Goal: Communication & Community: Answer question/provide support

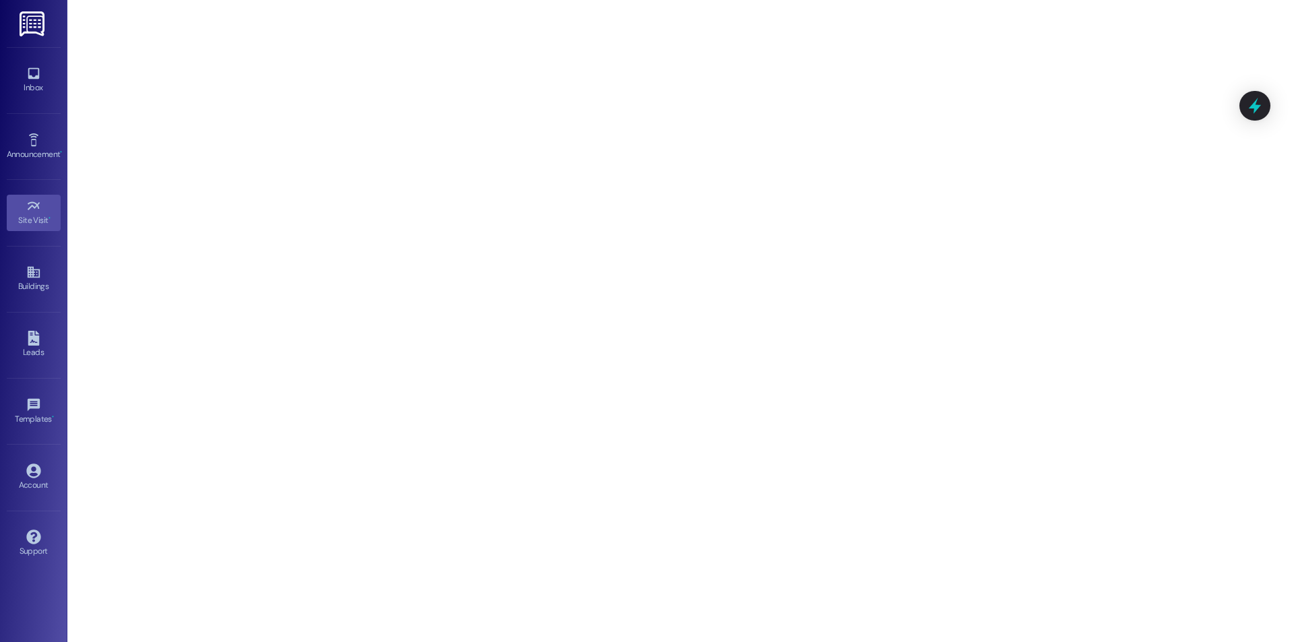
click at [46, 100] on div "Inbox Go to Inbox" at bounding box center [34, 80] width 54 height 66
click at [36, 82] on div "Inbox" at bounding box center [33, 87] width 67 height 13
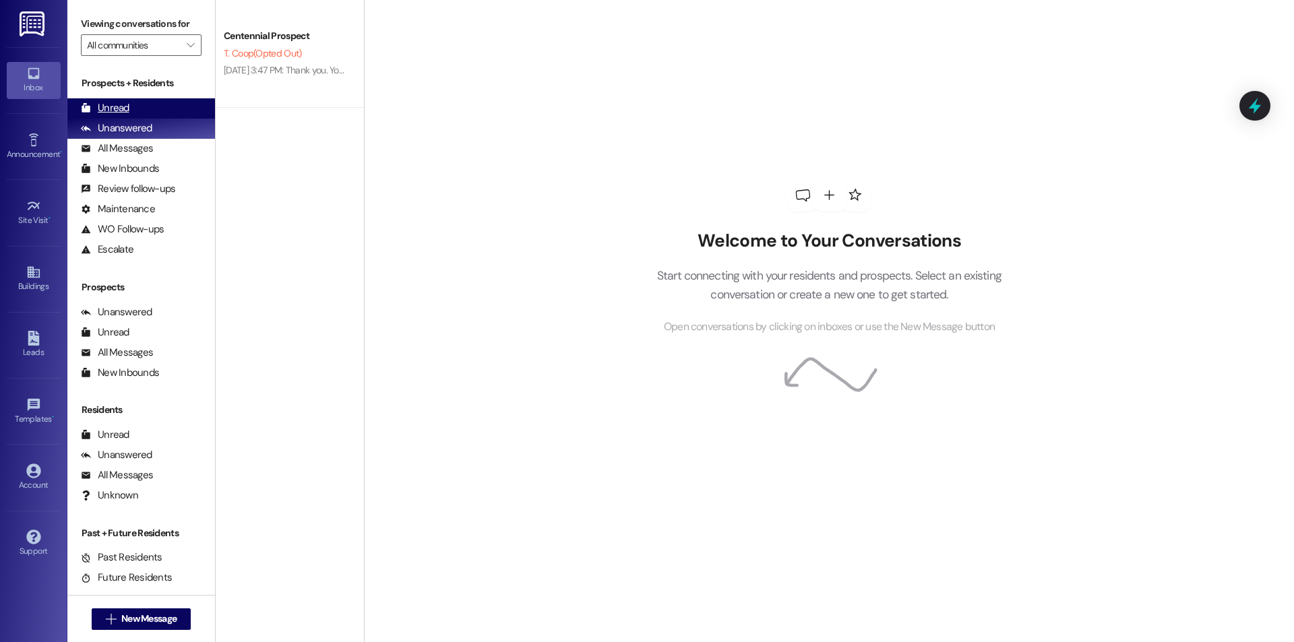
click at [106, 112] on div "Unread" at bounding box center [105, 108] width 49 height 14
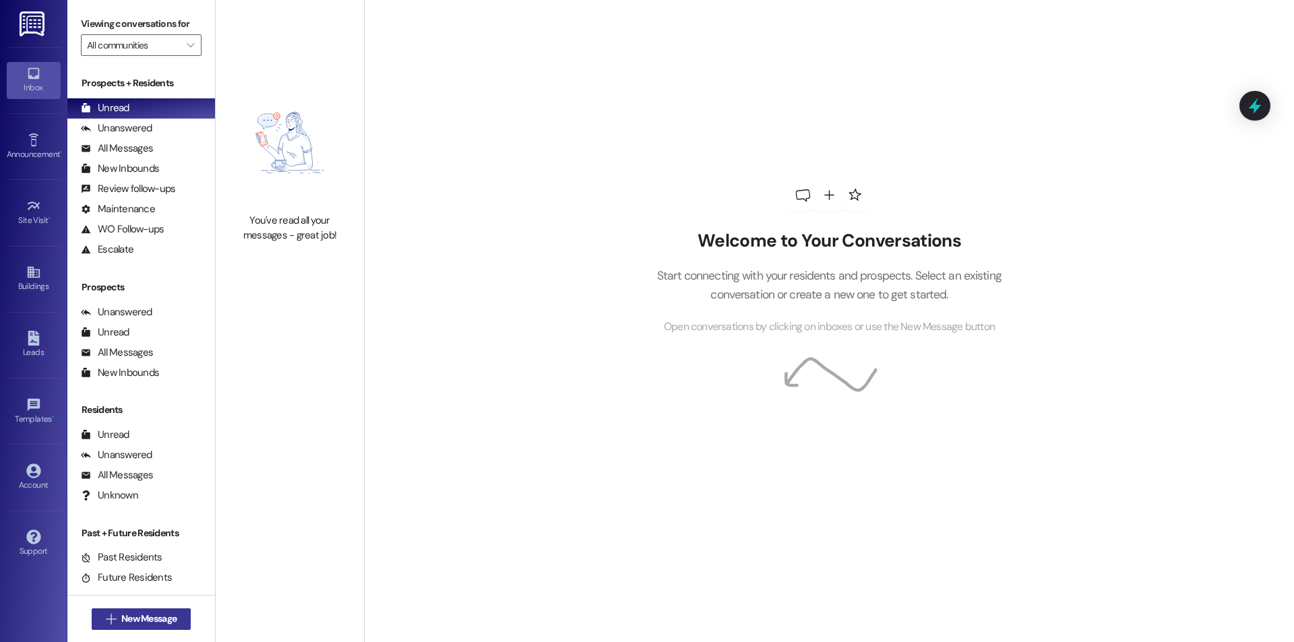
click at [151, 625] on button " New Message" at bounding box center [142, 620] width 100 height 22
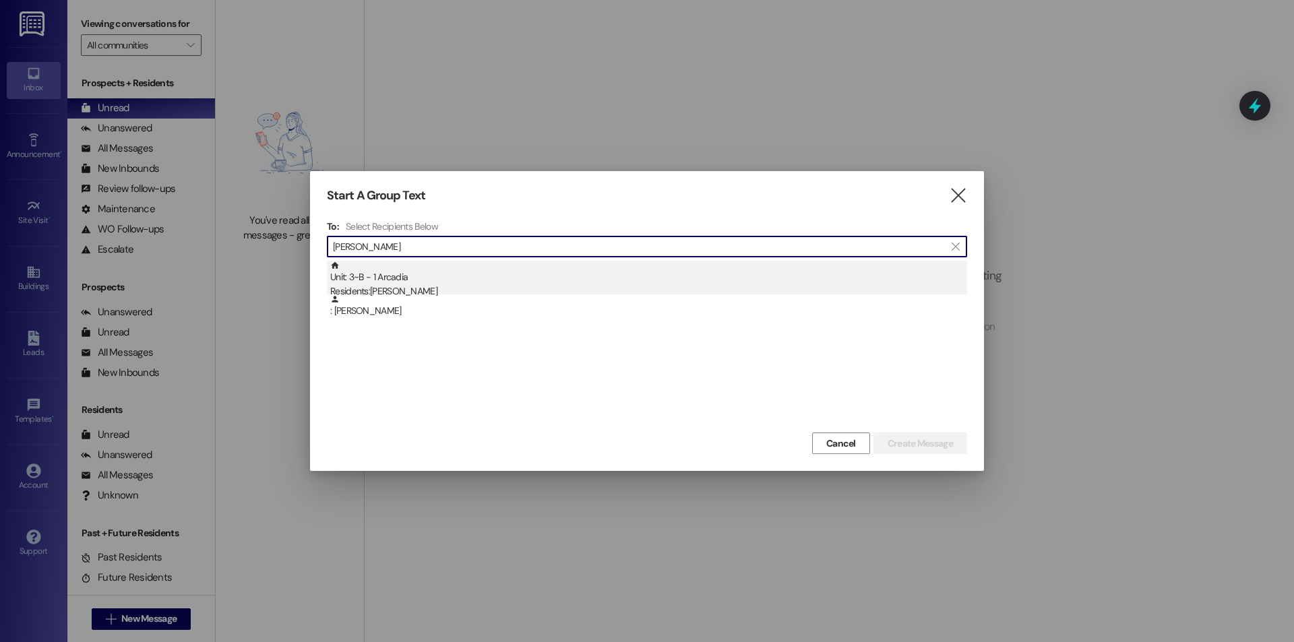
type input "[PERSON_NAME]"
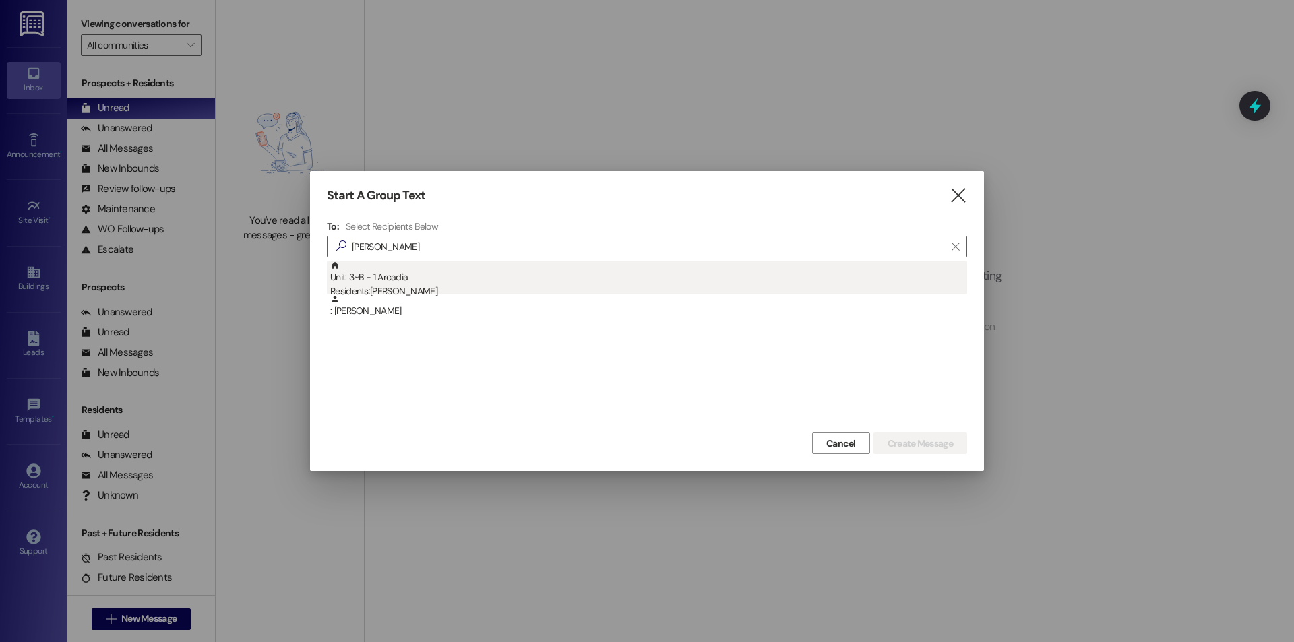
click at [512, 288] on div "Residents: [PERSON_NAME]" at bounding box center [648, 291] width 637 height 14
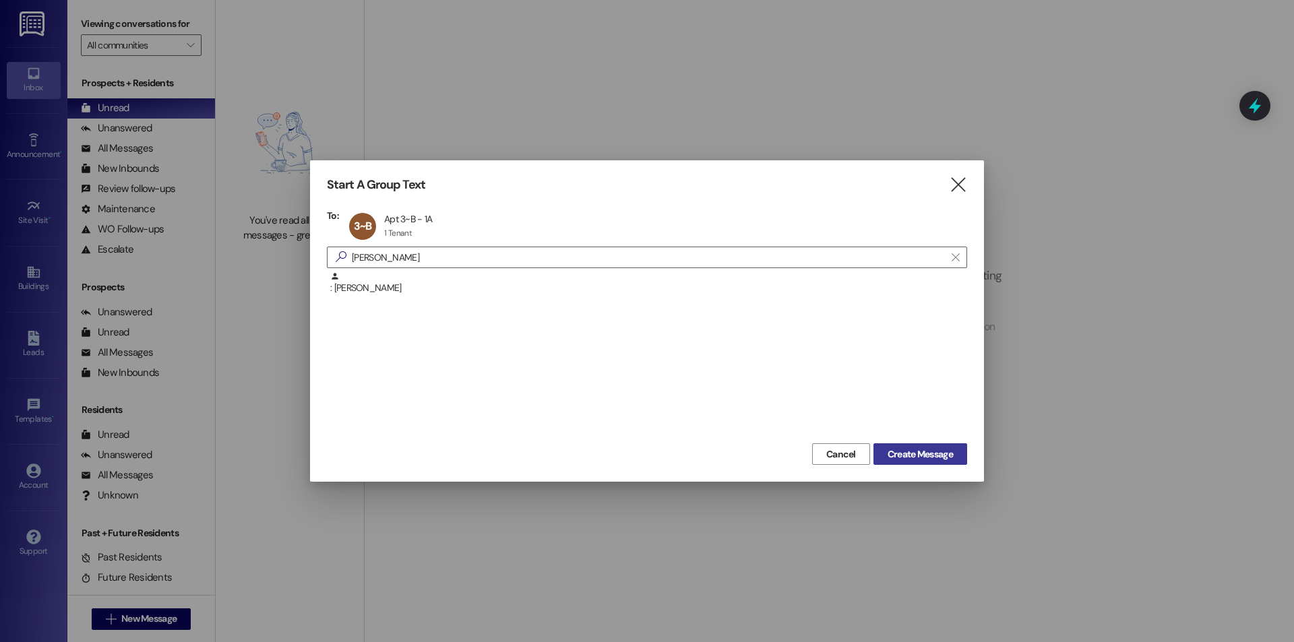
click at [921, 458] on span "Create Message" at bounding box center [920, 455] width 65 height 14
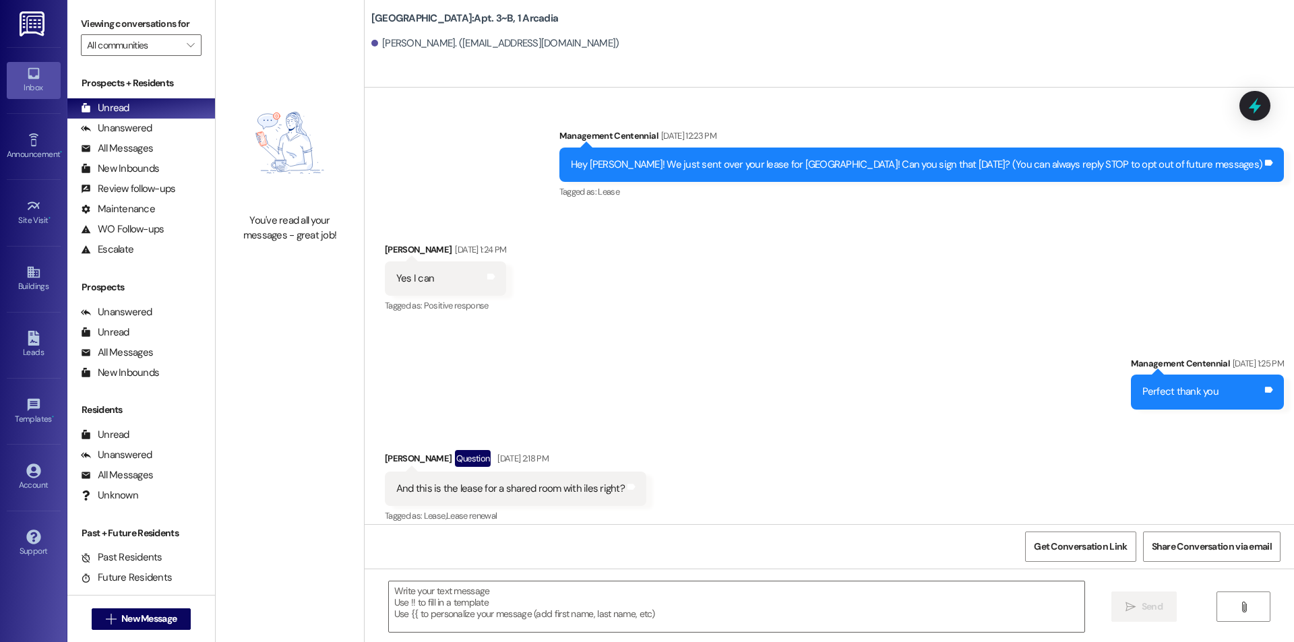
scroll to position [18351, 0]
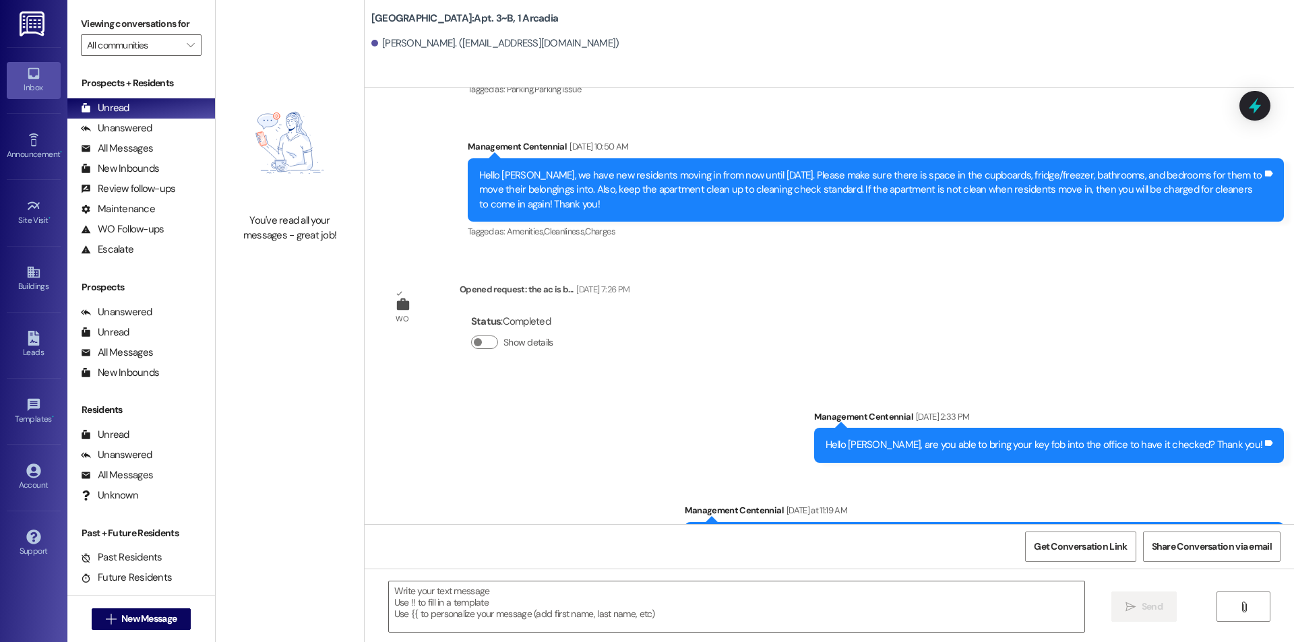
click at [906, 532] on div "Hello [PERSON_NAME], you have an unpaid balance on your account. Please pay thi…" at bounding box center [979, 539] width 567 height 14
copy div "Hello [PERSON_NAME], you have an unpaid balance on your account. Please pay thi…"
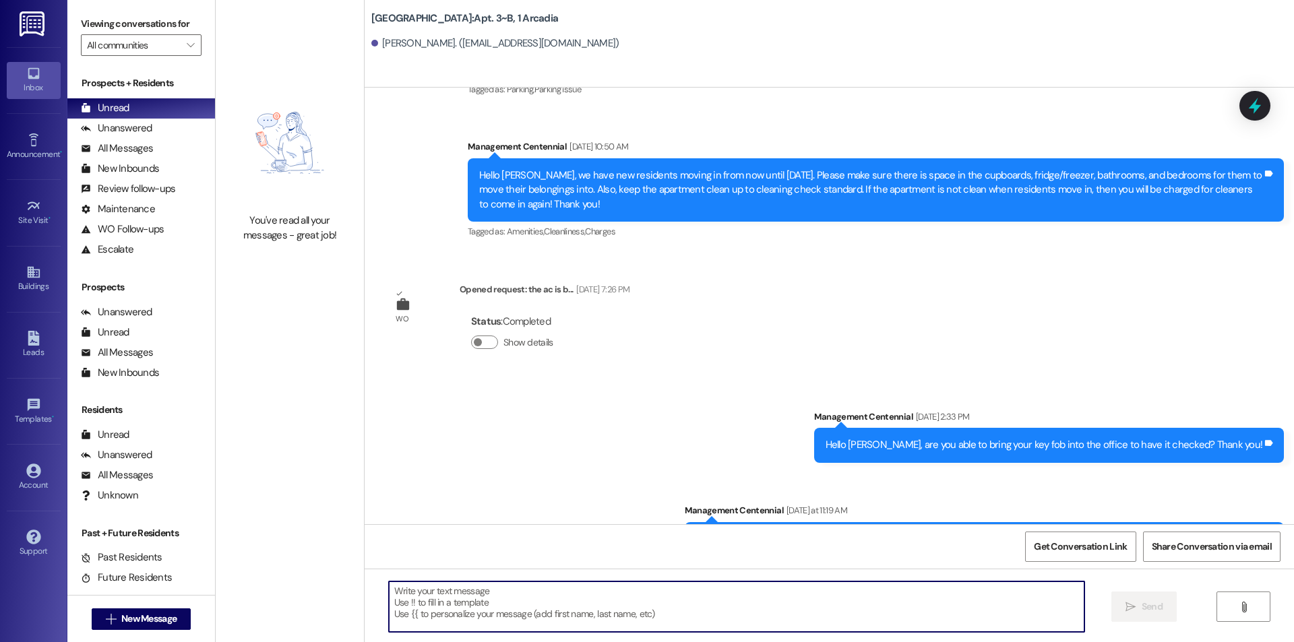
click at [506, 611] on textarea at bounding box center [737, 607] width 696 height 51
paste textarea "Hello [PERSON_NAME], you have an unpaid balance on your account. Please pay thi…"
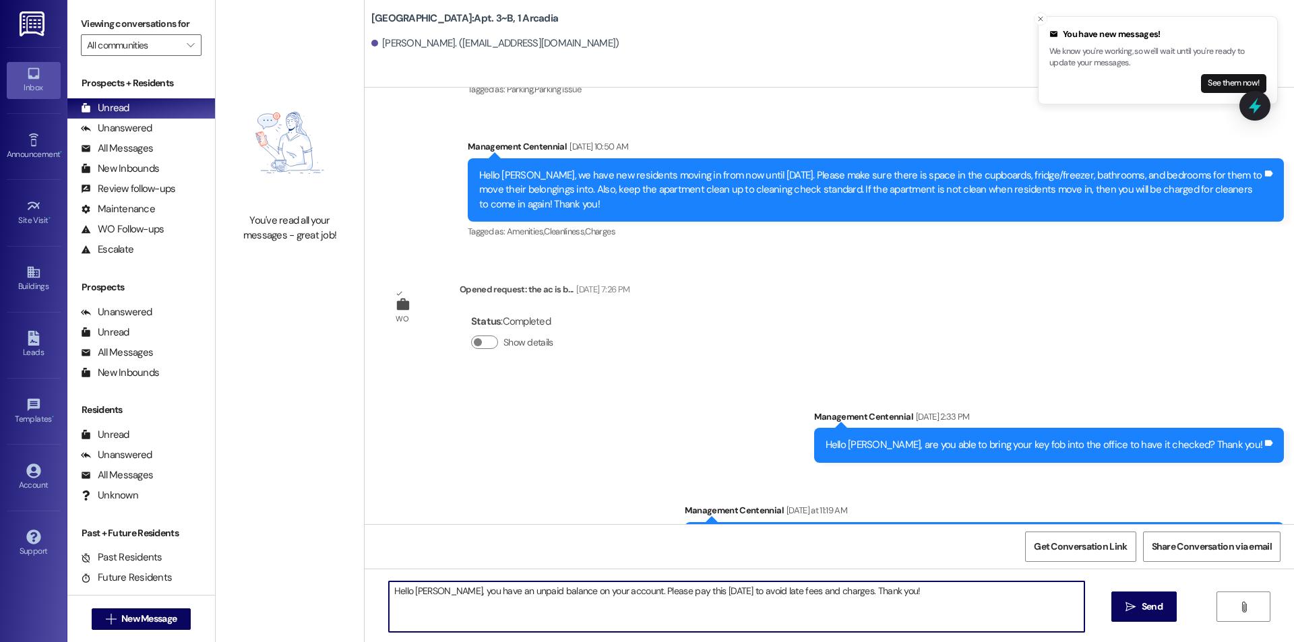
click at [425, 588] on textarea "Hello [PERSON_NAME], you have an unpaid balance on your account. Please pay thi…" at bounding box center [737, 607] width 696 height 51
click at [903, 603] on textarea "Hello, you have an unpaid balance on your account. Please pay this [DATE] to av…" at bounding box center [737, 607] width 696 height 51
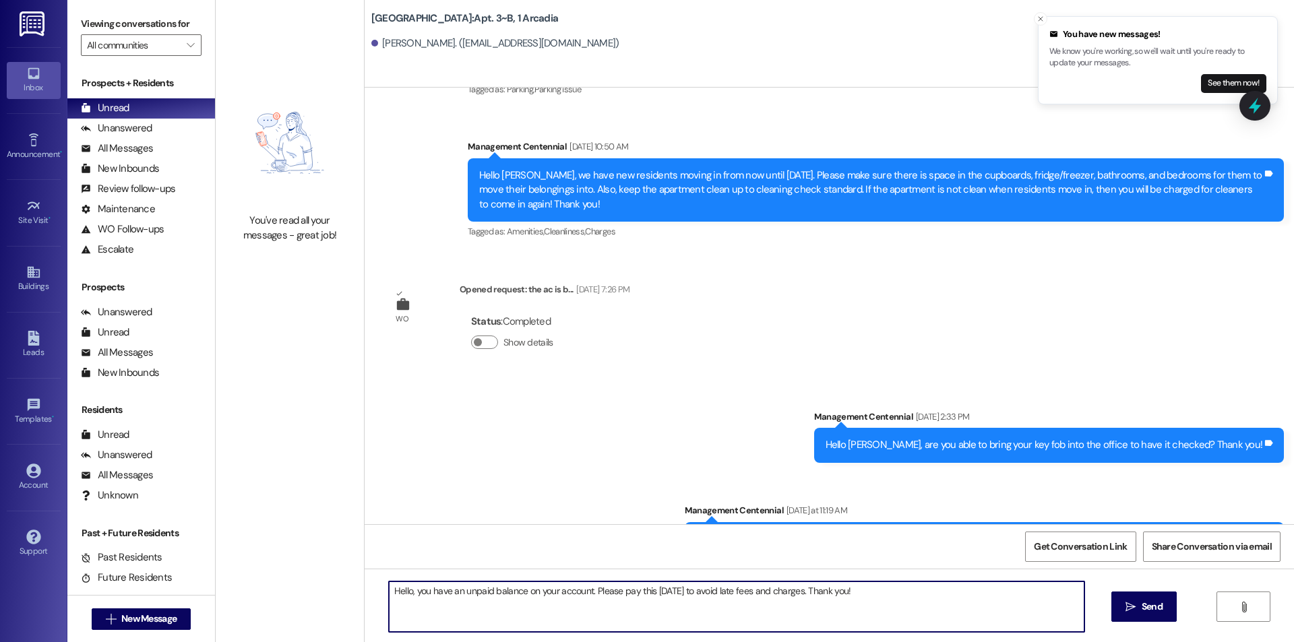
click at [898, 603] on textarea "Hello, you have an unpaid balance on your account. Please pay this [DATE] to av…" at bounding box center [737, 607] width 696 height 51
type textarea "Hello, you have an unpaid balance on your account. Please pay this [DATE] to av…"
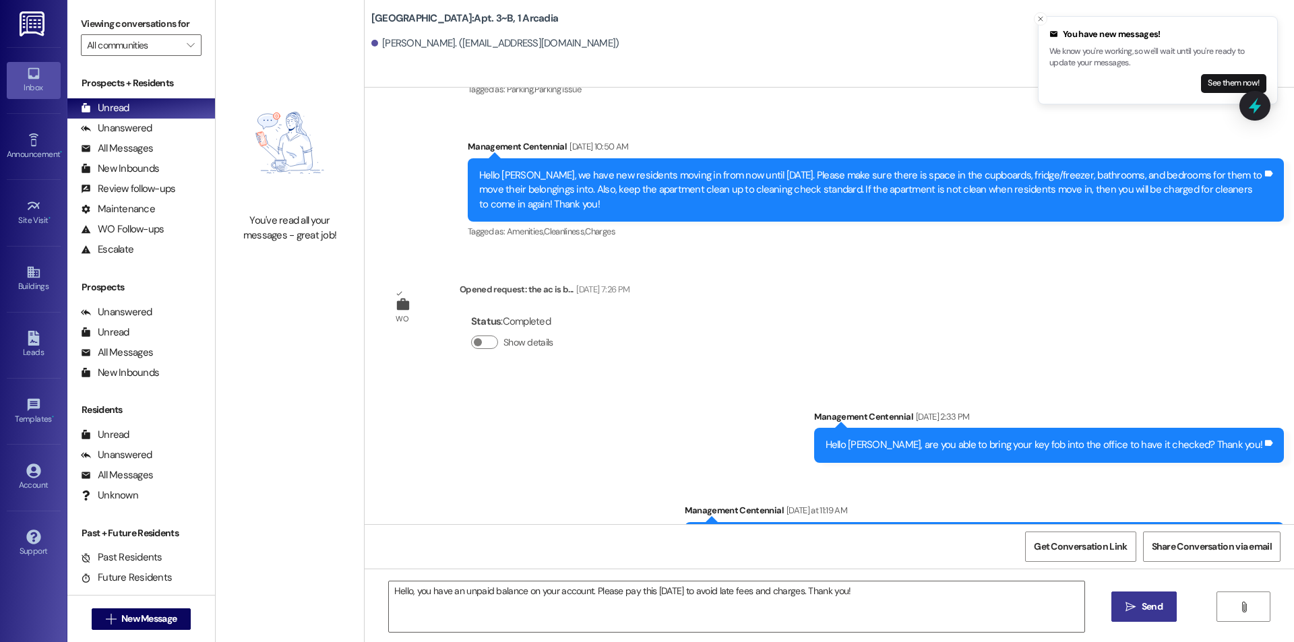
click at [1132, 609] on icon "" at bounding box center [1131, 607] width 10 height 11
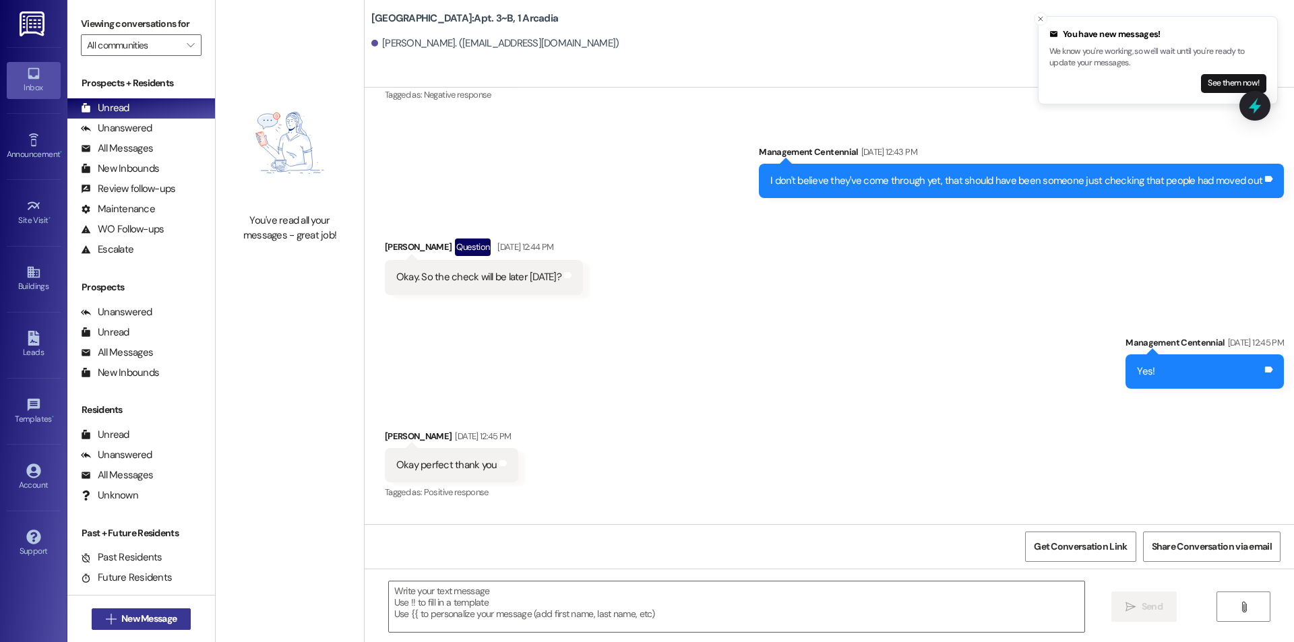
click at [121, 615] on span "New Message" at bounding box center [148, 619] width 55 height 14
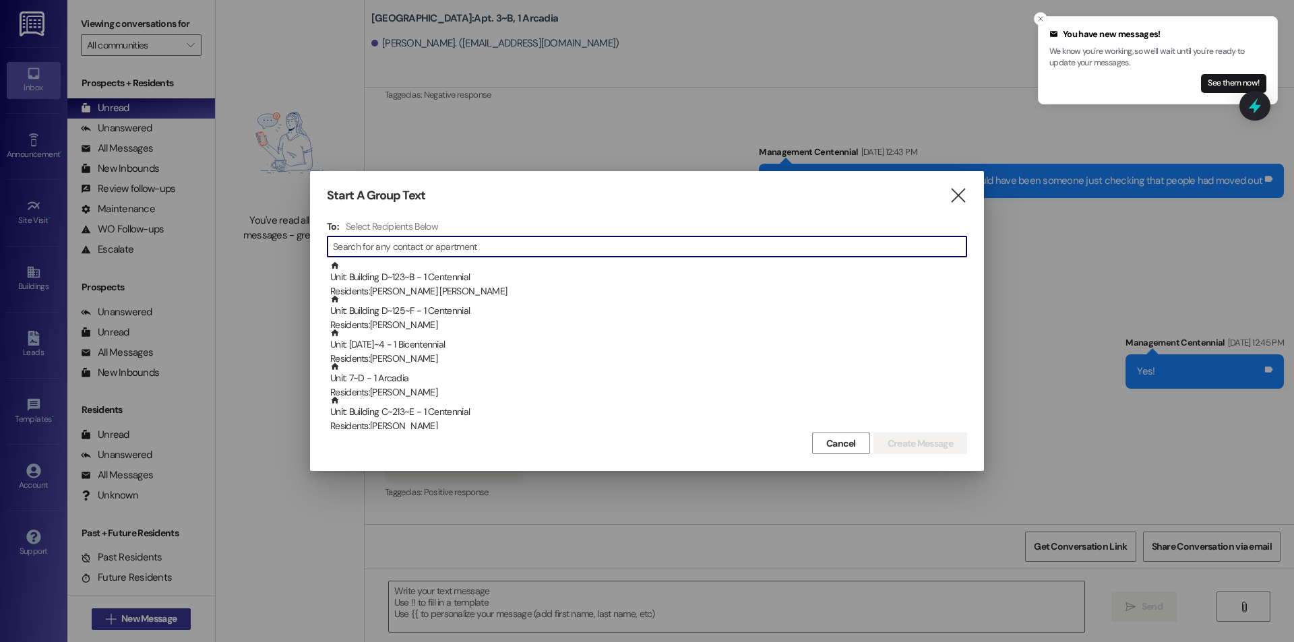
scroll to position [17308, 0]
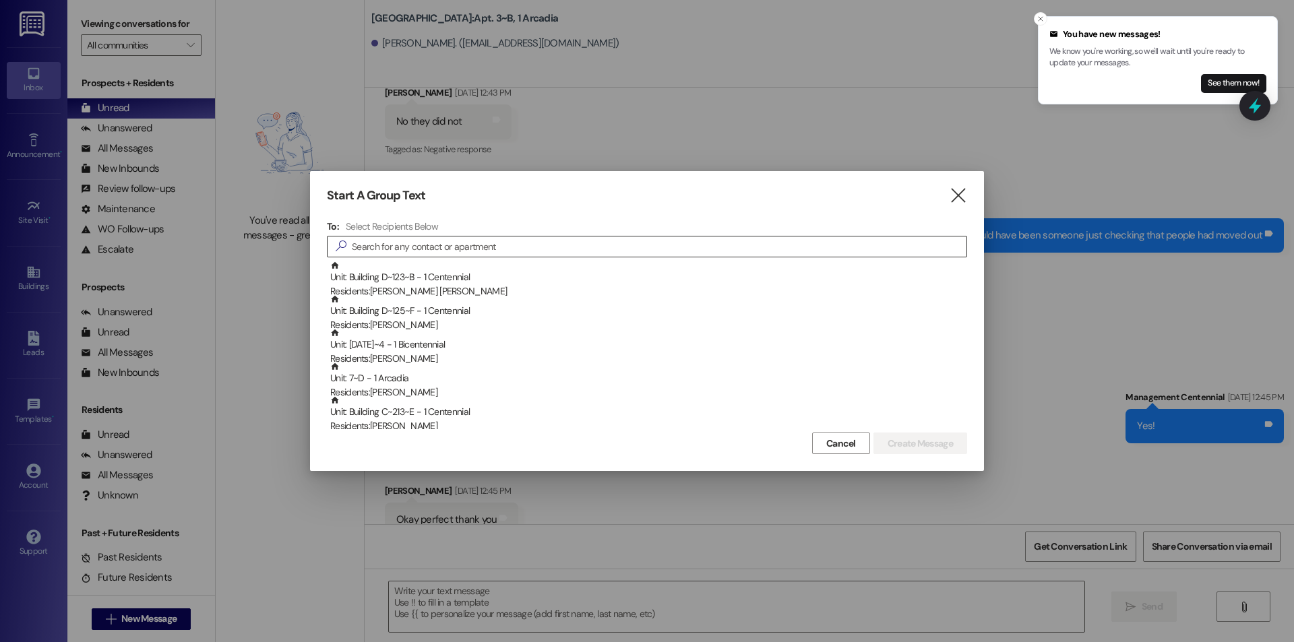
click at [493, 255] on input at bounding box center [659, 246] width 615 height 19
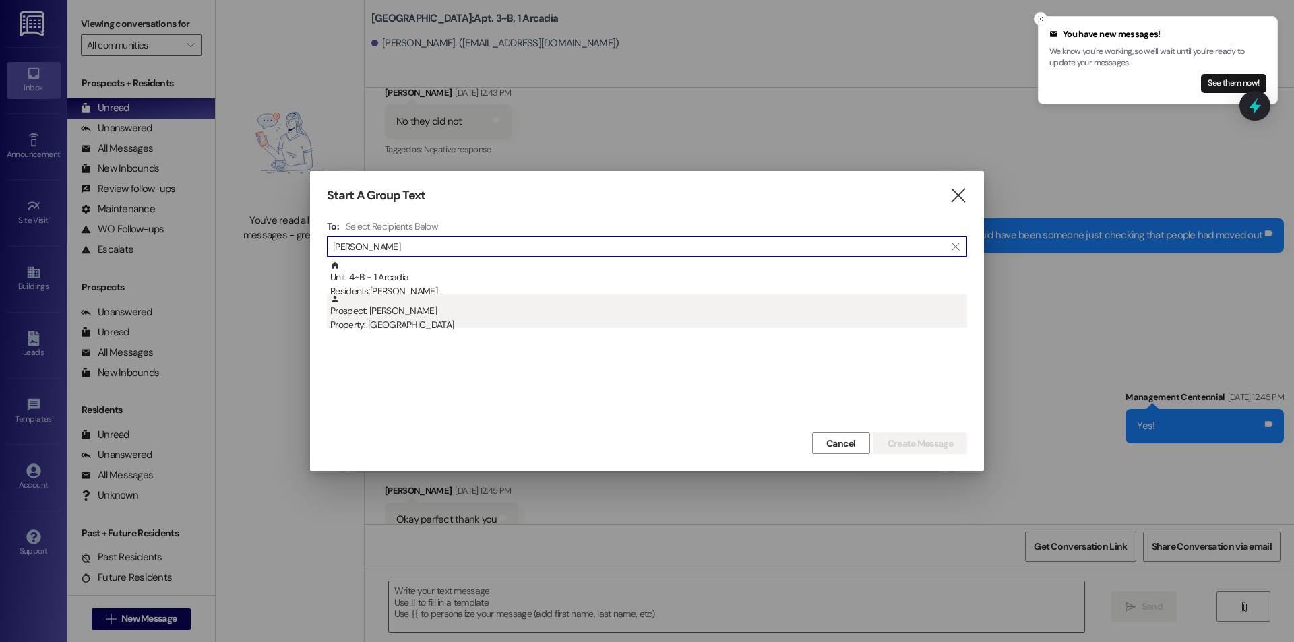
type input "[PERSON_NAME]"
click at [486, 296] on div "Prospect: [PERSON_NAME] Property: [GEOGRAPHIC_DATA]" at bounding box center [648, 314] width 637 height 38
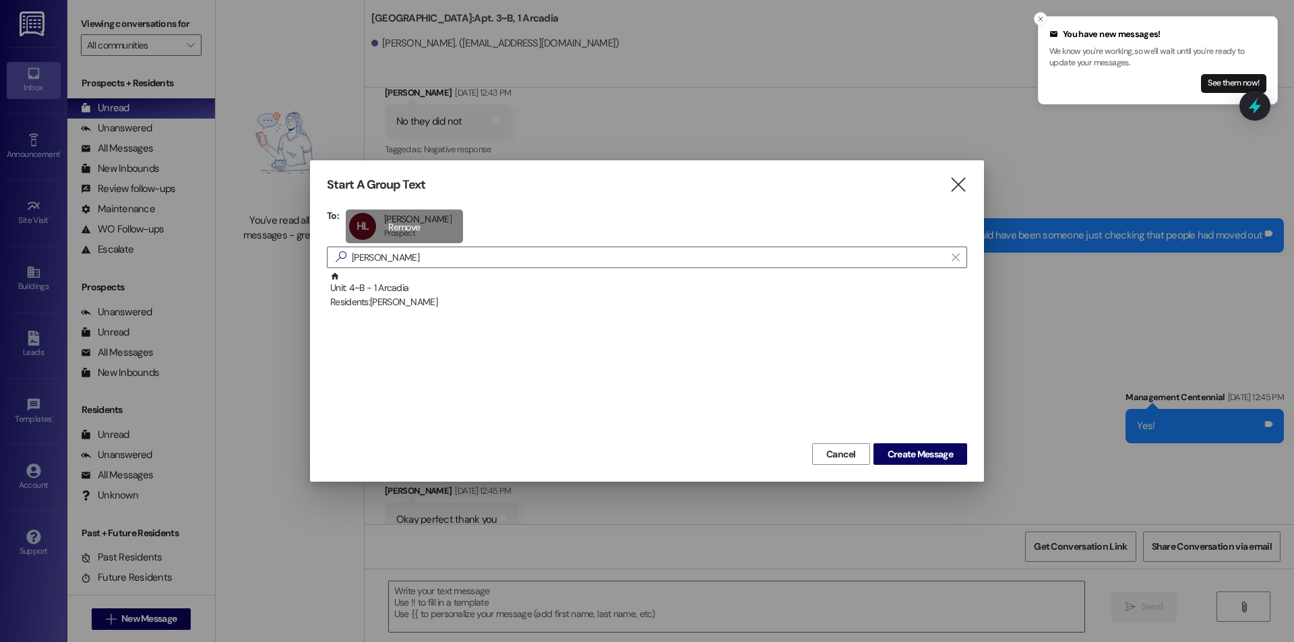
click at [406, 228] on div "HL [PERSON_NAME] [PERSON_NAME] Prospect Prospect click to remove" at bounding box center [404, 227] width 117 height 34
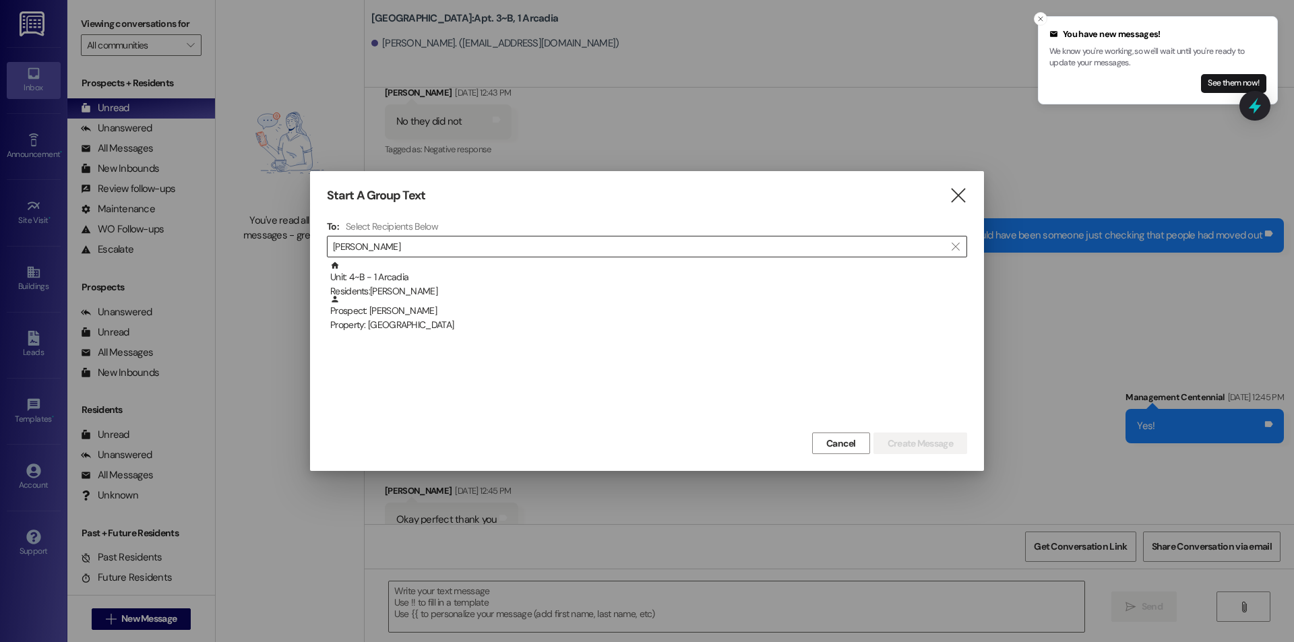
click at [407, 273] on div "Unit: 4~B - 1 Arcadia Residents: [PERSON_NAME]" at bounding box center [648, 280] width 637 height 38
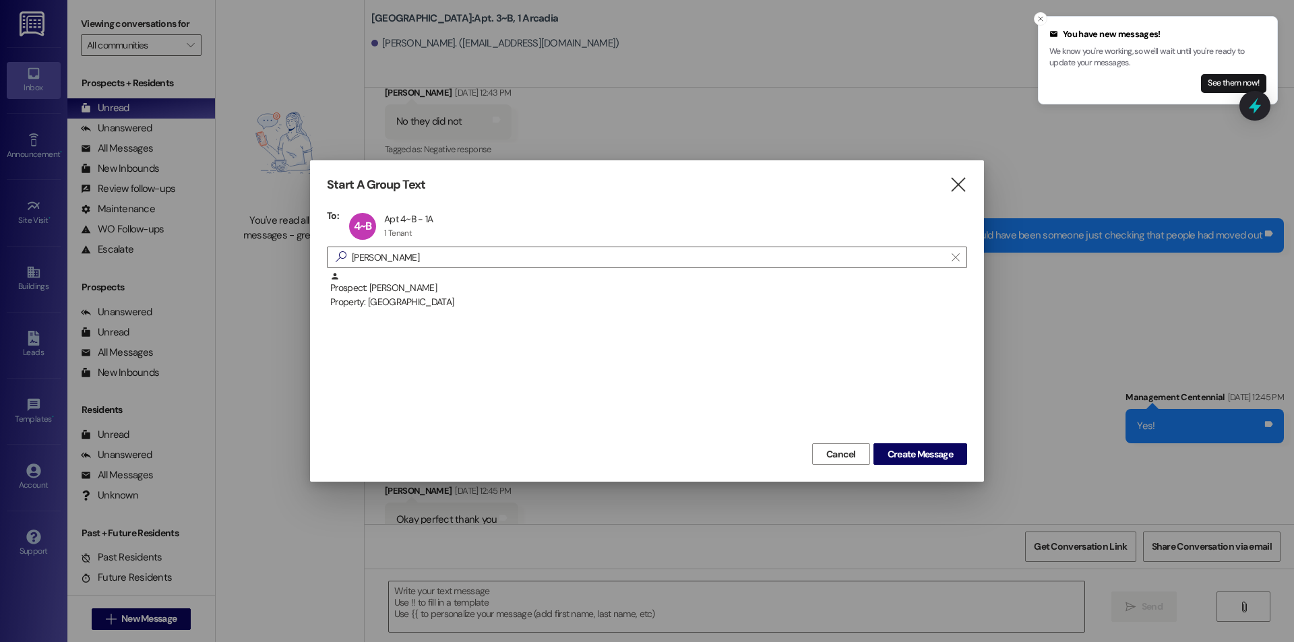
click at [943, 443] on div "Cancel Create Message" at bounding box center [647, 452] width 640 height 25
click at [939, 458] on span "Create Message" at bounding box center [920, 455] width 65 height 14
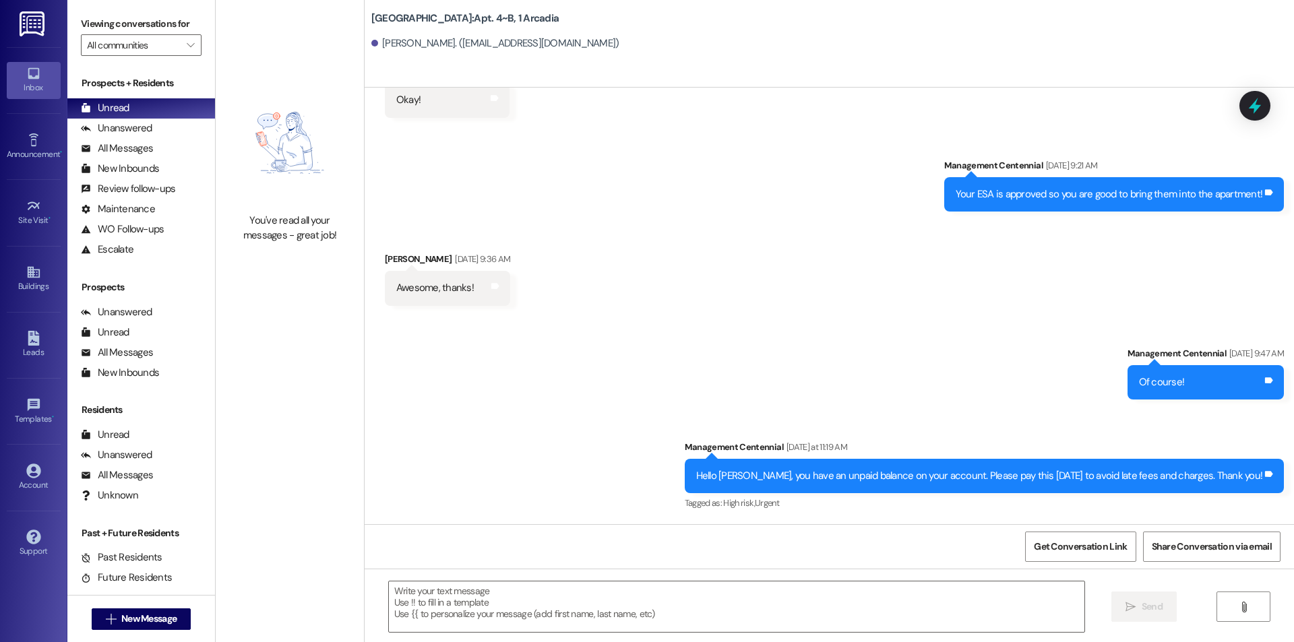
scroll to position [1901, 0]
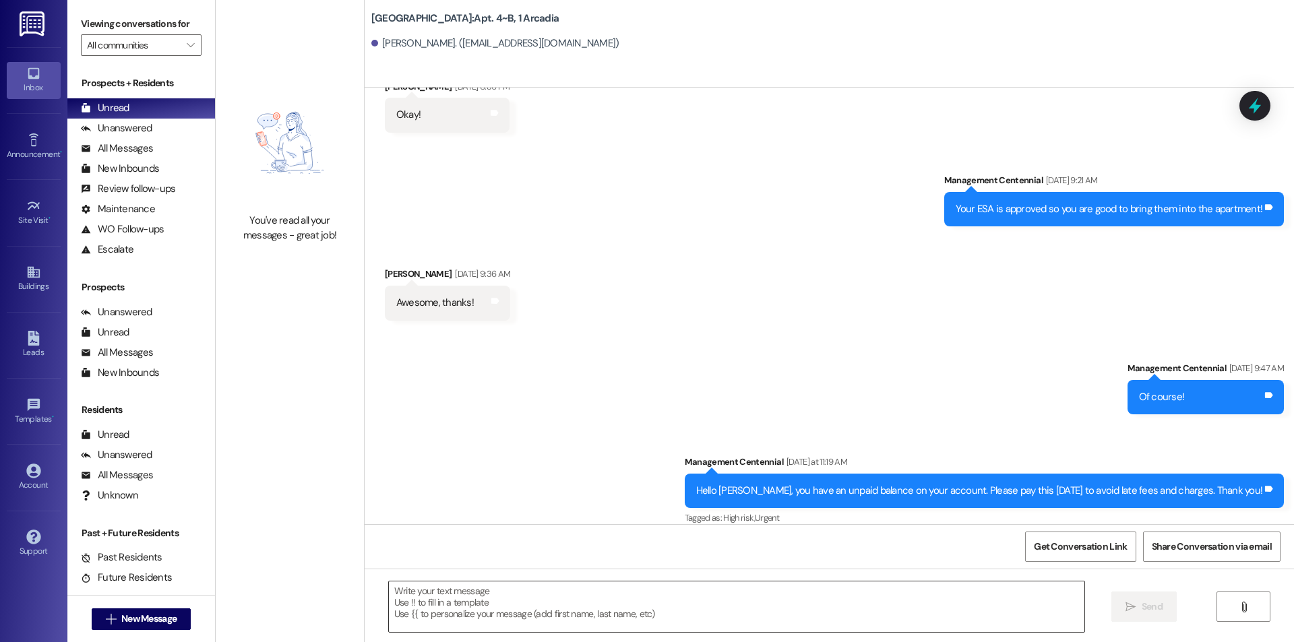
click at [676, 604] on textarea at bounding box center [737, 607] width 696 height 51
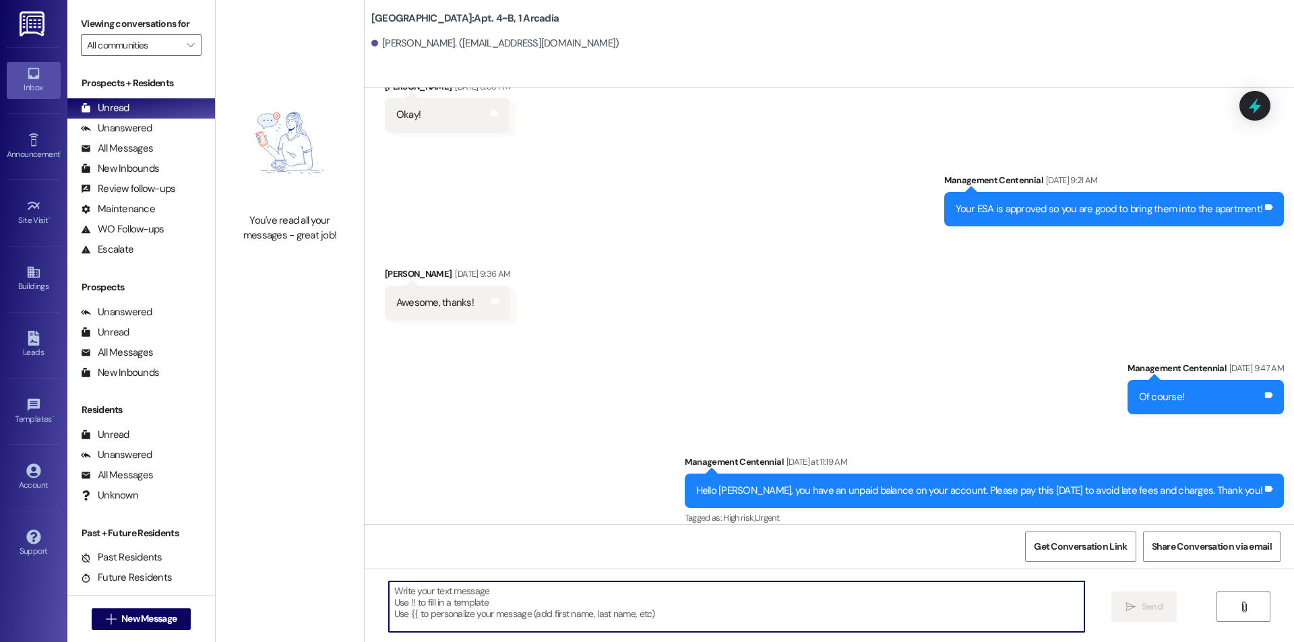
click at [467, 603] on textarea at bounding box center [737, 607] width 696 height 51
paste textarea "Hello, you have an unpaid balance on your account. Please pay this [DATE] to av…"
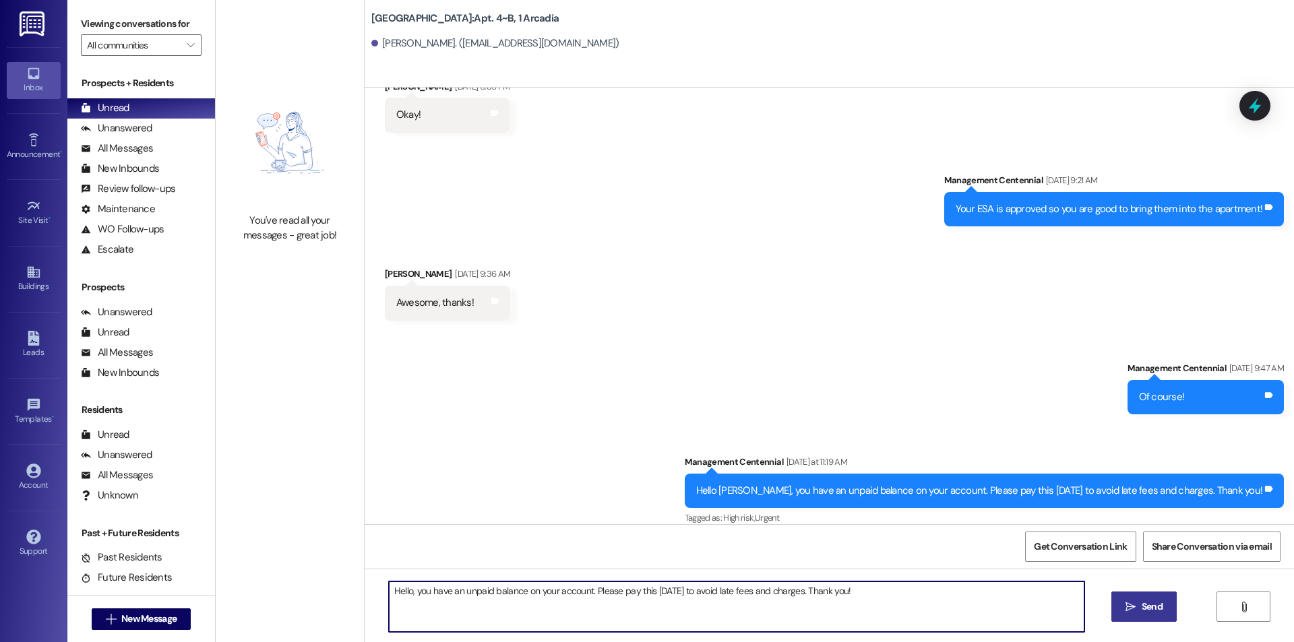
type textarea "Hello, you have an unpaid balance on your account. Please pay this [DATE] to av…"
click at [1117, 605] on button " Send" at bounding box center [1143, 607] width 65 height 30
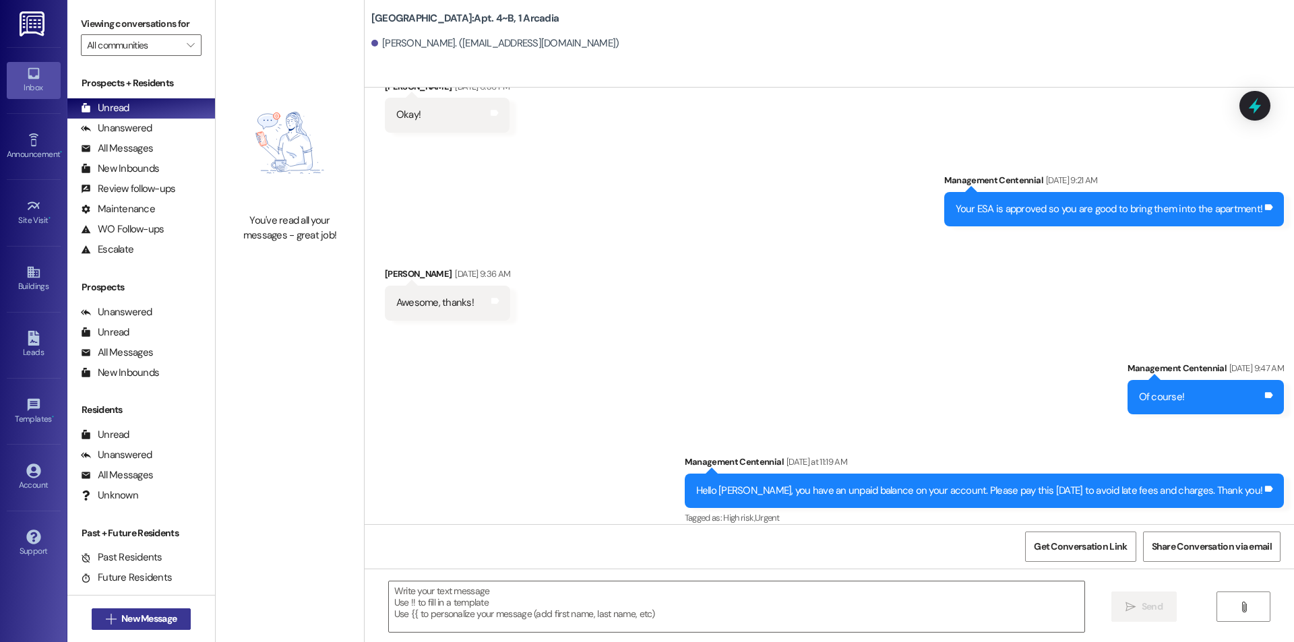
click at [154, 620] on span "New Message" at bounding box center [148, 619] width 55 height 14
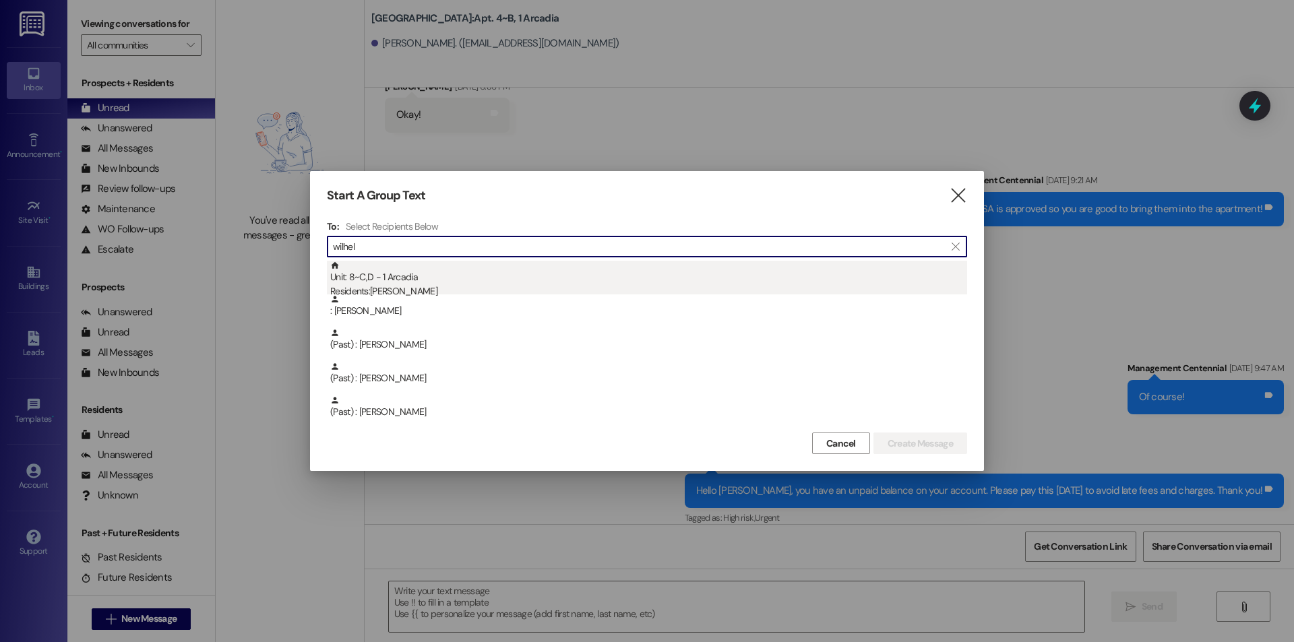
type input "wilhel"
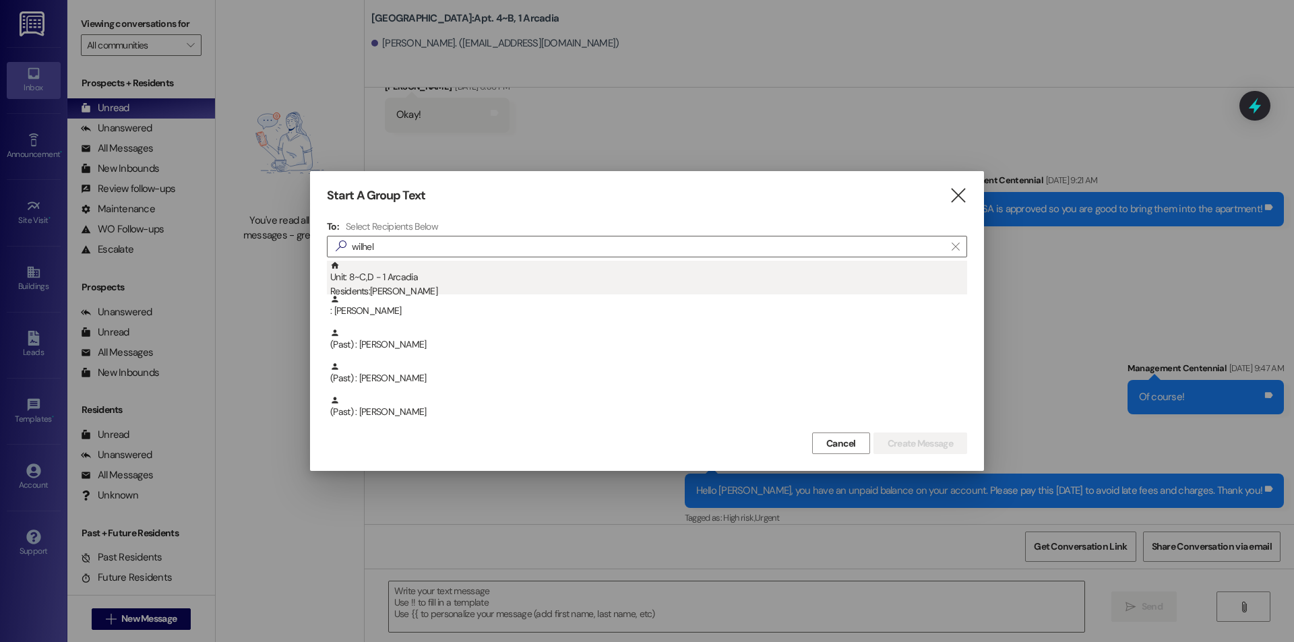
click at [505, 282] on div "Unit: 8~C,D - 1 Arcadia Residents: [PERSON_NAME]" at bounding box center [648, 280] width 637 height 38
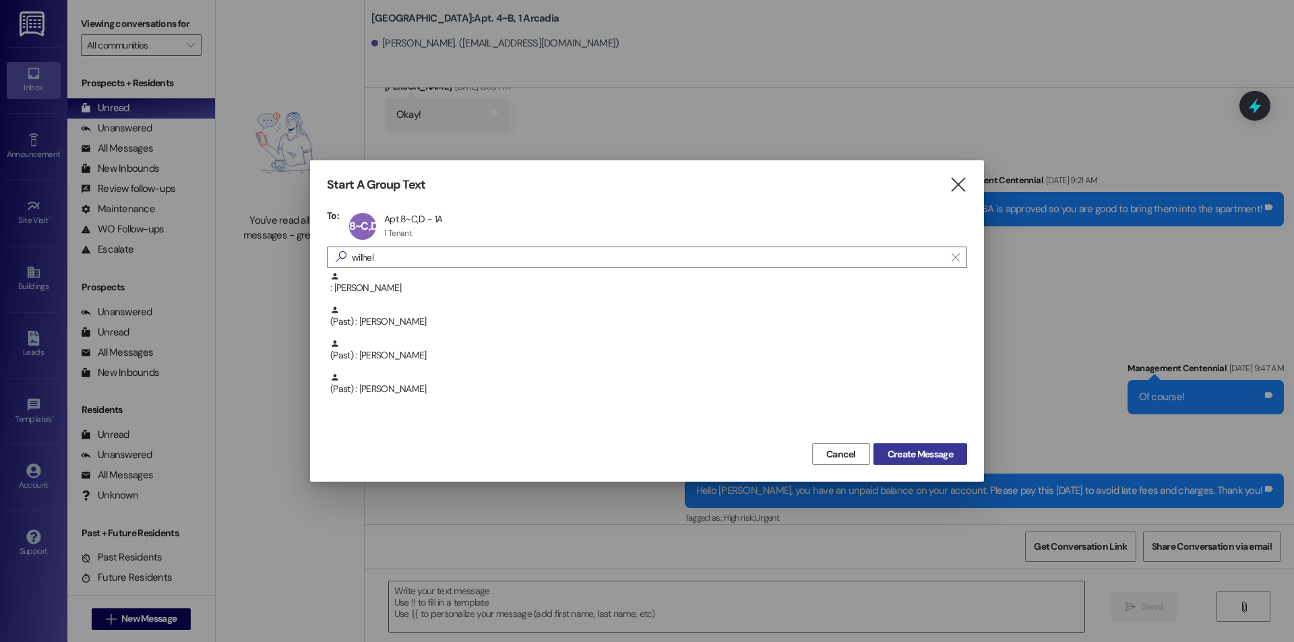
click at [902, 458] on span "Create Message" at bounding box center [920, 455] width 65 height 14
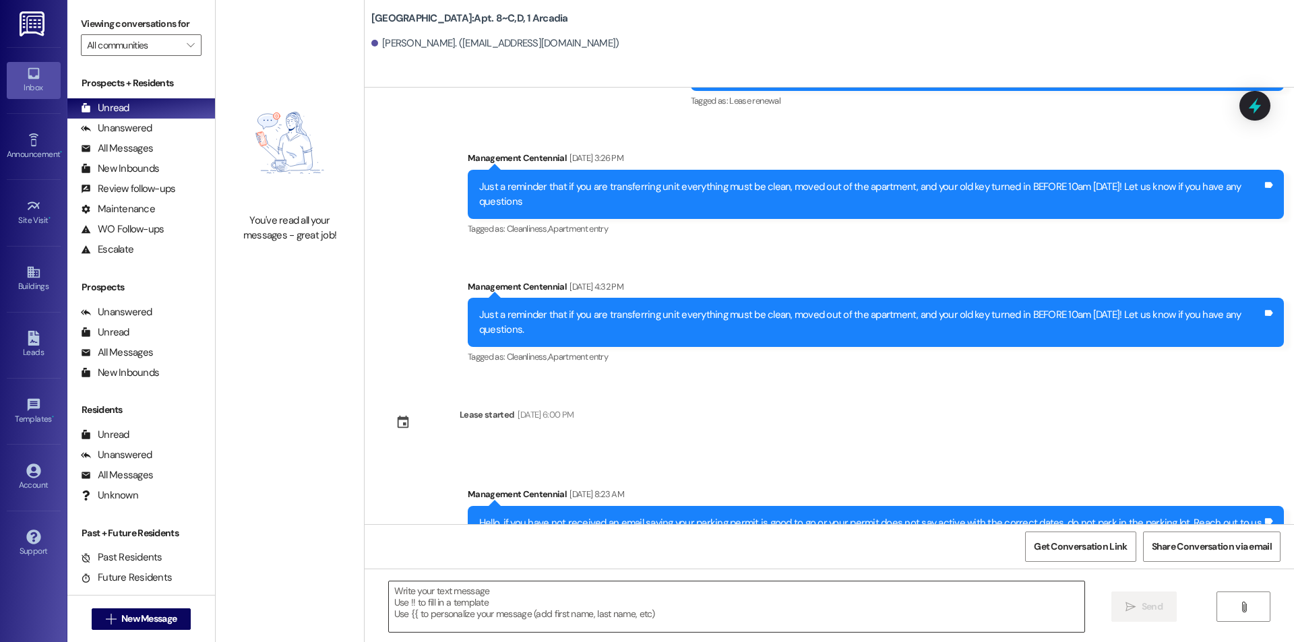
click at [568, 607] on textarea at bounding box center [737, 607] width 696 height 51
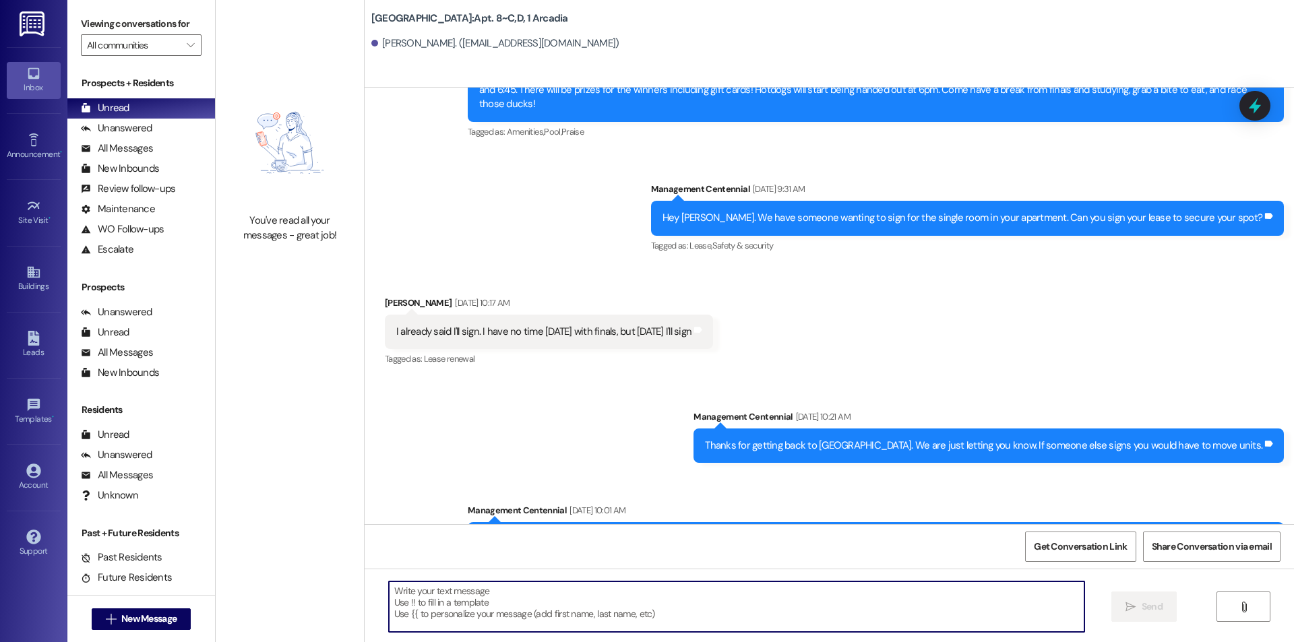
scroll to position [8547, 0]
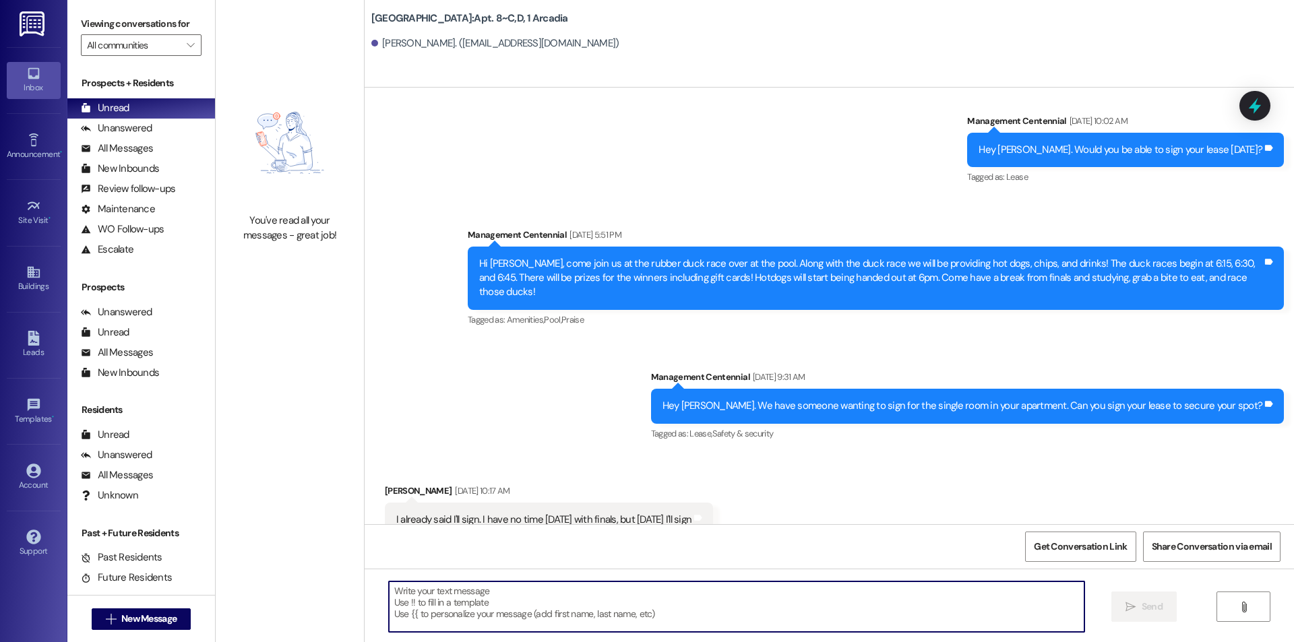
paste textarea "Hello, you have an unpaid balance on your account. Please pay this [DATE] to av…"
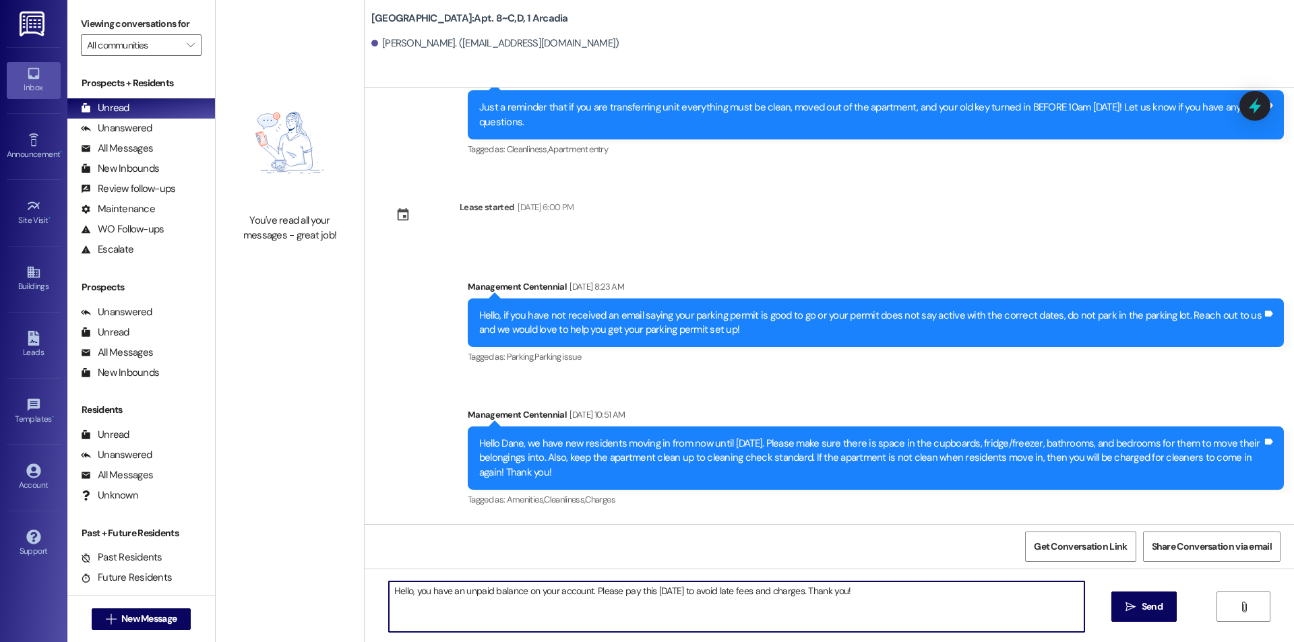
scroll to position [11897, 0]
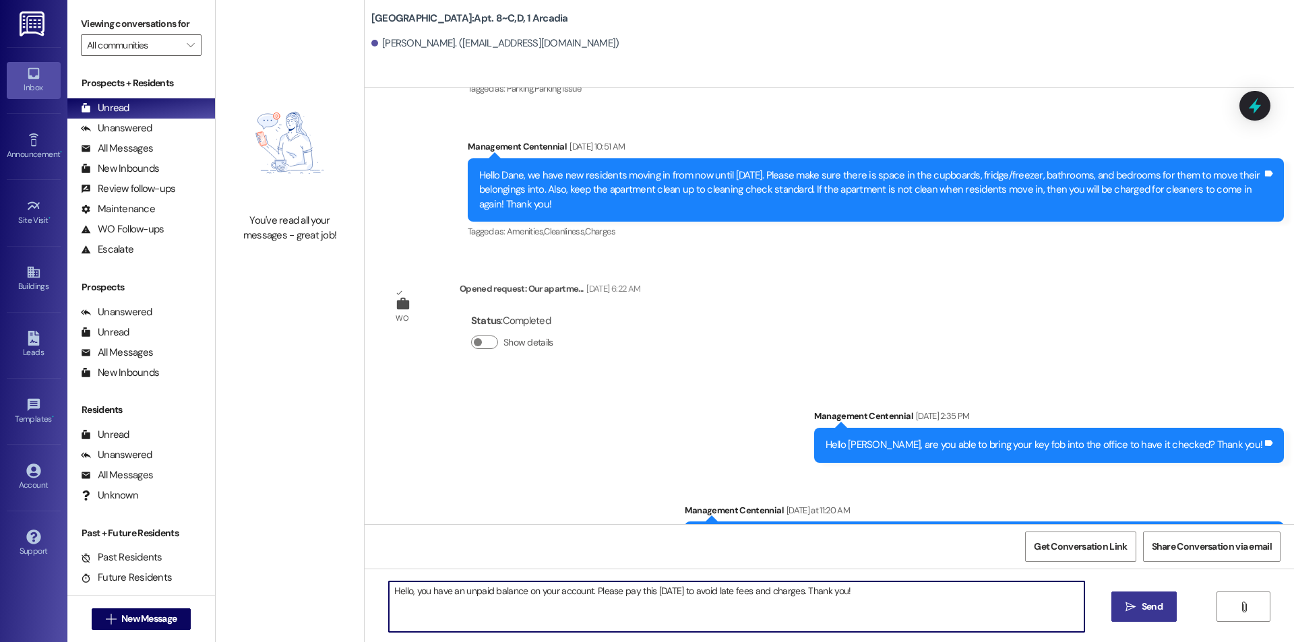
type textarea "Hello, you have an unpaid balance on your account. Please pay this [DATE] to av…"
click at [1151, 601] on span "Send" at bounding box center [1152, 607] width 21 height 14
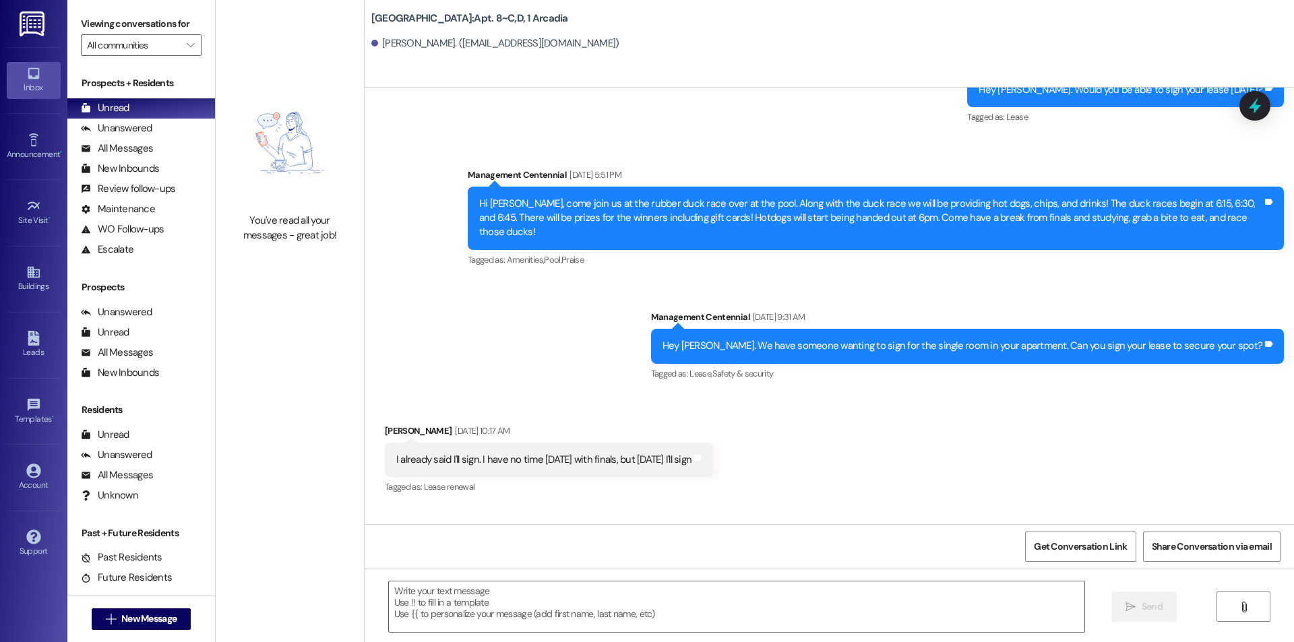
scroll to position [8547, 0]
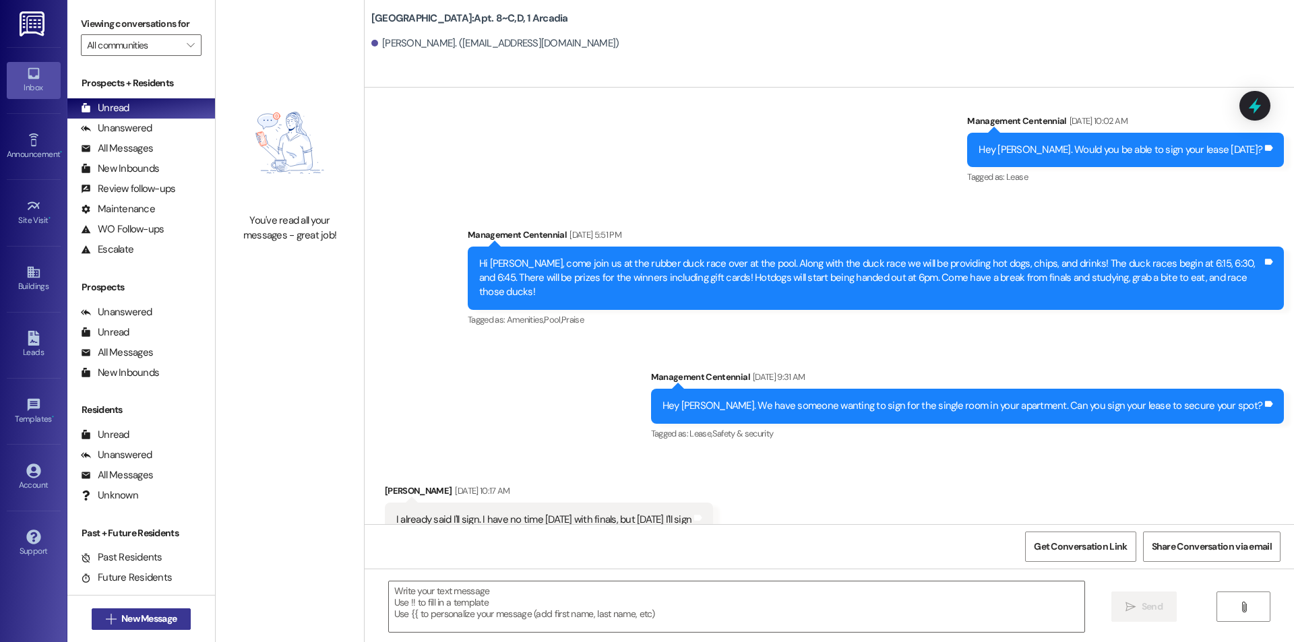
click at [175, 621] on span "New Message" at bounding box center [149, 619] width 61 height 14
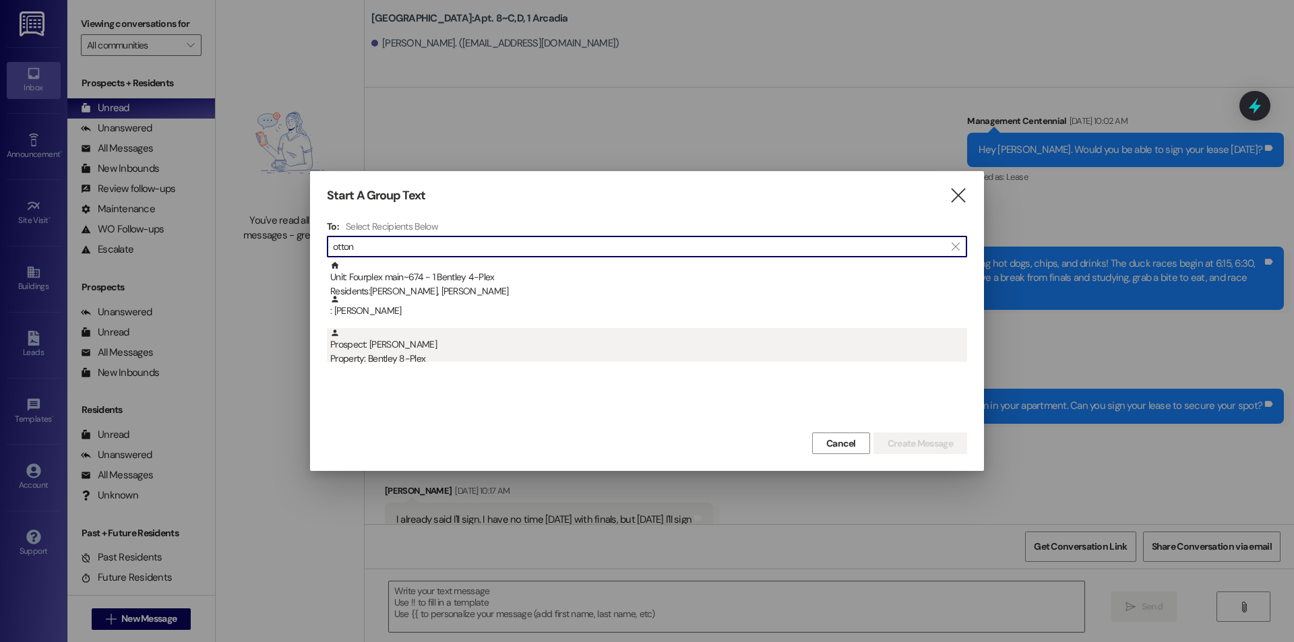
type input "otton"
click at [495, 359] on div "Property: Bentley 8-Plex" at bounding box center [648, 359] width 637 height 14
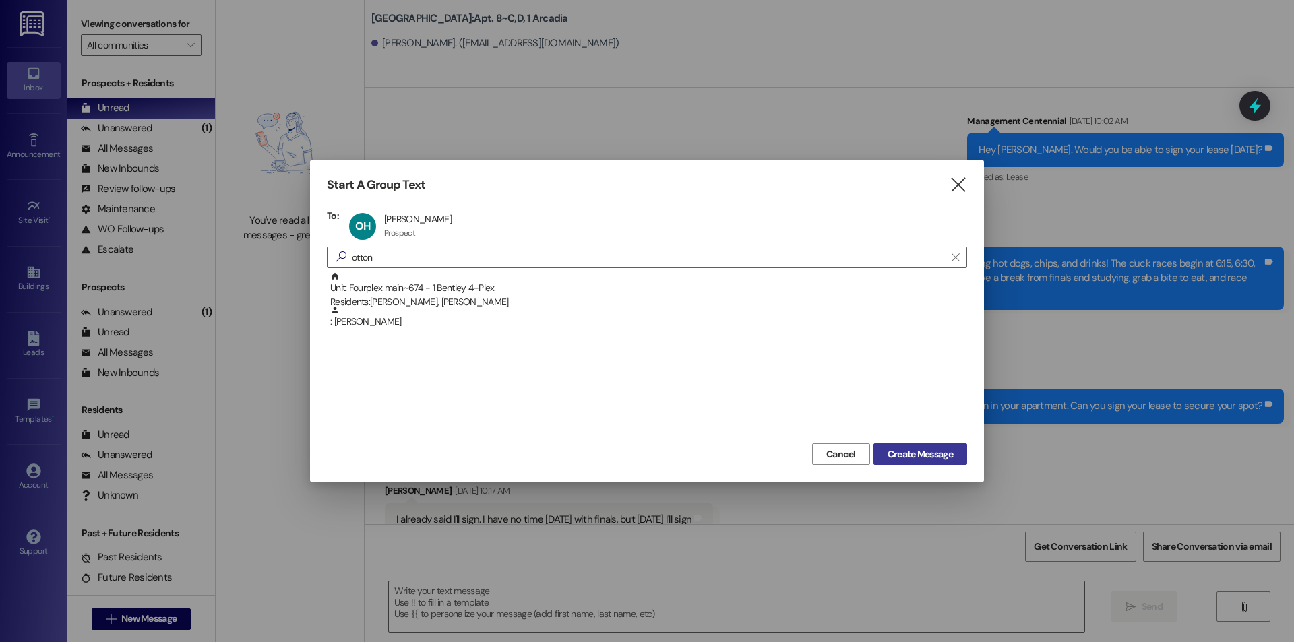
click at [951, 450] on span "Create Message" at bounding box center [920, 455] width 65 height 14
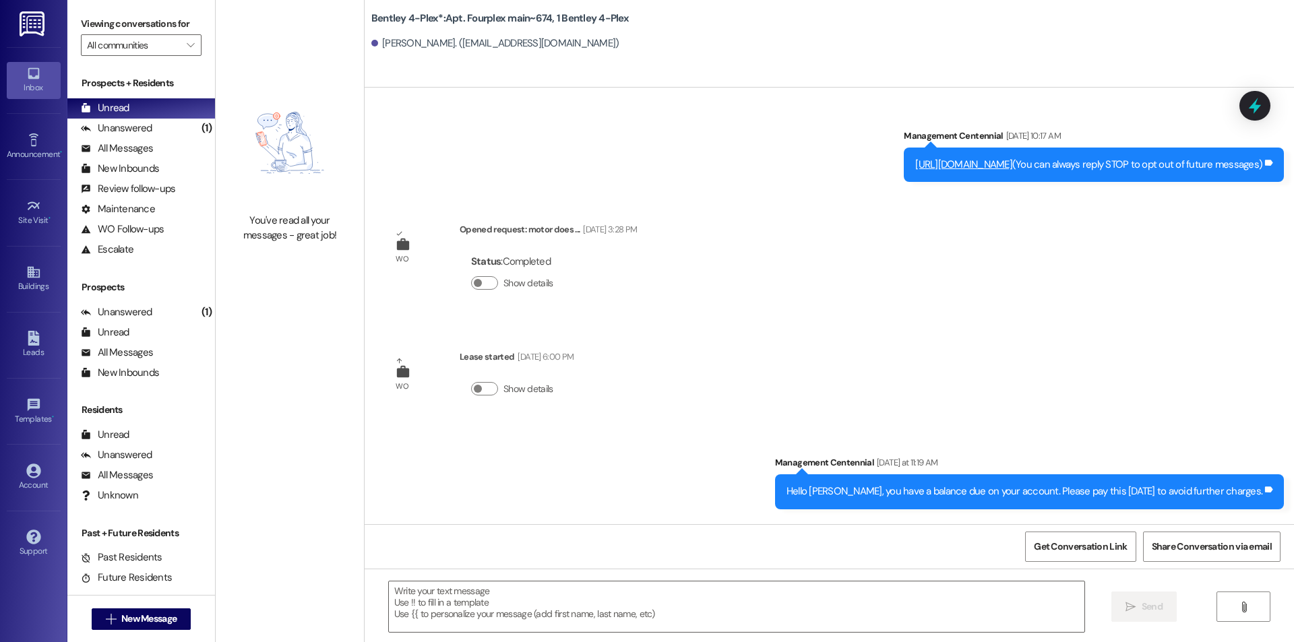
scroll to position [0, 0]
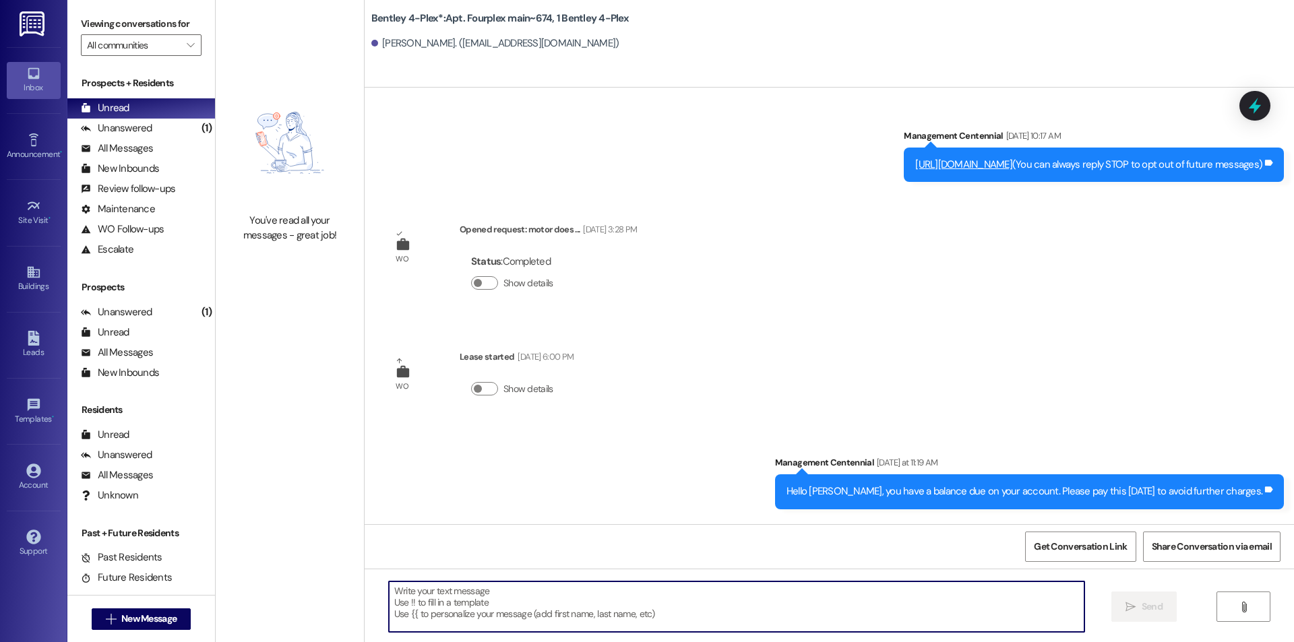
click at [741, 608] on textarea at bounding box center [737, 607] width 696 height 51
paste textarea "Hello, you have an unpaid balance on your account. Please pay this [DATE] to av…"
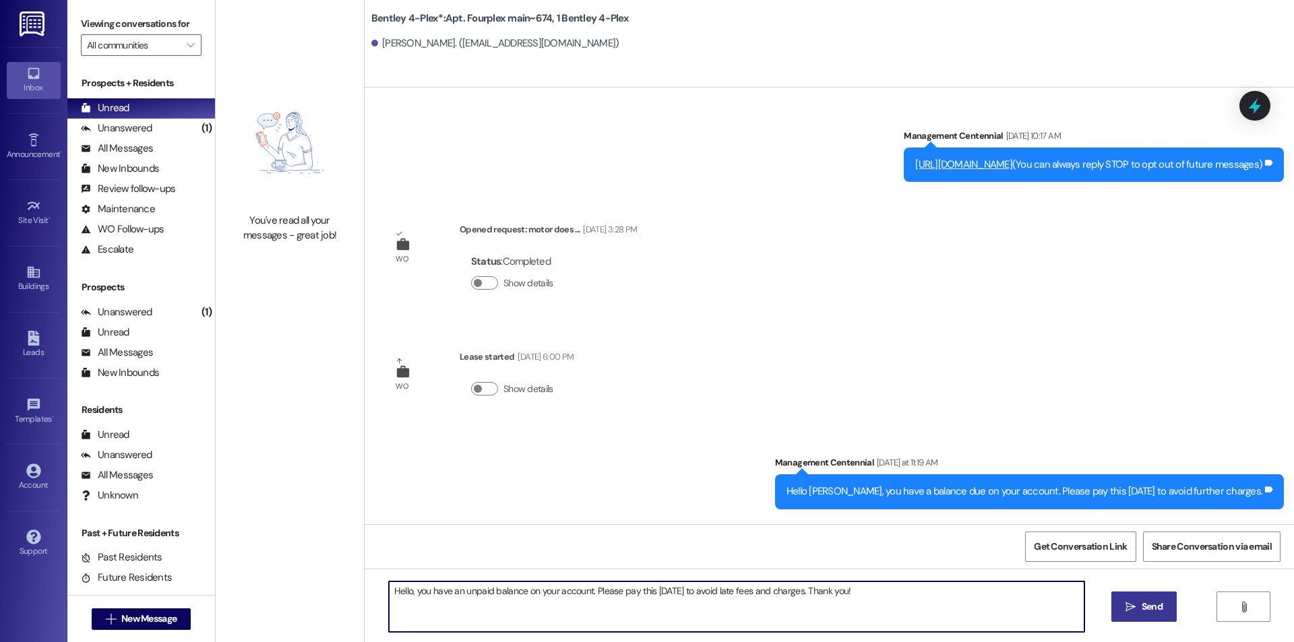
type textarea "Hello, you have an unpaid balance on your account. Please pay this [DATE] to av…"
click at [1139, 605] on span "Send" at bounding box center [1152, 607] width 26 height 14
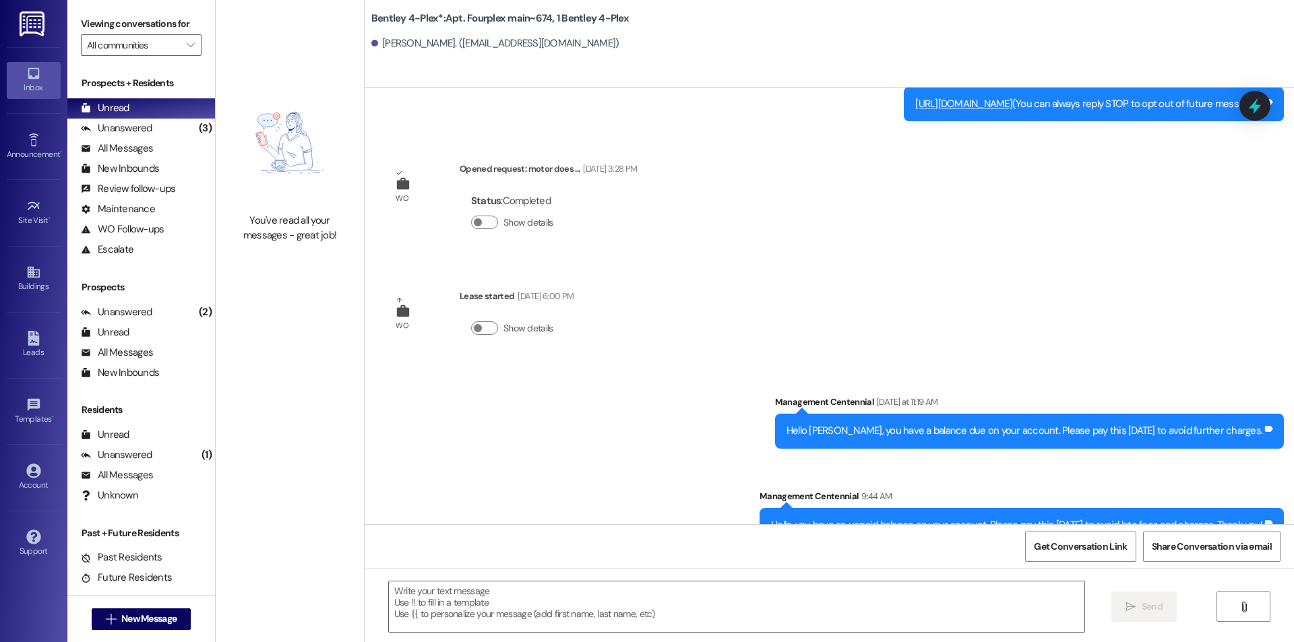
scroll to position [90, 0]
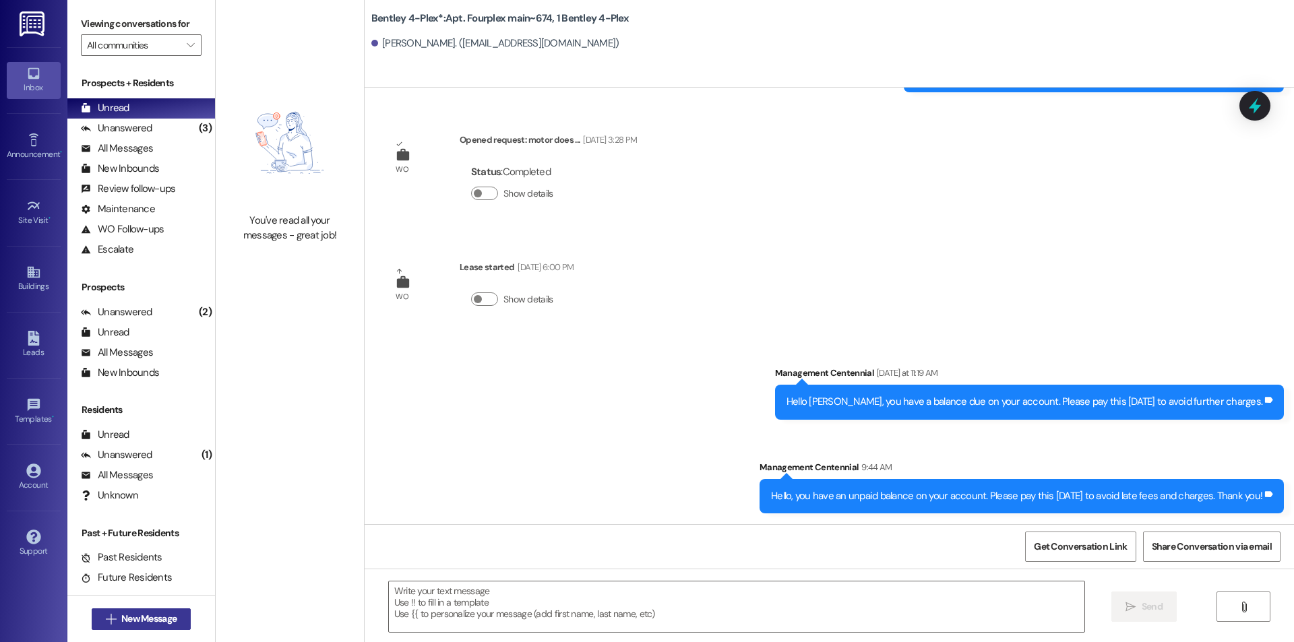
click at [163, 615] on span "New Message" at bounding box center [148, 619] width 55 height 14
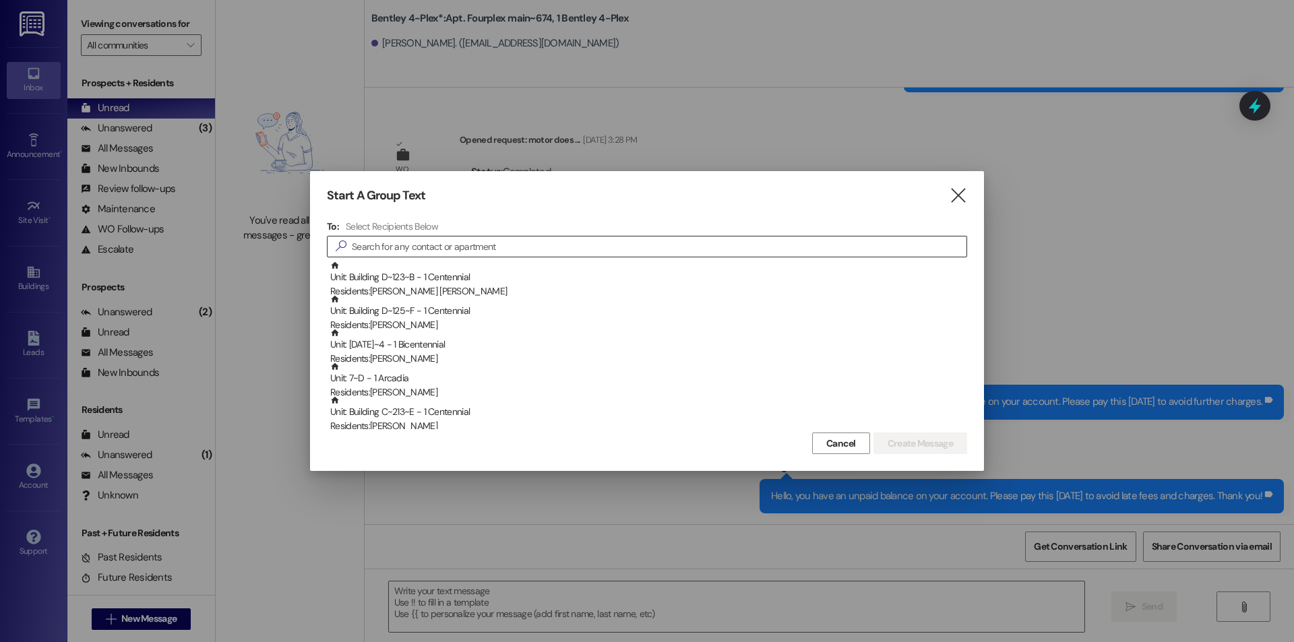
click at [594, 244] on input at bounding box center [659, 246] width 615 height 19
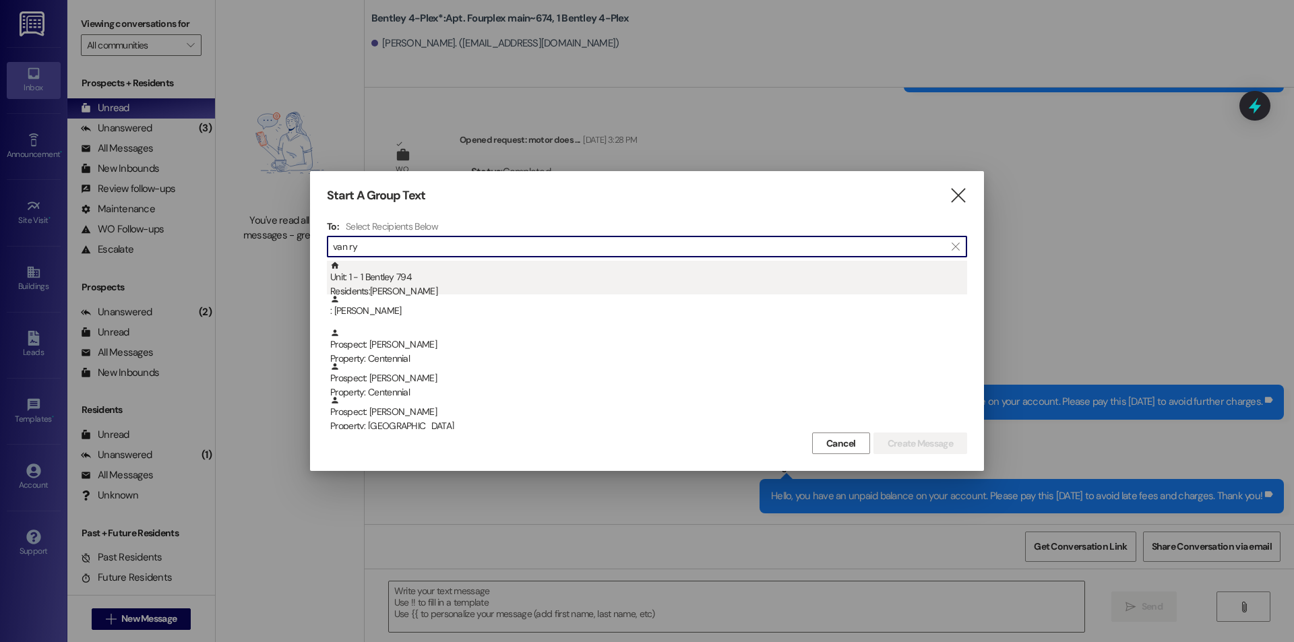
type input "van ry"
click at [516, 277] on div "Unit: 1 - 1 Bentley 794 Residents: [PERSON_NAME]" at bounding box center [648, 280] width 637 height 38
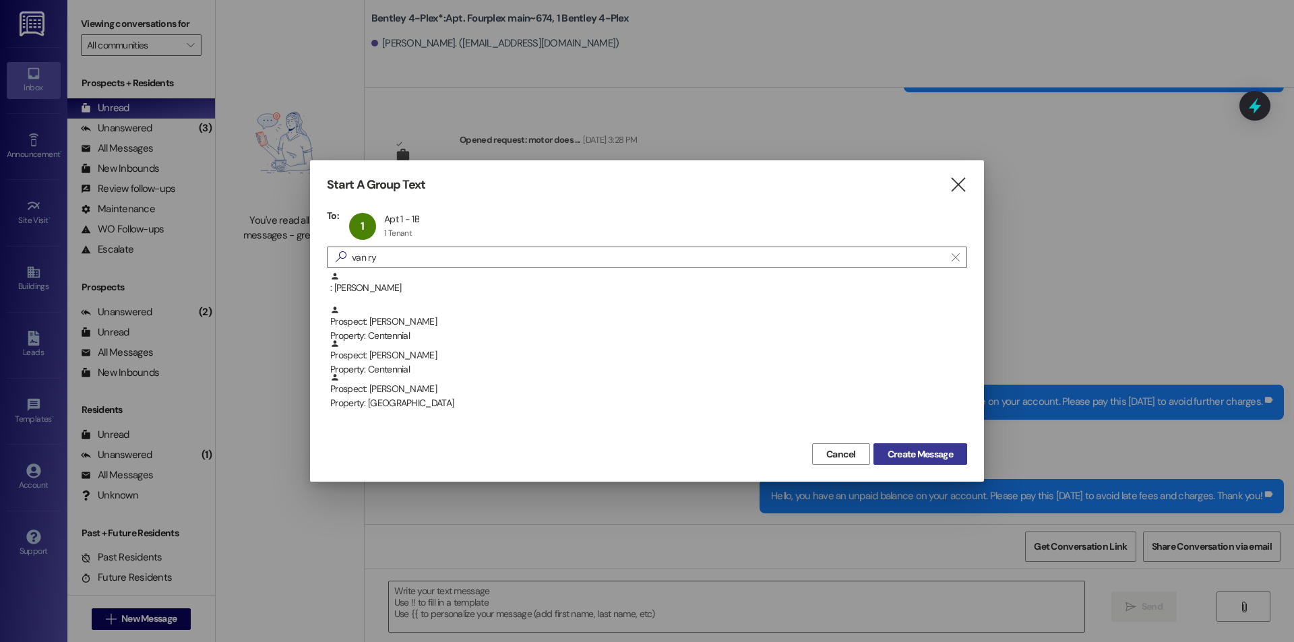
click at [923, 453] on span "Create Message" at bounding box center [920, 455] width 65 height 14
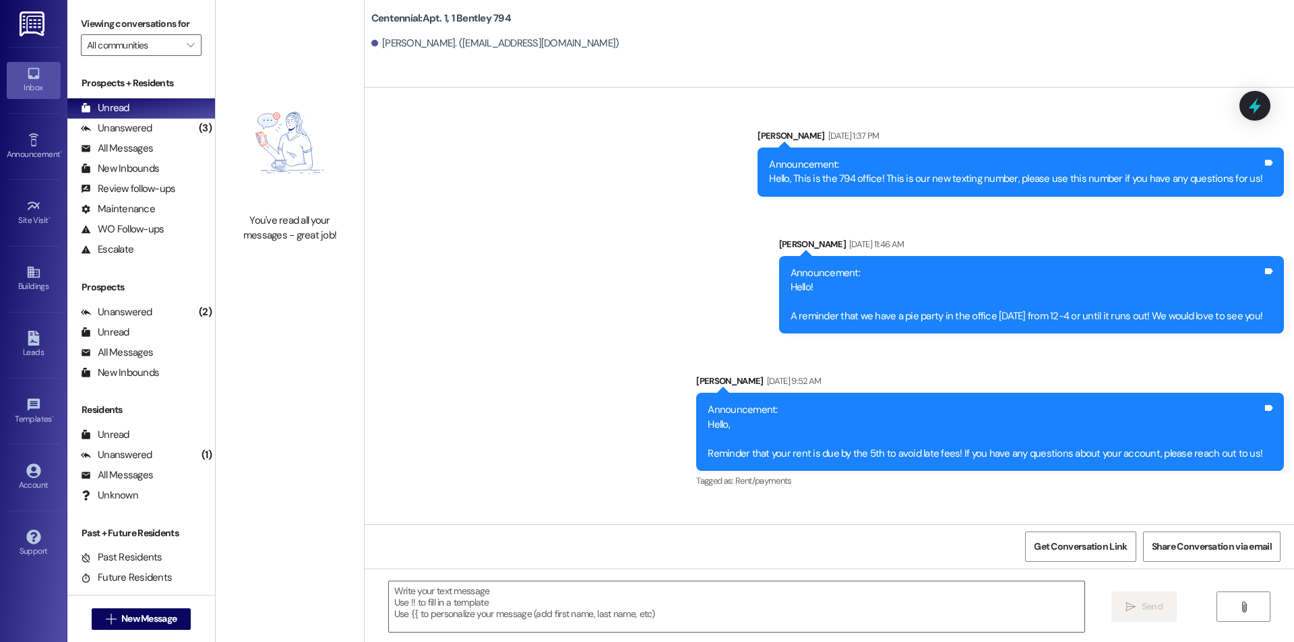
scroll to position [24302, 0]
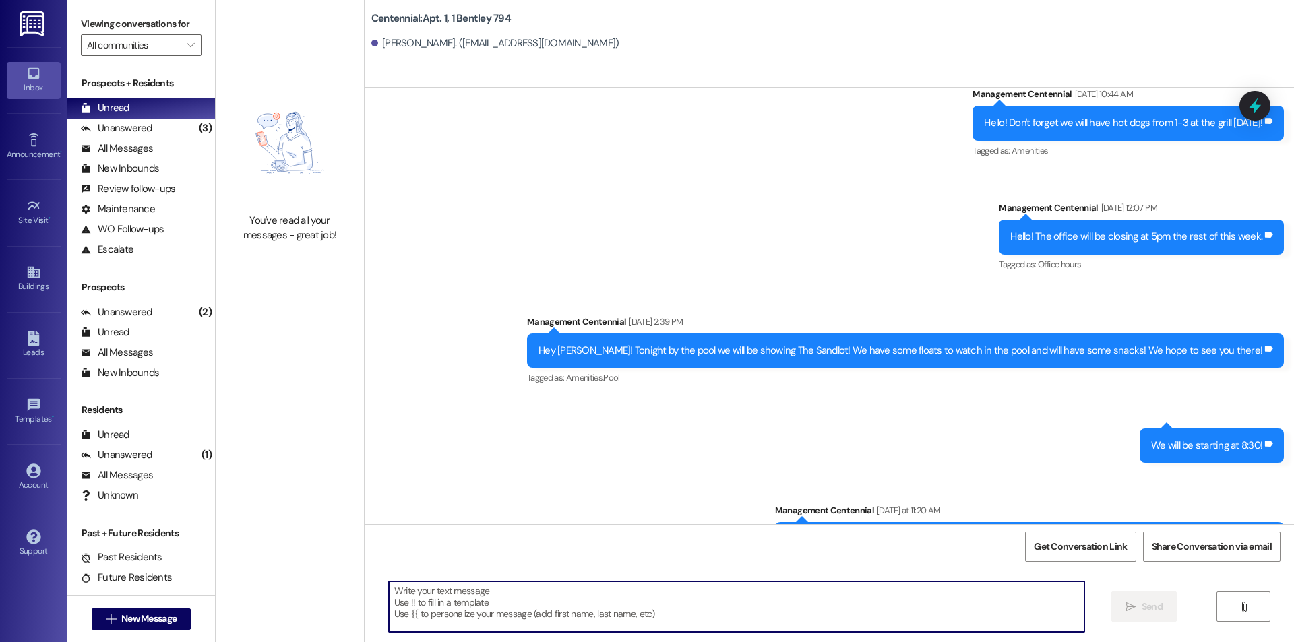
click at [755, 619] on textarea at bounding box center [737, 607] width 696 height 51
click at [510, 605] on textarea at bounding box center [737, 607] width 696 height 51
paste textarea "Hello, We wanted to inform you that your bathtub in the second bathroom will be…"
type textarea "Hello, We wanted to inform you that your bathtub in the second bathroom will be…"
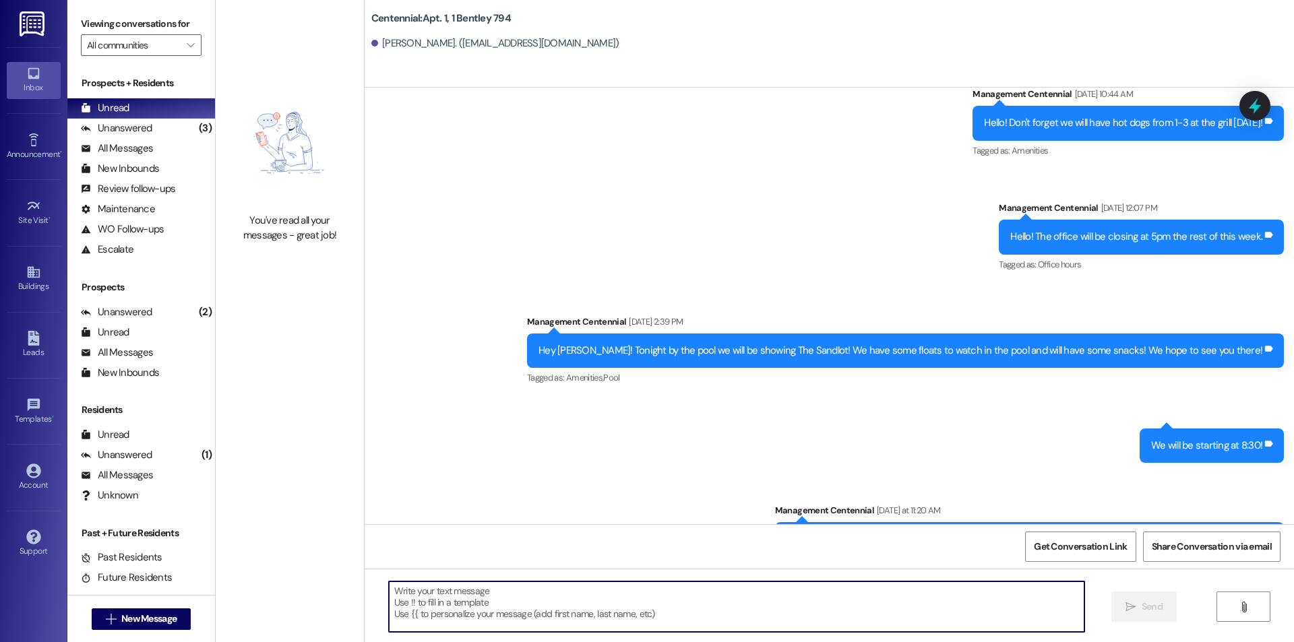
click at [895, 532] on div "Hello [PERSON_NAME], you have a balance due on your account. Please pay this [D…" at bounding box center [1025, 539] width 476 height 14
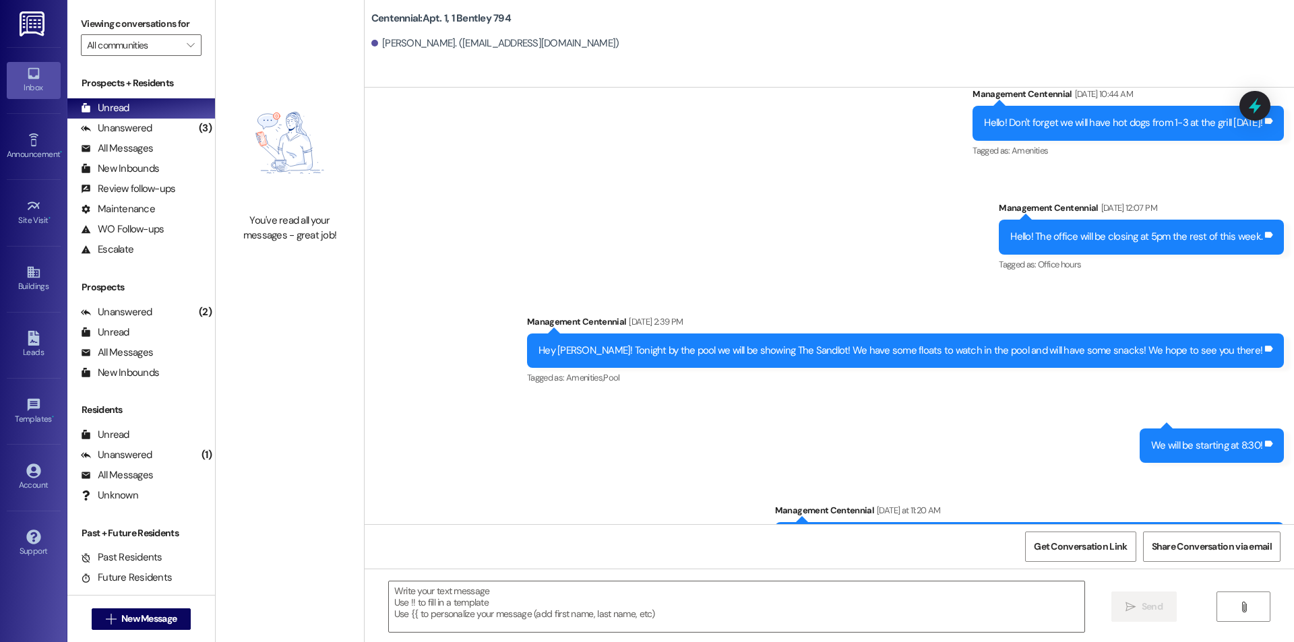
click at [895, 532] on div "Hello [PERSON_NAME], you have a balance due on your account. Please pay this [D…" at bounding box center [1025, 539] width 476 height 14
copy div "Hello [PERSON_NAME], you have a balance due on your account. Please pay this [D…"
click at [696, 593] on textarea at bounding box center [737, 607] width 696 height 51
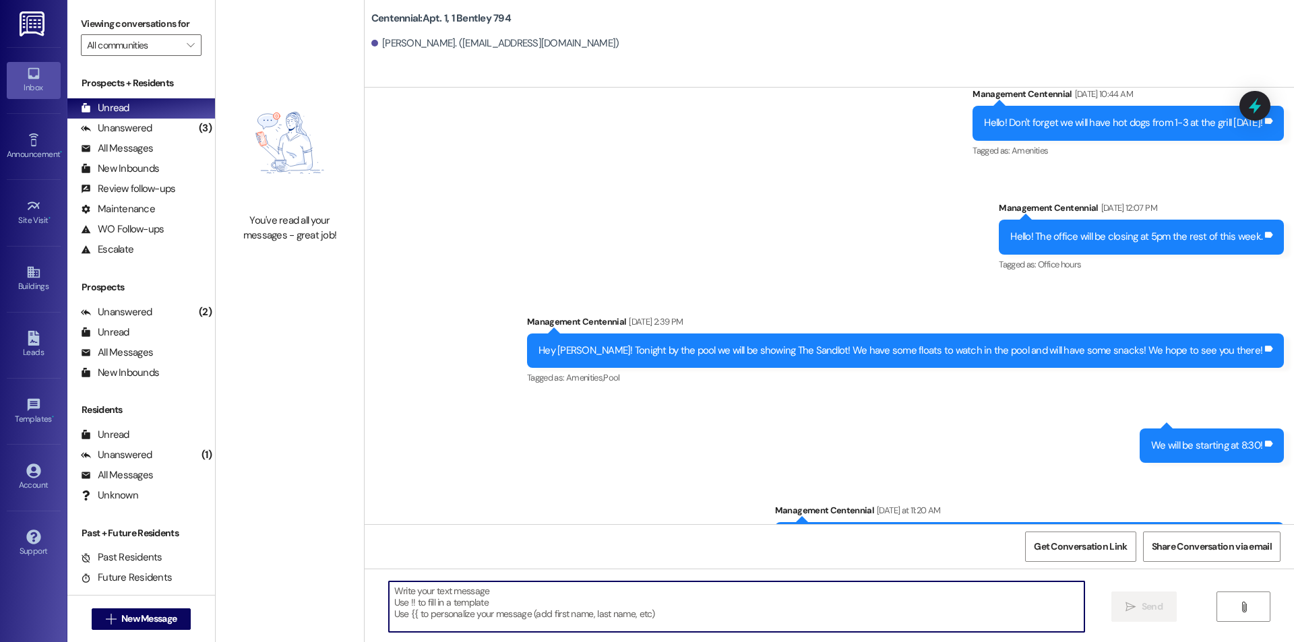
paste textarea "Hello [PERSON_NAME], you have a balance due on your account. Please pay this [D…"
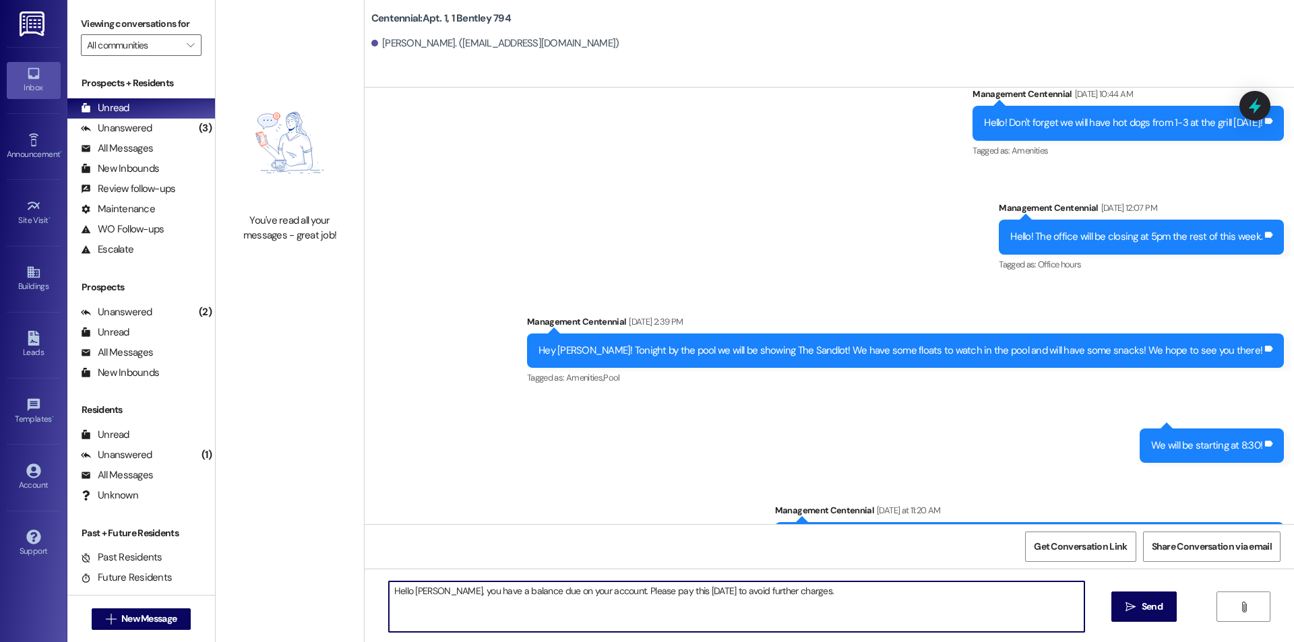
click at [408, 592] on textarea "Hello [PERSON_NAME], you have a balance due on your account. Please pay this [D…" at bounding box center [737, 607] width 696 height 51
click at [414, 588] on textarea "Hello, you have a balance due on your account. Please pay this [DATE] to avoid …" at bounding box center [737, 607] width 696 height 51
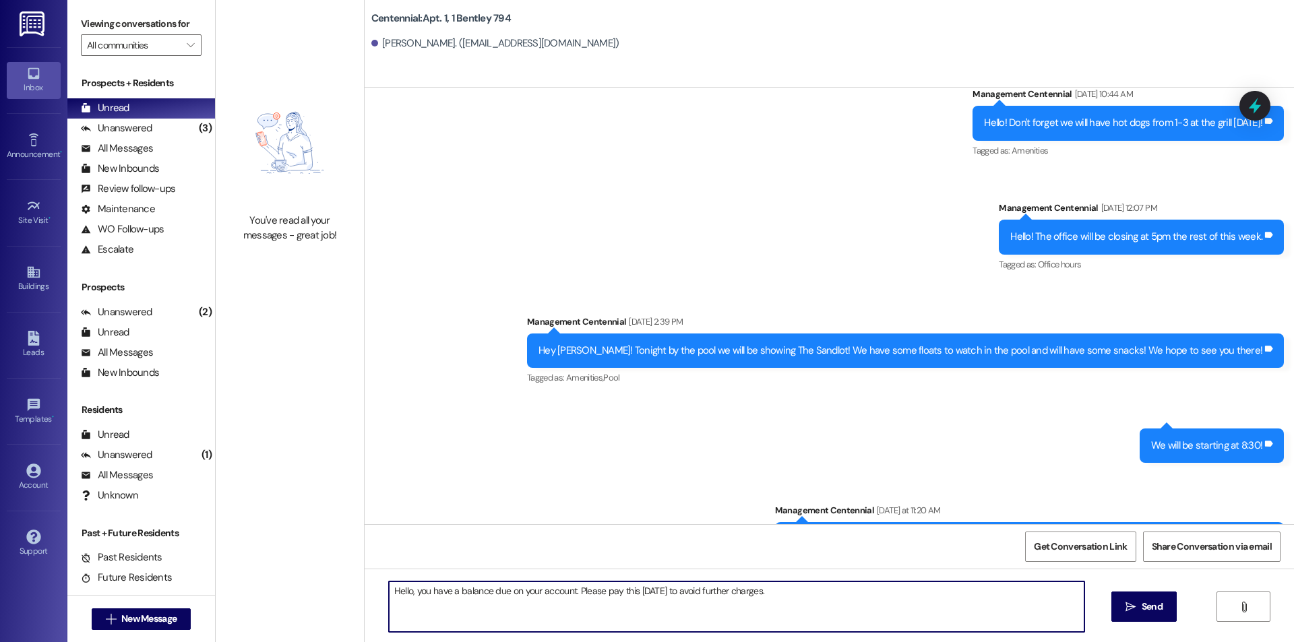
click at [844, 596] on textarea "Hello, you have a balance due on your account. Please pay this [DATE] to avoid …" at bounding box center [737, 607] width 696 height 51
type textarea "Hello, you have a balance due on your account. Please pay this [DATE] to avoid …"
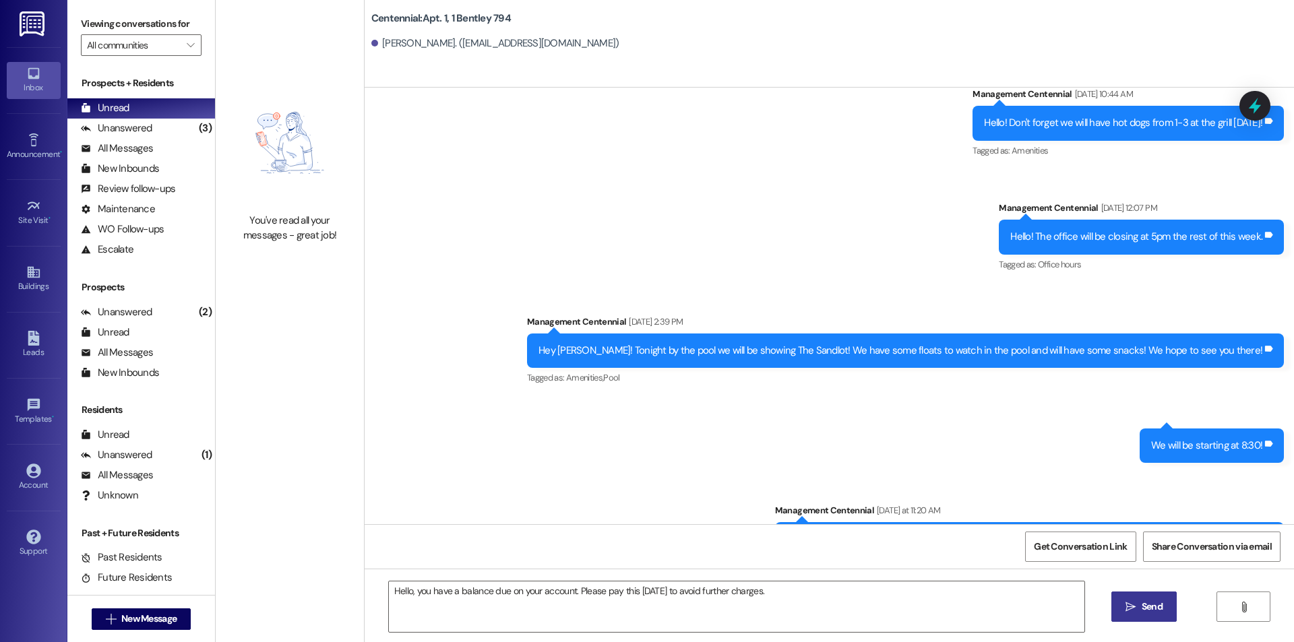
click at [1139, 607] on span "Send" at bounding box center [1152, 607] width 26 height 14
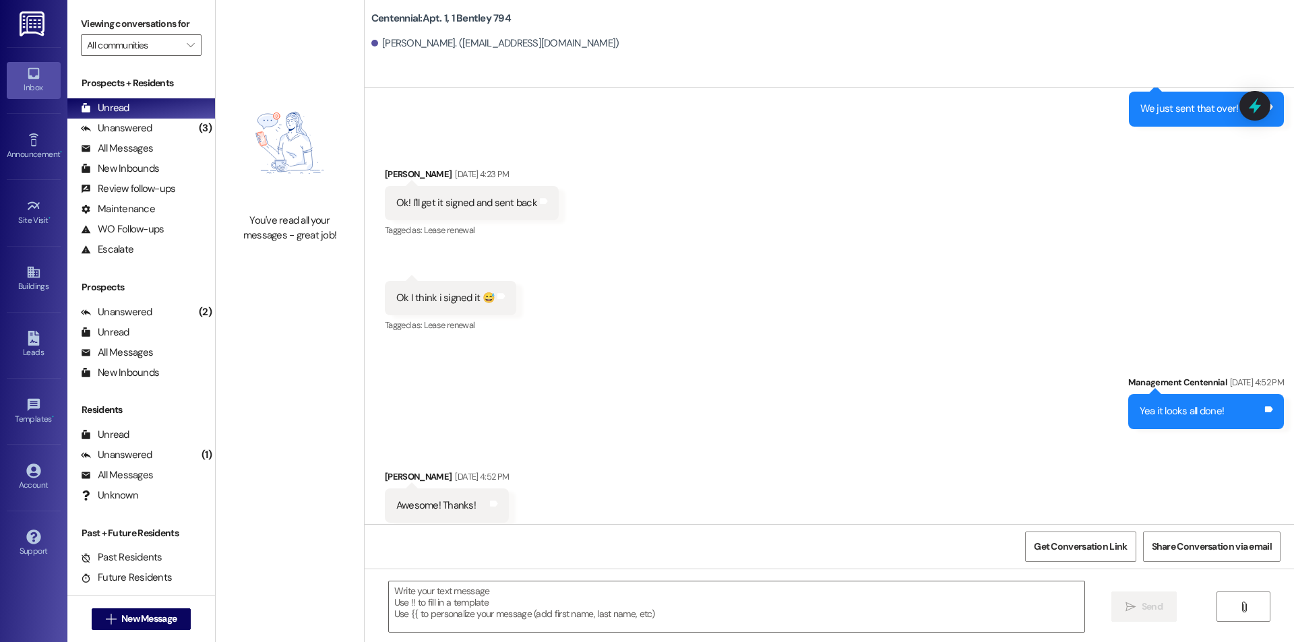
scroll to position [23079, 0]
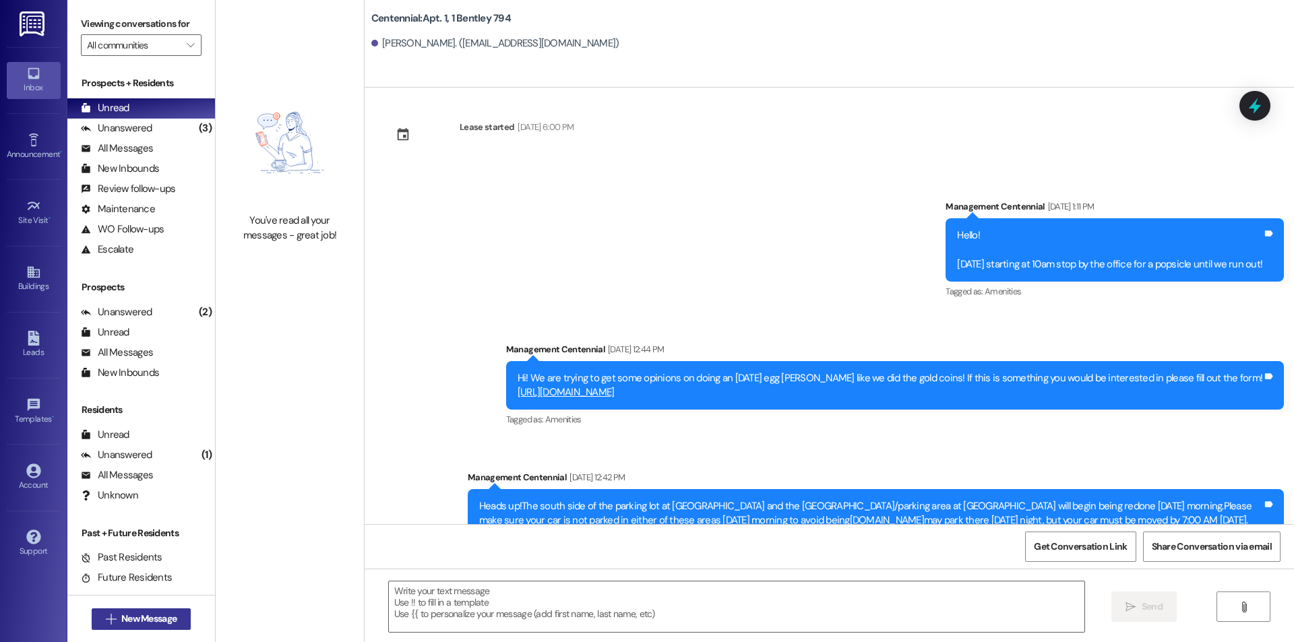
click at [152, 613] on span "New Message" at bounding box center [148, 619] width 55 height 14
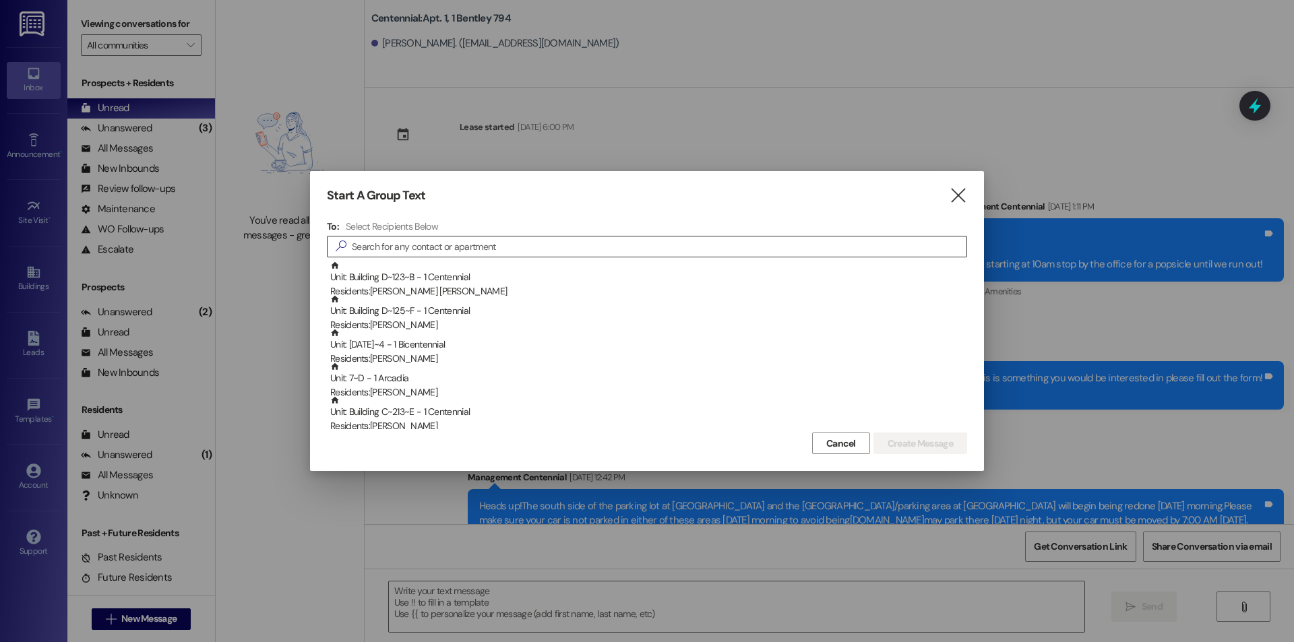
click at [507, 243] on input at bounding box center [659, 246] width 615 height 19
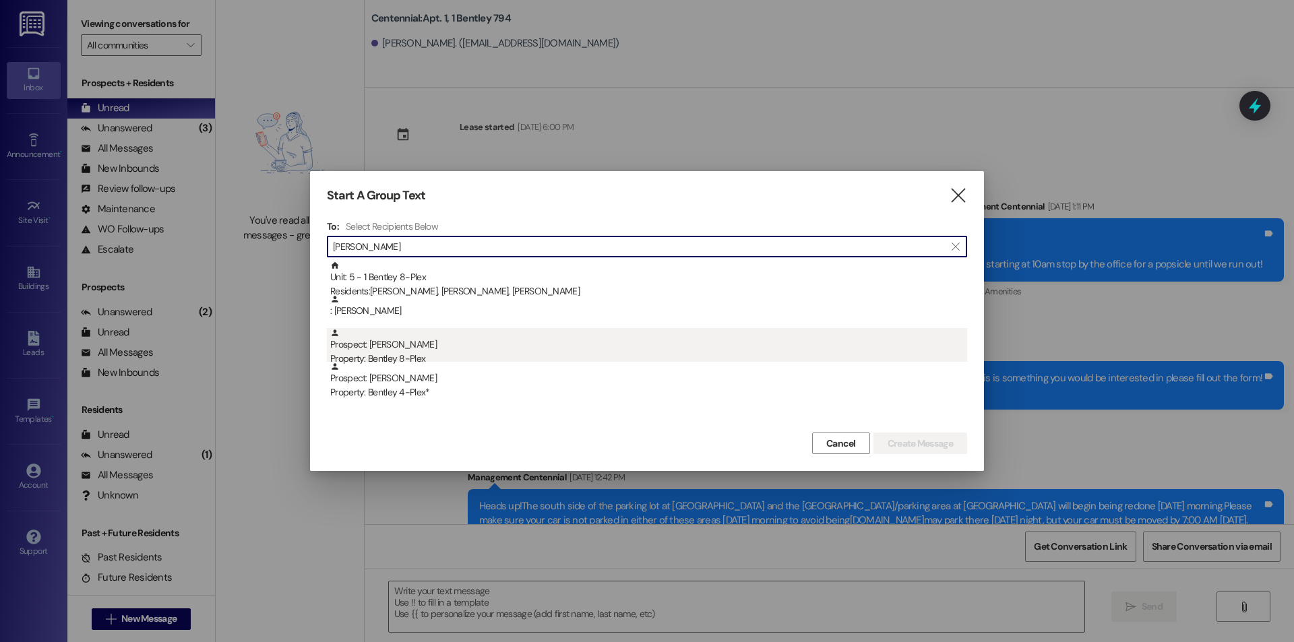
type input "[PERSON_NAME]"
click at [477, 352] on div "Property: Bentley 8-Plex" at bounding box center [648, 359] width 637 height 14
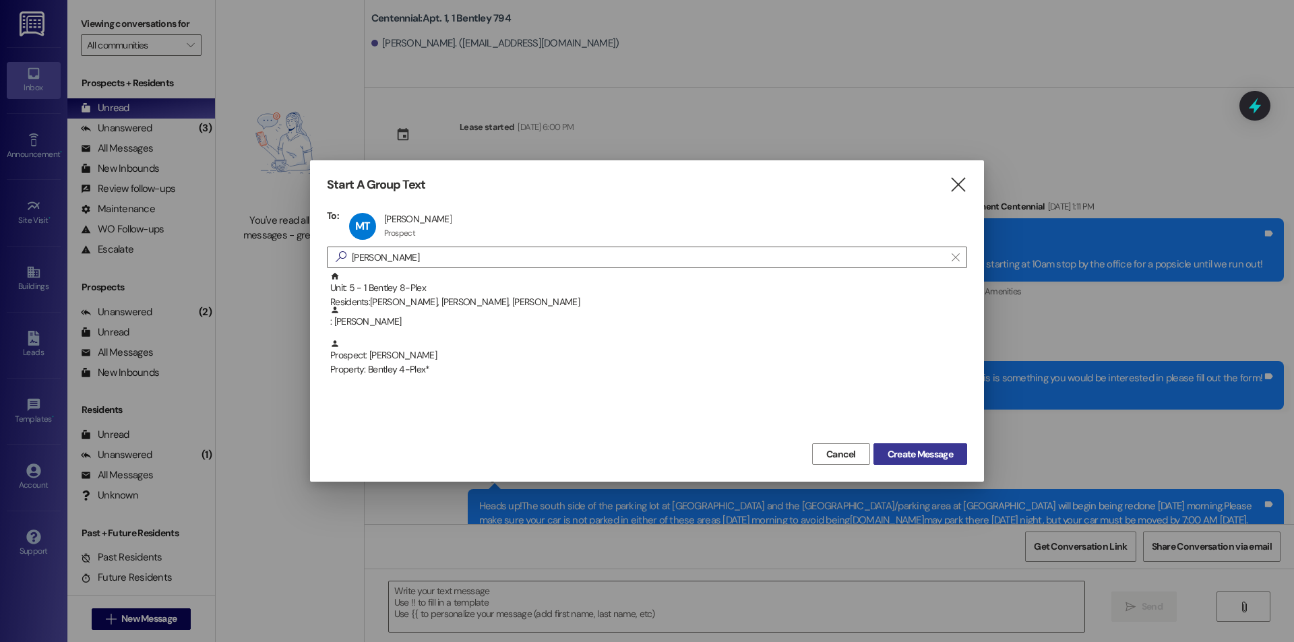
click at [939, 446] on button "Create Message" at bounding box center [920, 454] width 94 height 22
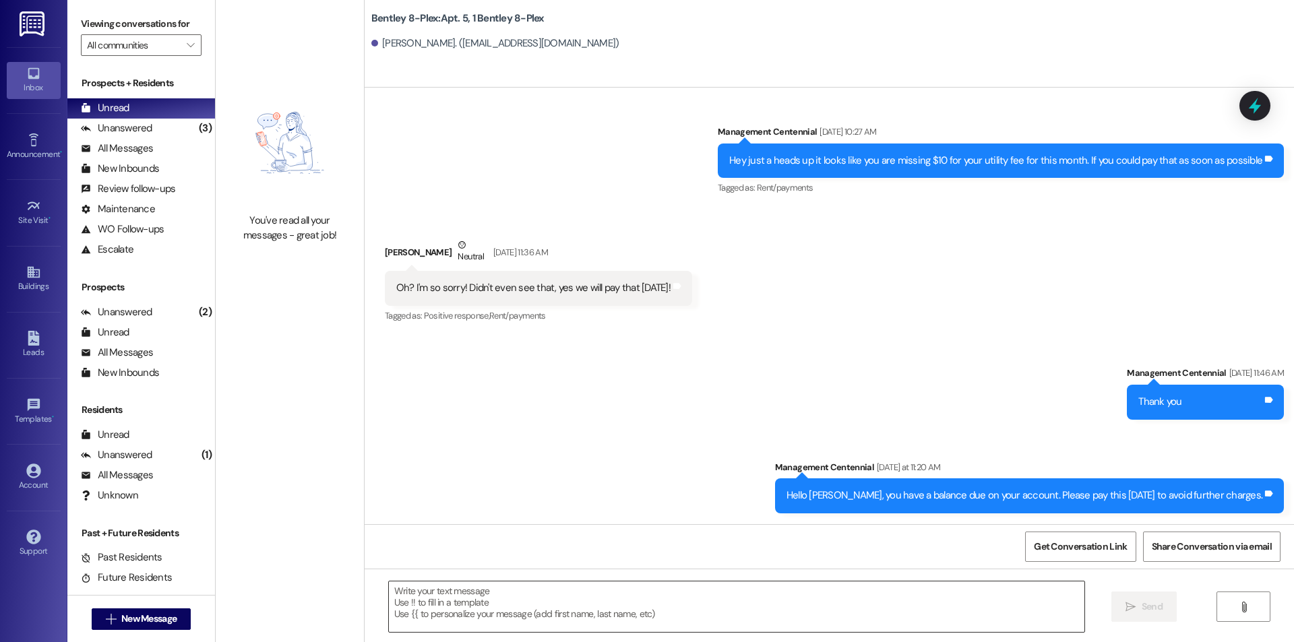
scroll to position [197, 0]
click at [801, 596] on textarea at bounding box center [737, 607] width 696 height 51
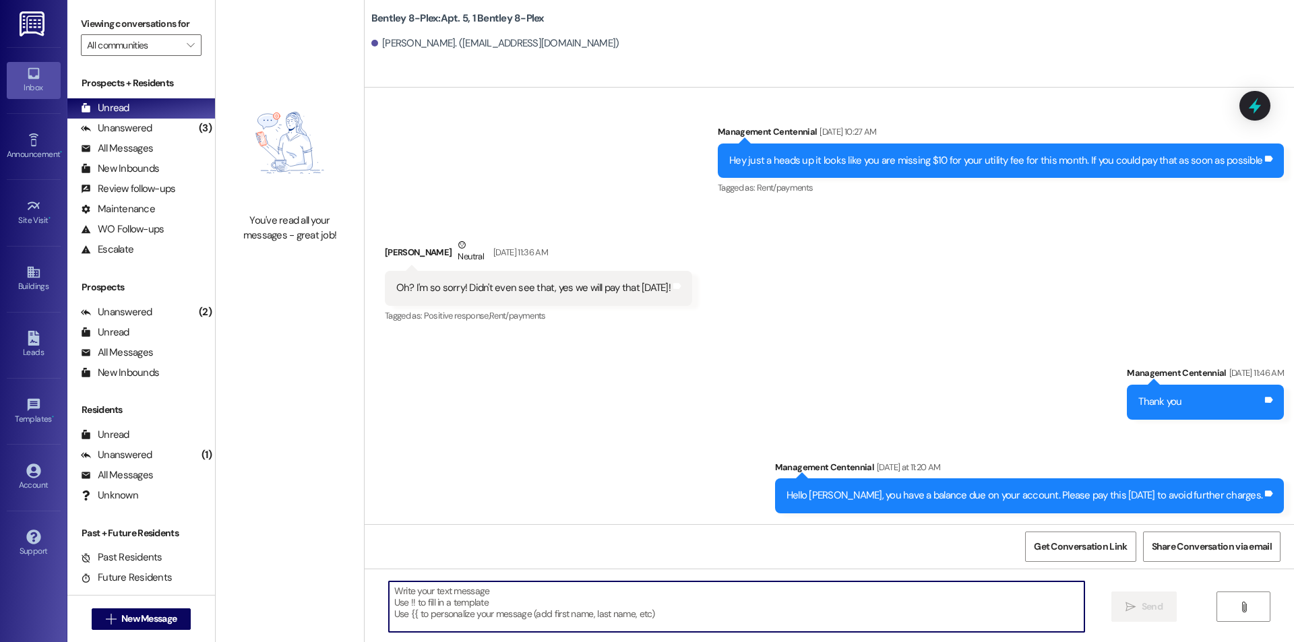
paste textarea "Hello, you have a balance due on your account. Please pay this [DATE] to avoid …"
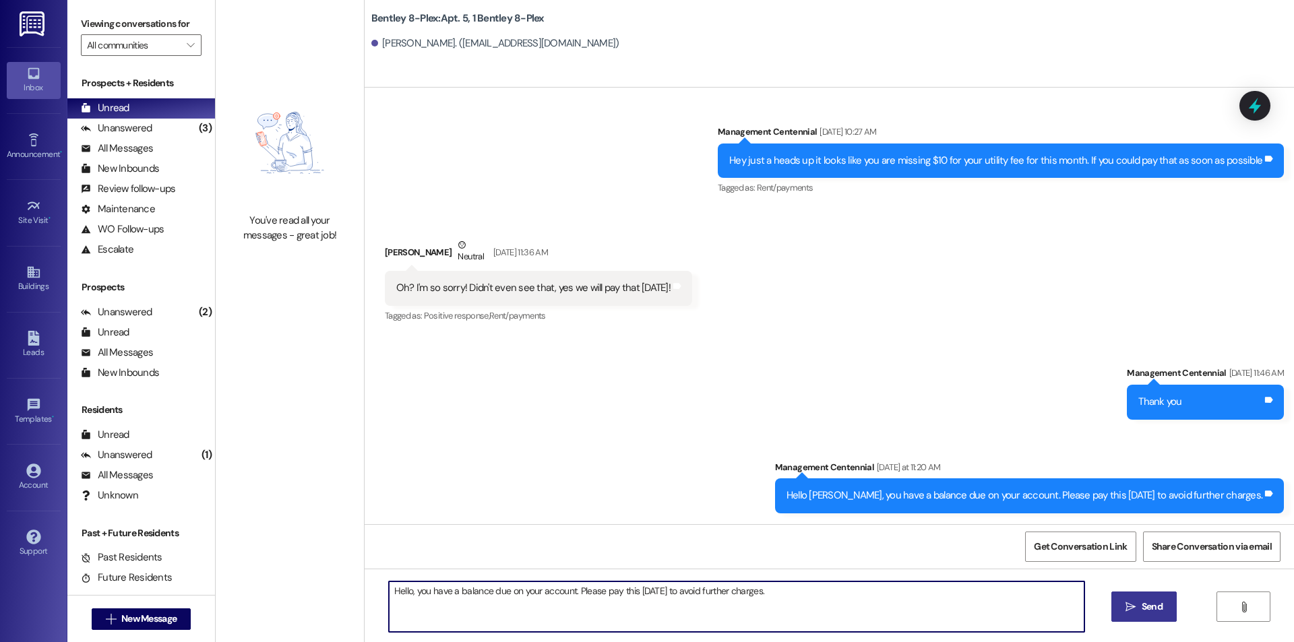
type textarea "Hello, you have a balance due on your account. Please pay this [DATE] to avoid …"
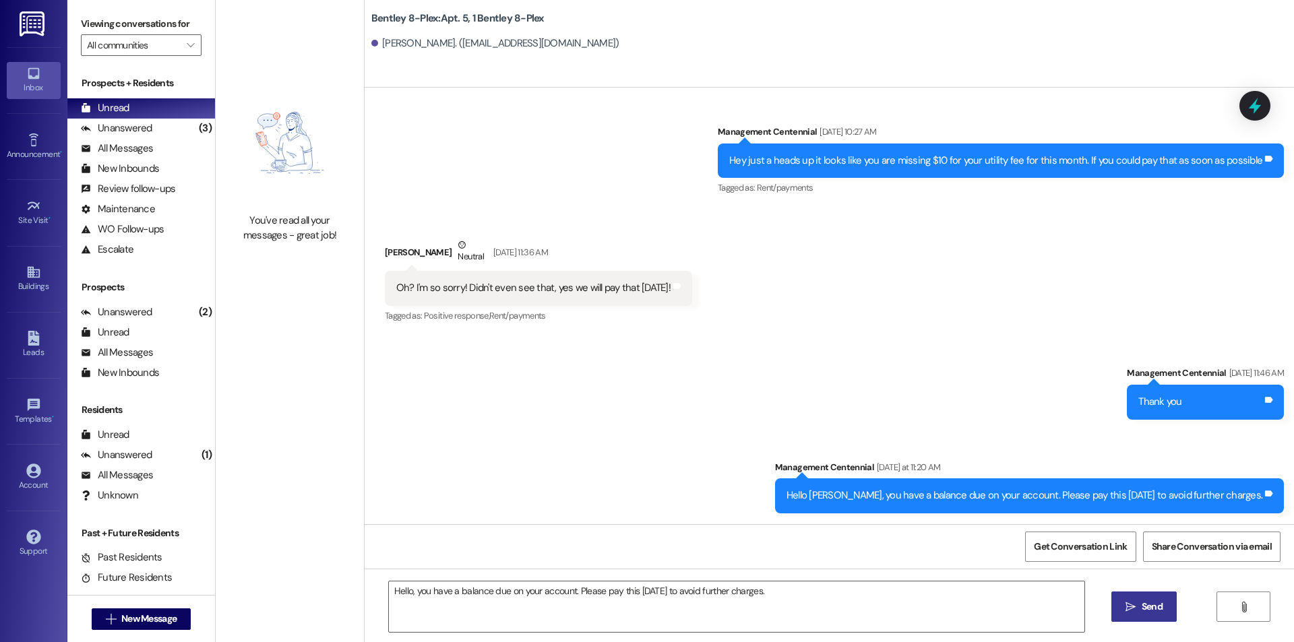
click at [1152, 609] on span "Send" at bounding box center [1152, 607] width 21 height 14
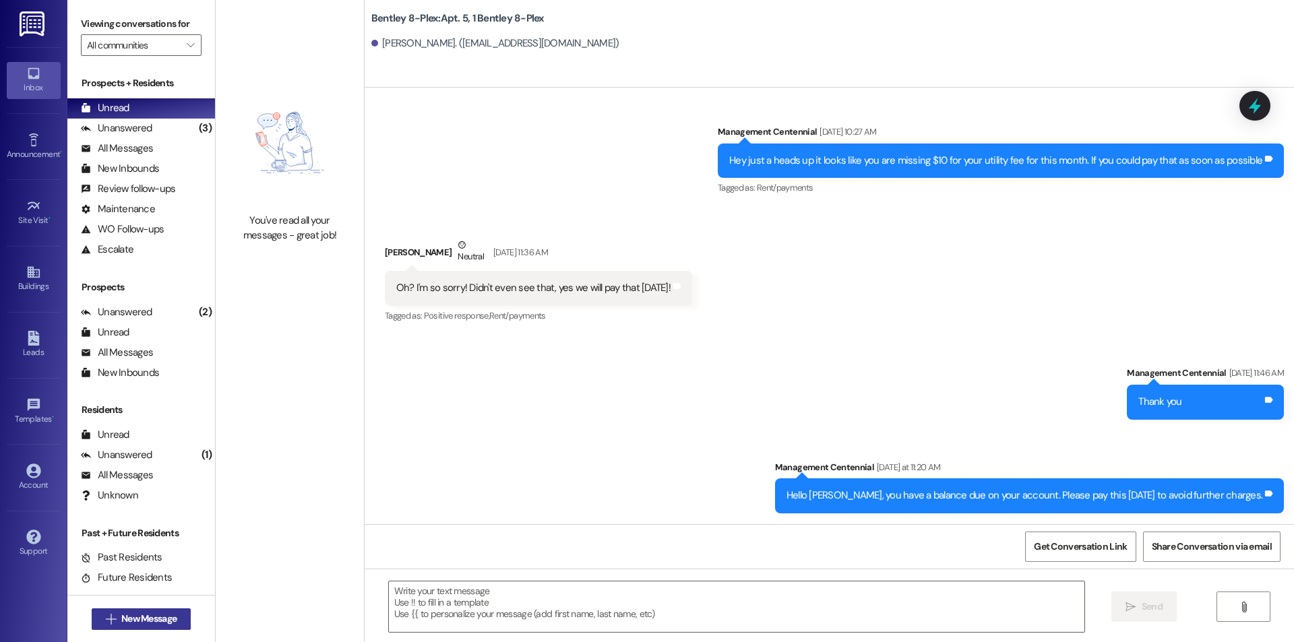
click at [148, 622] on span "New Message" at bounding box center [148, 619] width 55 height 14
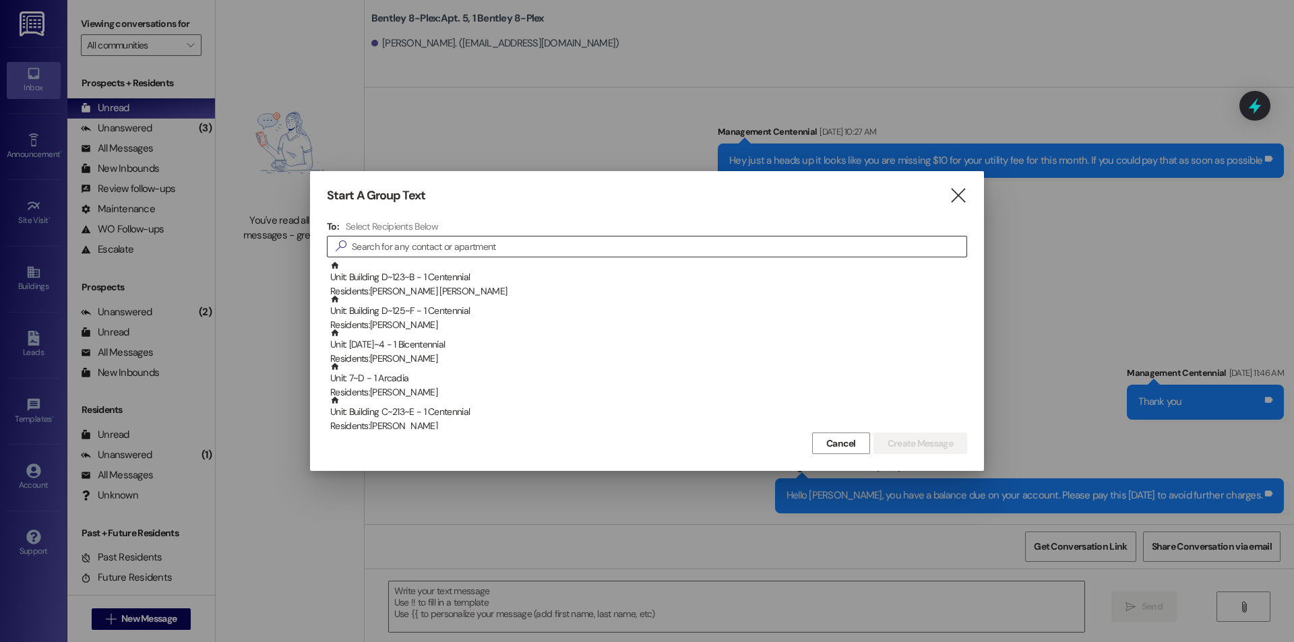
click at [489, 245] on input at bounding box center [659, 246] width 615 height 19
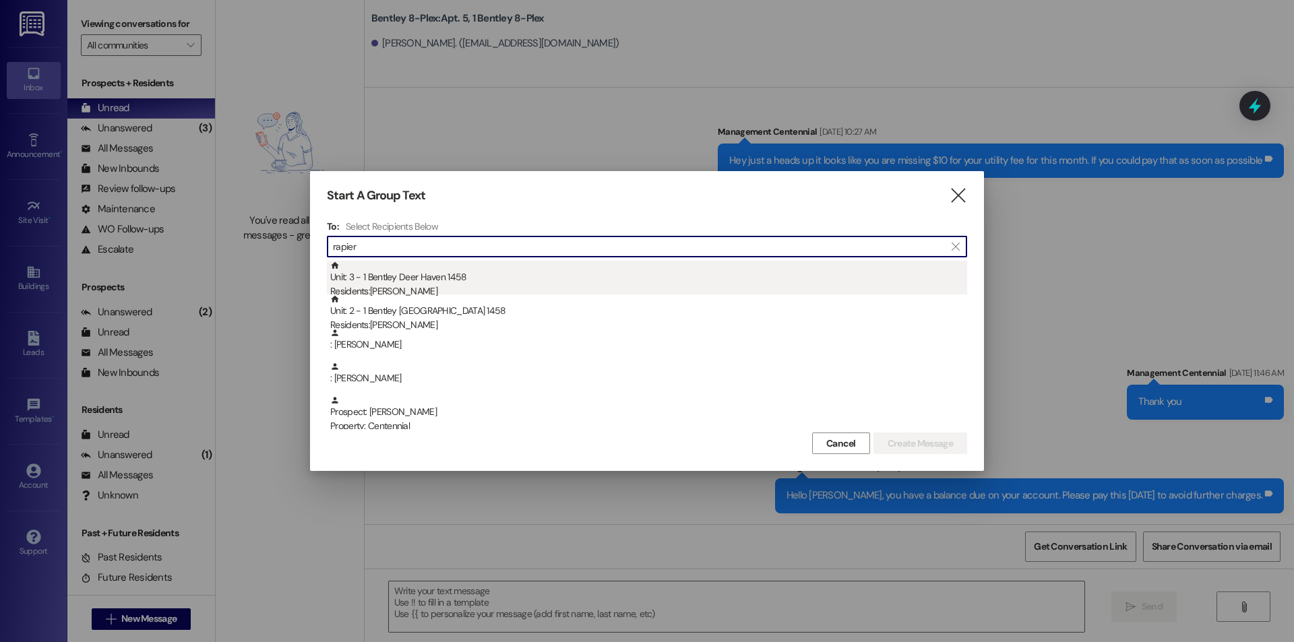
type input "rapier"
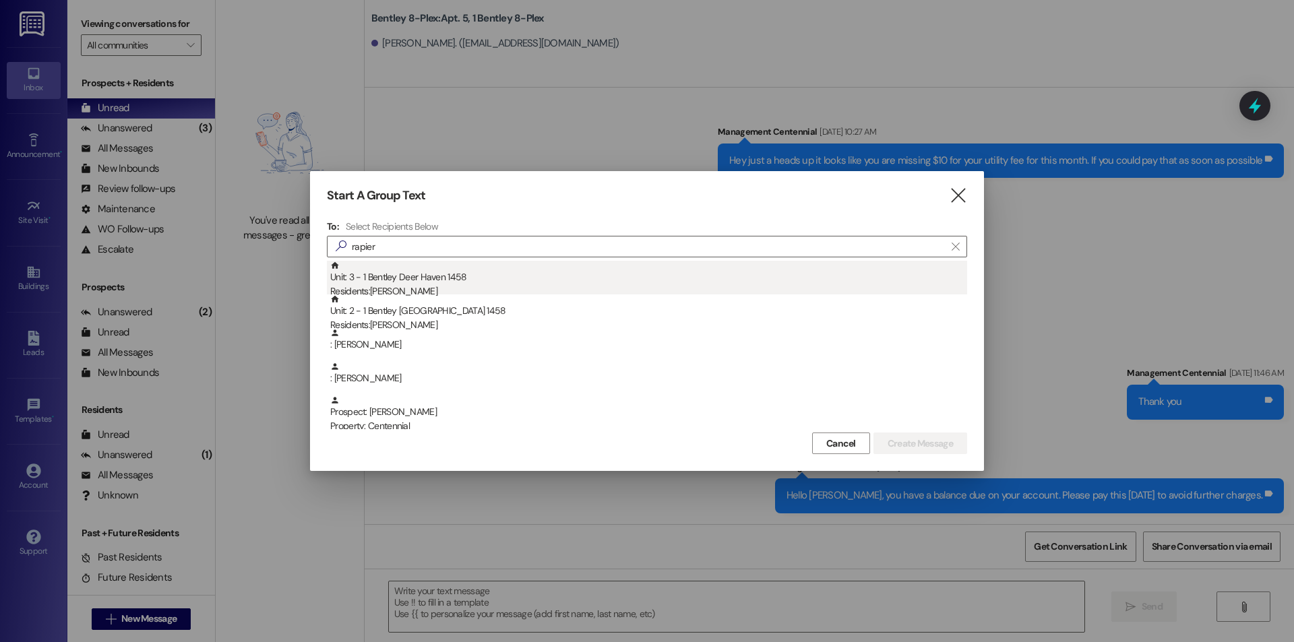
click at [534, 284] on div "Residents: [PERSON_NAME]" at bounding box center [648, 291] width 637 height 14
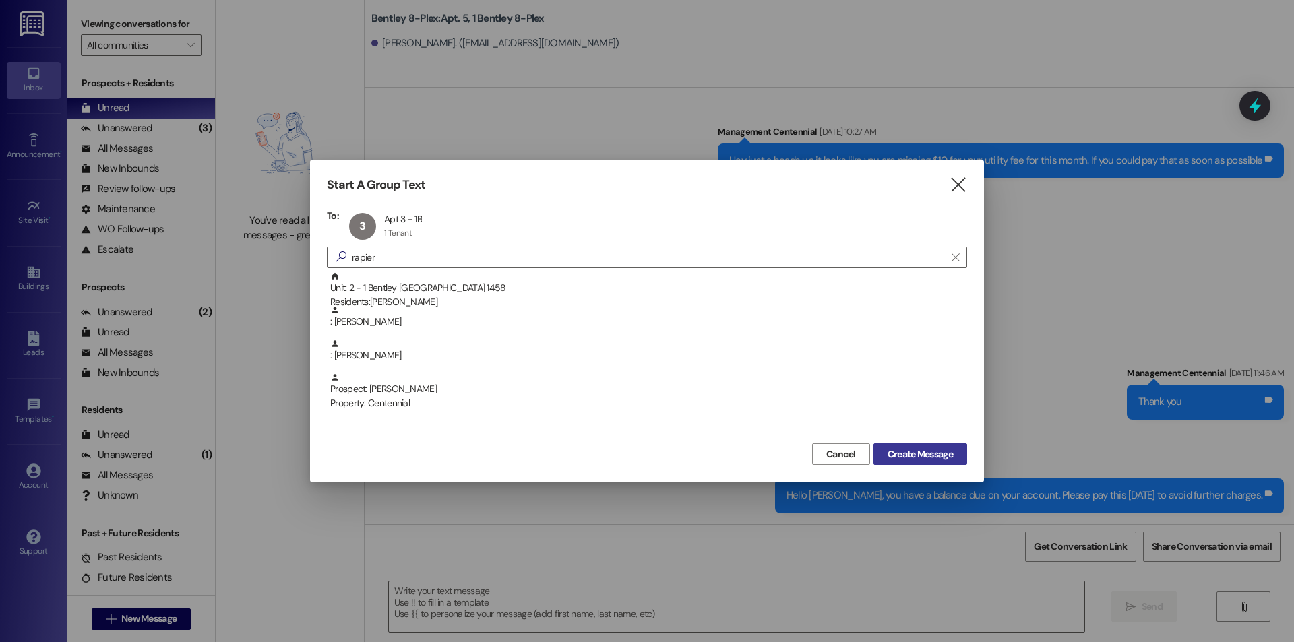
click at [942, 454] on span "Create Message" at bounding box center [920, 455] width 65 height 14
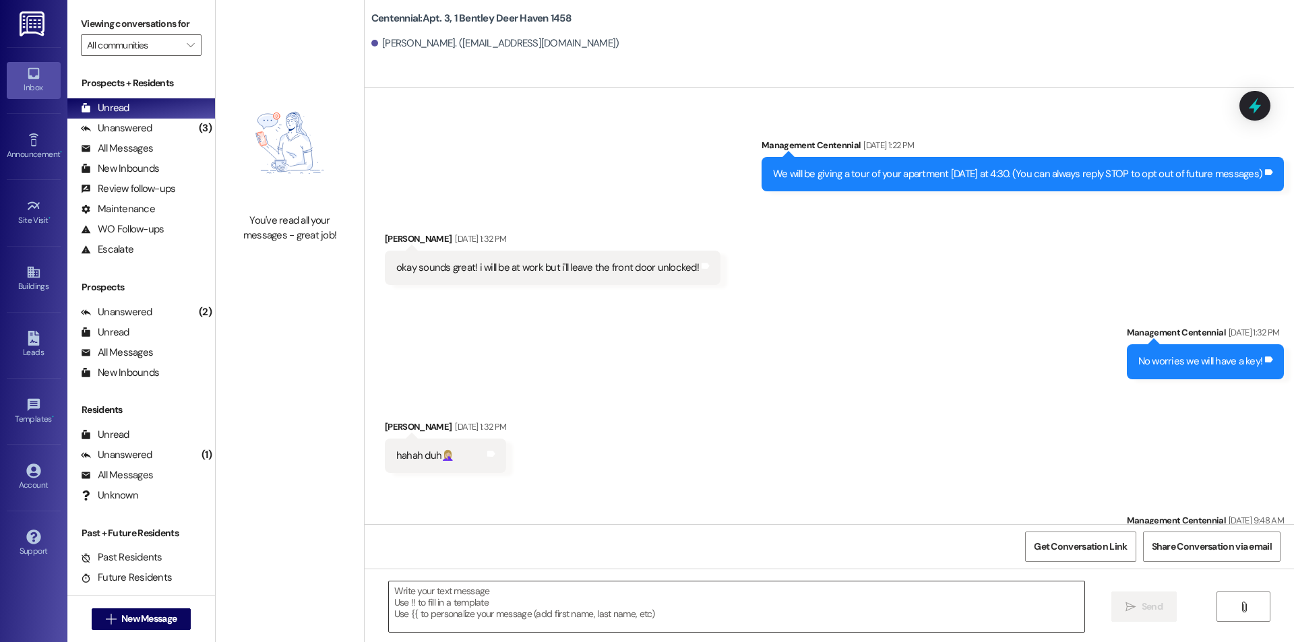
click at [710, 592] on textarea at bounding box center [737, 607] width 696 height 51
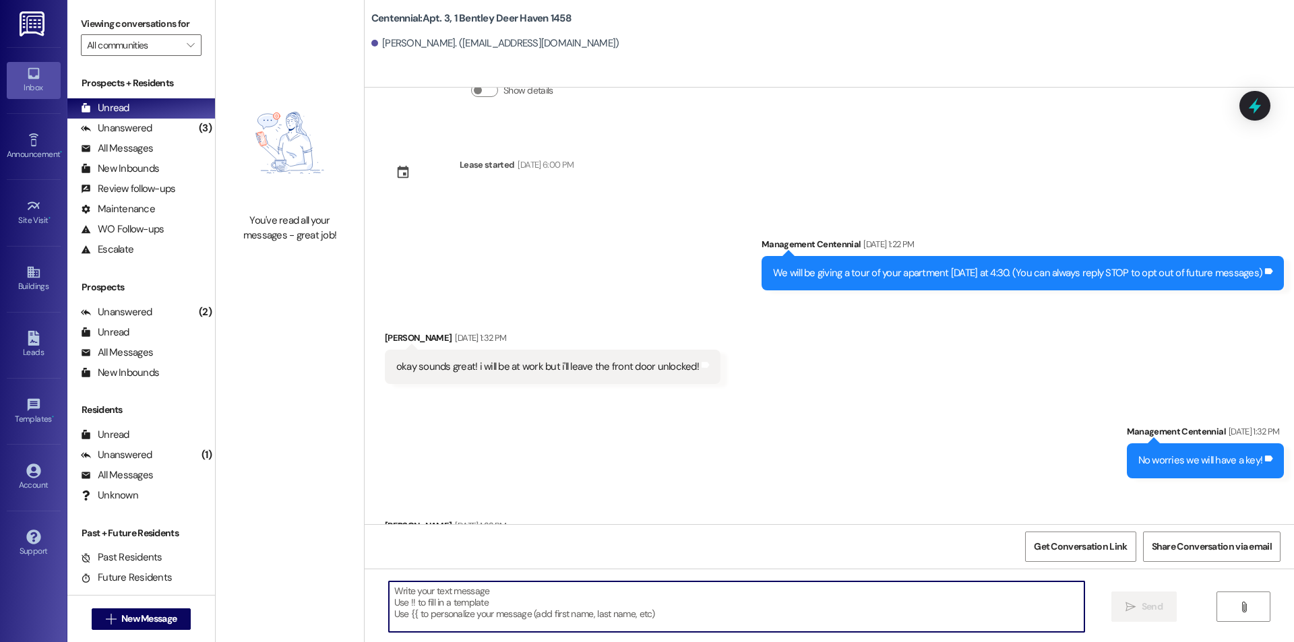
paste textarea "Hello, you have a balance due on your account. Please pay this [DATE] to avoid …"
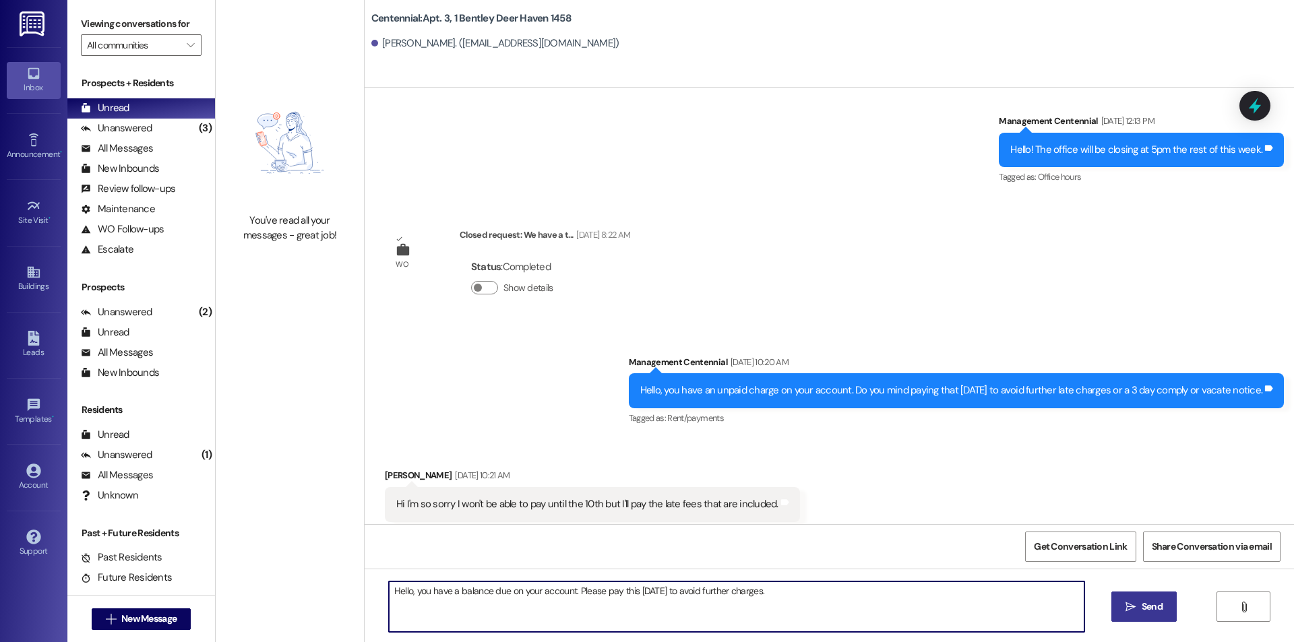
scroll to position [2733, 0]
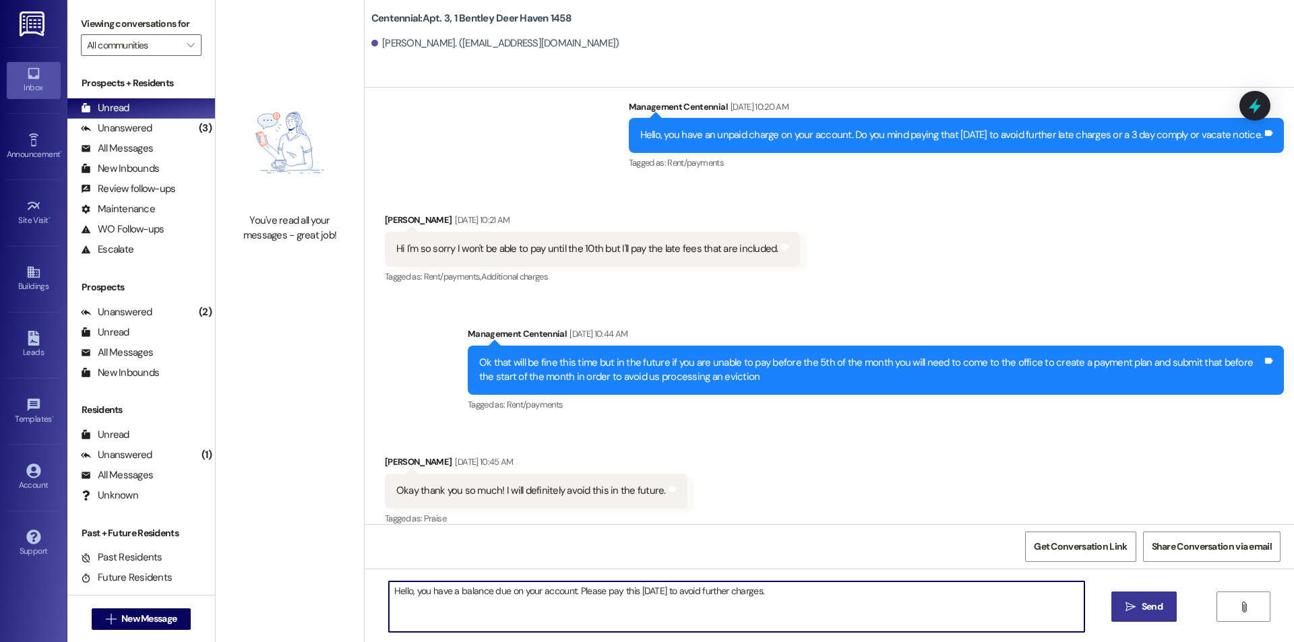
type textarea "Hello, you have a balance due on your account. Please pay this [DATE] to avoid …"
click at [1159, 609] on span "Send" at bounding box center [1152, 607] width 21 height 14
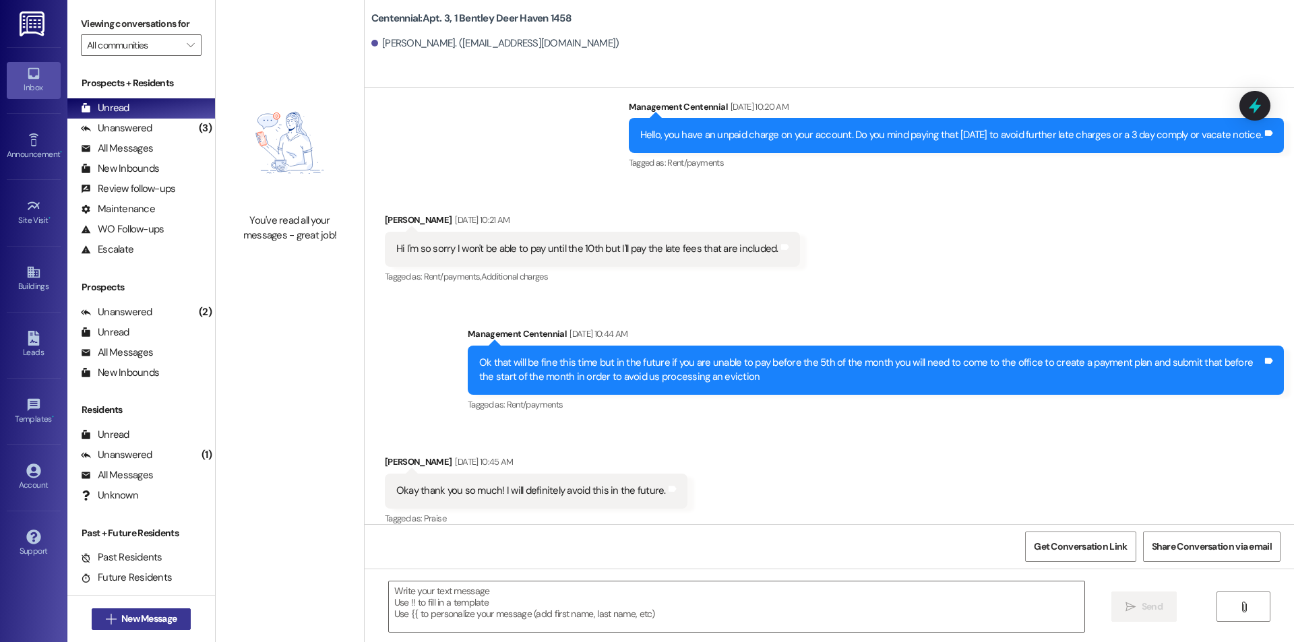
click at [173, 615] on span "New Message" at bounding box center [148, 619] width 55 height 14
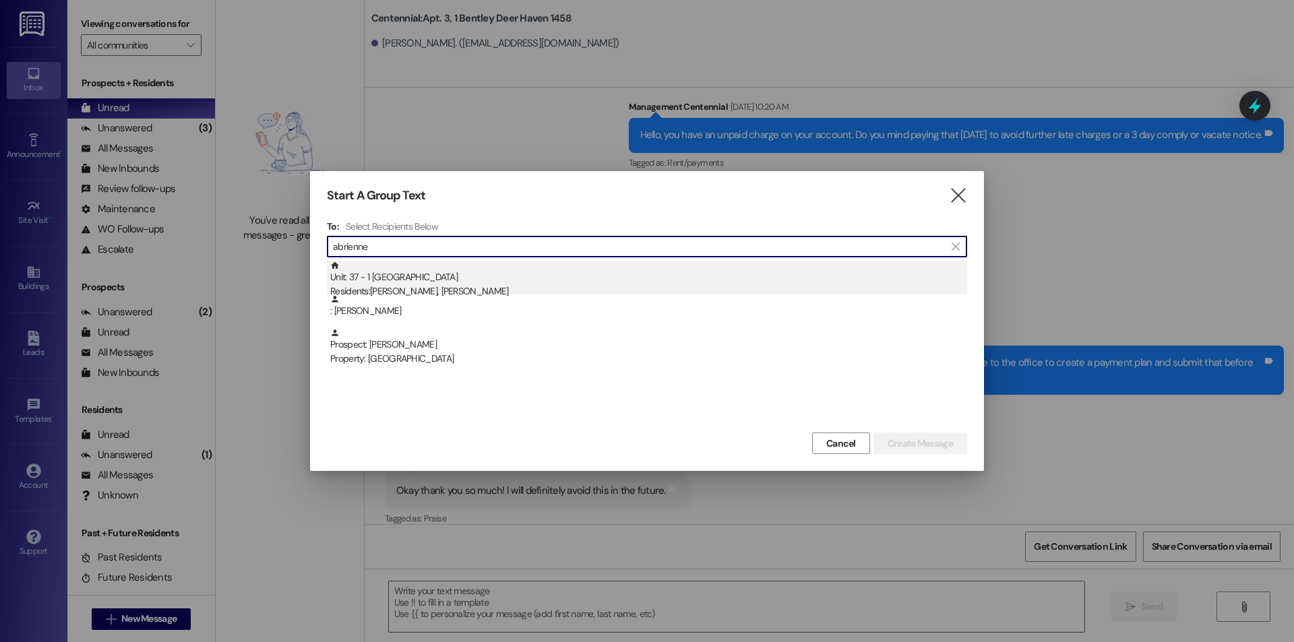
type input "abrienne"
click at [557, 290] on div "Residents: [PERSON_NAME], [PERSON_NAME]" at bounding box center [648, 291] width 637 height 14
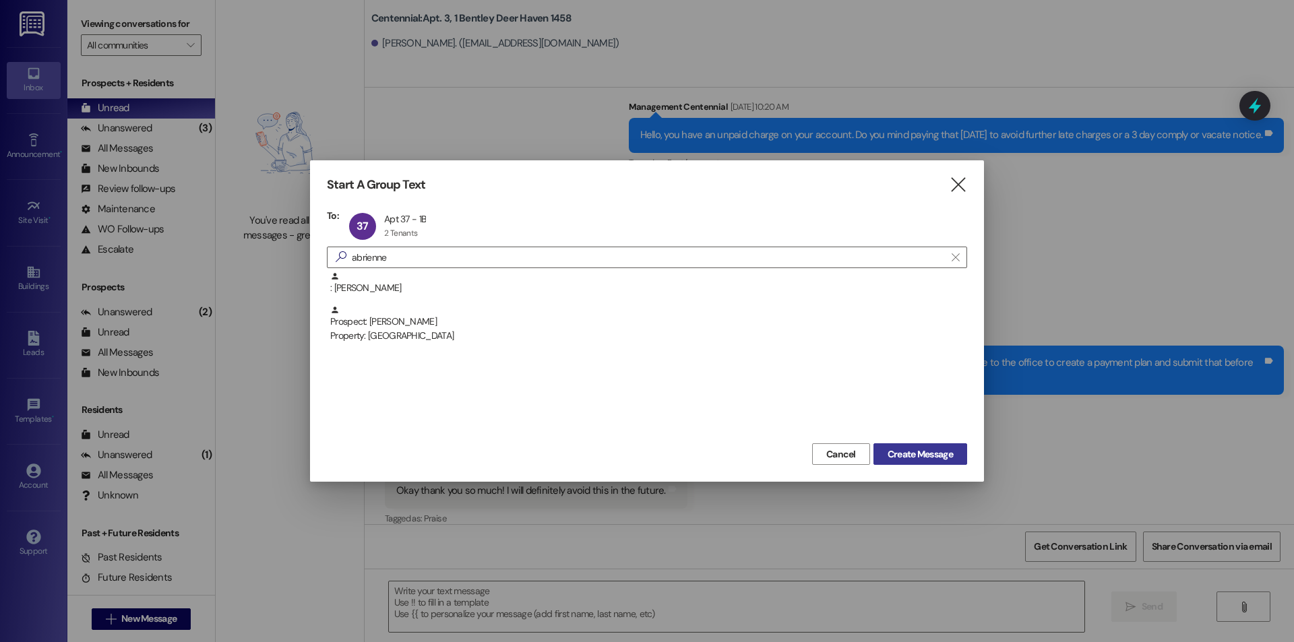
click at [913, 454] on span "Create Message" at bounding box center [920, 455] width 65 height 14
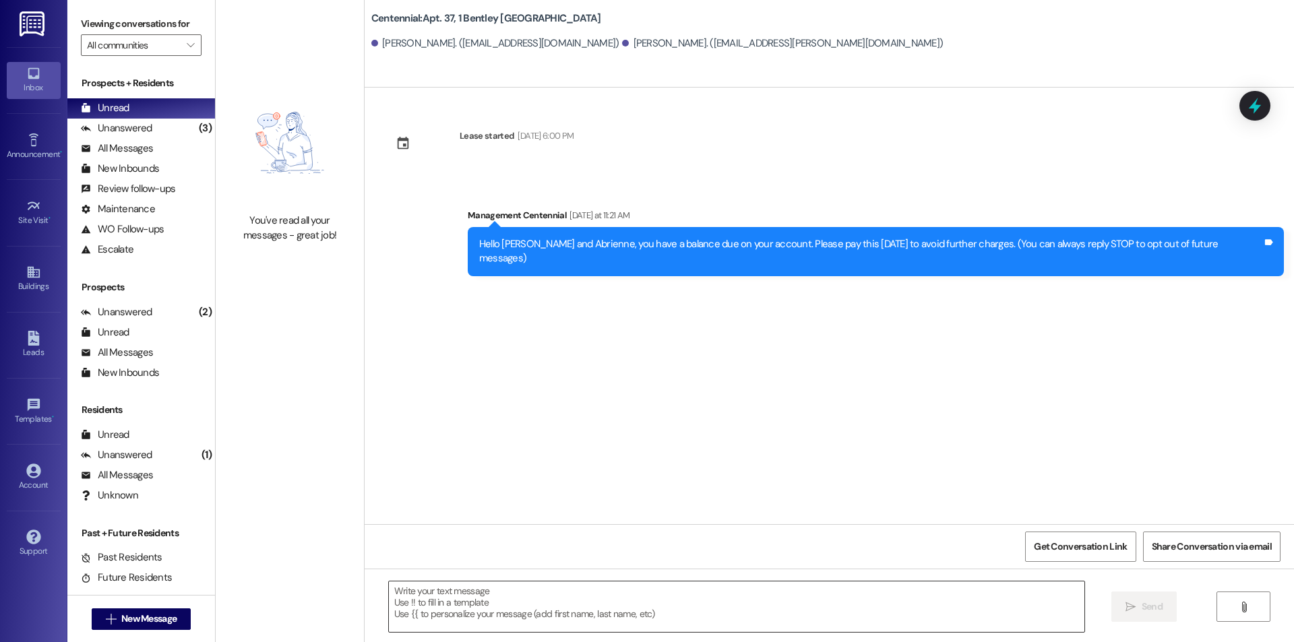
scroll to position [0, 0]
click at [906, 609] on textarea at bounding box center [737, 607] width 696 height 51
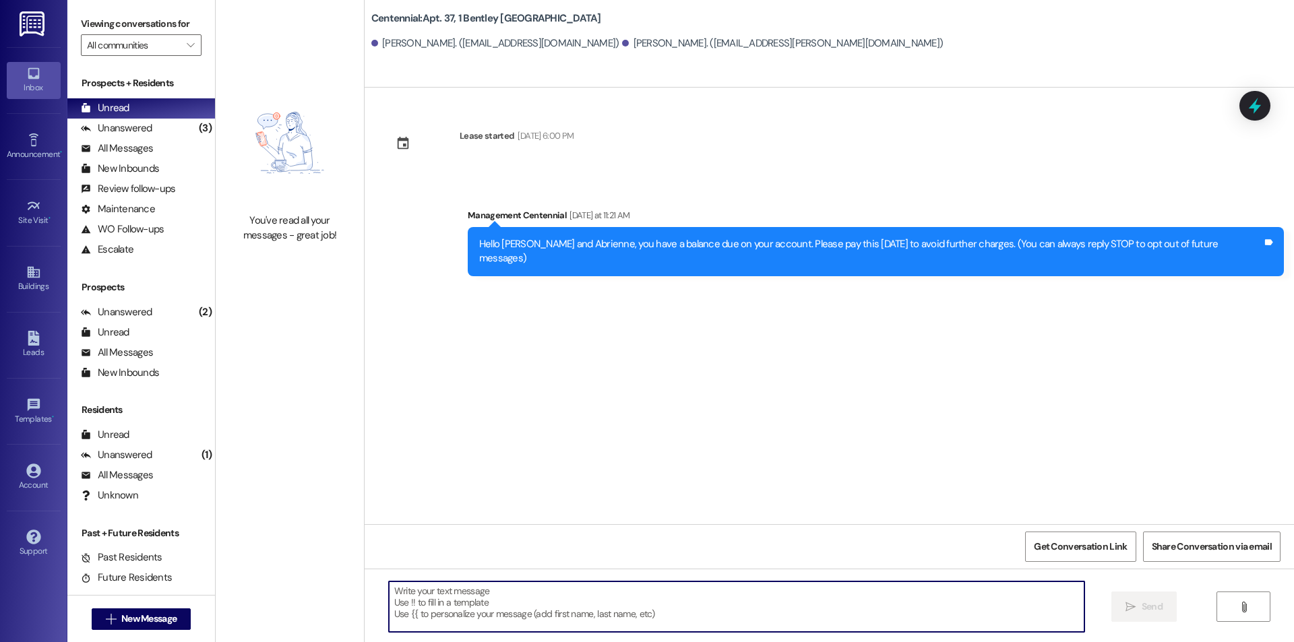
paste textarea "Hello, you have a balance due on your account. Please pay this [DATE] to avoid …"
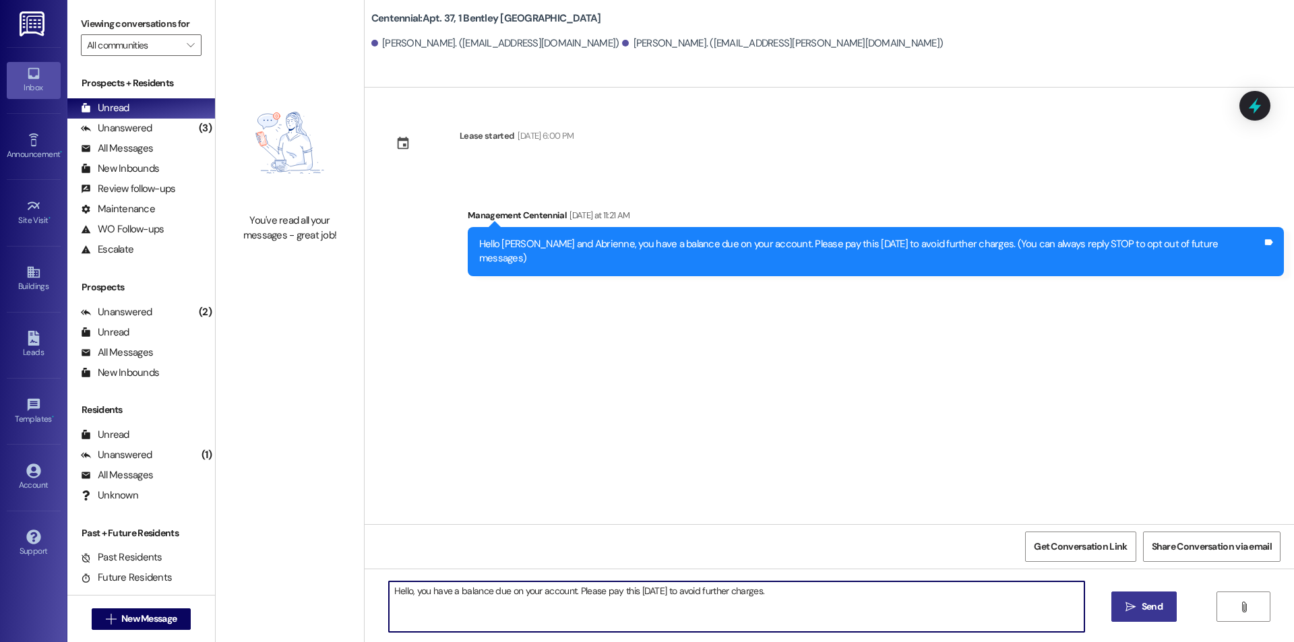
type textarea "Hello, you have a balance due on your account. Please pay this [DATE] to avoid …"
click at [1145, 600] on span "Send" at bounding box center [1152, 607] width 21 height 14
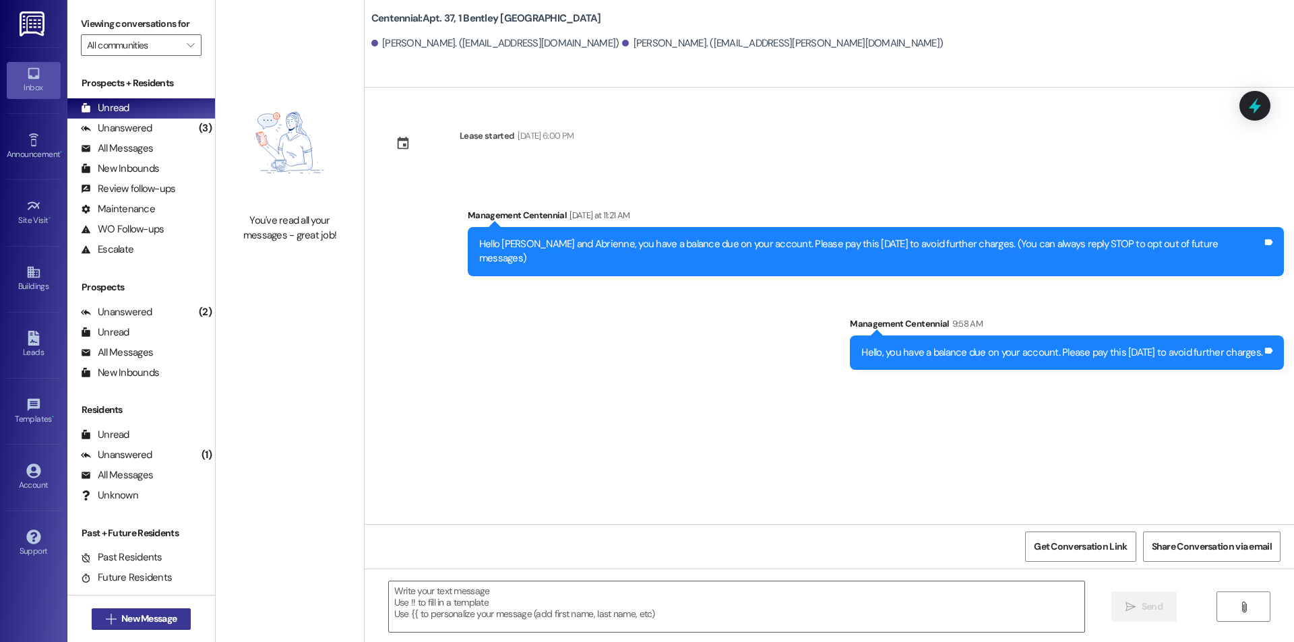
click at [142, 618] on span "New Message" at bounding box center [148, 619] width 55 height 14
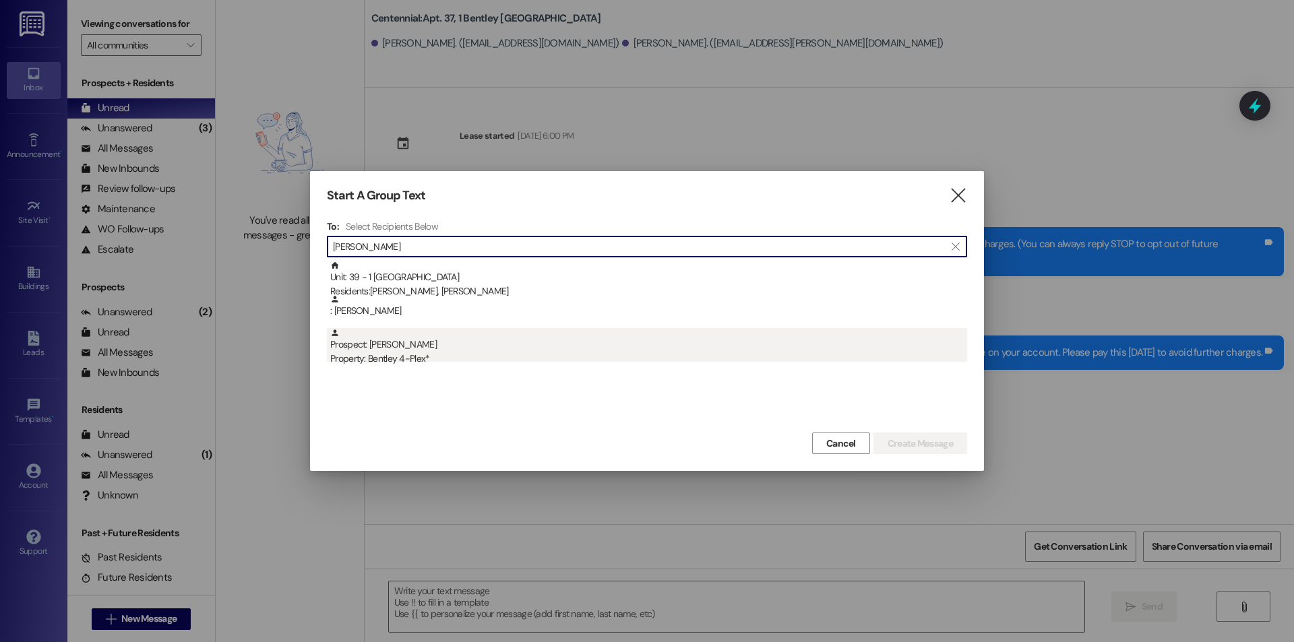
type input "[PERSON_NAME]"
click at [677, 348] on div "Prospect: [PERSON_NAME] Property: Bentley 4-Plex*" at bounding box center [648, 347] width 637 height 38
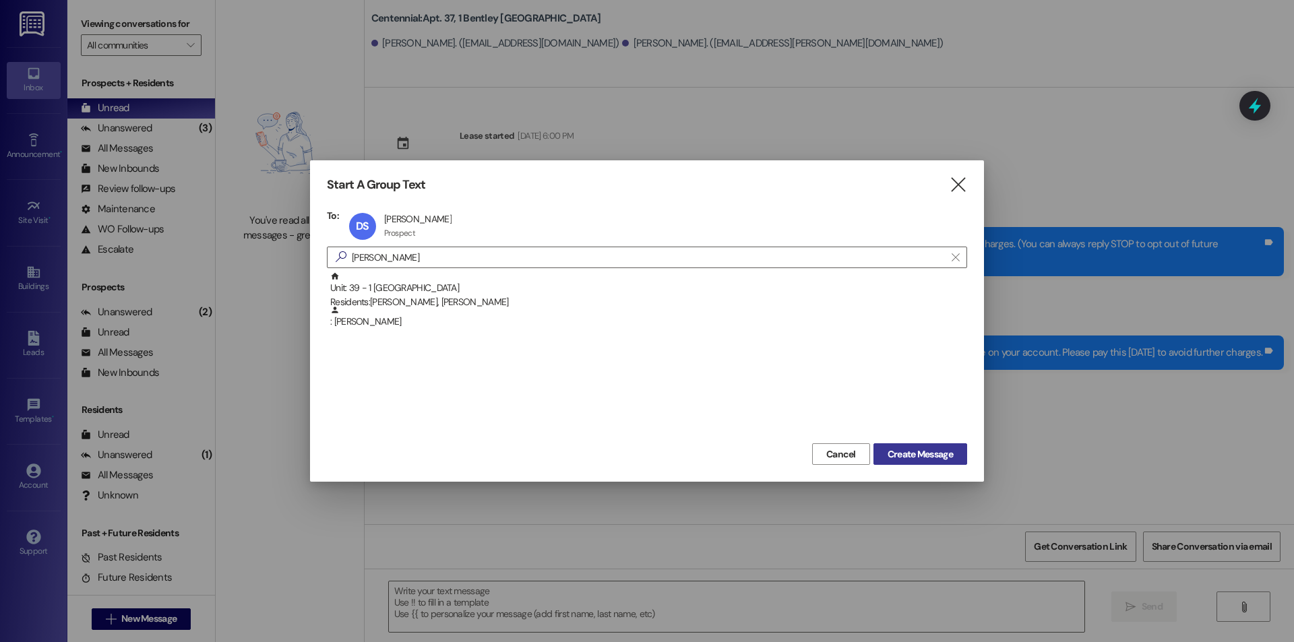
click at [904, 456] on span "Create Message" at bounding box center [920, 455] width 65 height 14
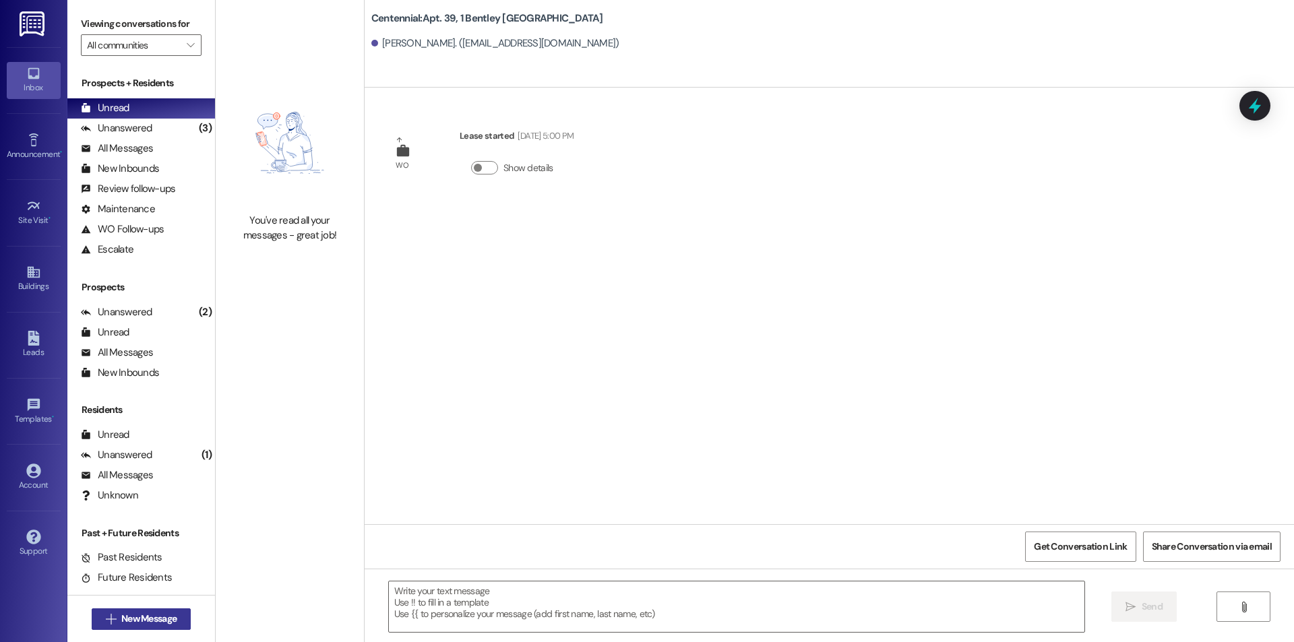
click at [182, 617] on button " New Message" at bounding box center [142, 620] width 100 height 22
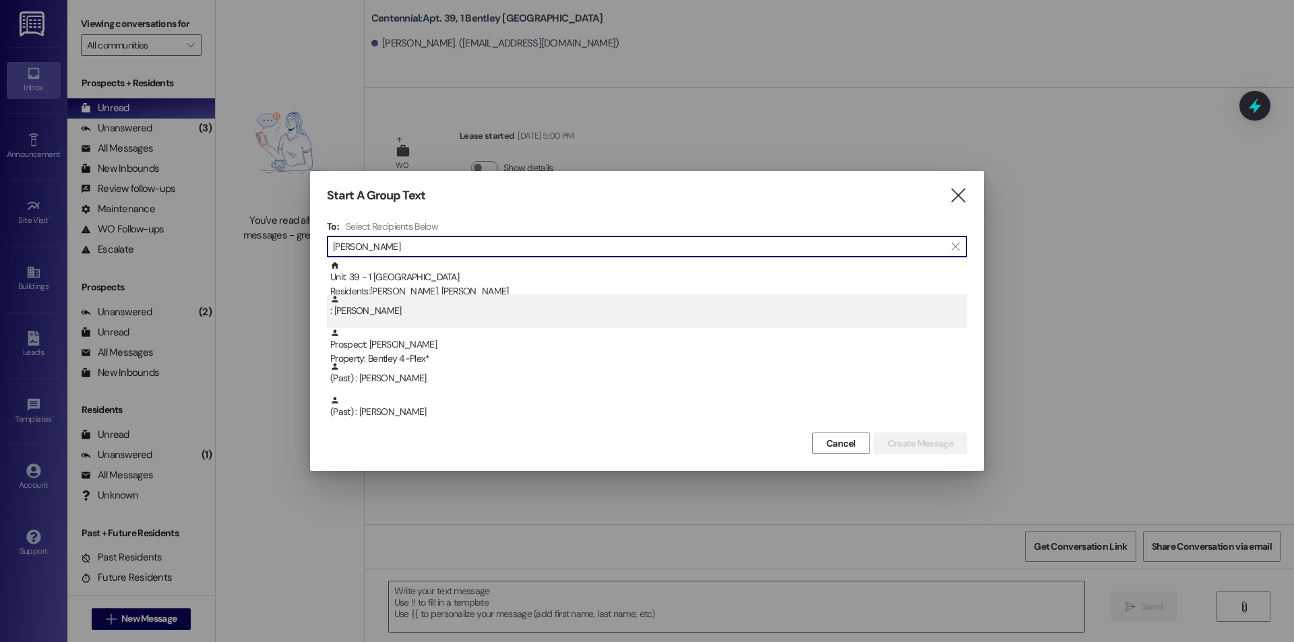
type input "[PERSON_NAME]"
click at [446, 312] on div ": [PERSON_NAME]" at bounding box center [648, 307] width 637 height 24
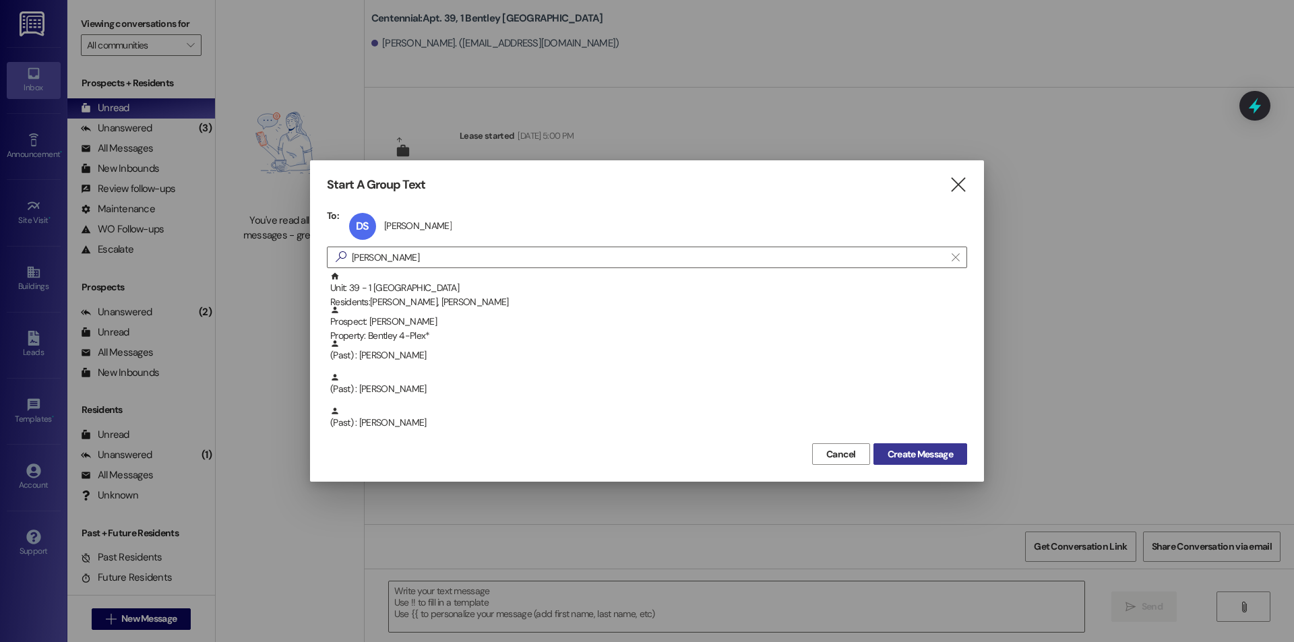
click at [940, 462] on button "Create Message" at bounding box center [920, 454] width 94 height 22
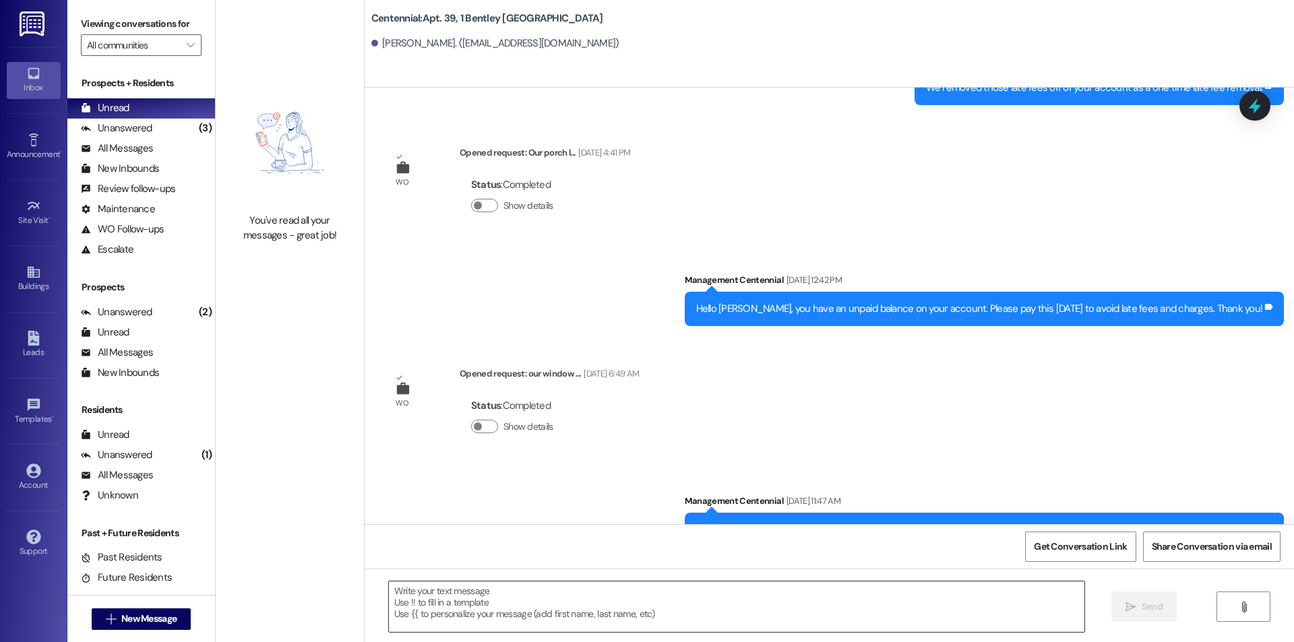
click at [909, 601] on textarea at bounding box center [737, 607] width 696 height 51
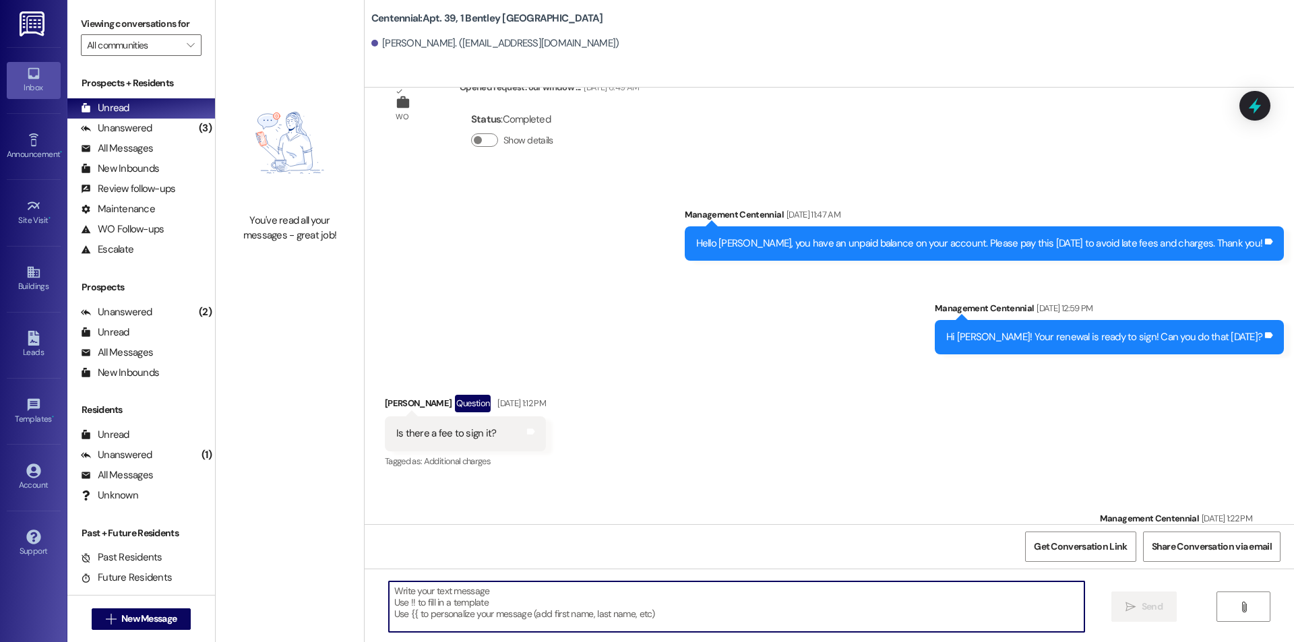
scroll to position [1992, 0]
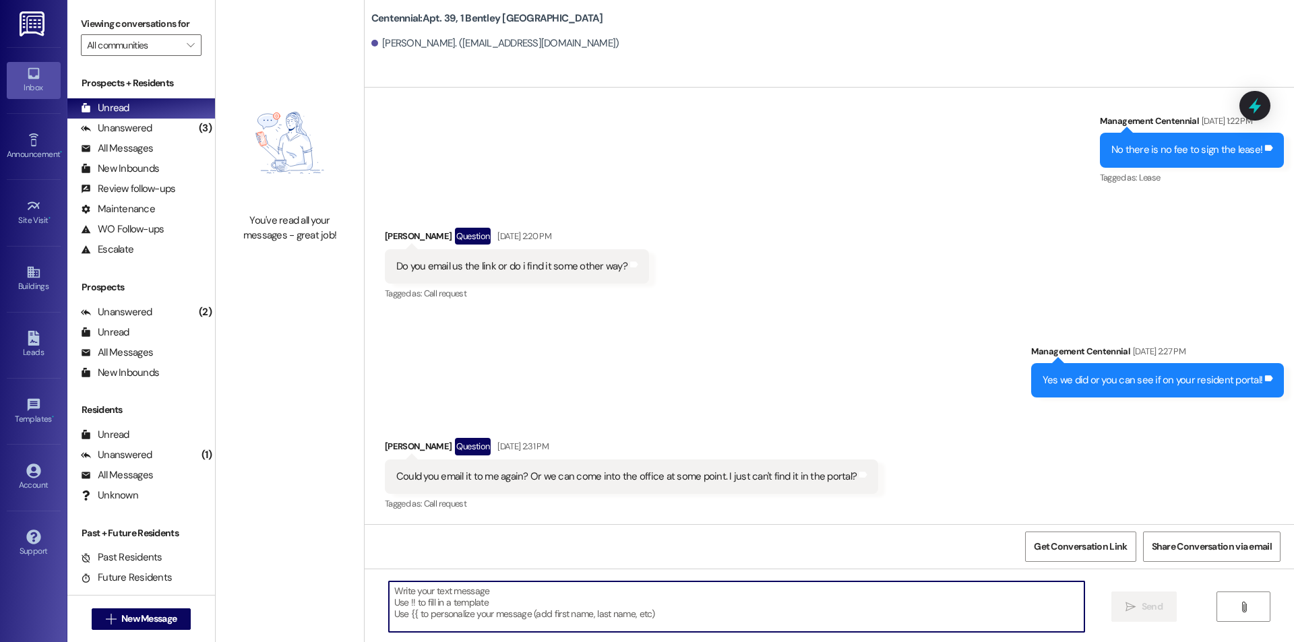
paste textarea "Hello, you have a balance due on your account. Please pay this [DATE] to avoid …"
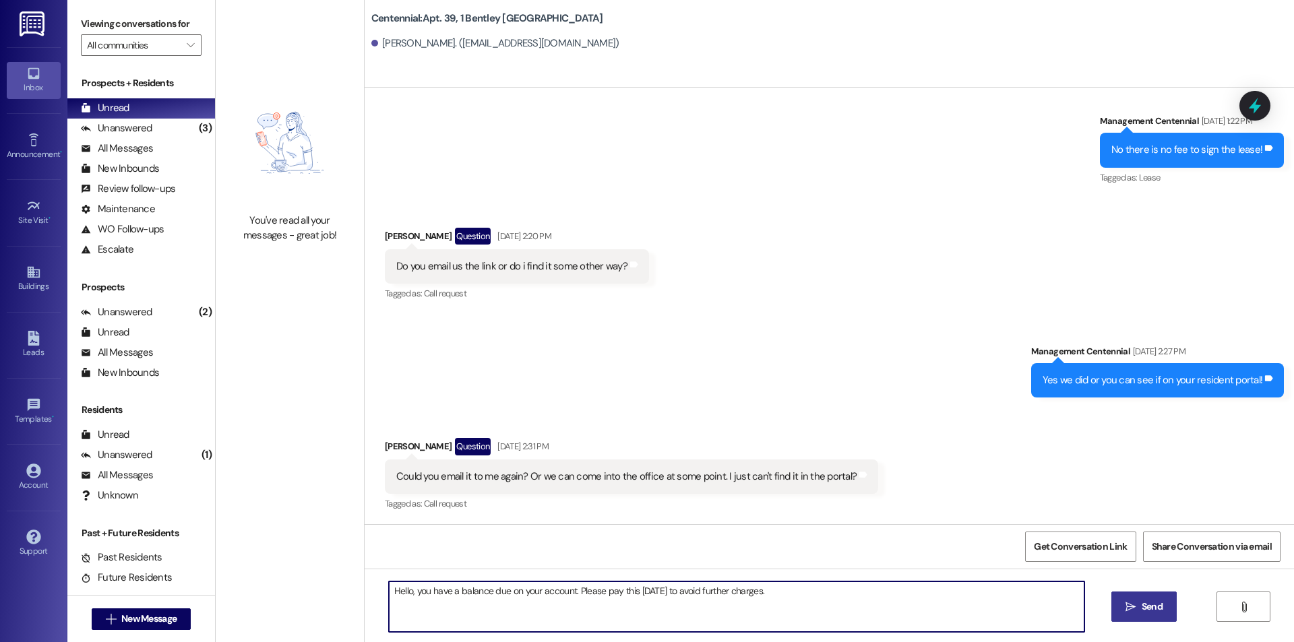
scroll to position [2180, 0]
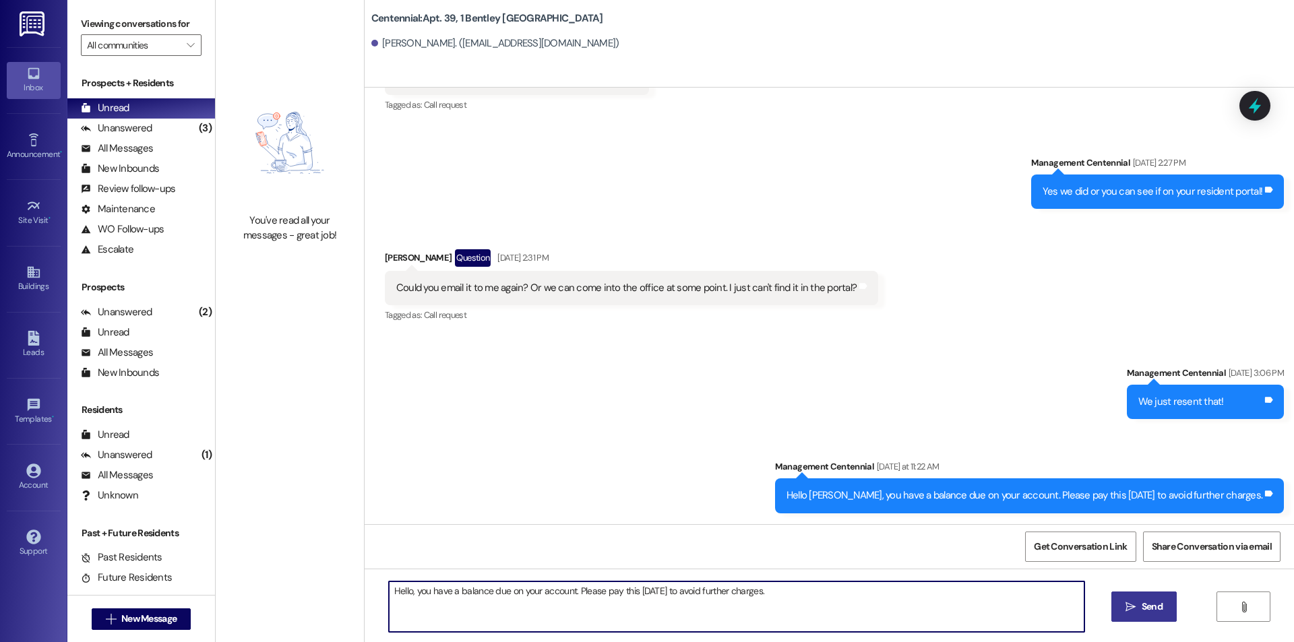
type textarea "Hello, you have a balance due on your account. Please pay this [DATE] to avoid …"
click at [1146, 607] on span "Send" at bounding box center [1152, 607] width 21 height 14
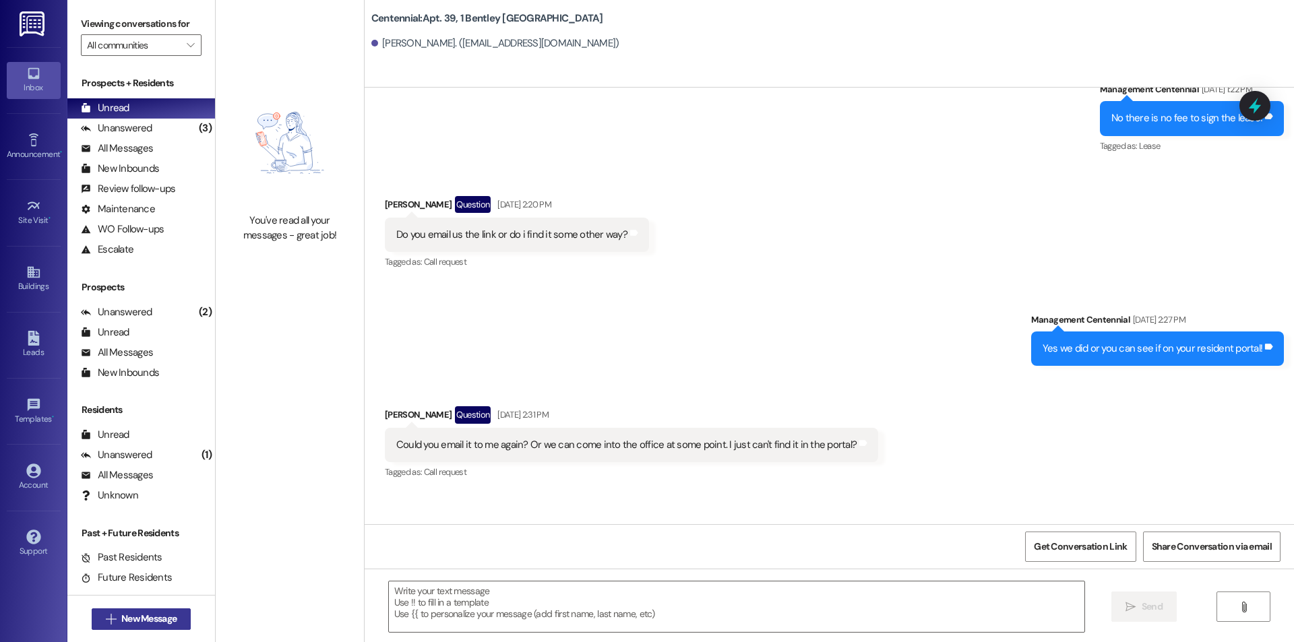
click at [179, 619] on button " New Message" at bounding box center [142, 620] width 100 height 22
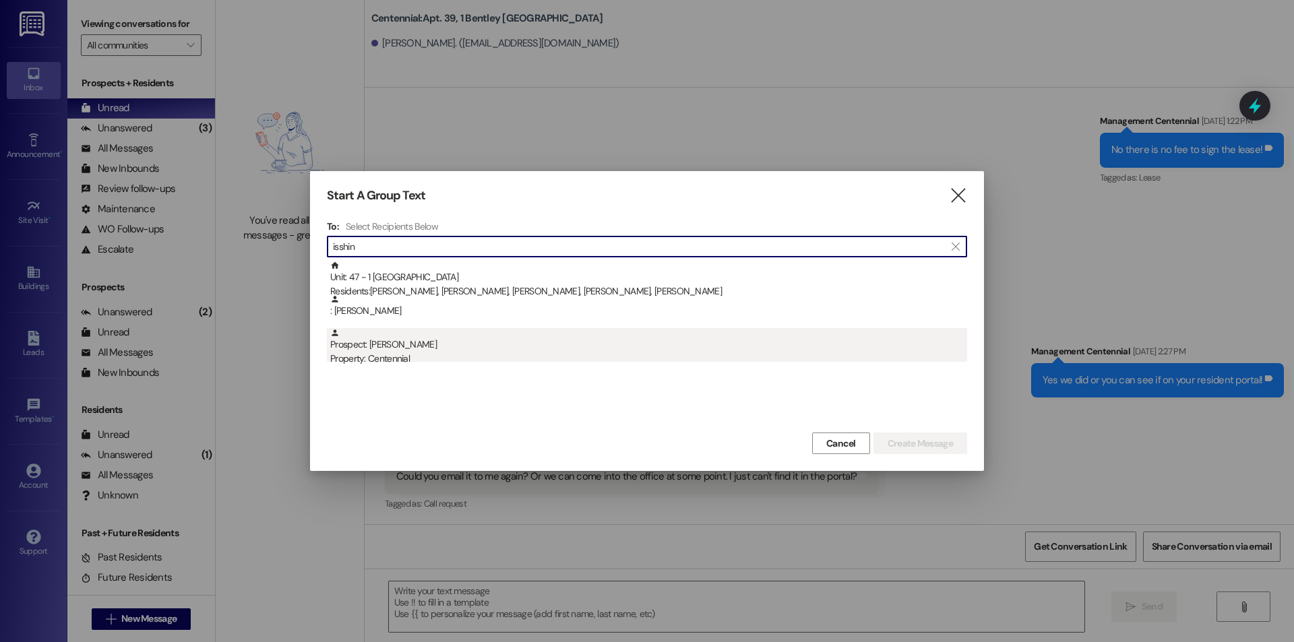
type input "isshin"
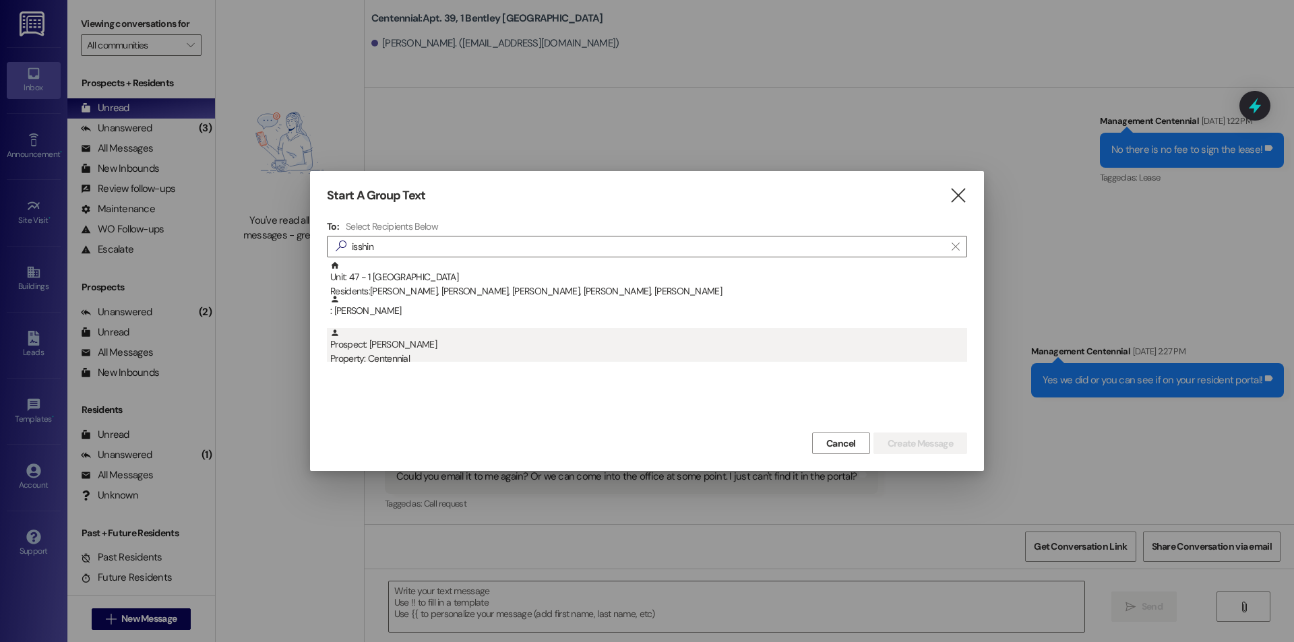
click at [421, 328] on div "Prospect: [PERSON_NAME] Property: Centennial" at bounding box center [648, 347] width 637 height 38
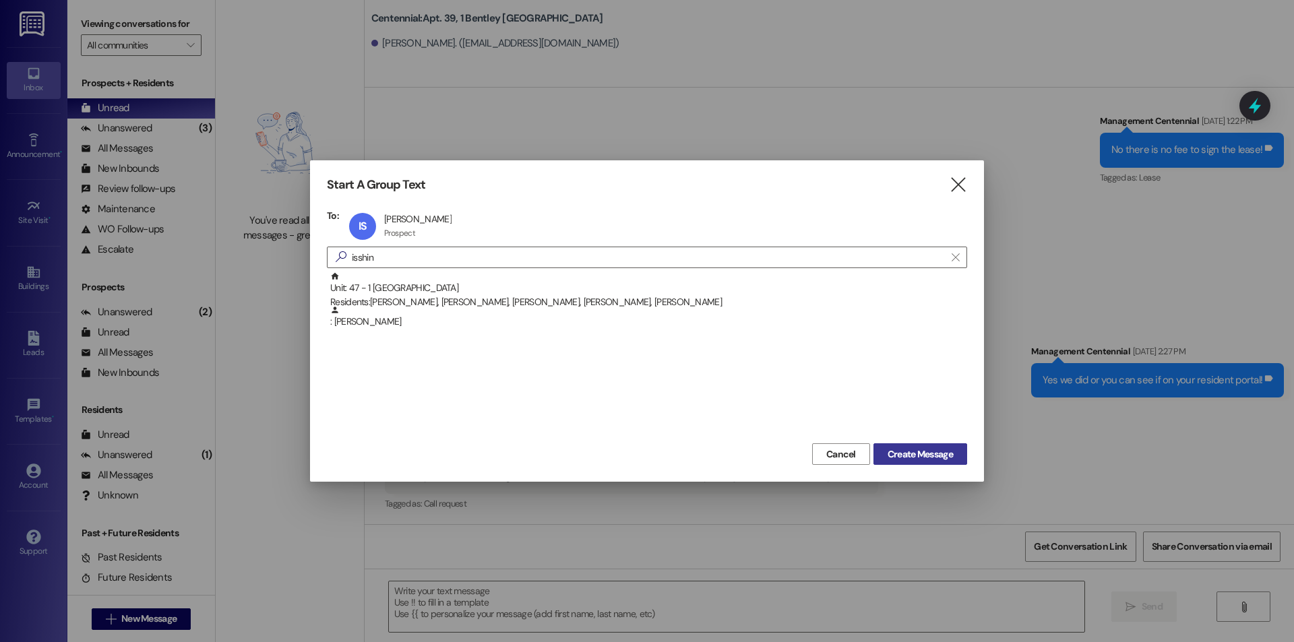
click at [921, 445] on button "Create Message" at bounding box center [920, 454] width 94 height 22
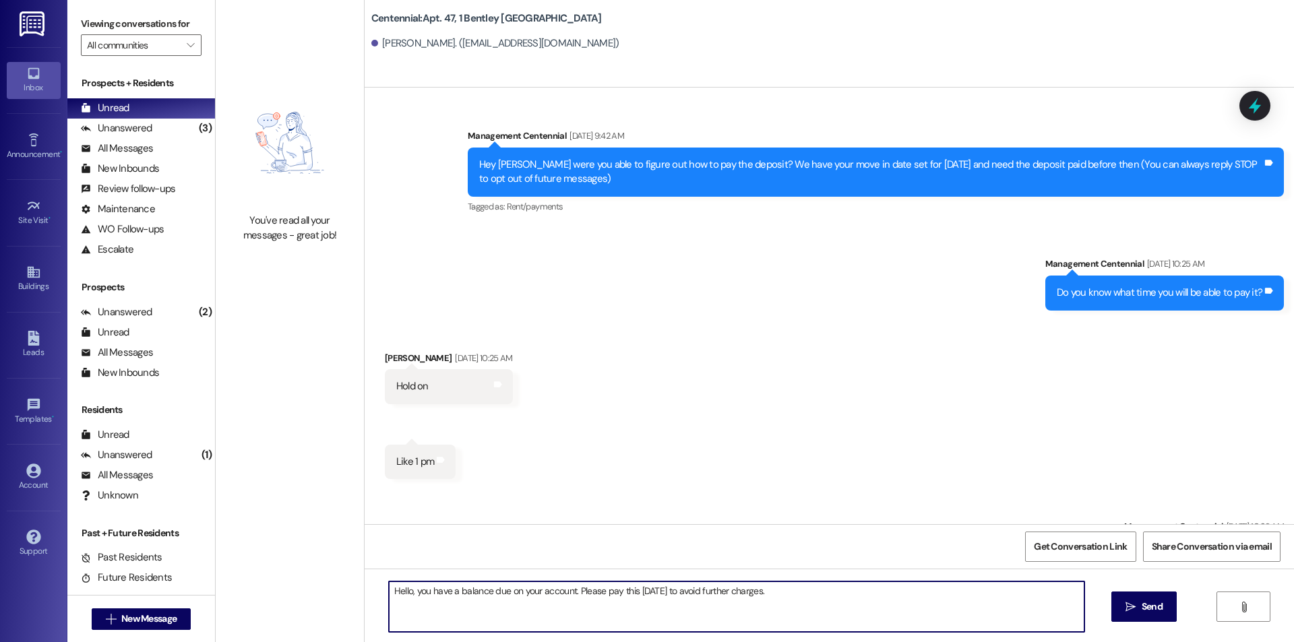
scroll to position [4545, 0]
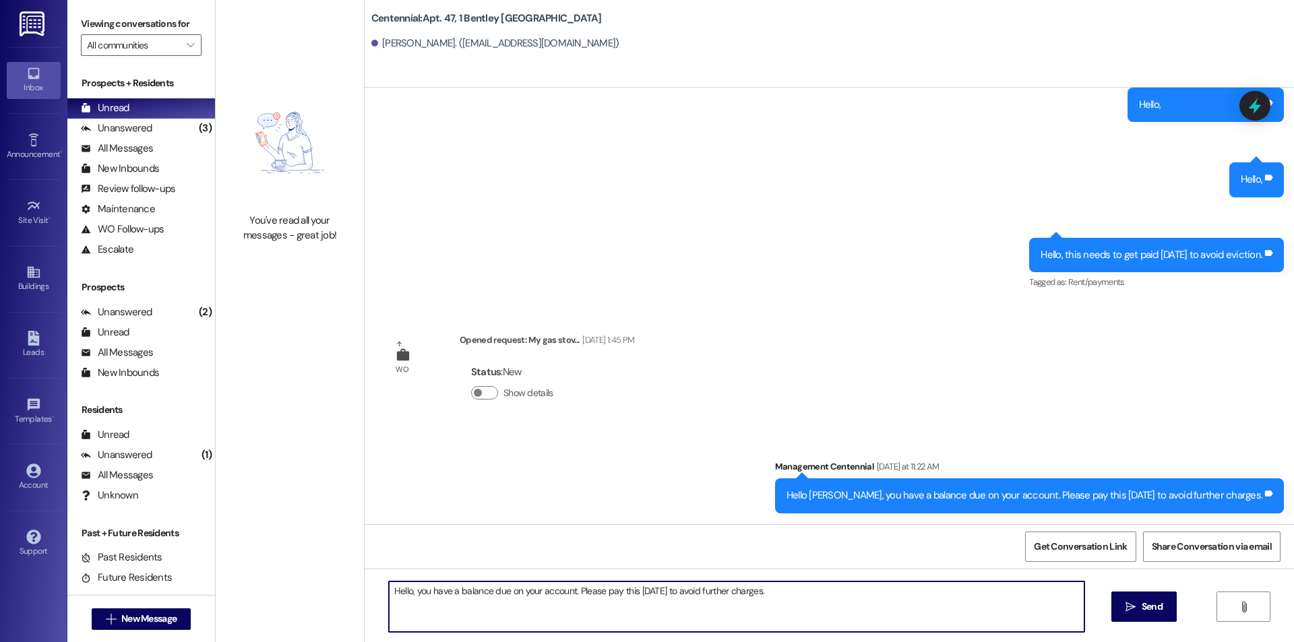
type textarea "Hello, you have a balance due on your account. Please pay this [DATE] to avoid …"
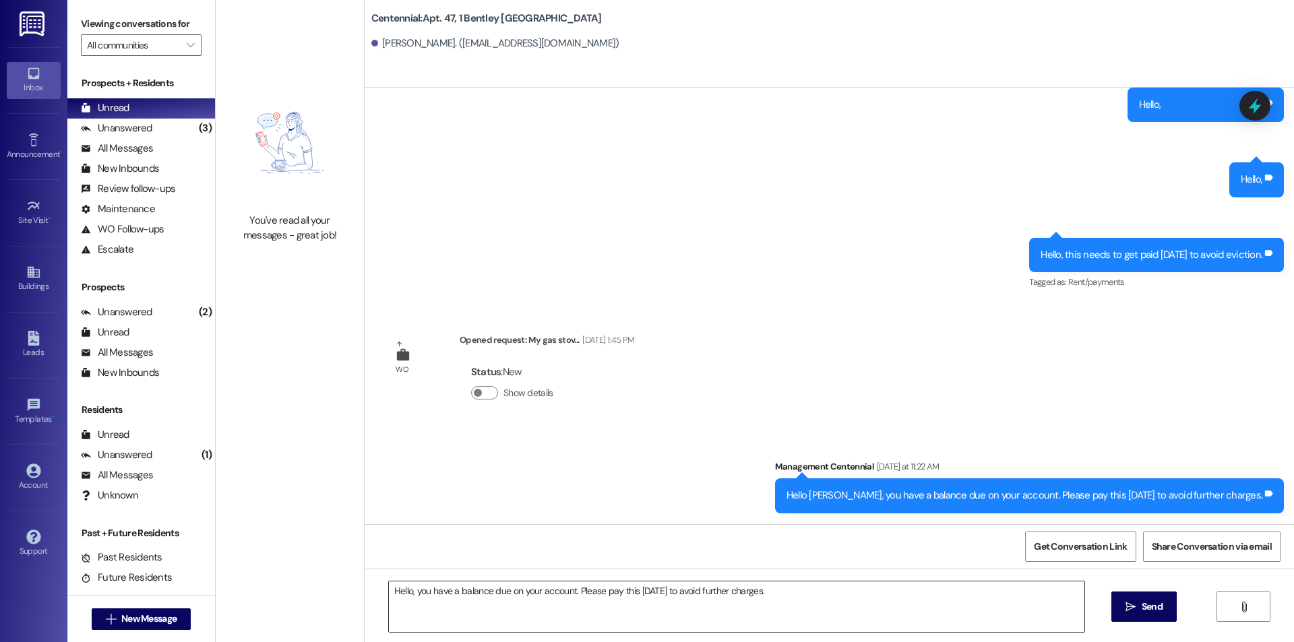
click at [804, 596] on textarea "Hello, you have a balance due on your account. Please pay this [DATE] to avoid …" at bounding box center [737, 607] width 696 height 51
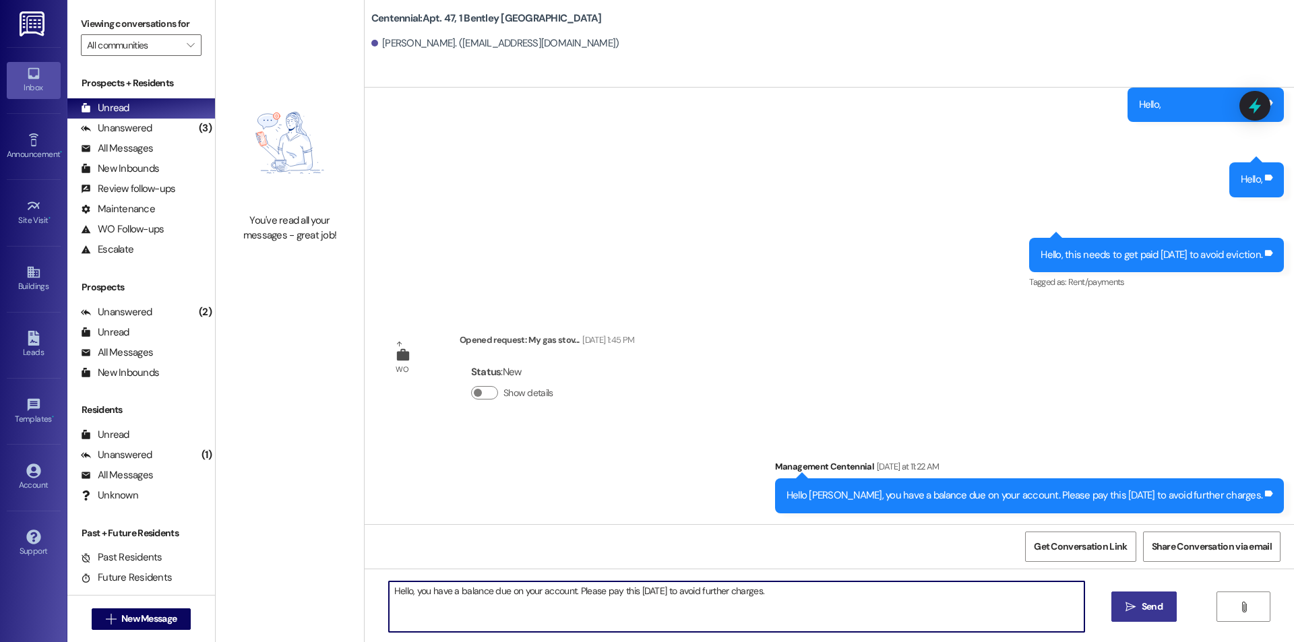
click at [1119, 603] on button " Send" at bounding box center [1143, 607] width 65 height 30
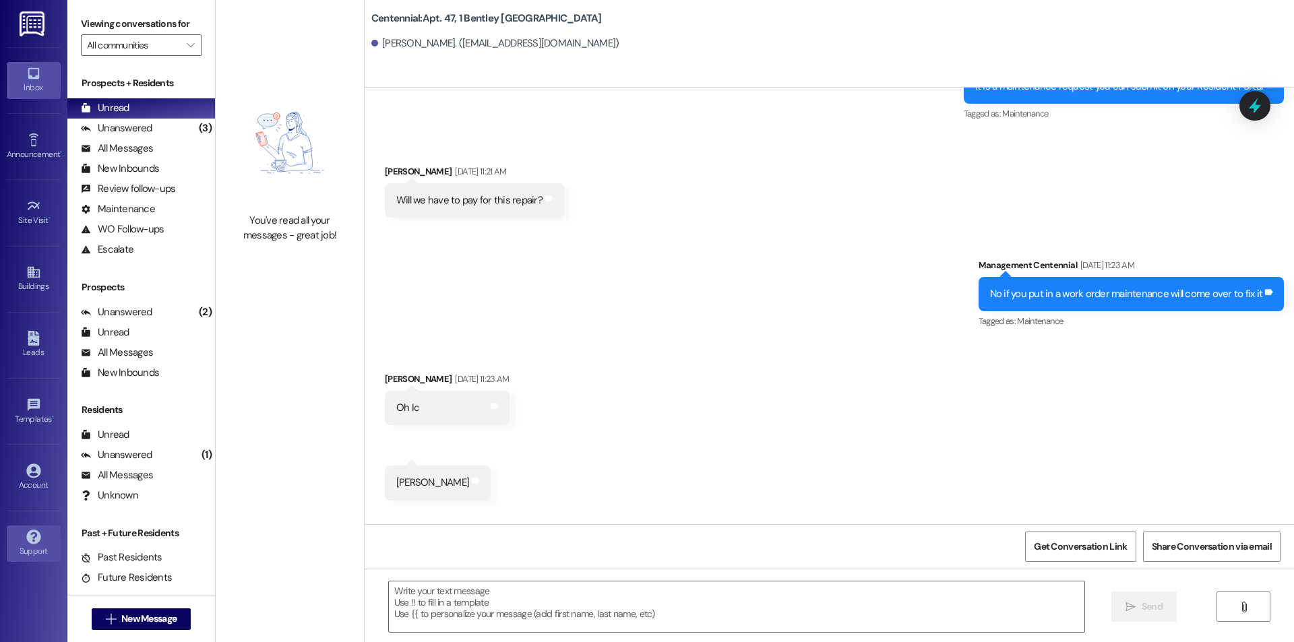
scroll to position [3758, 0]
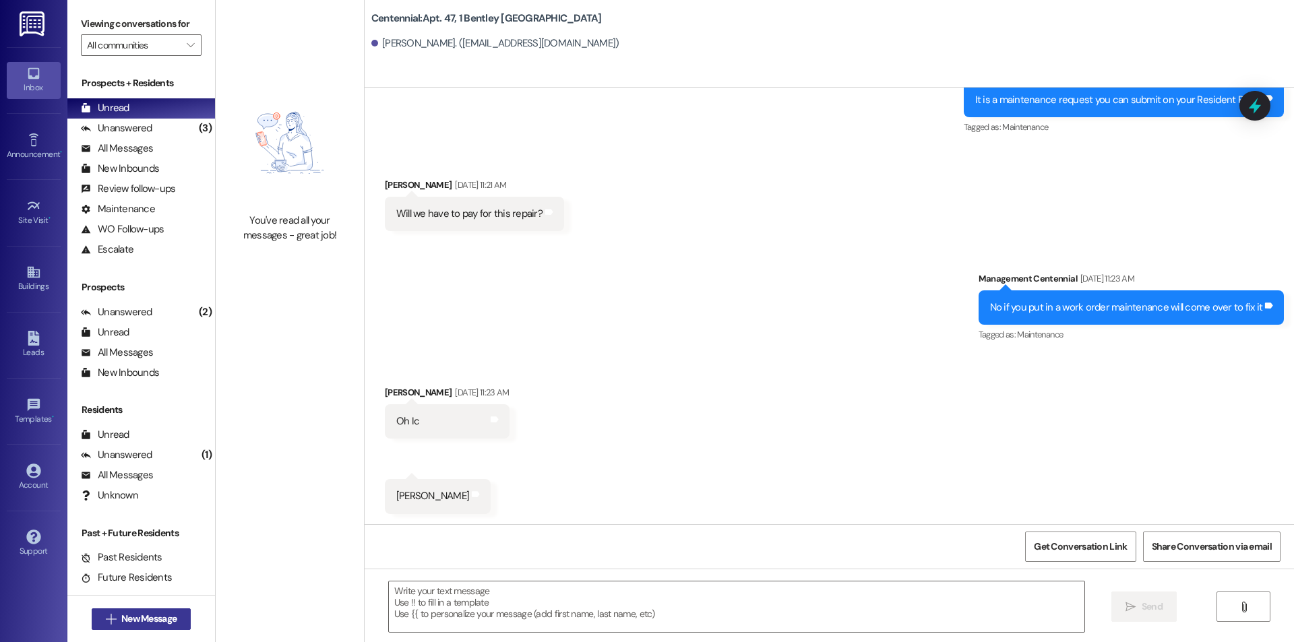
click at [181, 611] on button " New Message" at bounding box center [142, 620] width 100 height 22
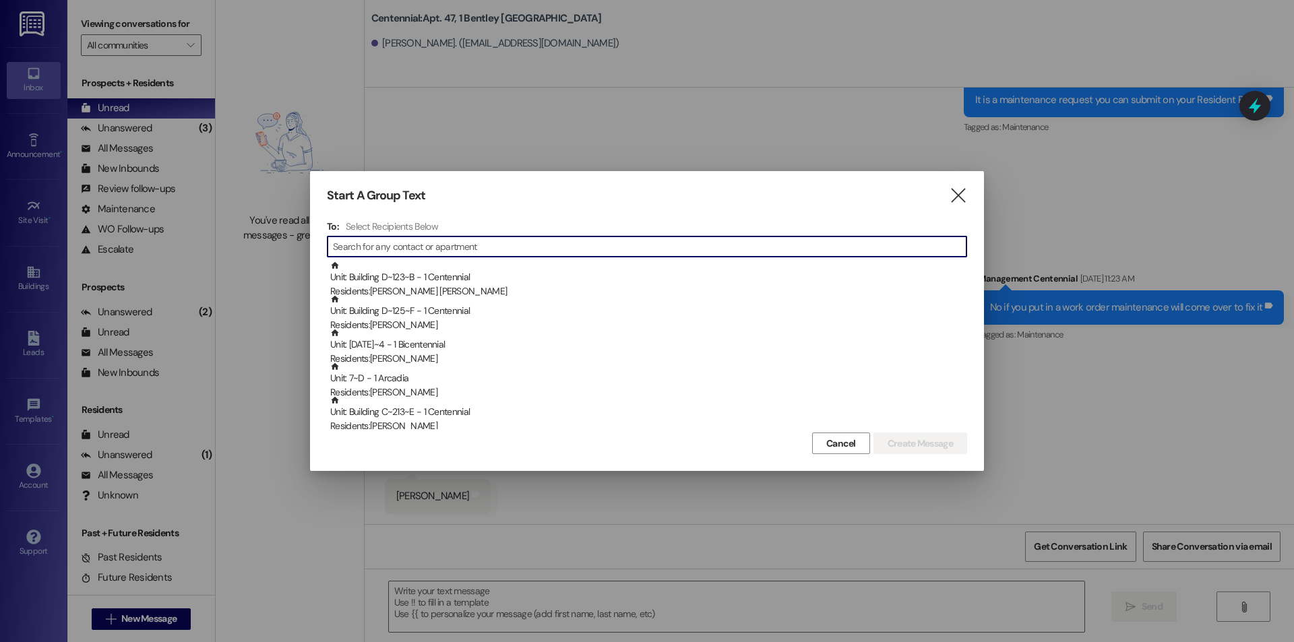
click at [445, 245] on input at bounding box center [650, 246] width 634 height 19
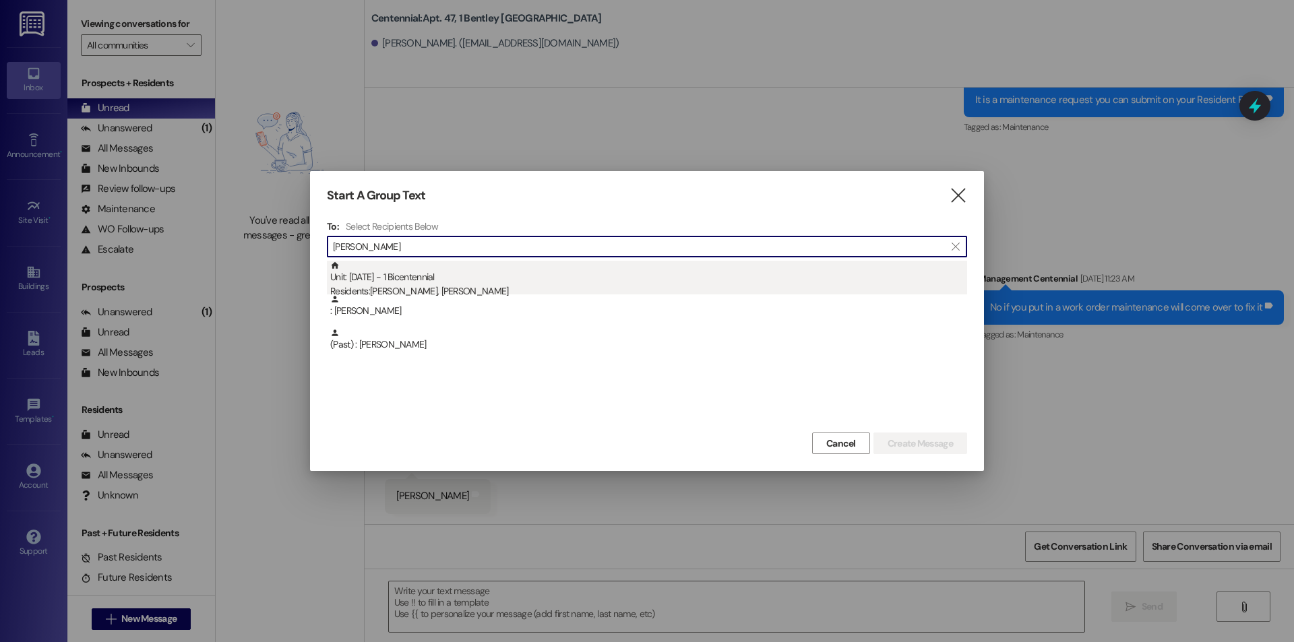
type input "[PERSON_NAME]"
click at [479, 280] on div "Unit: [DATE] - 1 Bicentennial Residents: [PERSON_NAME], [PERSON_NAME]" at bounding box center [648, 280] width 637 height 38
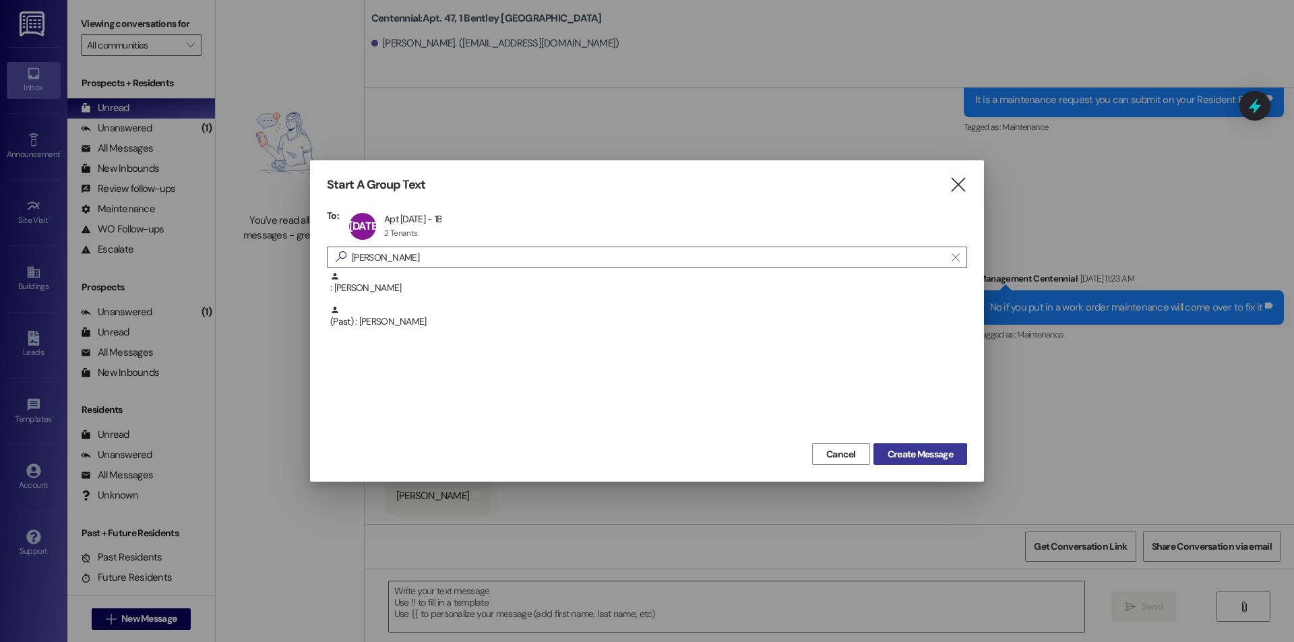
click at [939, 460] on span "Create Message" at bounding box center [920, 455] width 65 height 14
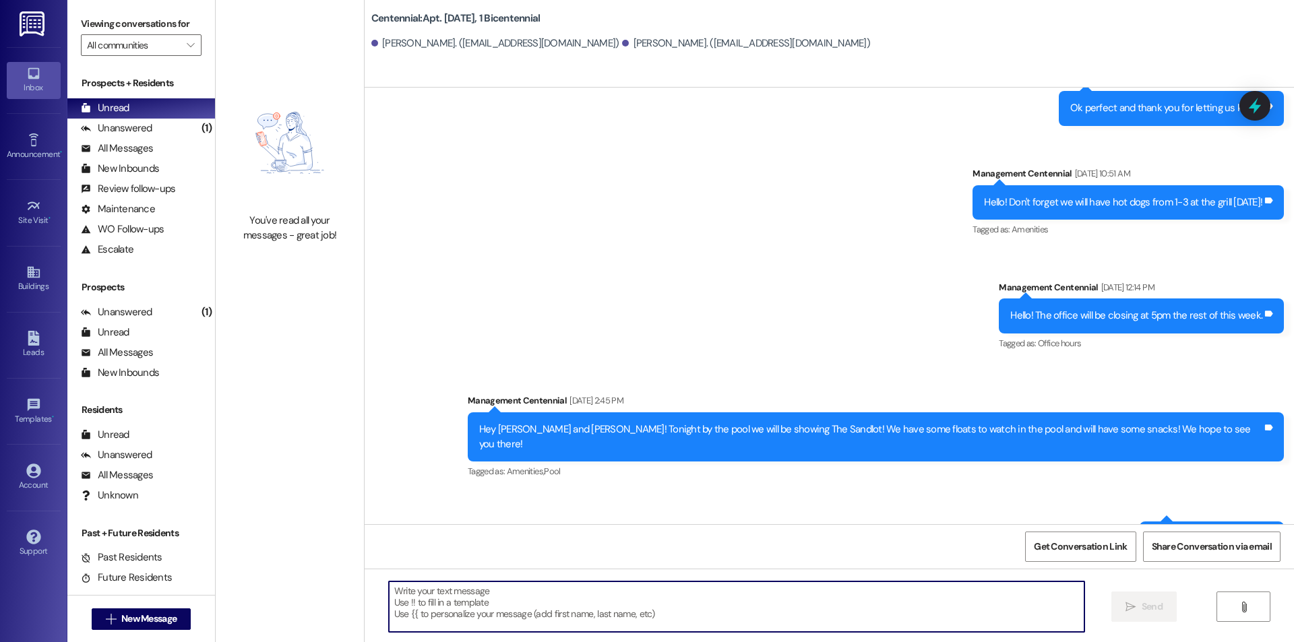
click at [890, 608] on textarea at bounding box center [737, 607] width 696 height 51
paste textarea "Hello, you have a balance due on your account. Please pay this [DATE] to avoid …"
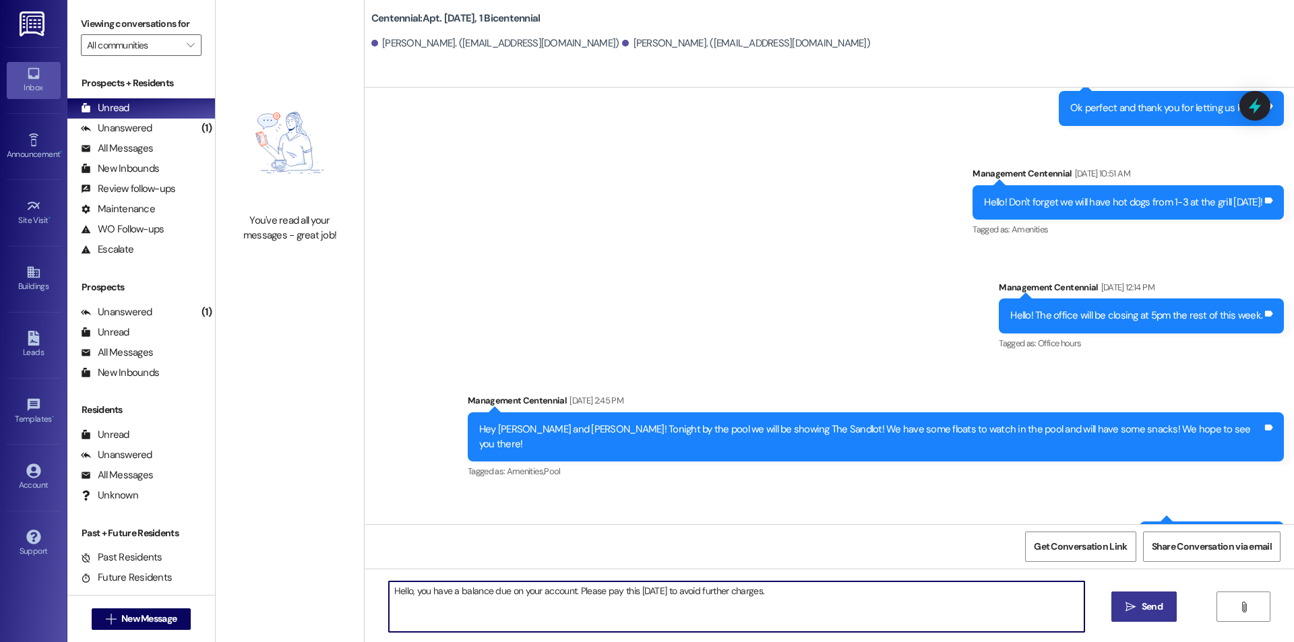
type textarea "Hello, you have a balance due on your account. Please pay this [DATE] to avoid …"
click at [1158, 607] on span "Send" at bounding box center [1152, 607] width 21 height 14
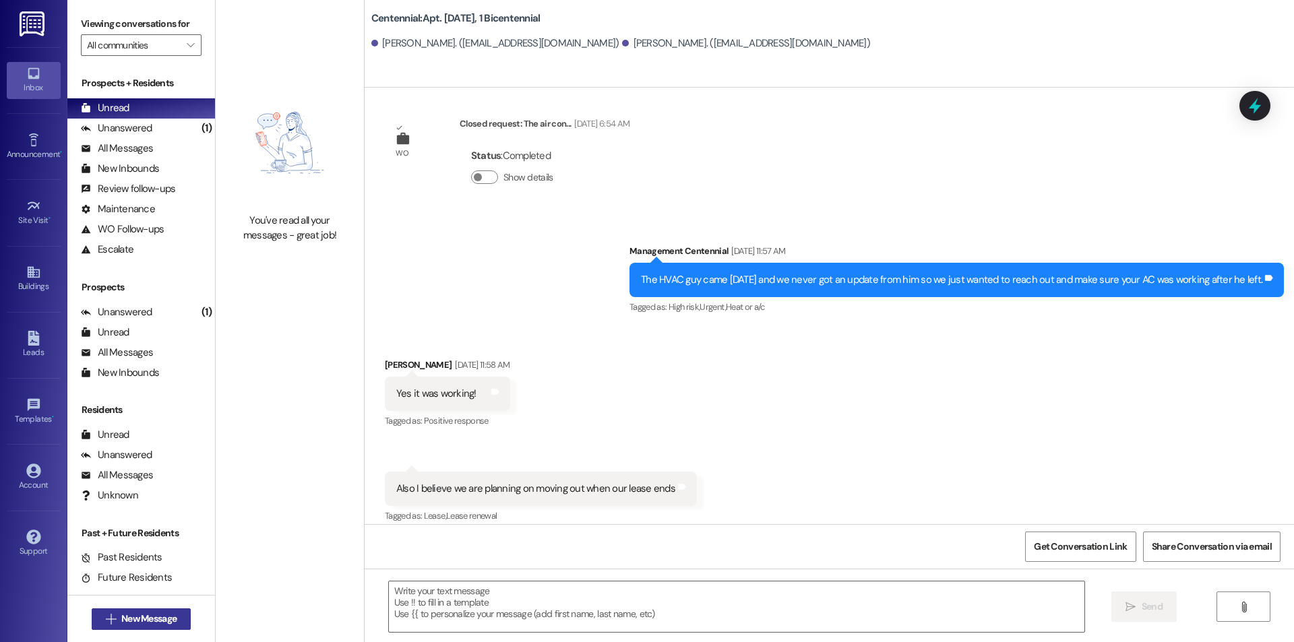
click at [152, 621] on span "New Message" at bounding box center [148, 619] width 55 height 14
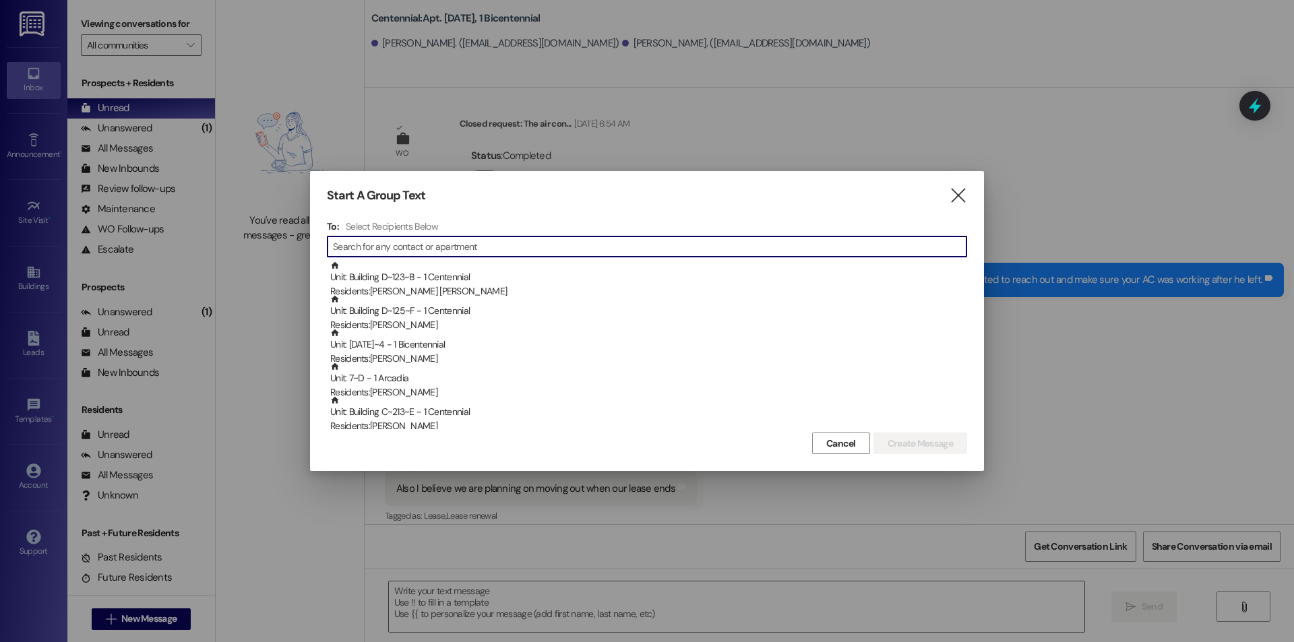
scroll to position [11219, 0]
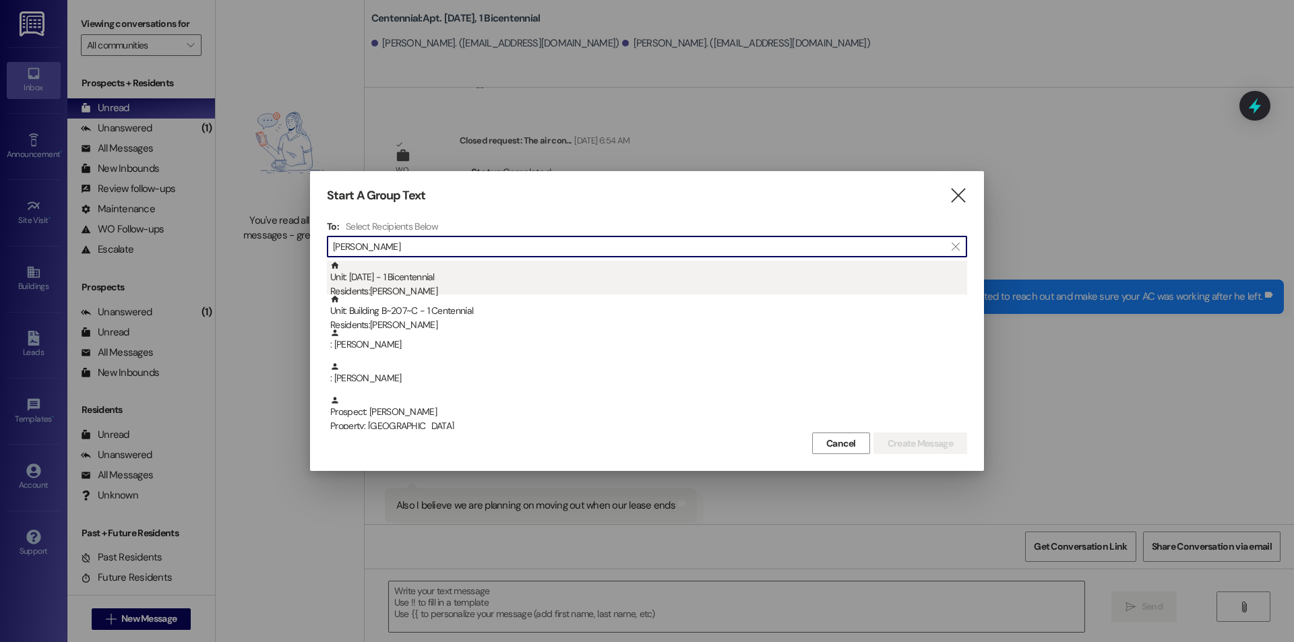
type input "[PERSON_NAME]"
click at [419, 284] on div "Residents: [PERSON_NAME]" at bounding box center [648, 291] width 637 height 14
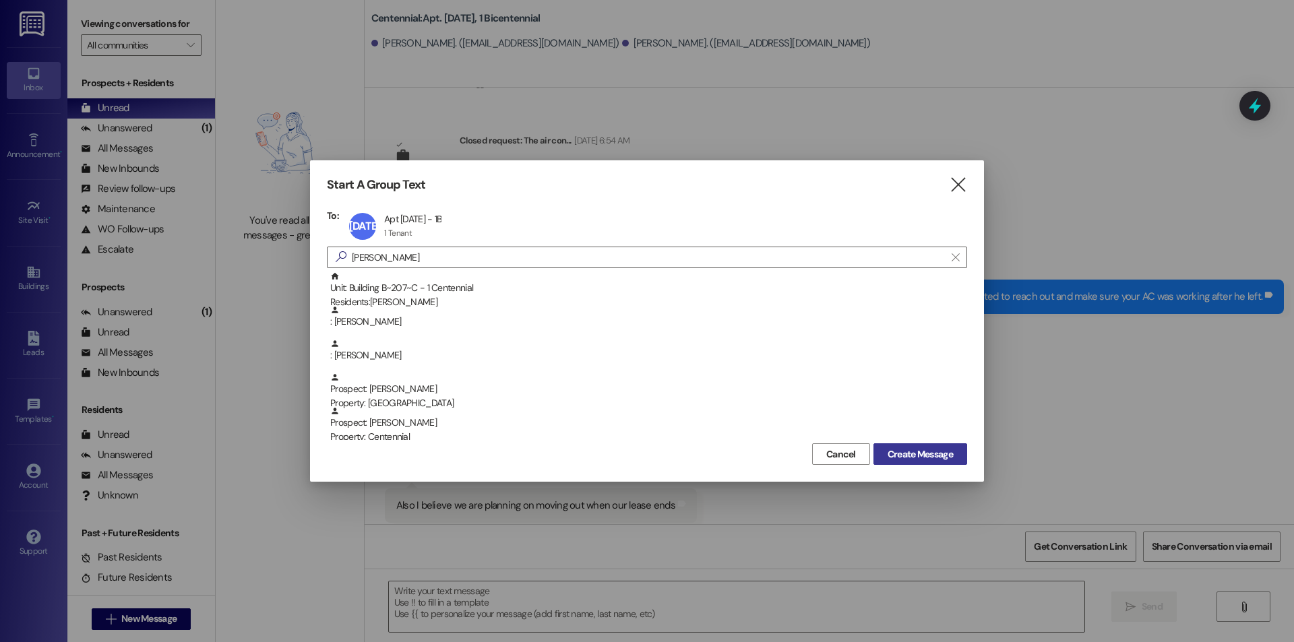
click at [939, 454] on span "Create Message" at bounding box center [920, 455] width 65 height 14
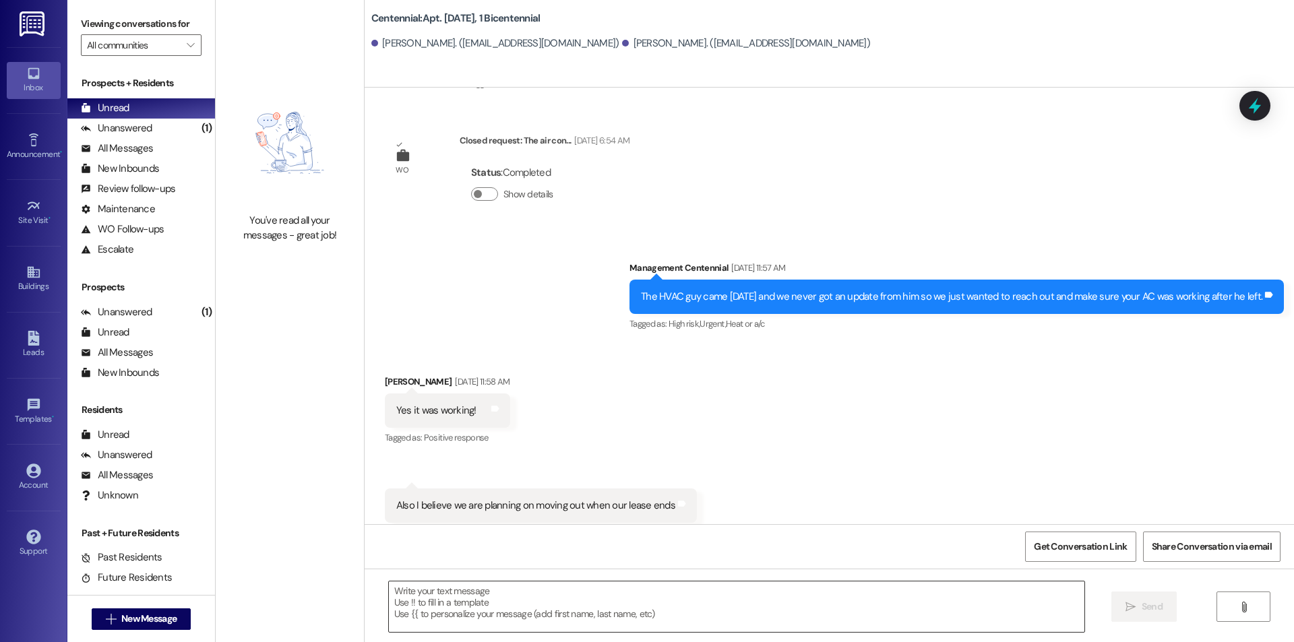
click at [916, 622] on textarea at bounding box center [737, 607] width 696 height 51
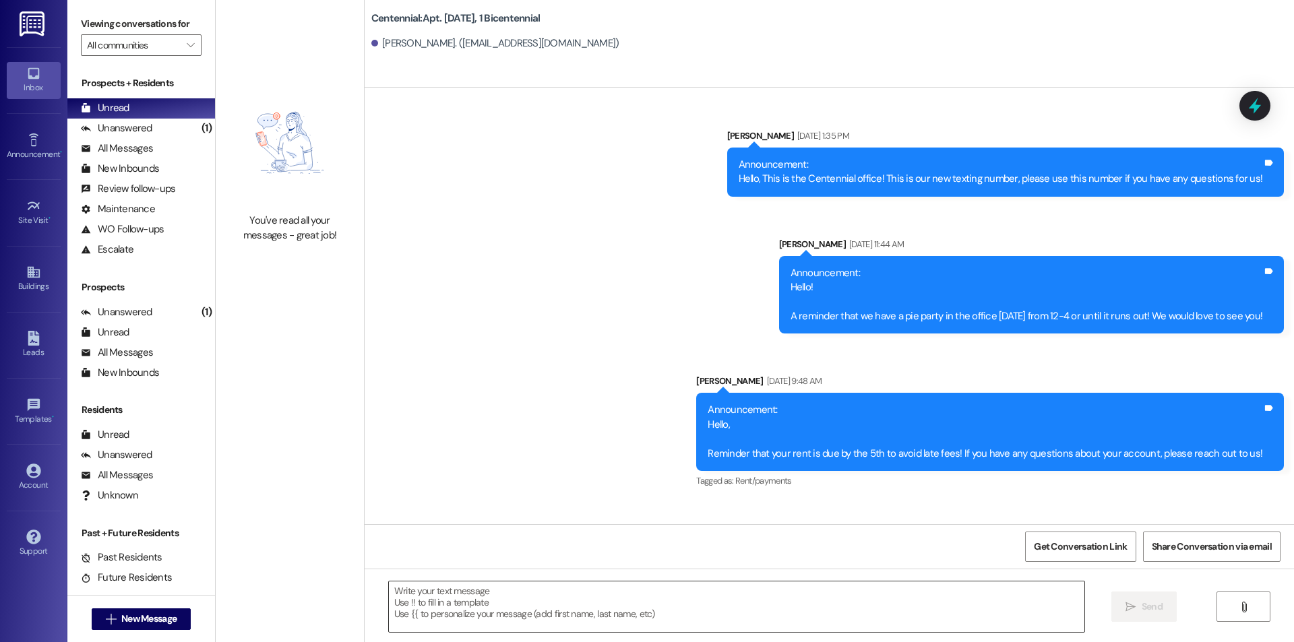
click at [937, 615] on textarea at bounding box center [737, 607] width 696 height 51
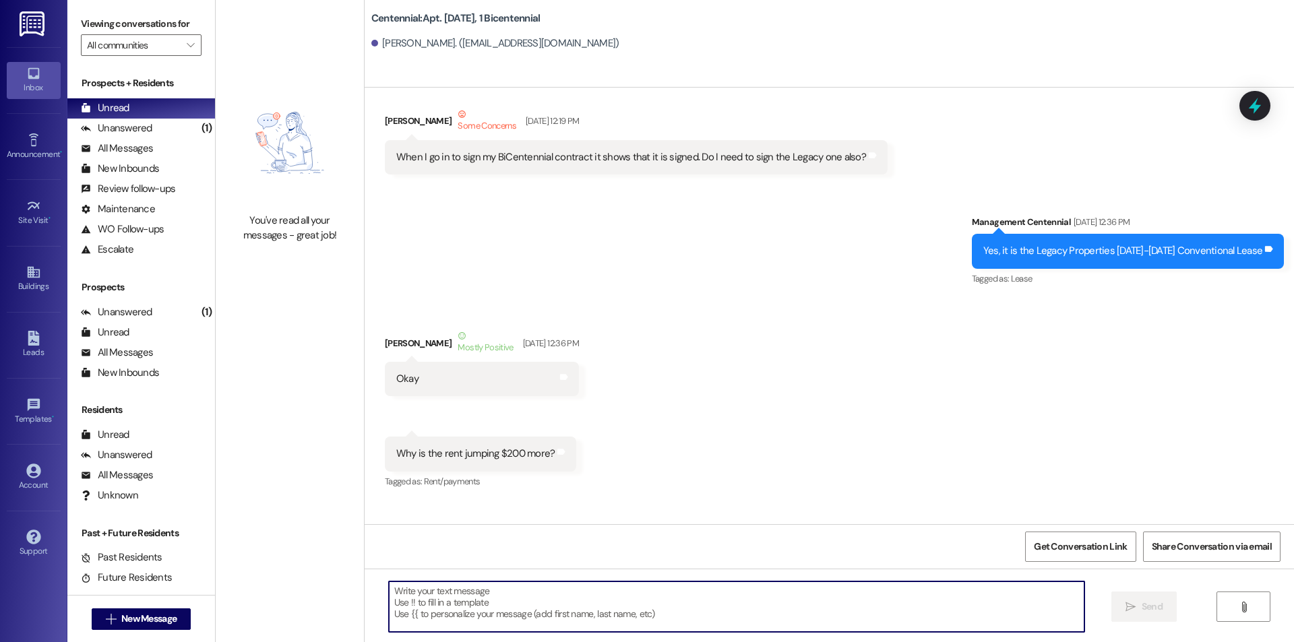
paste textarea "Hello, you have a balance due on your account. Please pay this [DATE] to avoid …"
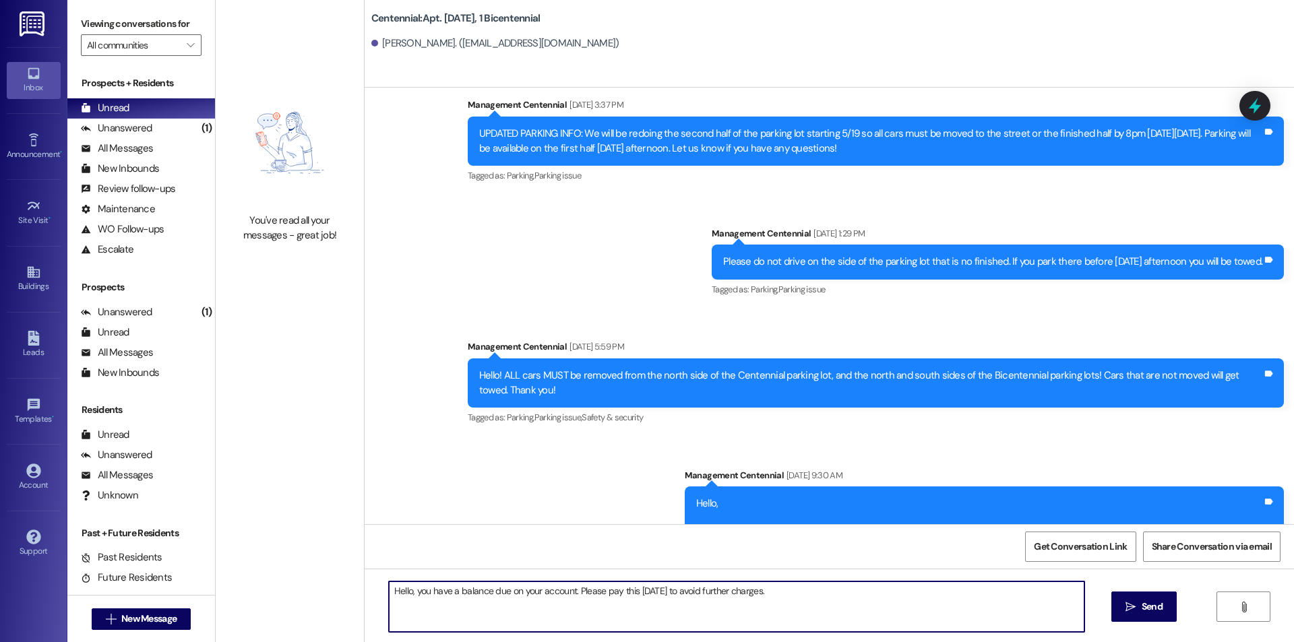
scroll to position [28297, 0]
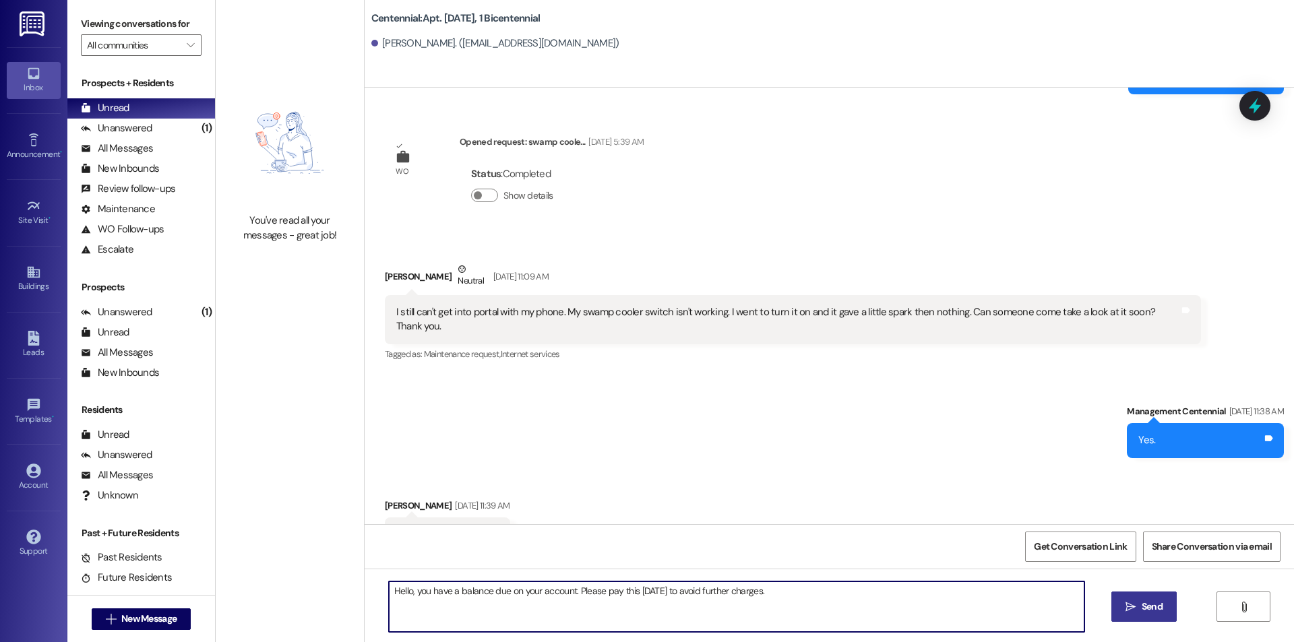
type textarea "Hello, you have a balance due on your account. Please pay this [DATE] to avoid …"
click at [1139, 610] on span "Send" at bounding box center [1152, 607] width 26 height 14
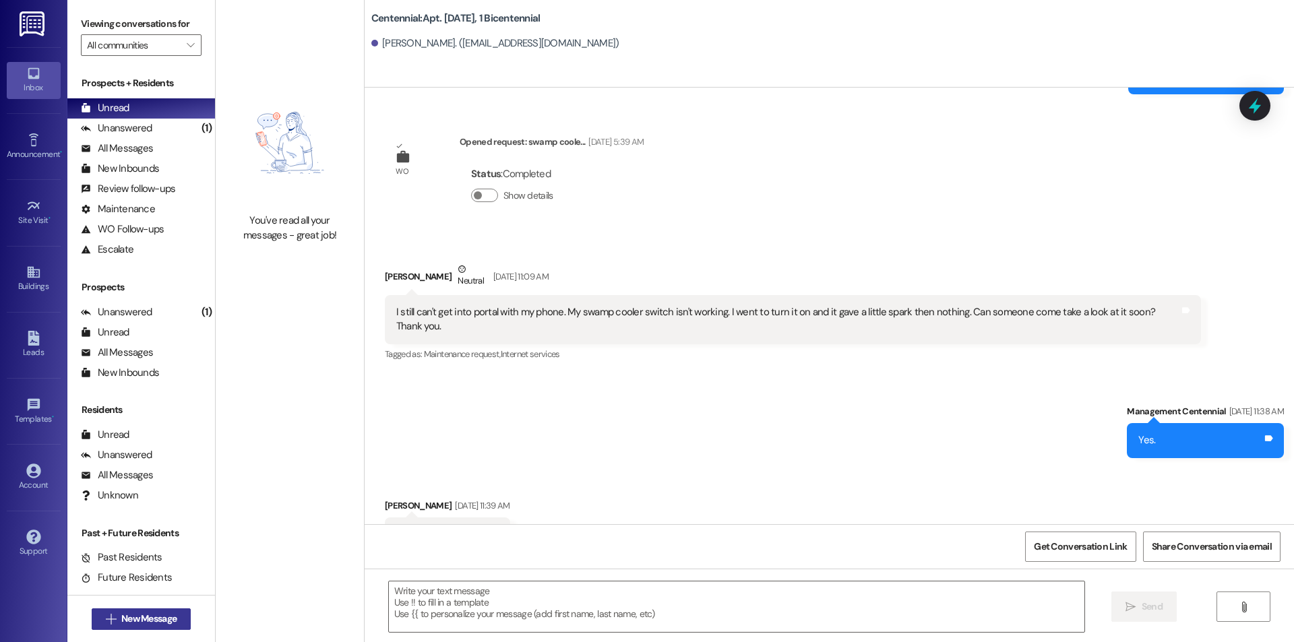
click at [180, 623] on button " New Message" at bounding box center [142, 620] width 100 height 22
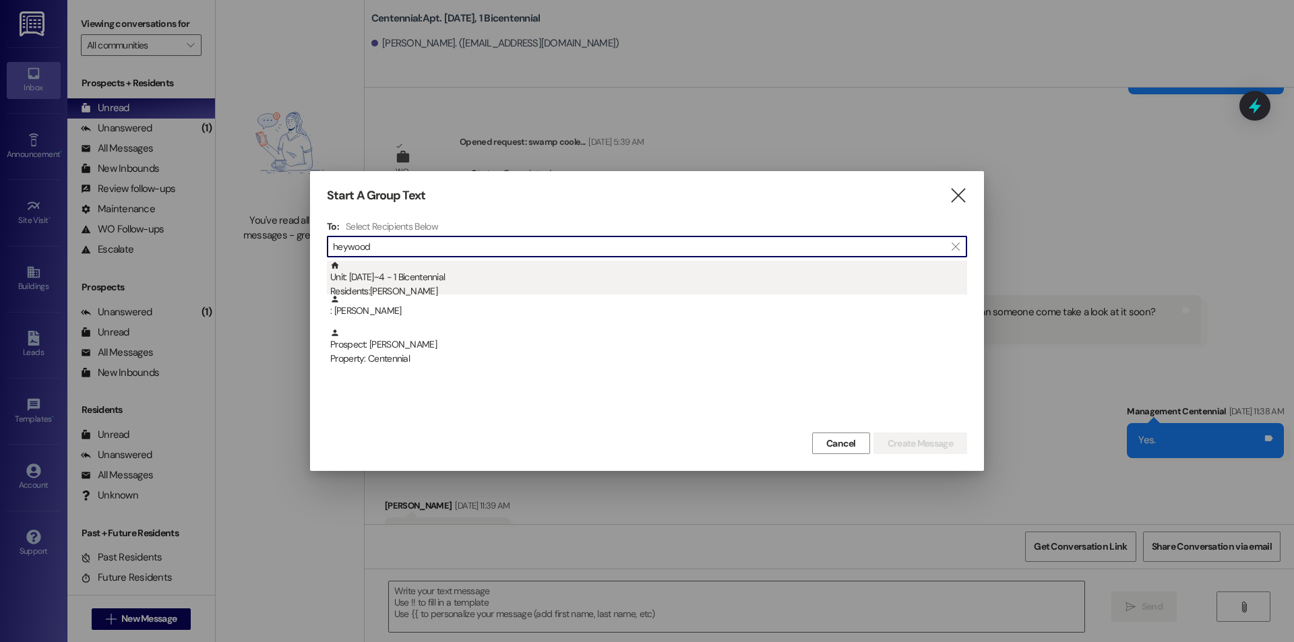
type input "heywood"
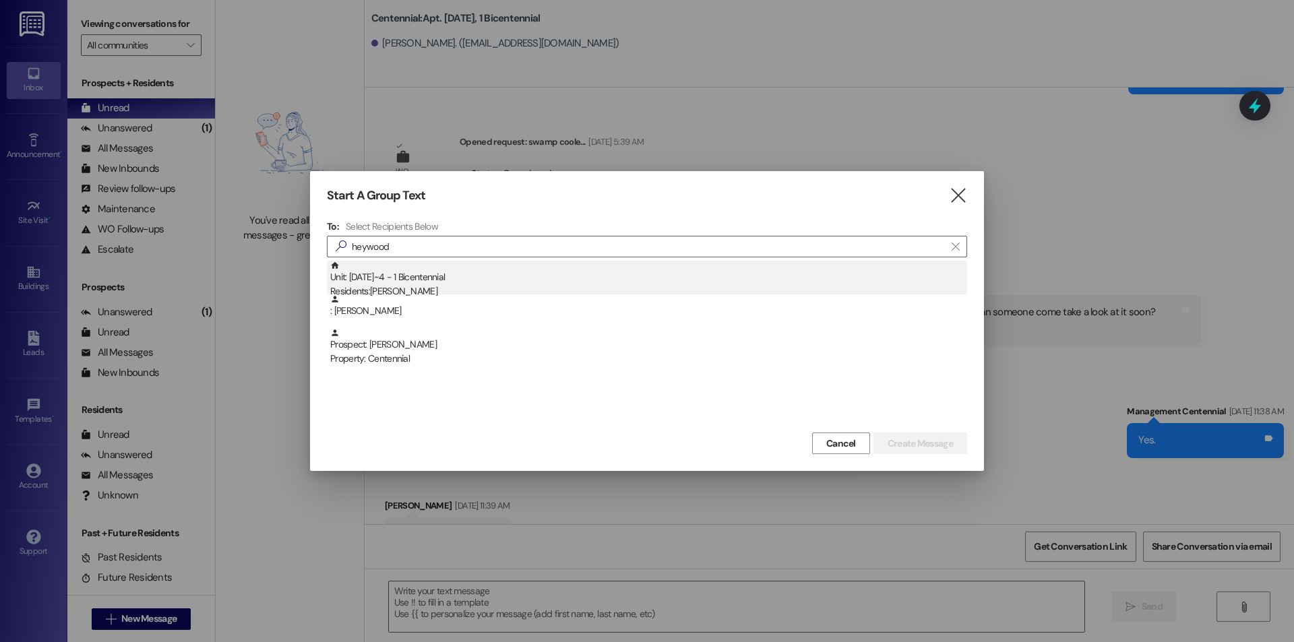
click at [440, 284] on div "Unit: [DATE]~4 - 1 Bicentennial Residents: [PERSON_NAME]" at bounding box center [648, 280] width 637 height 38
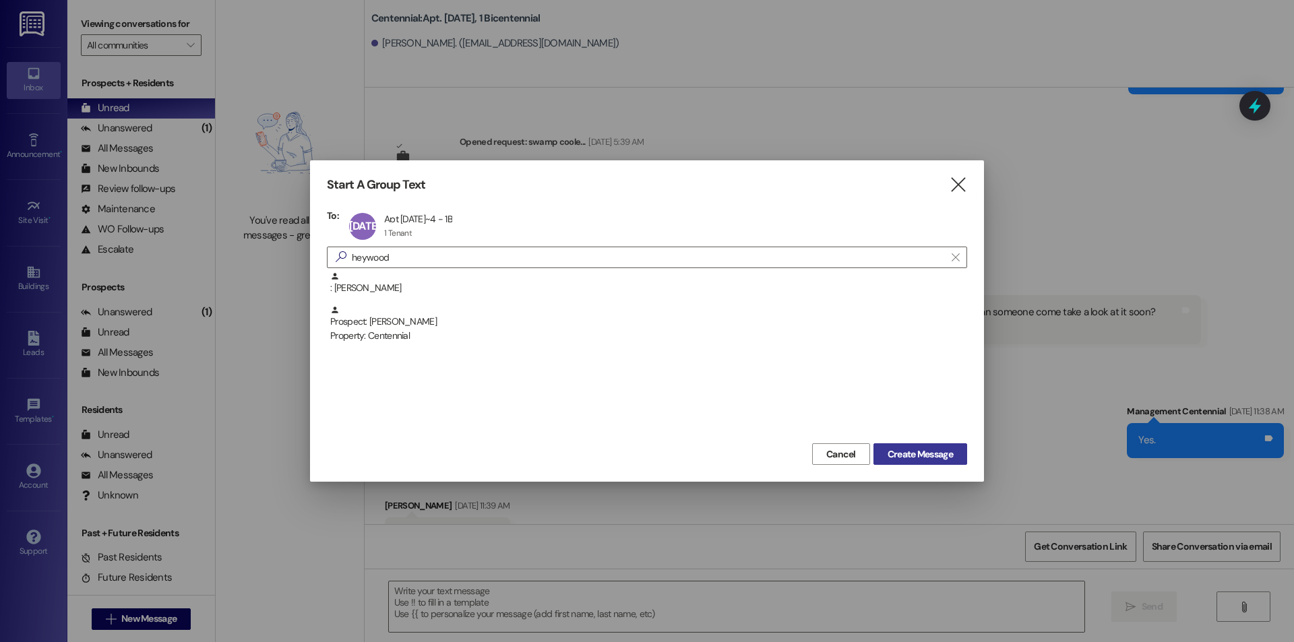
click at [923, 457] on span "Create Message" at bounding box center [920, 455] width 65 height 14
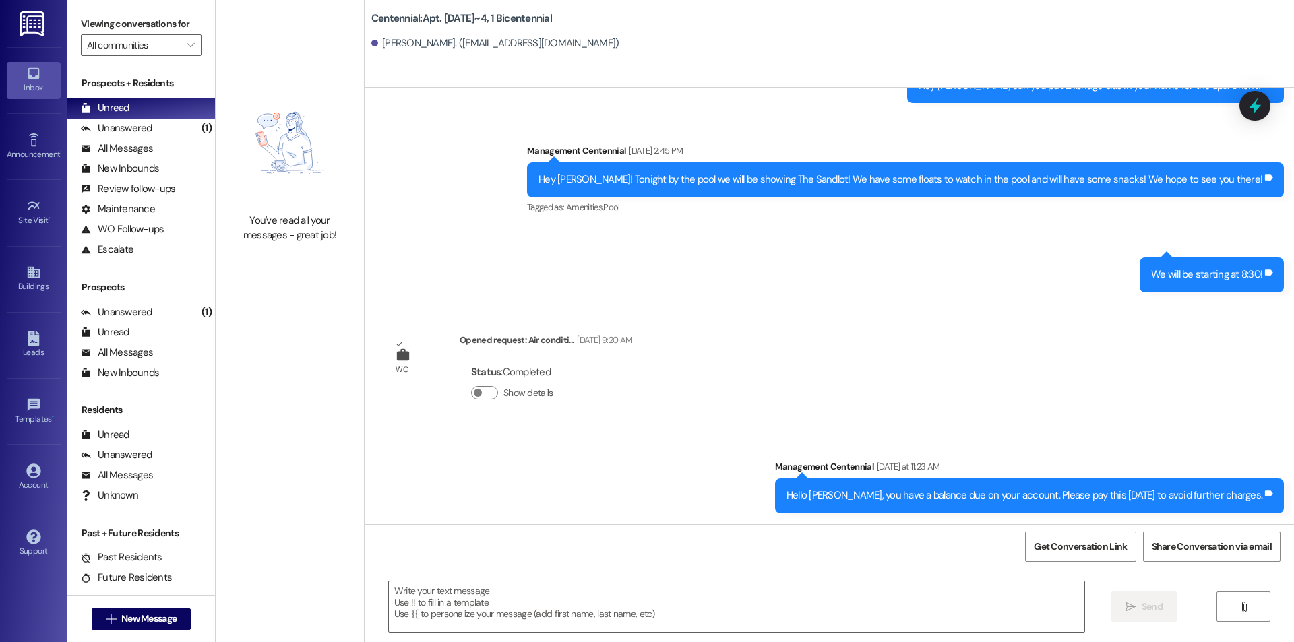
scroll to position [3862, 0]
click at [948, 588] on textarea at bounding box center [737, 607] width 696 height 51
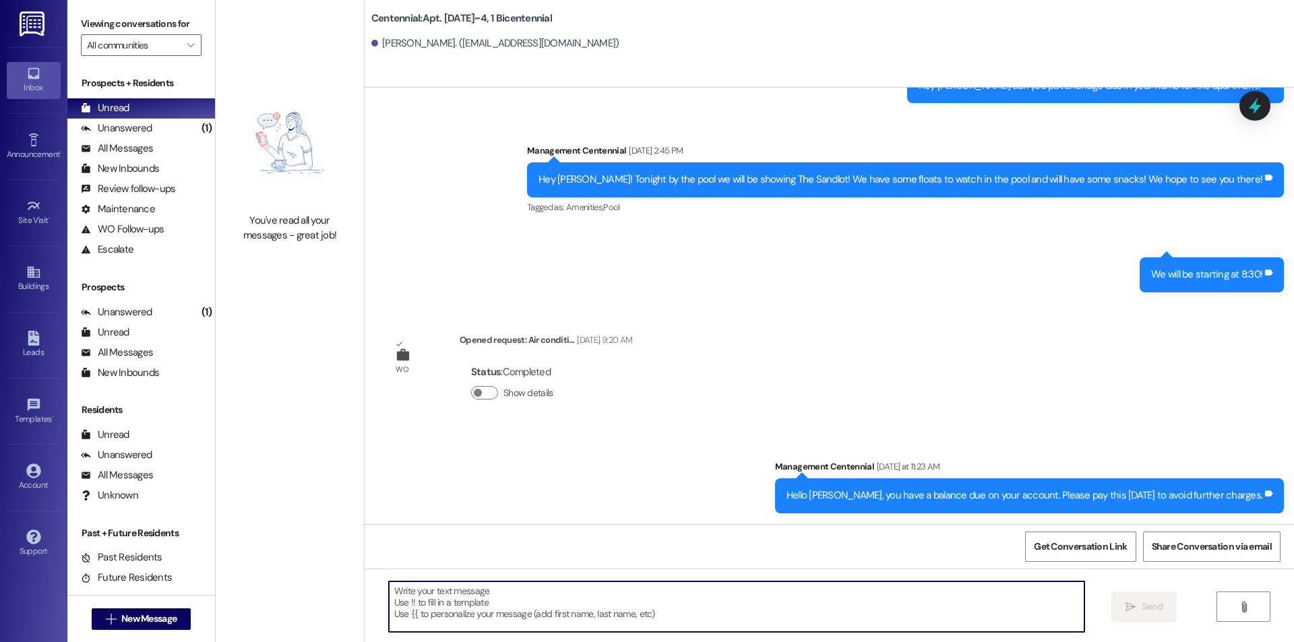
paste textarea "Hello, you have a balance due on your account. Please pay this [DATE] to avoid …"
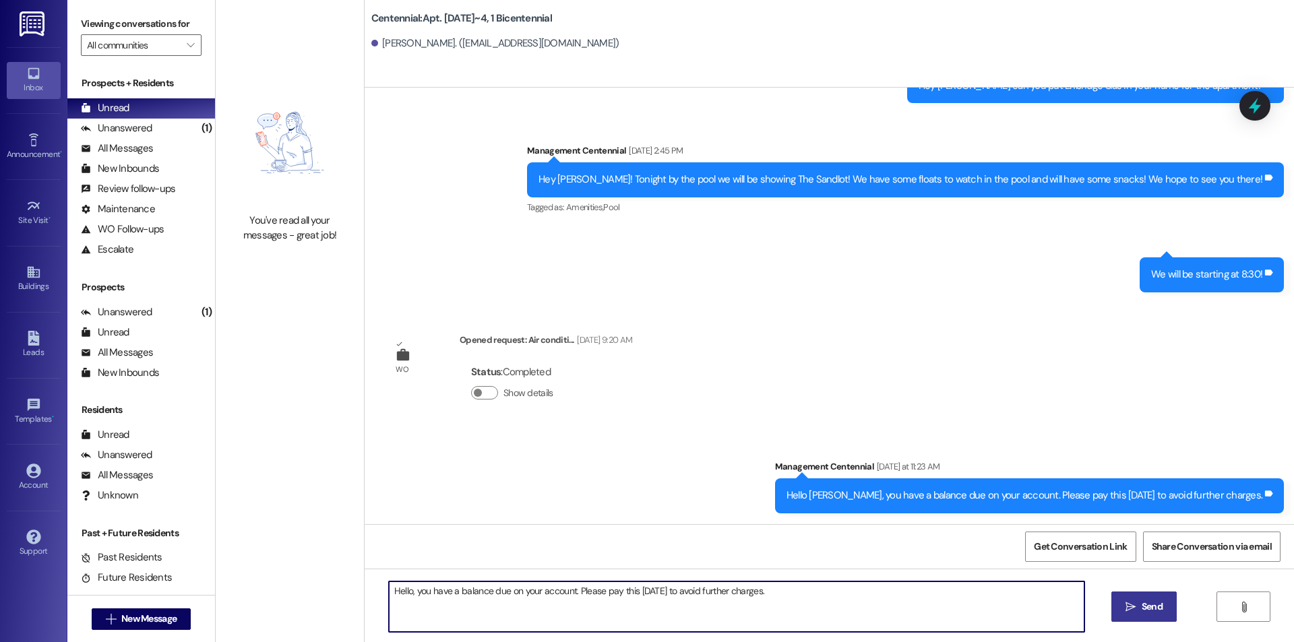
type textarea "Hello, you have a balance due on your account. Please pay this [DATE] to avoid …"
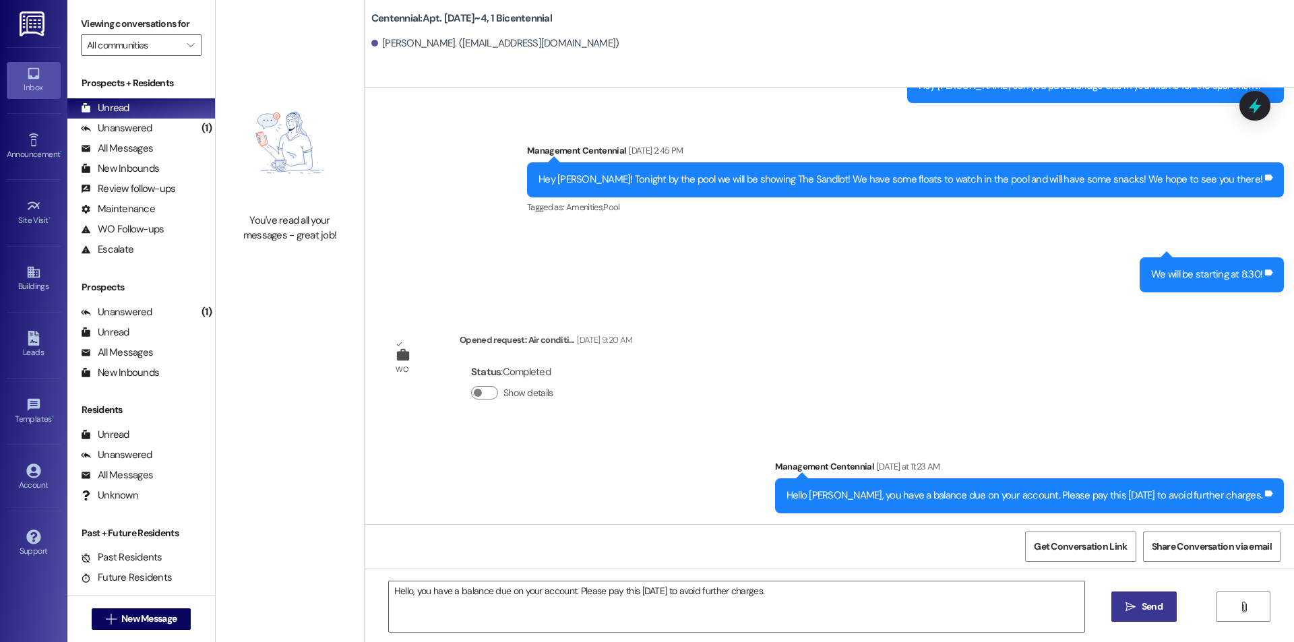
click at [1157, 617] on button " Send" at bounding box center [1143, 607] width 65 height 30
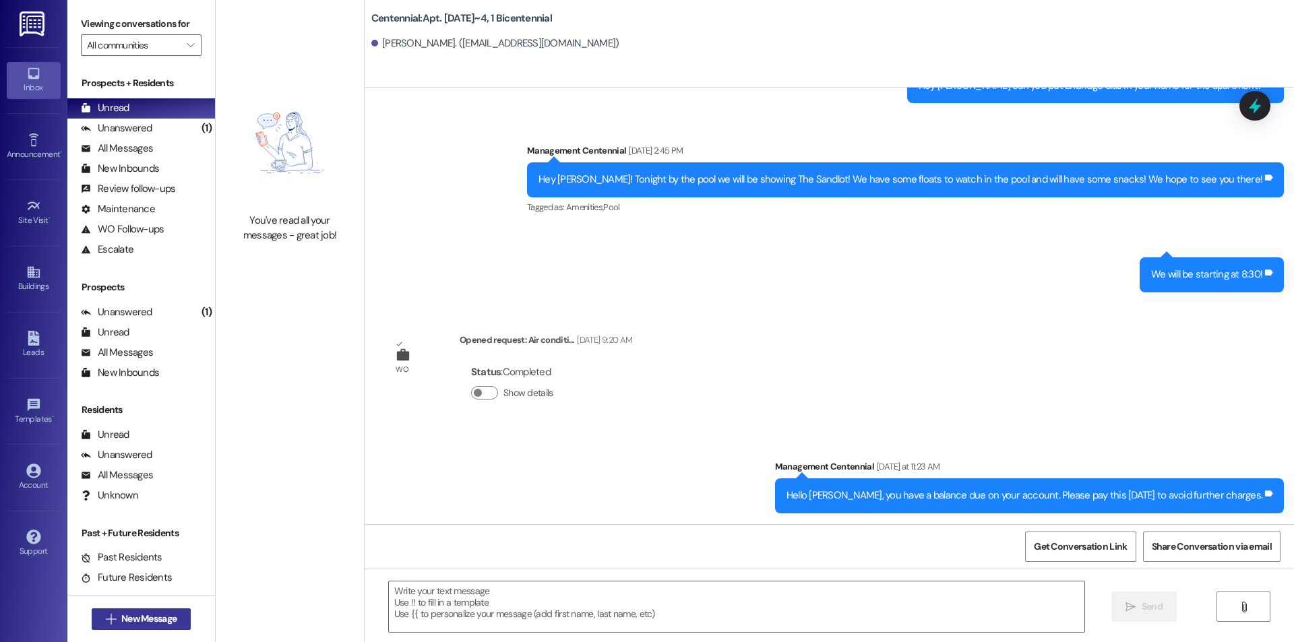
click at [158, 621] on span "New Message" at bounding box center [148, 619] width 55 height 14
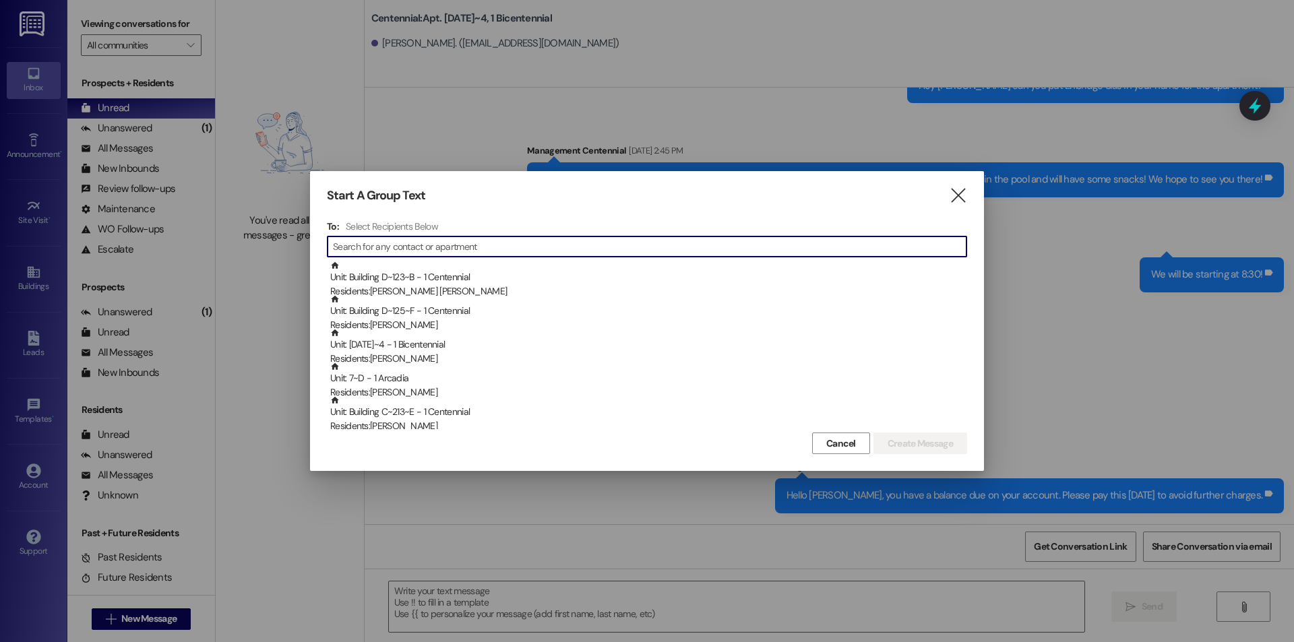
click at [469, 249] on input at bounding box center [650, 246] width 634 height 19
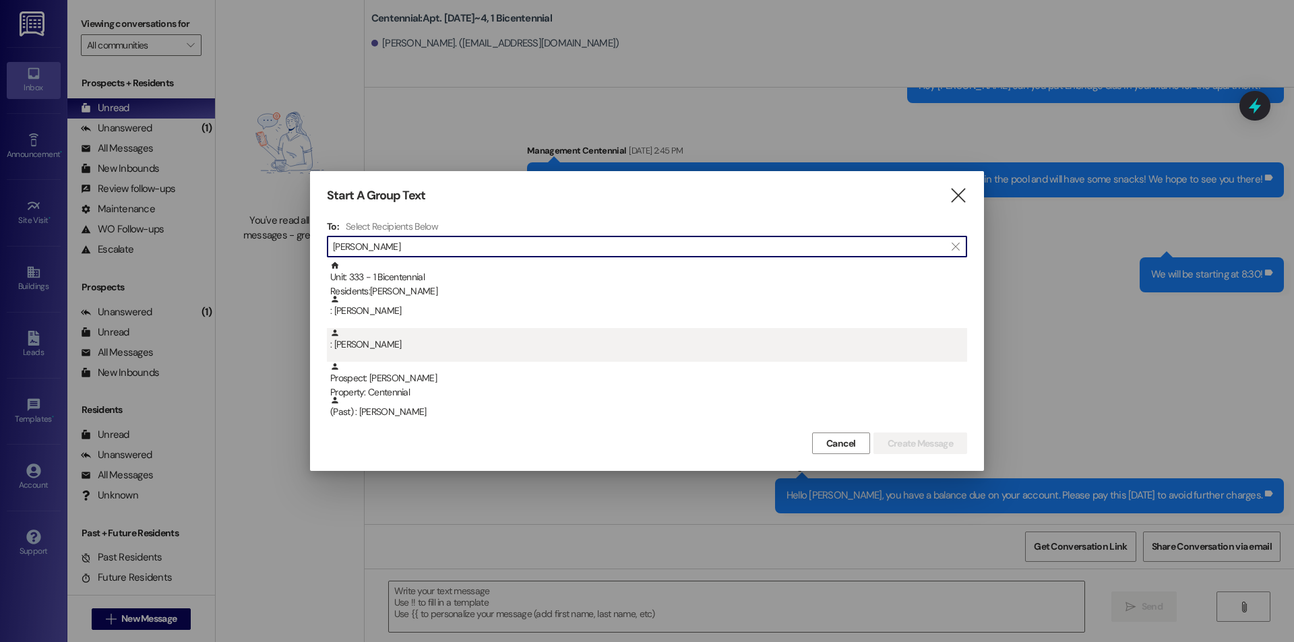
type input "[PERSON_NAME]"
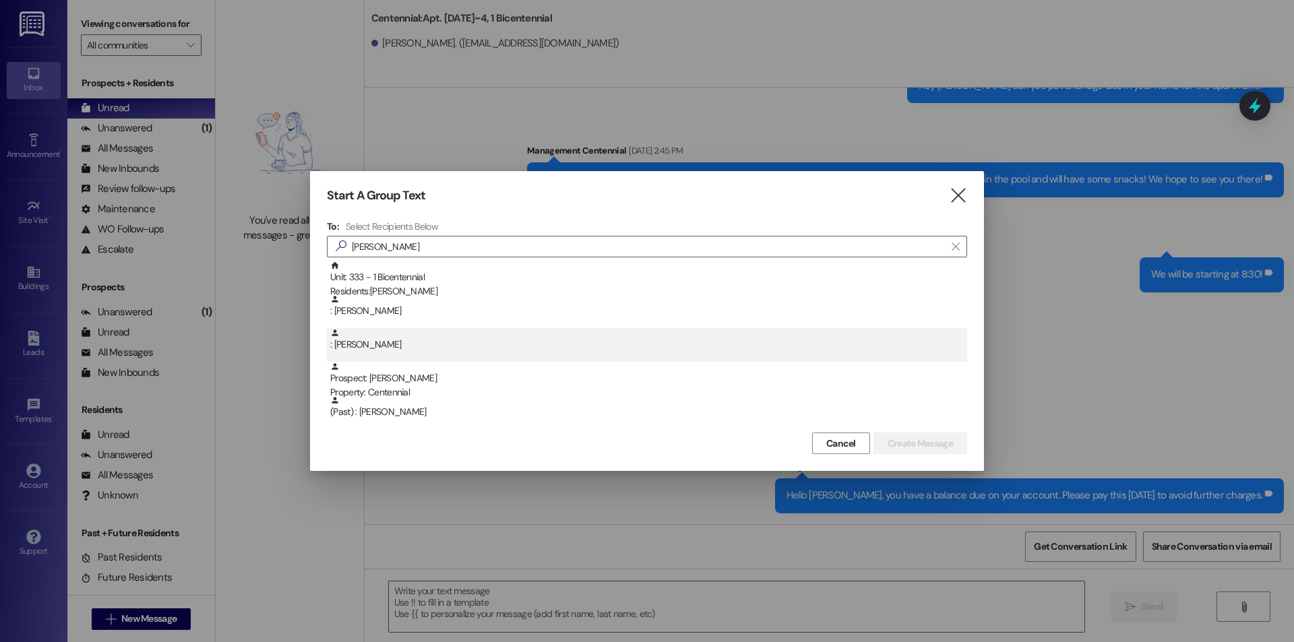
click at [464, 335] on div ": [PERSON_NAME]" at bounding box center [648, 340] width 637 height 24
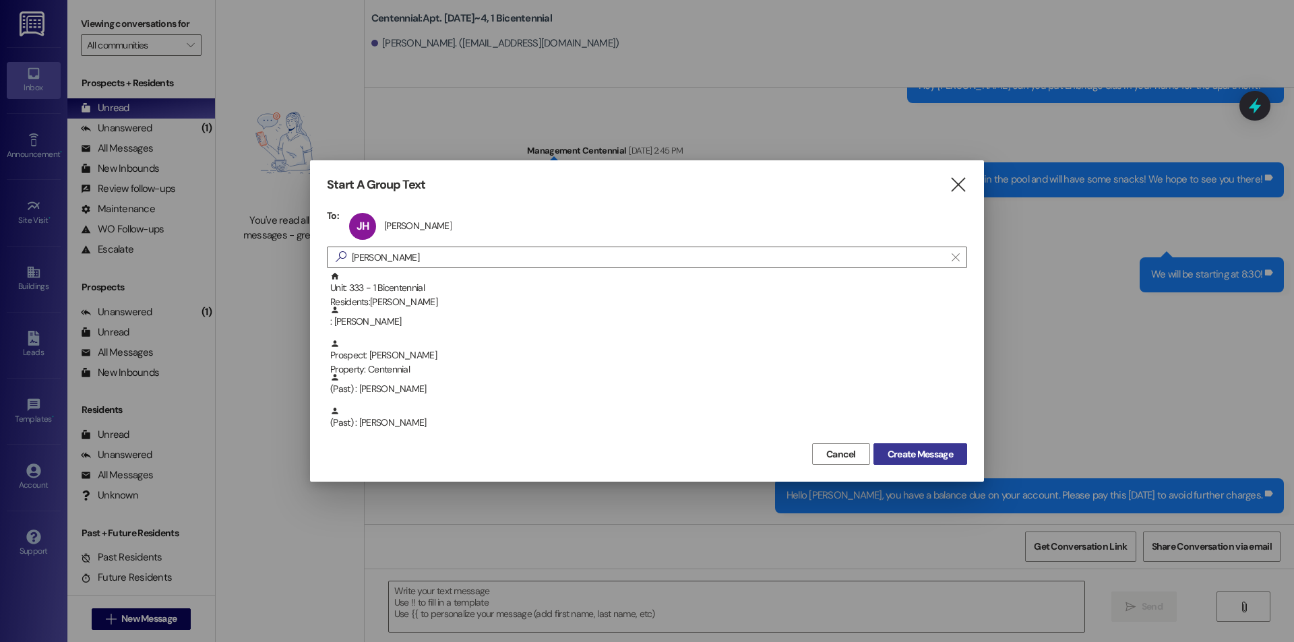
click at [908, 444] on button "Create Message" at bounding box center [920, 454] width 94 height 22
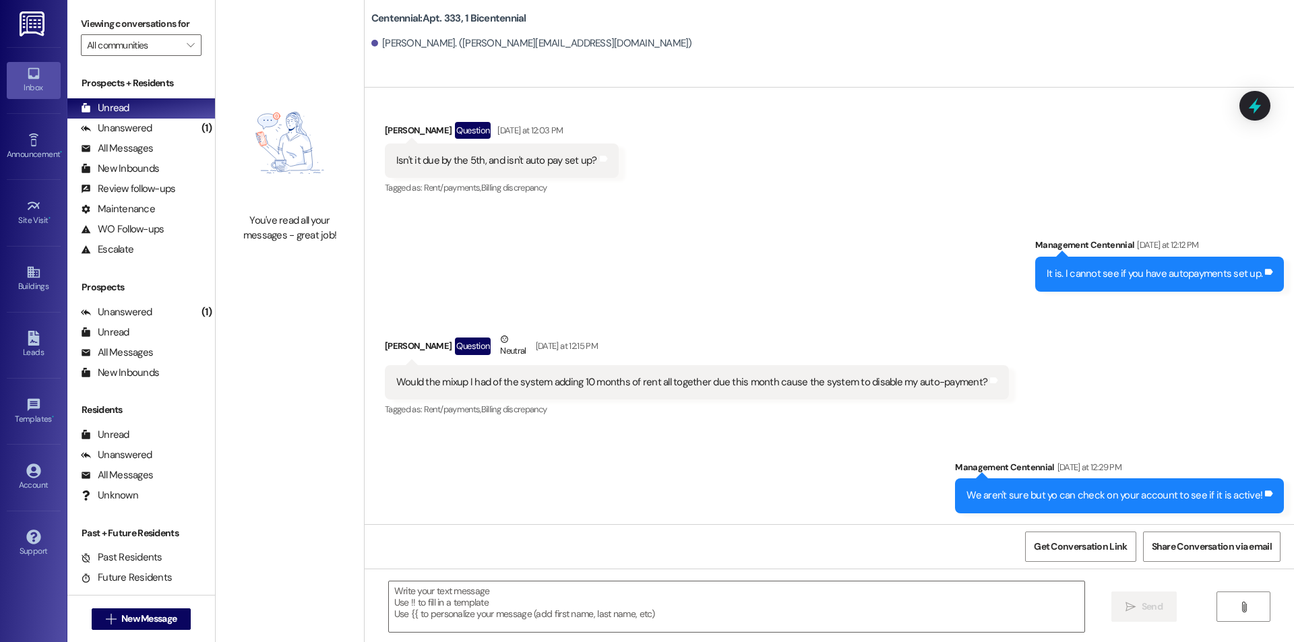
scroll to position [207, 0]
click at [787, 606] on textarea at bounding box center [737, 607] width 696 height 51
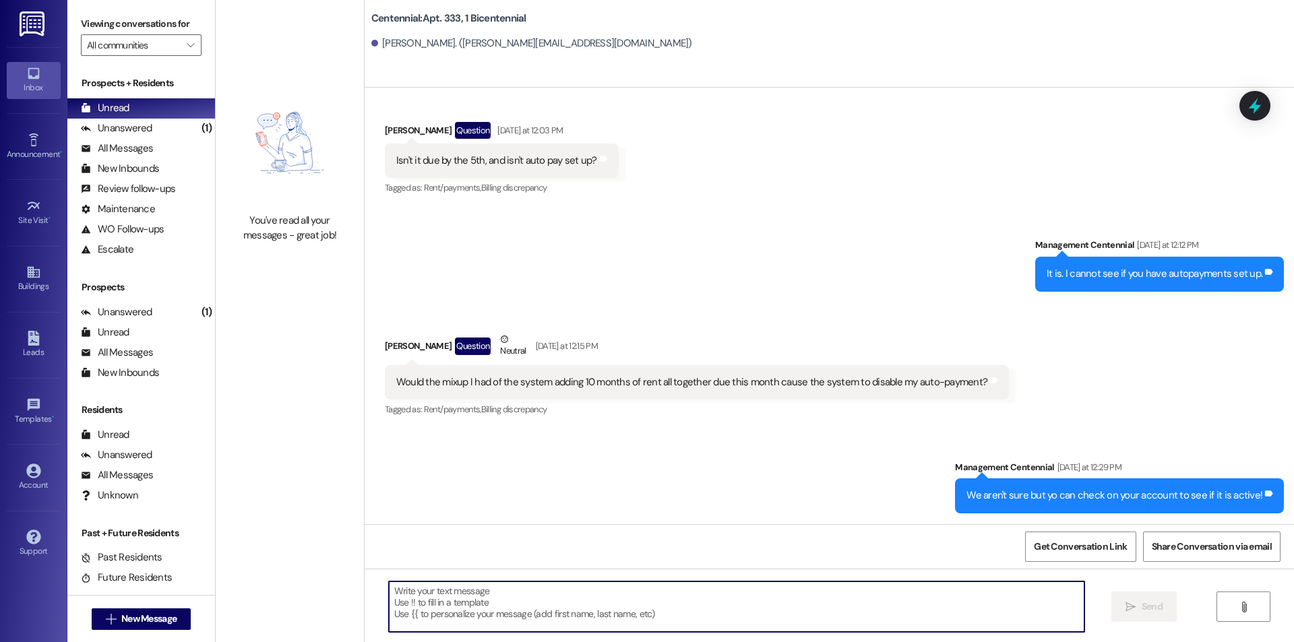
paste textarea "Hello, you have a balance due on your account. Please pay this [DATE] to avoid …"
type textarea "Hello, you have a balance due on your account. Please pay this [DATE] to avoid …"
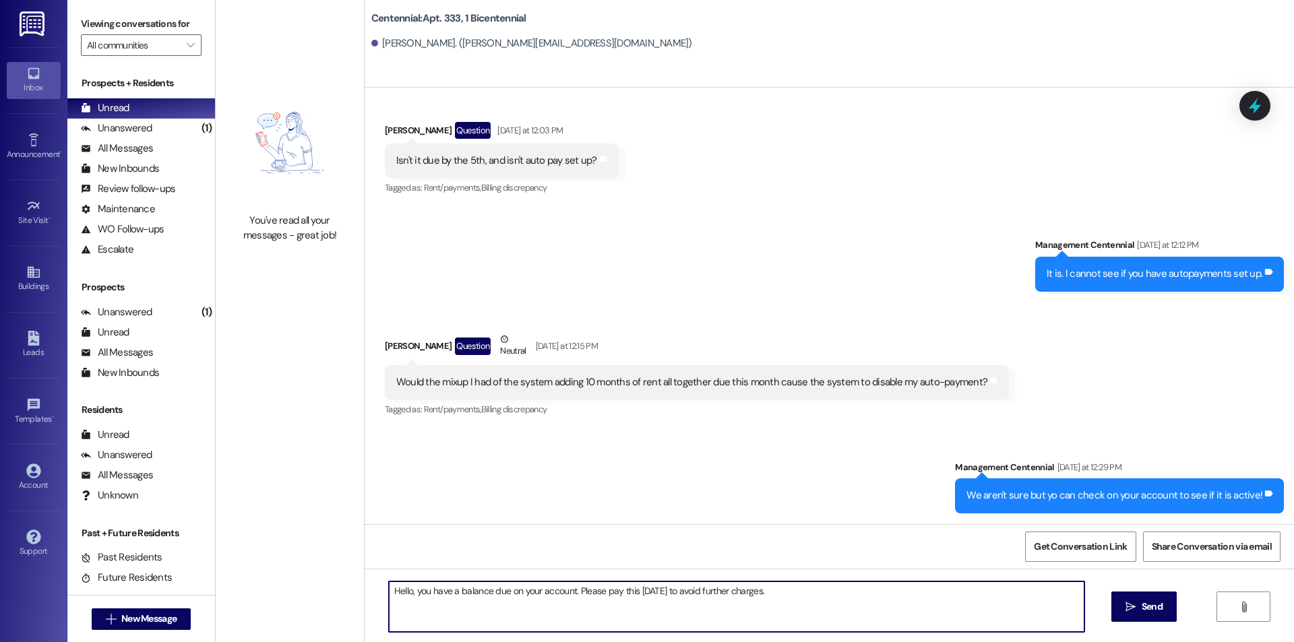
click at [786, 600] on textarea "Hello, you have a balance due on your account. Please pay this [DATE] to avoid …" at bounding box center [737, 607] width 696 height 51
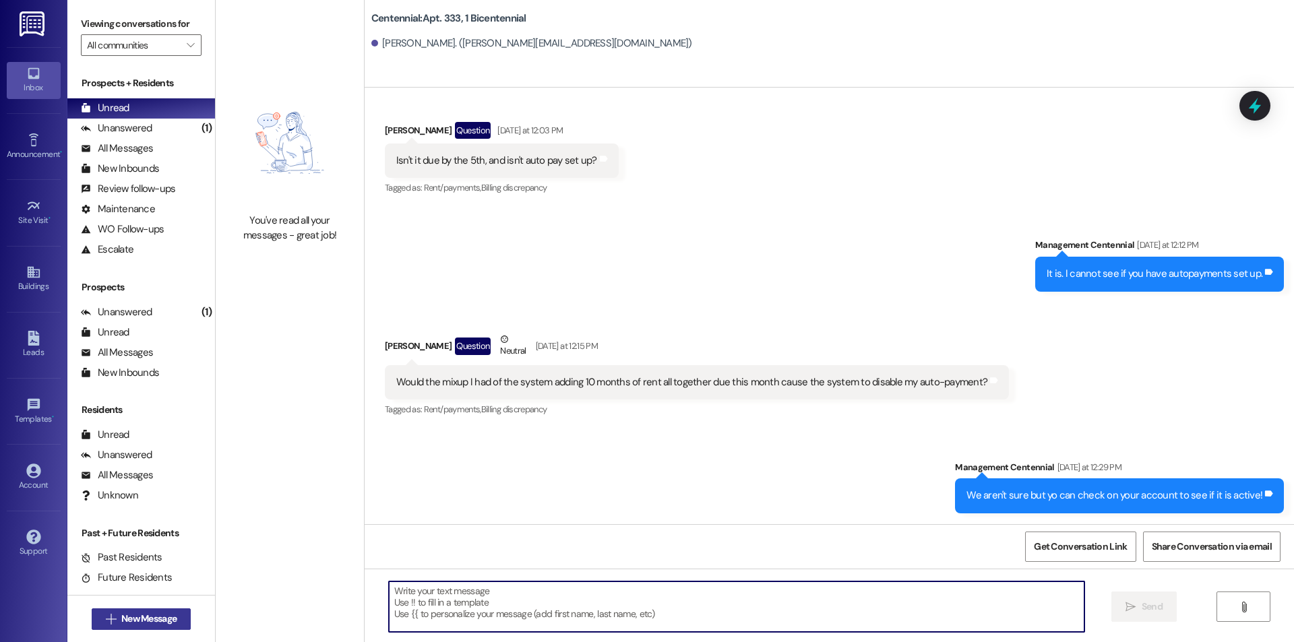
click at [177, 619] on button " New Message" at bounding box center [142, 620] width 100 height 22
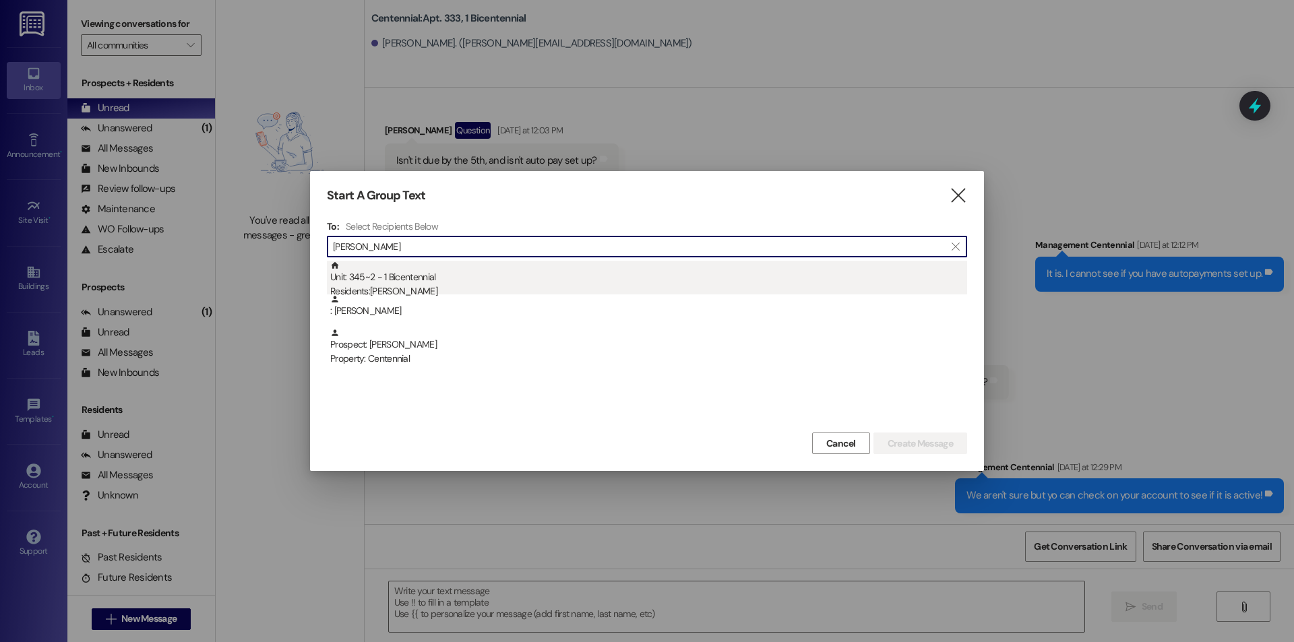
type input "[PERSON_NAME]"
click at [743, 281] on div "Unit: 345~2 - 1 Bicentennial Residents: [PERSON_NAME]" at bounding box center [648, 280] width 637 height 38
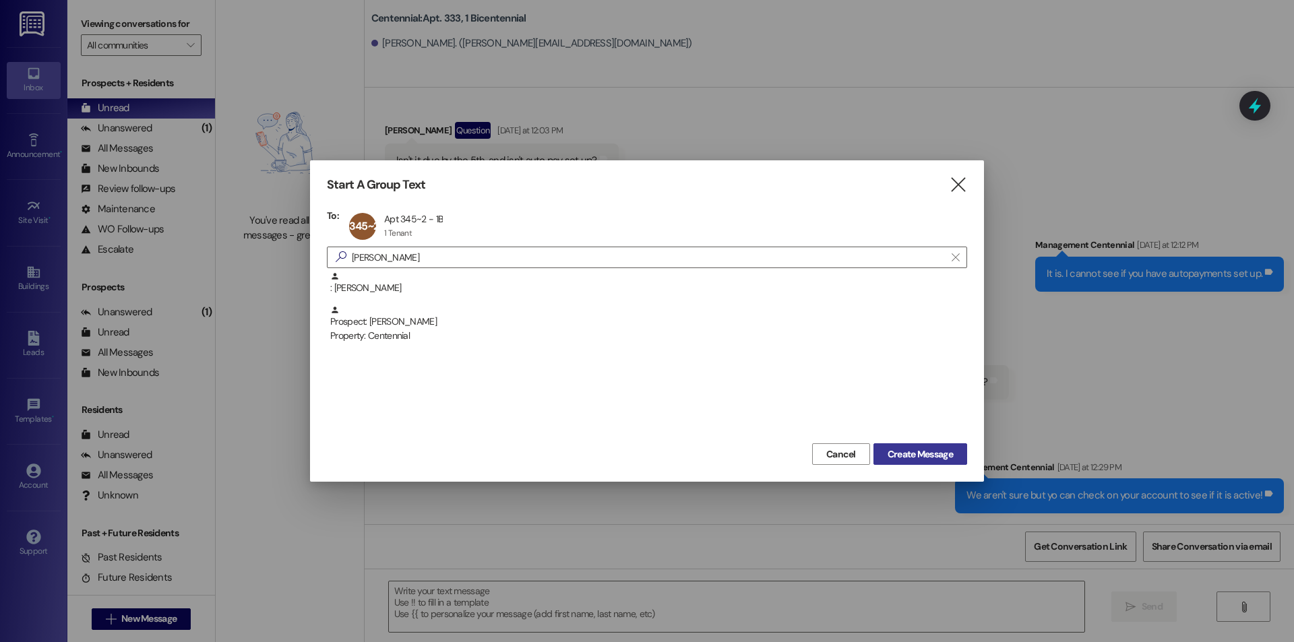
click at [904, 453] on span "Create Message" at bounding box center [920, 455] width 65 height 14
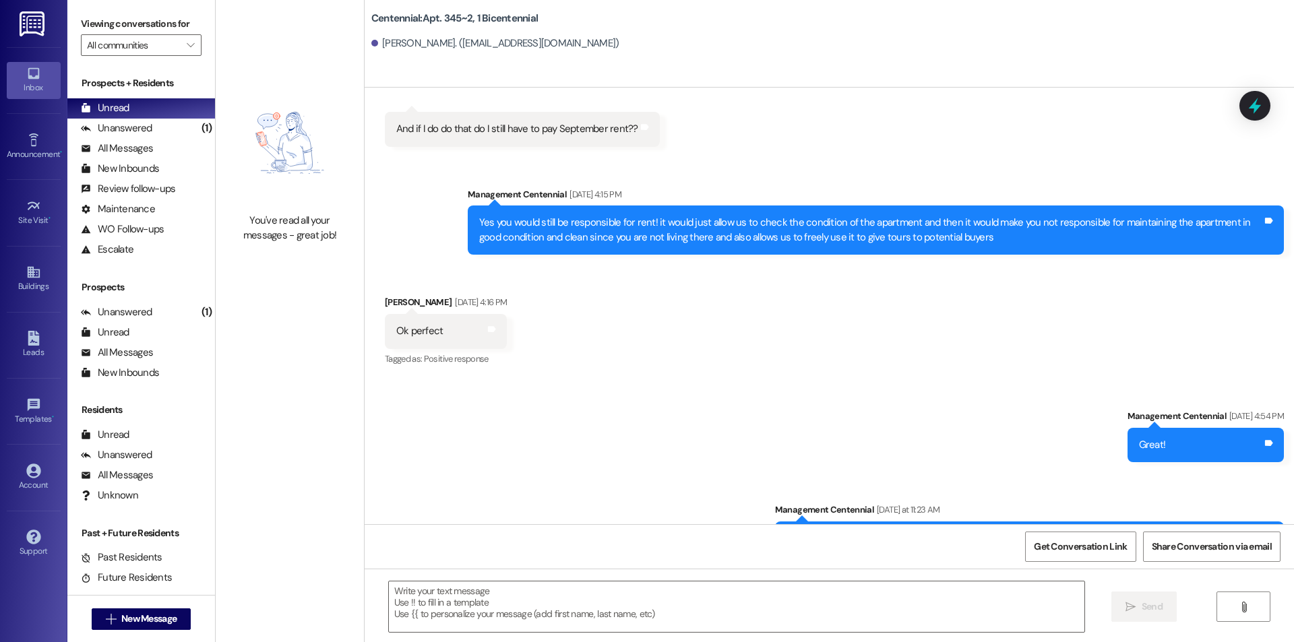
scroll to position [3770, 0]
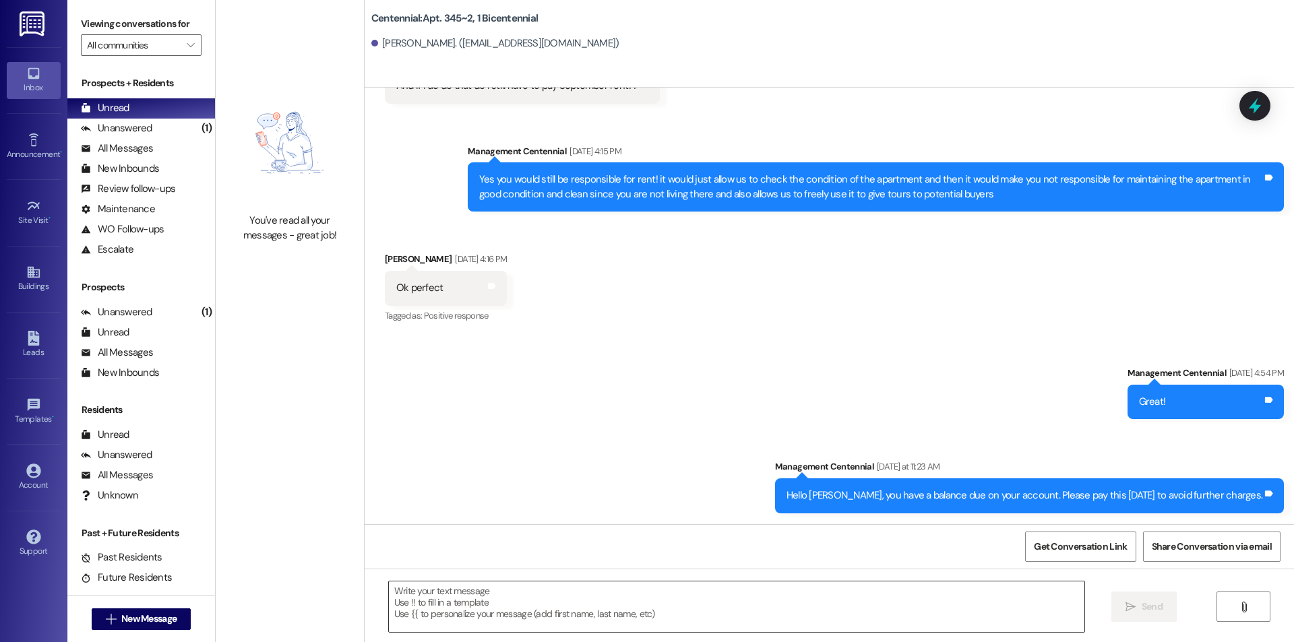
click at [842, 611] on textarea at bounding box center [737, 607] width 696 height 51
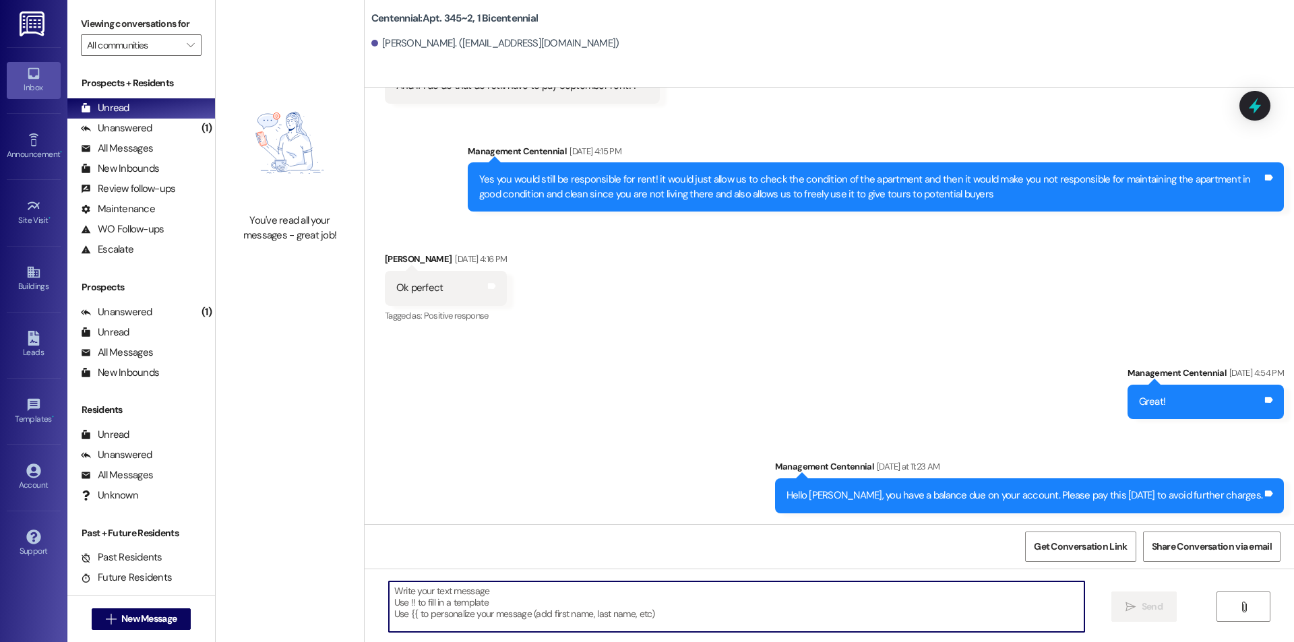
paste textarea "Hello, you have a balance due on your account. Please pay this [DATE] to avoid …"
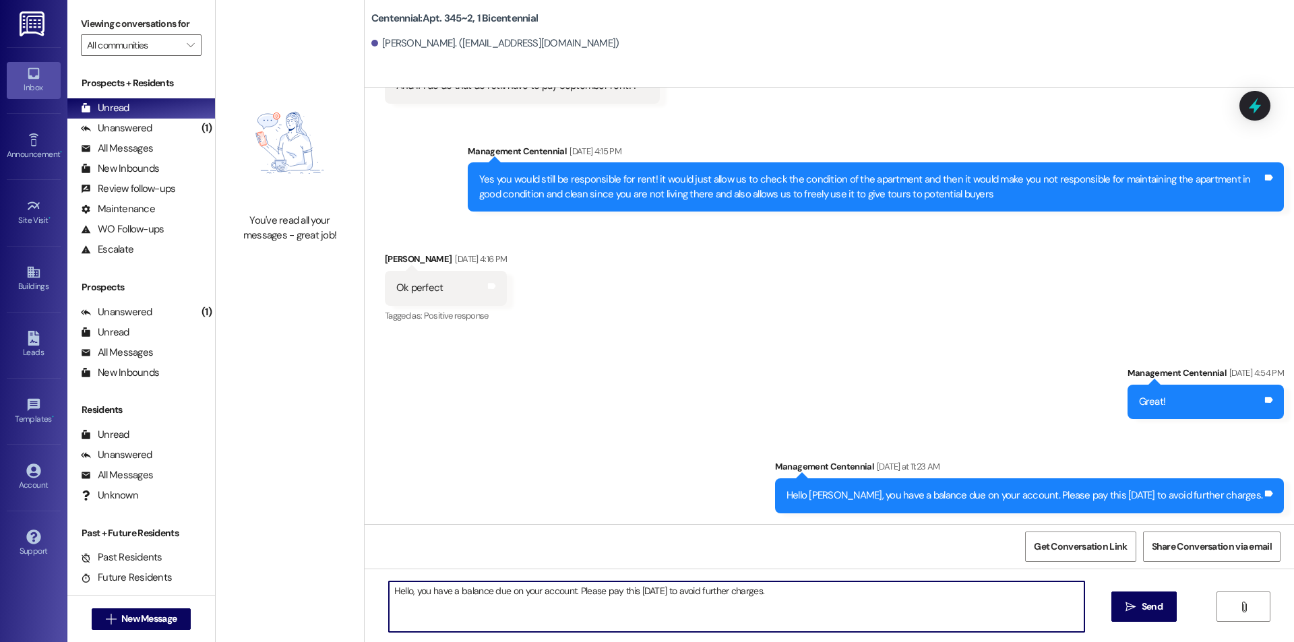
type textarea "Hello, you have a balance due on your account. Please pay this [DATE] to avoid …"
click at [1143, 604] on span "Send" at bounding box center [1152, 607] width 21 height 14
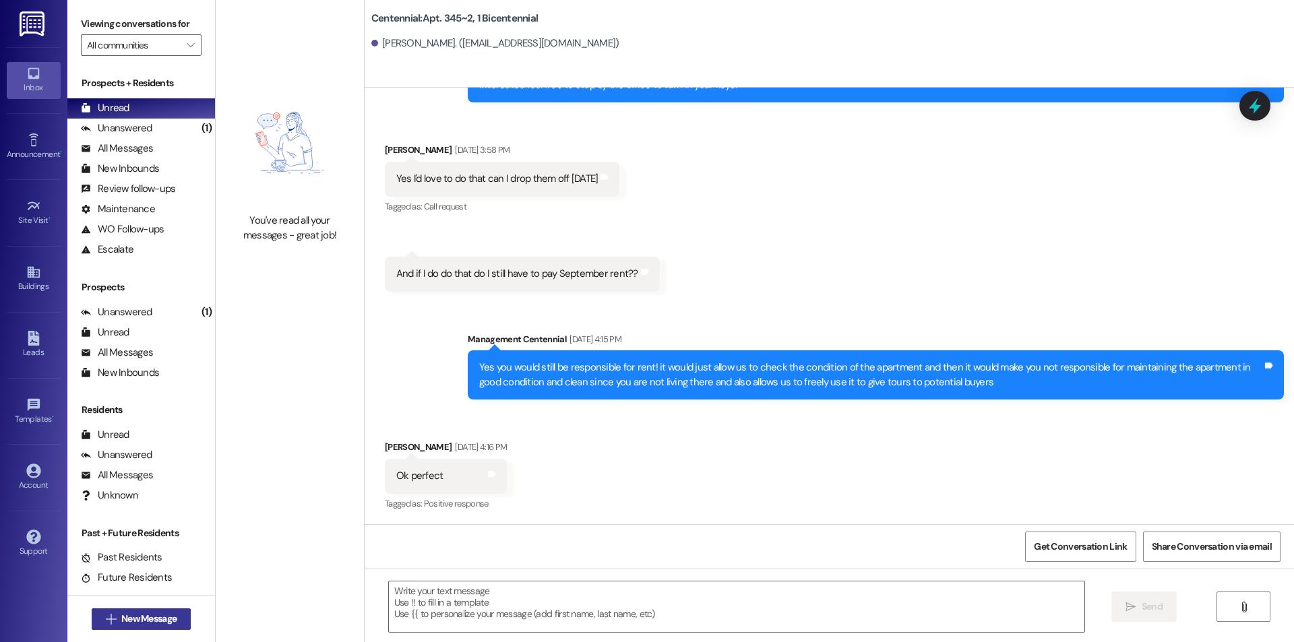
scroll to position [3581, 0]
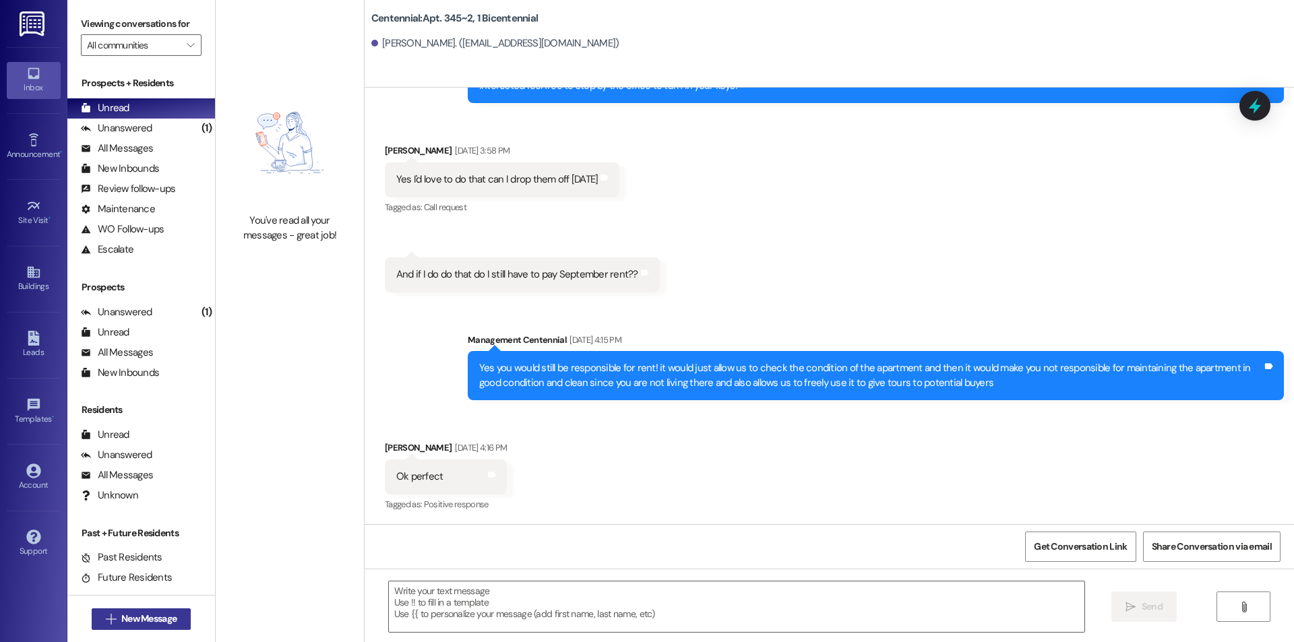
click at [152, 617] on span "New Message" at bounding box center [148, 619] width 55 height 14
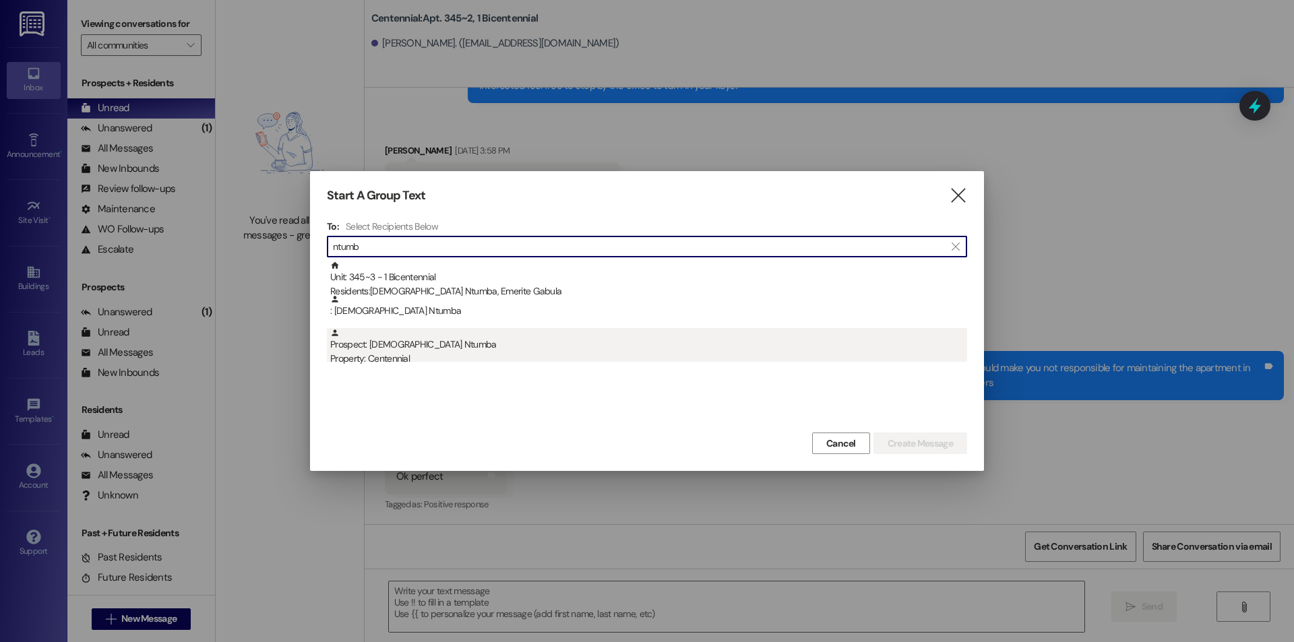
type input "ntumb"
click at [457, 342] on div "Prospect: [DEMOGRAPHIC_DATA] Ntumba Property: Centennial" at bounding box center [648, 347] width 637 height 38
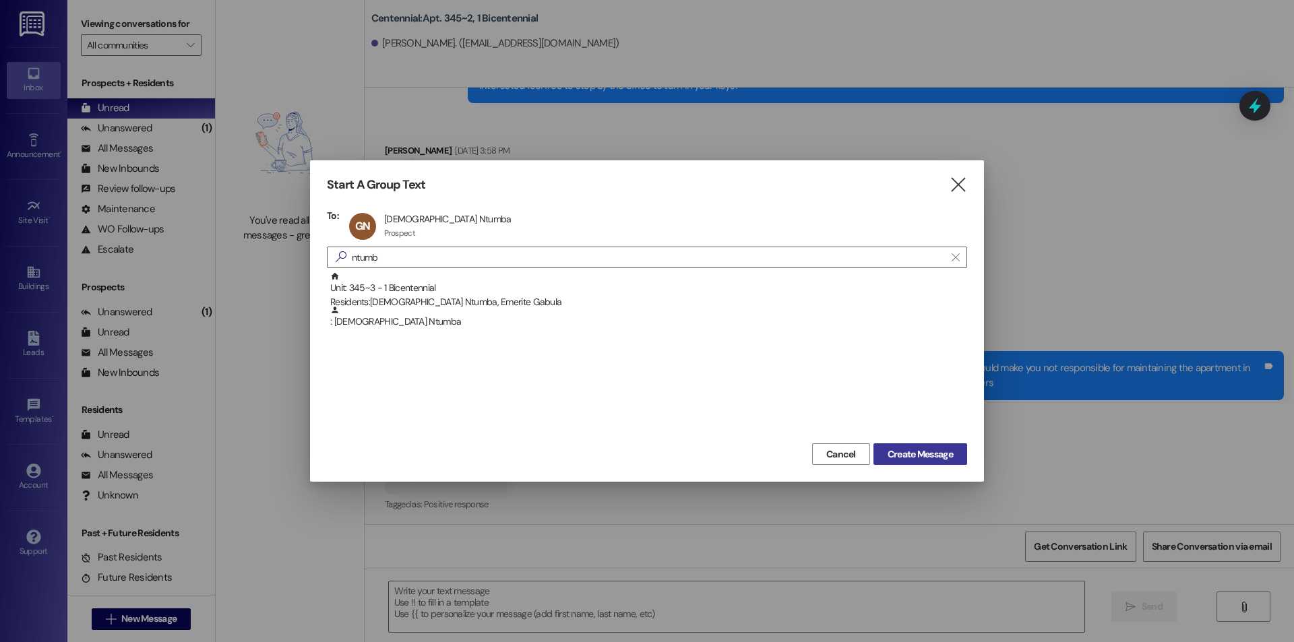
click at [906, 459] on span "Create Message" at bounding box center [920, 455] width 65 height 14
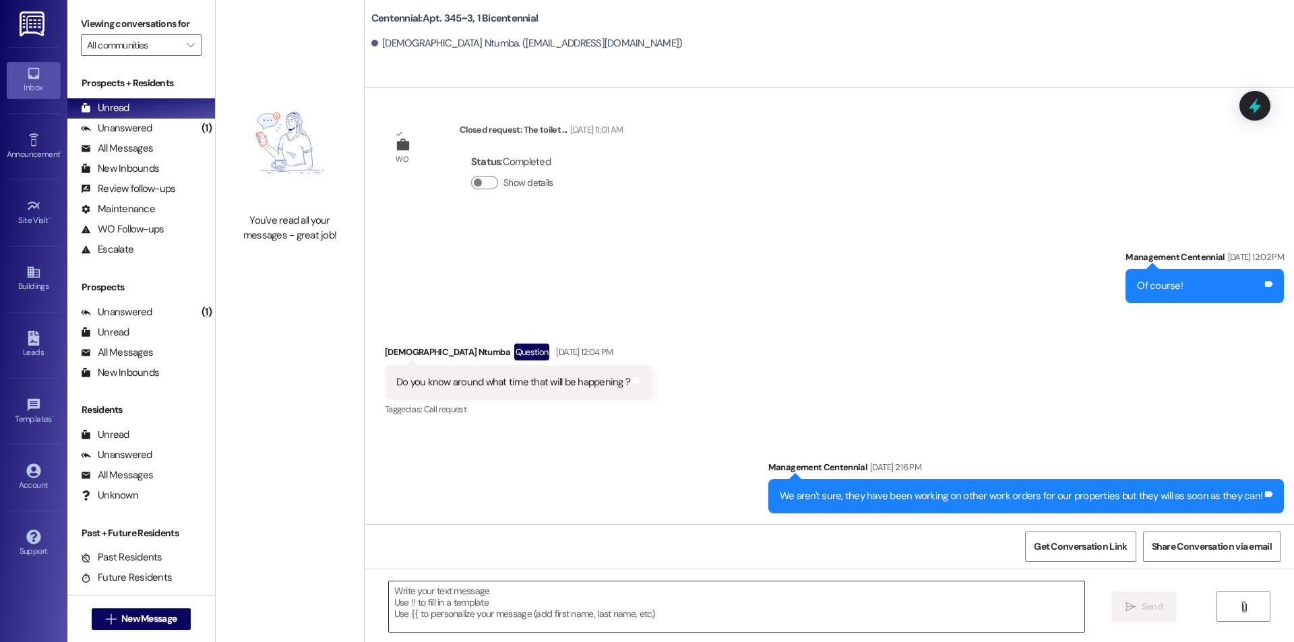
scroll to position [2631, 0]
click at [699, 603] on textarea at bounding box center [737, 607] width 696 height 51
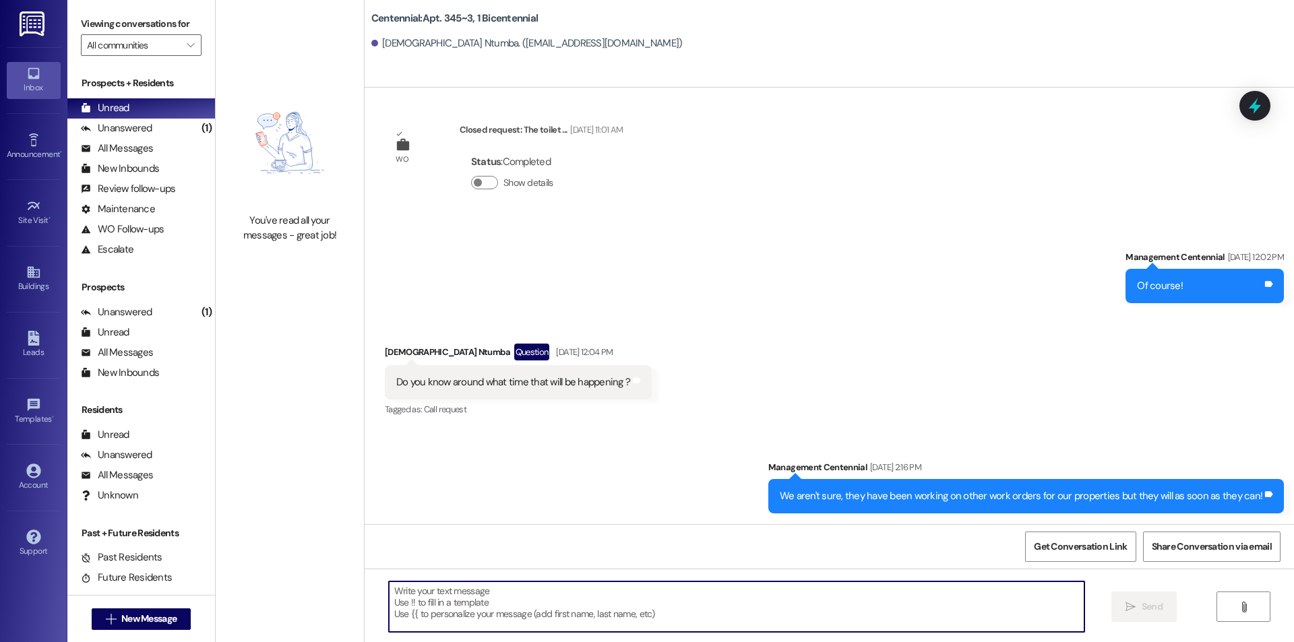
paste textarea "Hello, you have a balance due on your account. Please pay this [DATE] to avoid …"
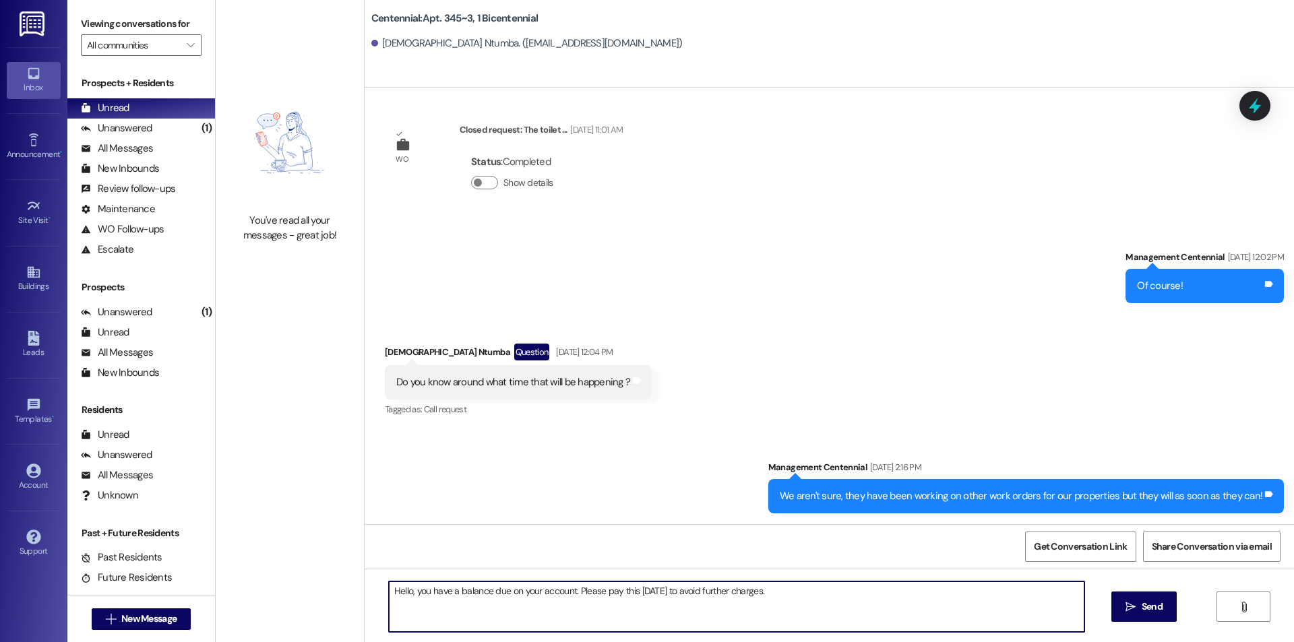
type textarea "Hello, you have a balance due on your account. Please pay this [DATE] to avoid …"
click at [1142, 612] on span "Send" at bounding box center [1152, 607] width 21 height 14
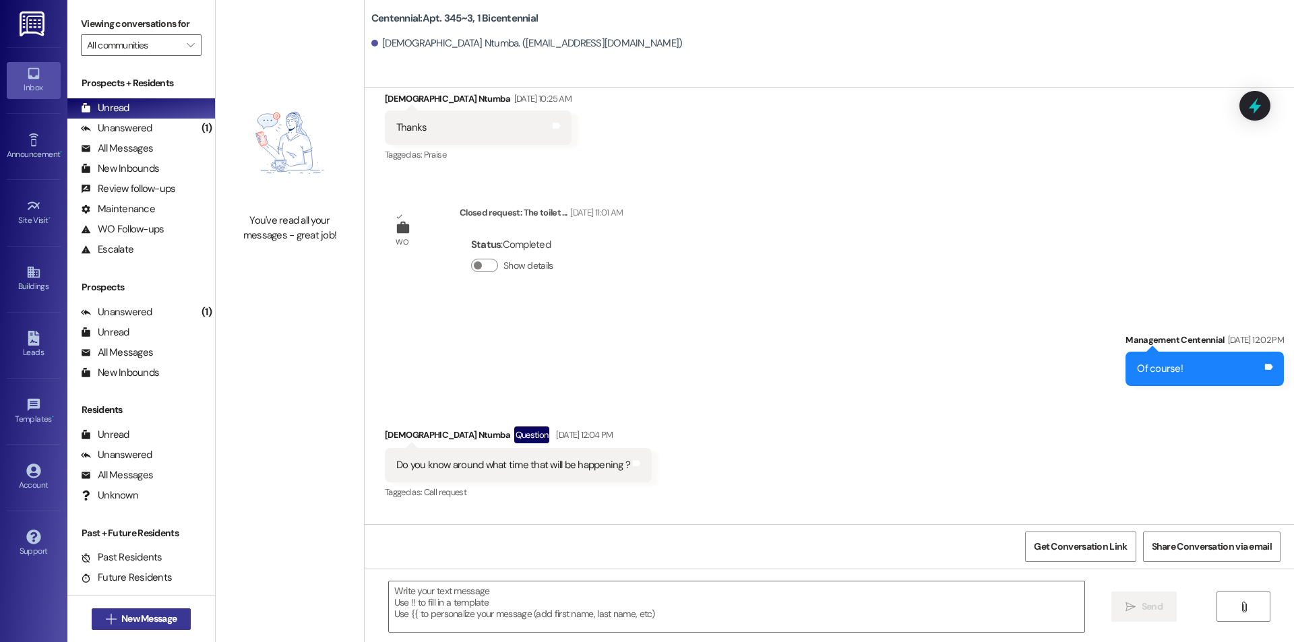
scroll to position [2537, 0]
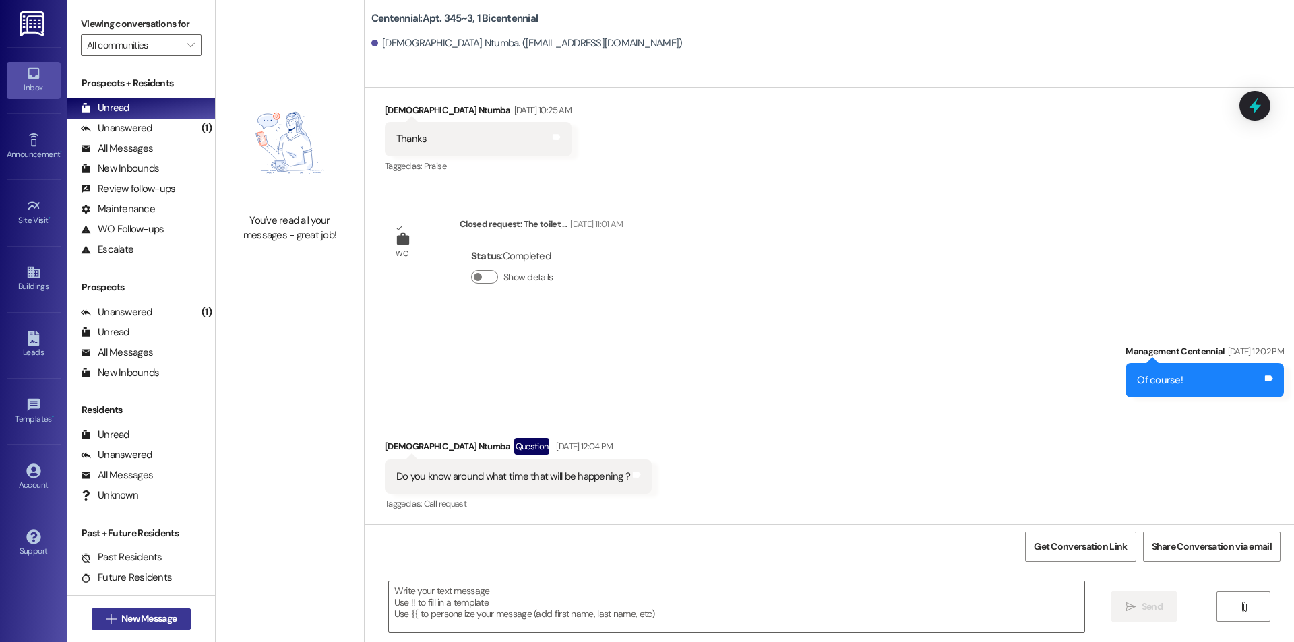
click at [137, 620] on span "New Message" at bounding box center [148, 619] width 55 height 14
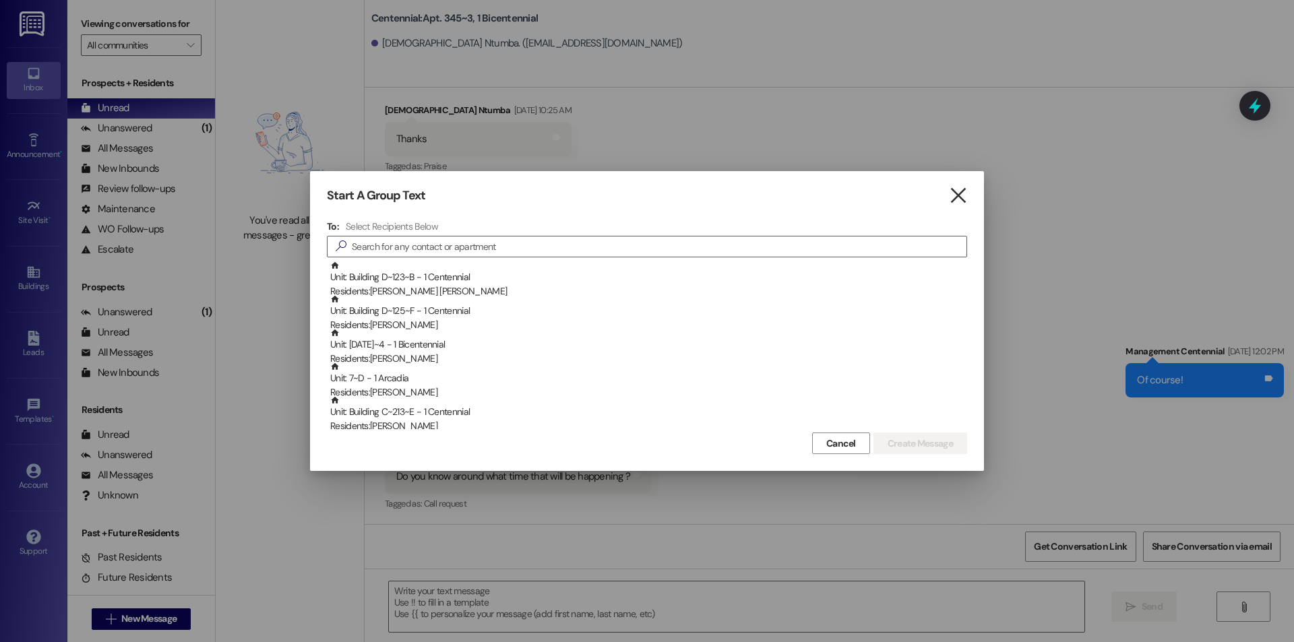
click at [963, 191] on icon "" at bounding box center [958, 196] width 18 height 14
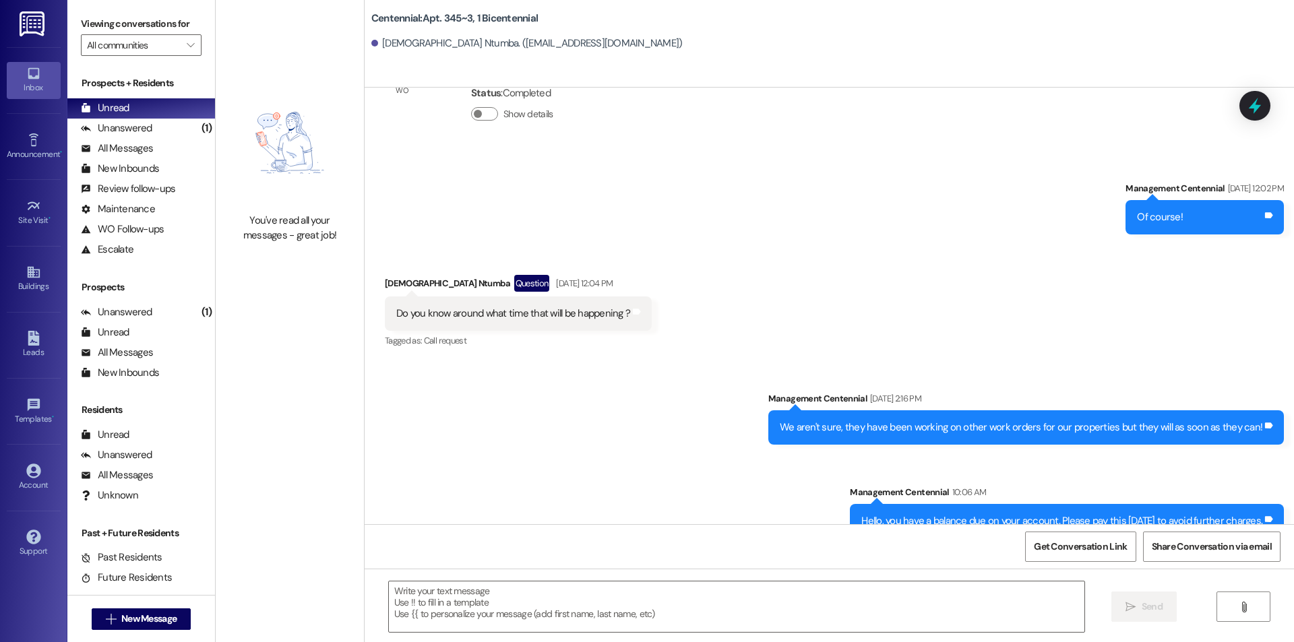
scroll to position [2725, 0]
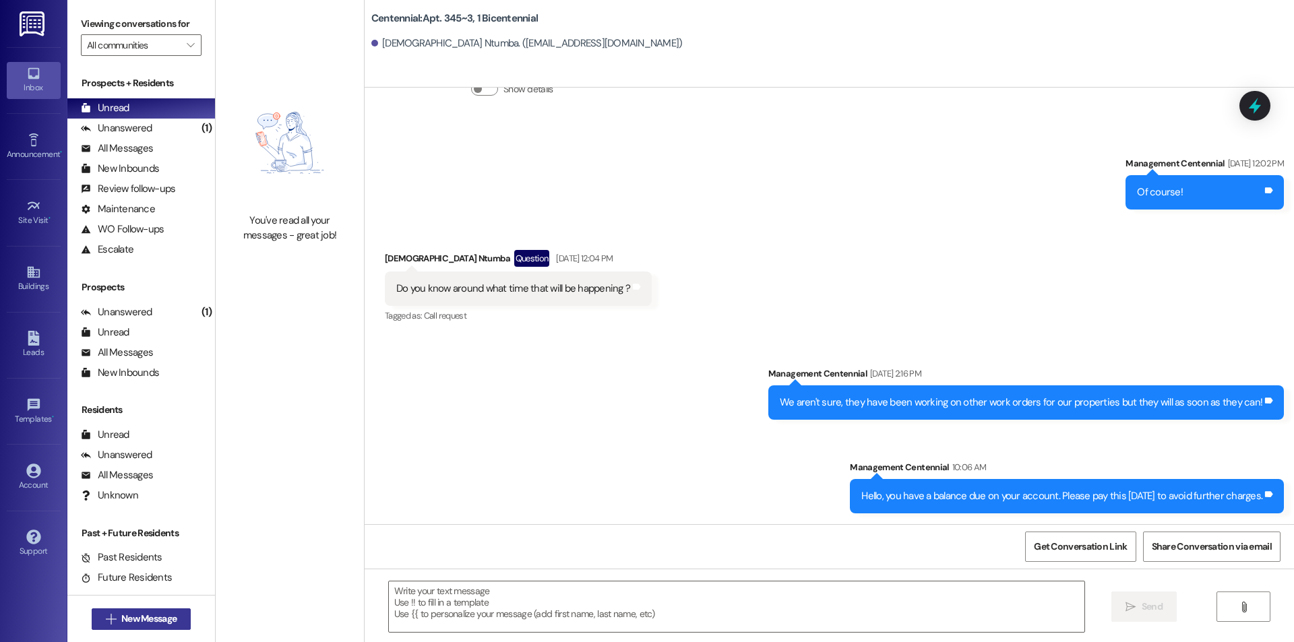
click at [108, 616] on icon "" at bounding box center [111, 619] width 10 height 11
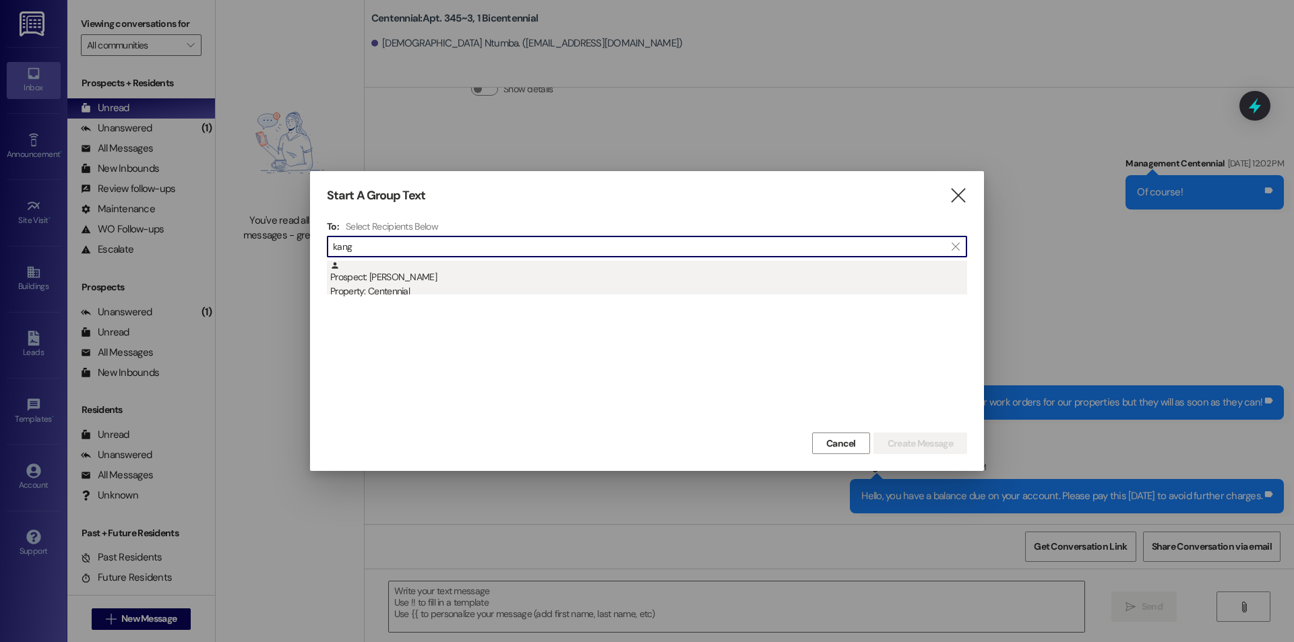
type input "kang"
click at [500, 273] on div "Prospect: [PERSON_NAME] Property: Centennial" at bounding box center [648, 280] width 637 height 38
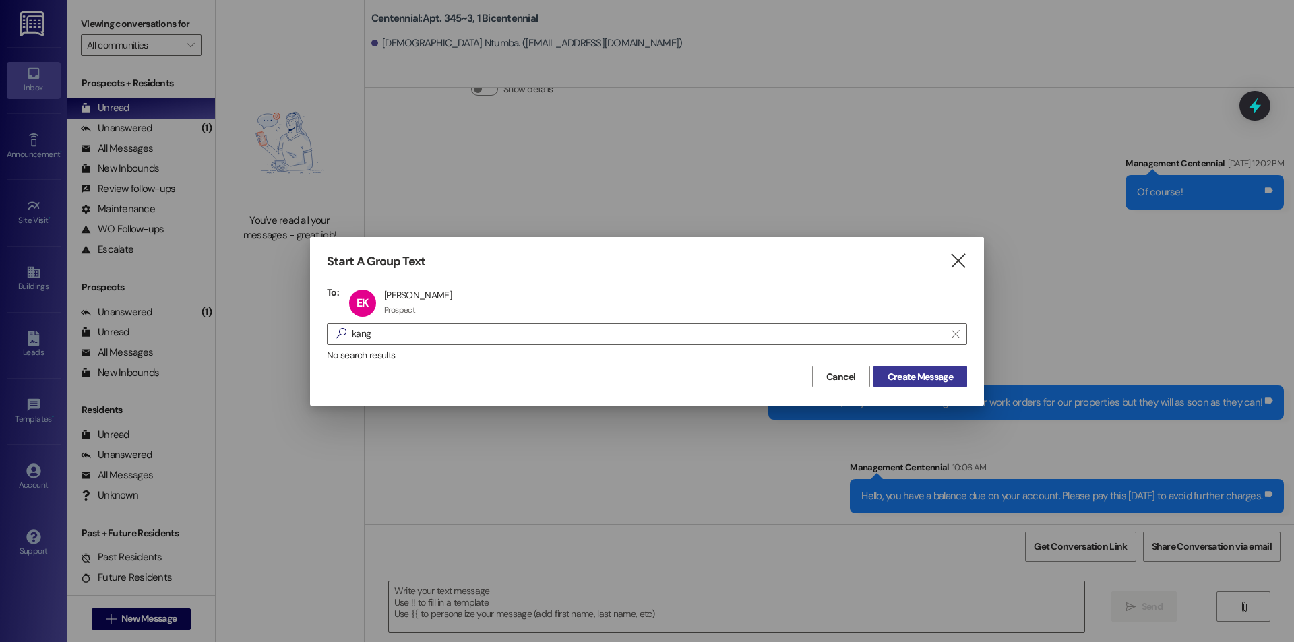
click at [920, 383] on span "Create Message" at bounding box center [920, 377] width 65 height 14
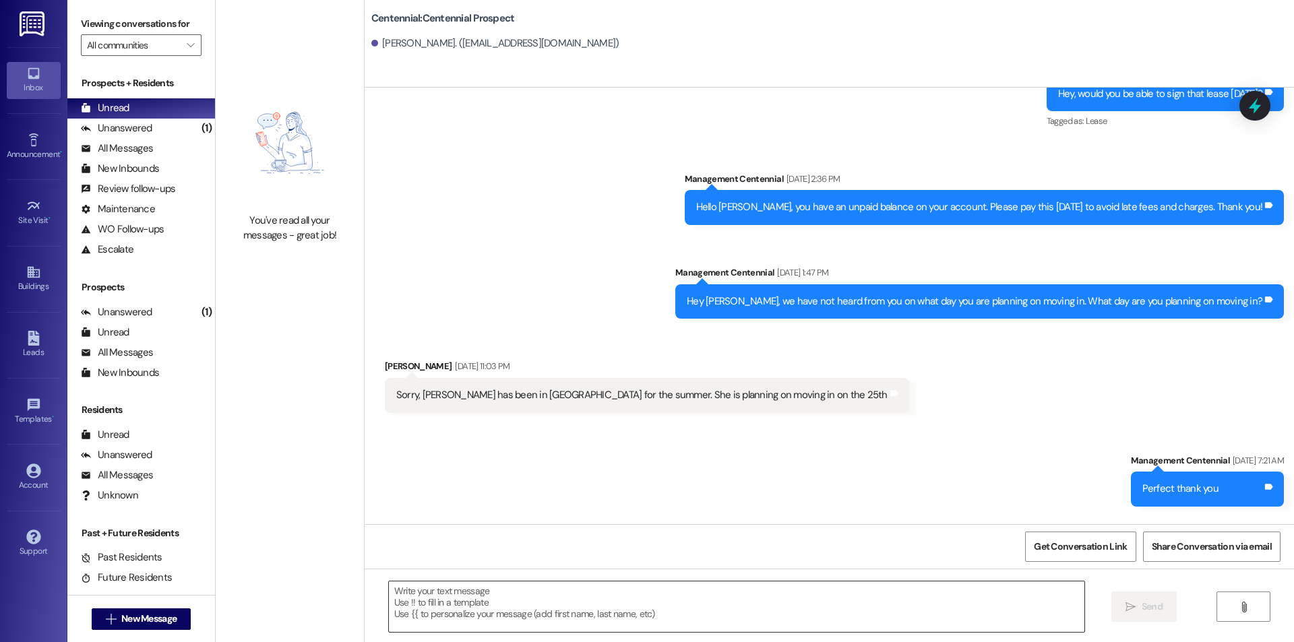
scroll to position [84, 0]
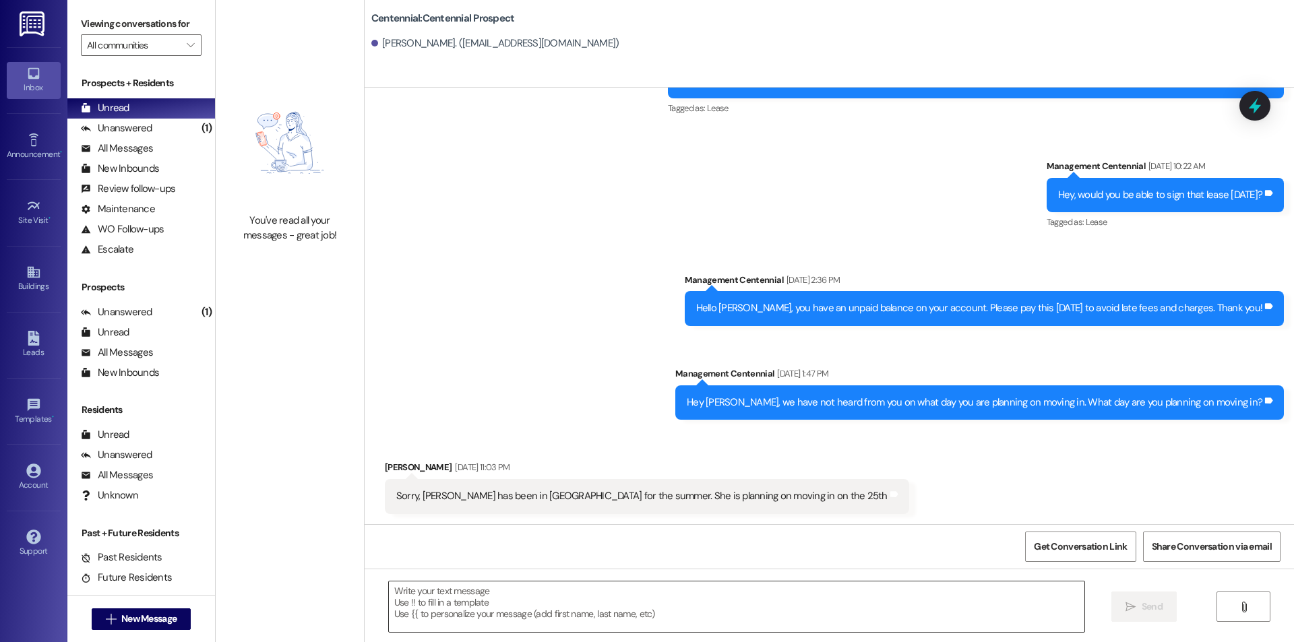
click at [788, 613] on textarea at bounding box center [737, 607] width 696 height 51
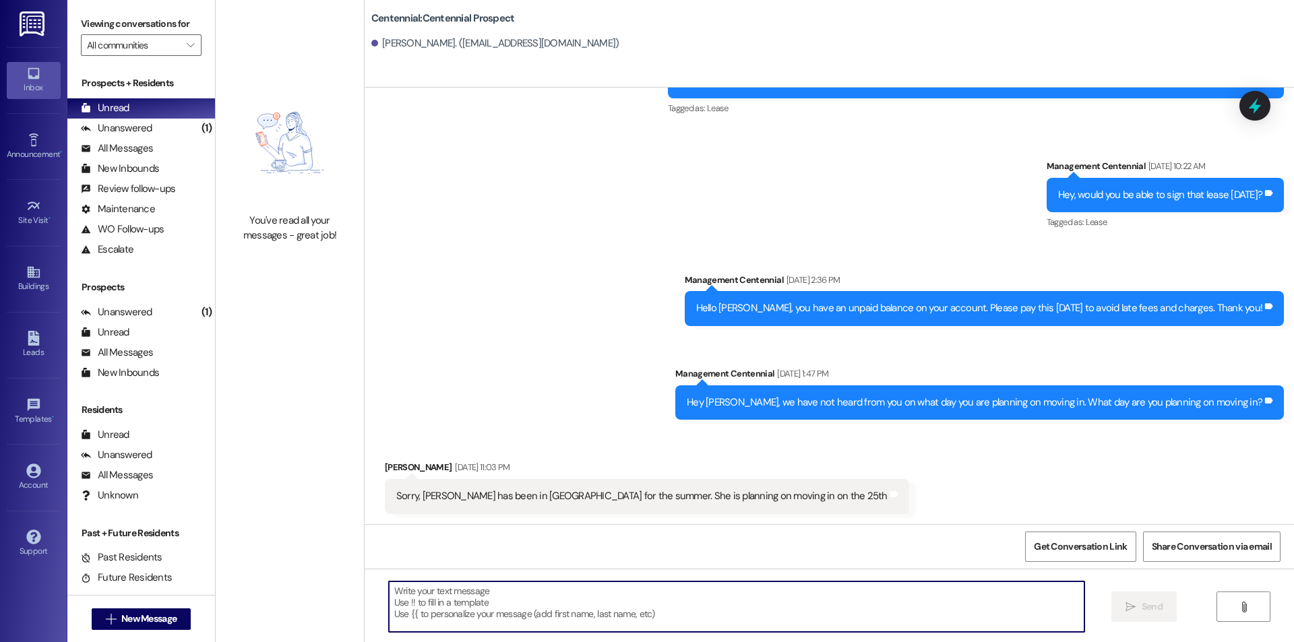
paste textarea "Hello, you have a balance due on your account. Please pay this [DATE] to avoid …"
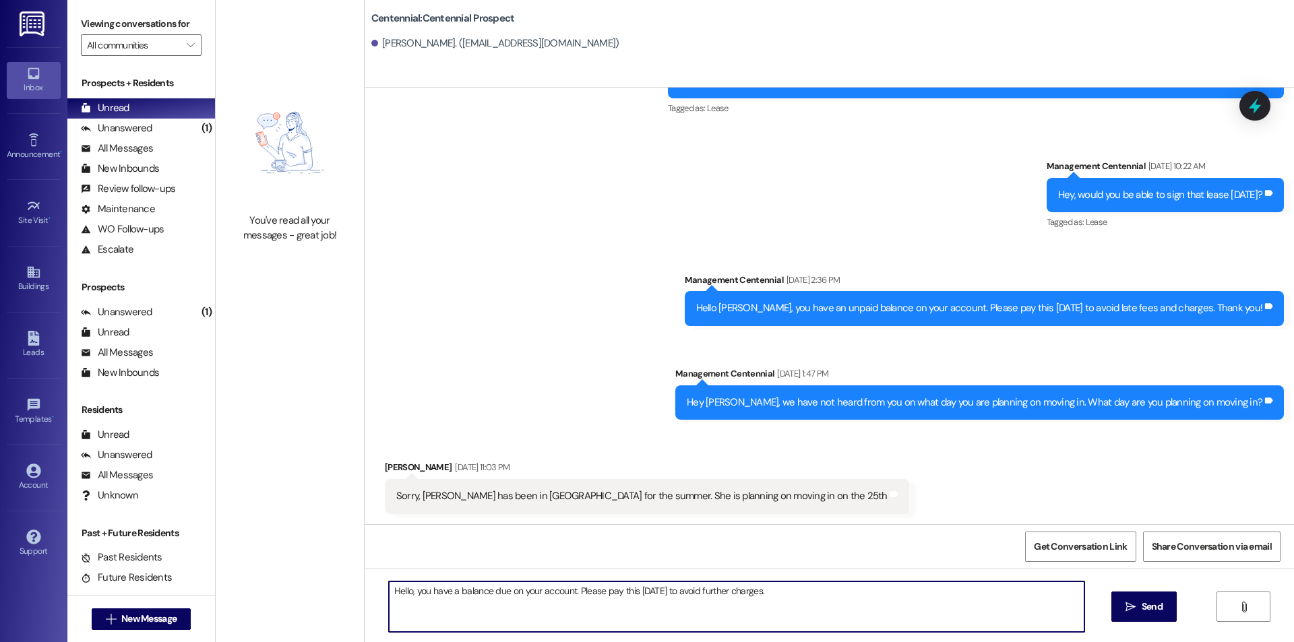
scroll to position [272, 0]
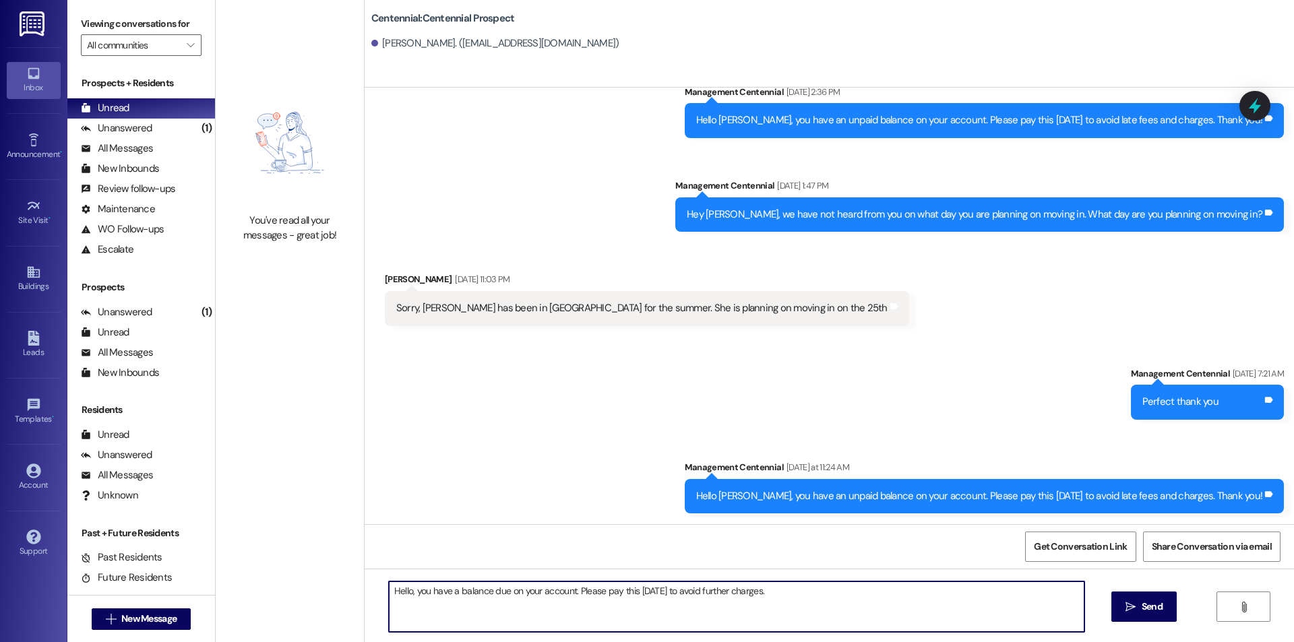
type textarea "Hello, you have a balance due on your account. Please pay this [DATE] to avoid …"
click at [1133, 609] on icon "" at bounding box center [1131, 607] width 10 height 11
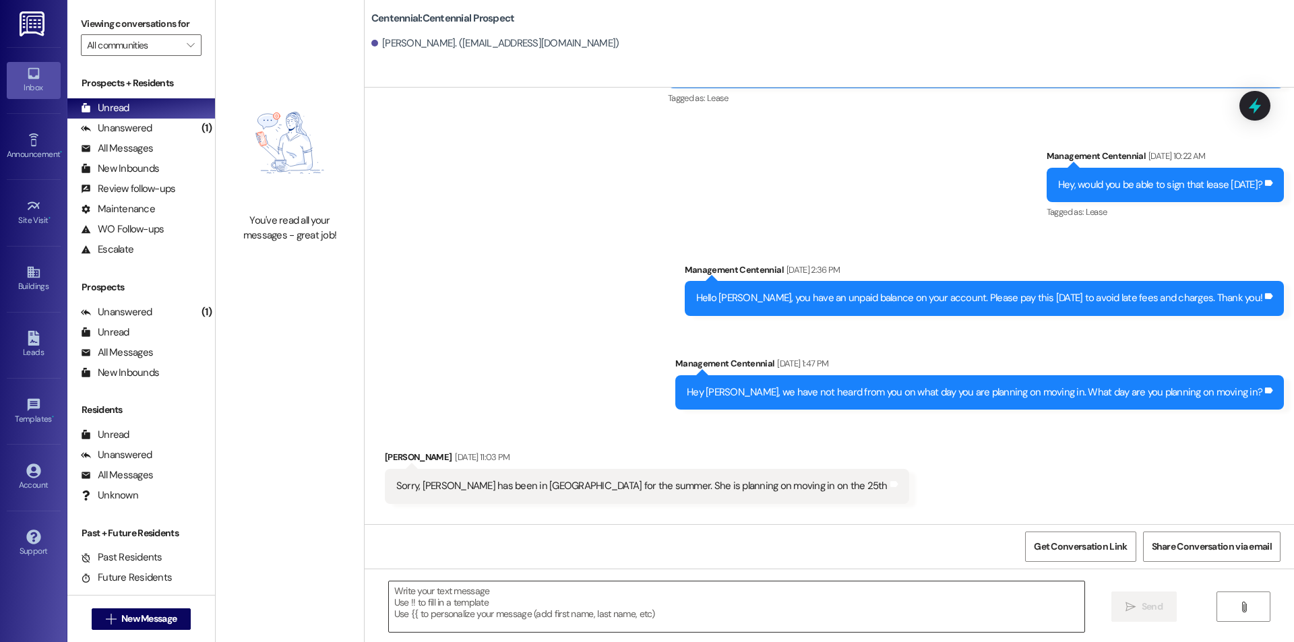
scroll to position [84, 0]
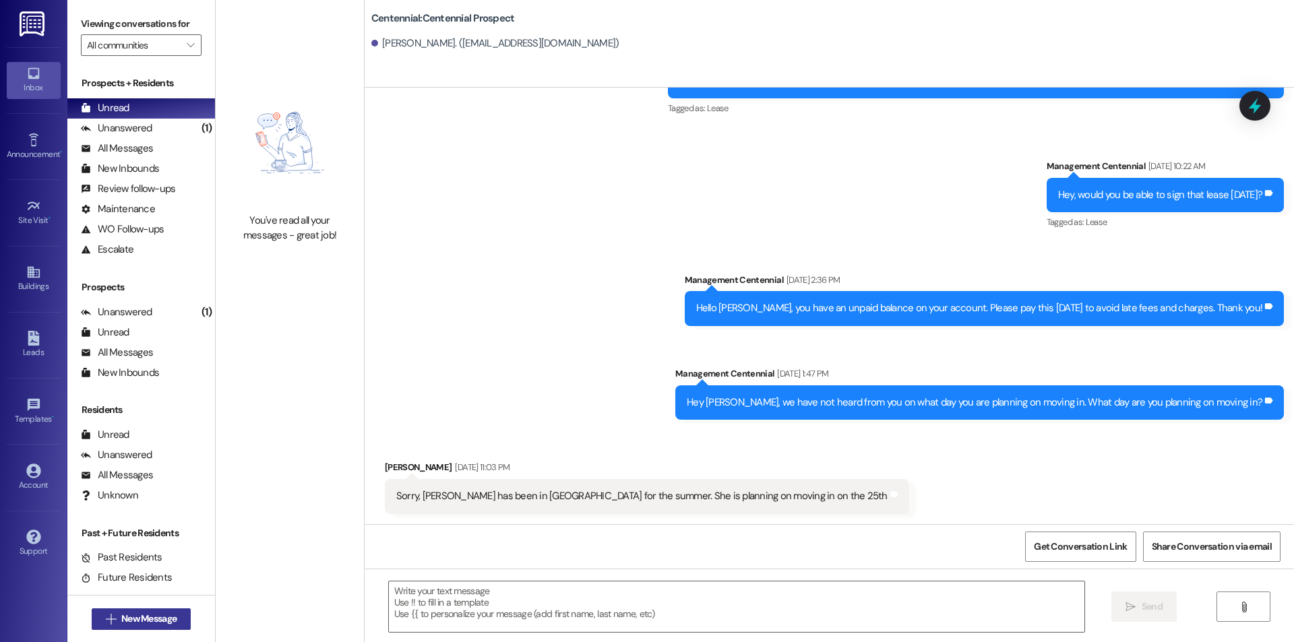
click at [174, 621] on span "New Message" at bounding box center [149, 619] width 61 height 14
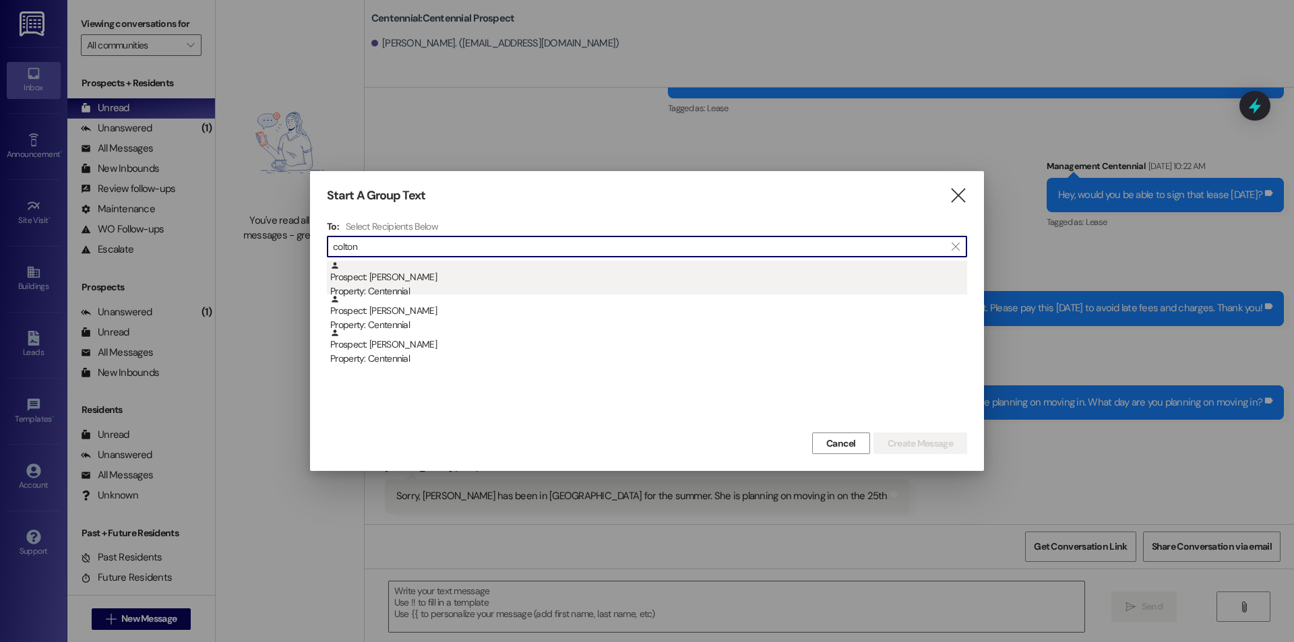
type input "colton"
click at [419, 287] on div "Property: Centennial" at bounding box center [648, 291] width 637 height 14
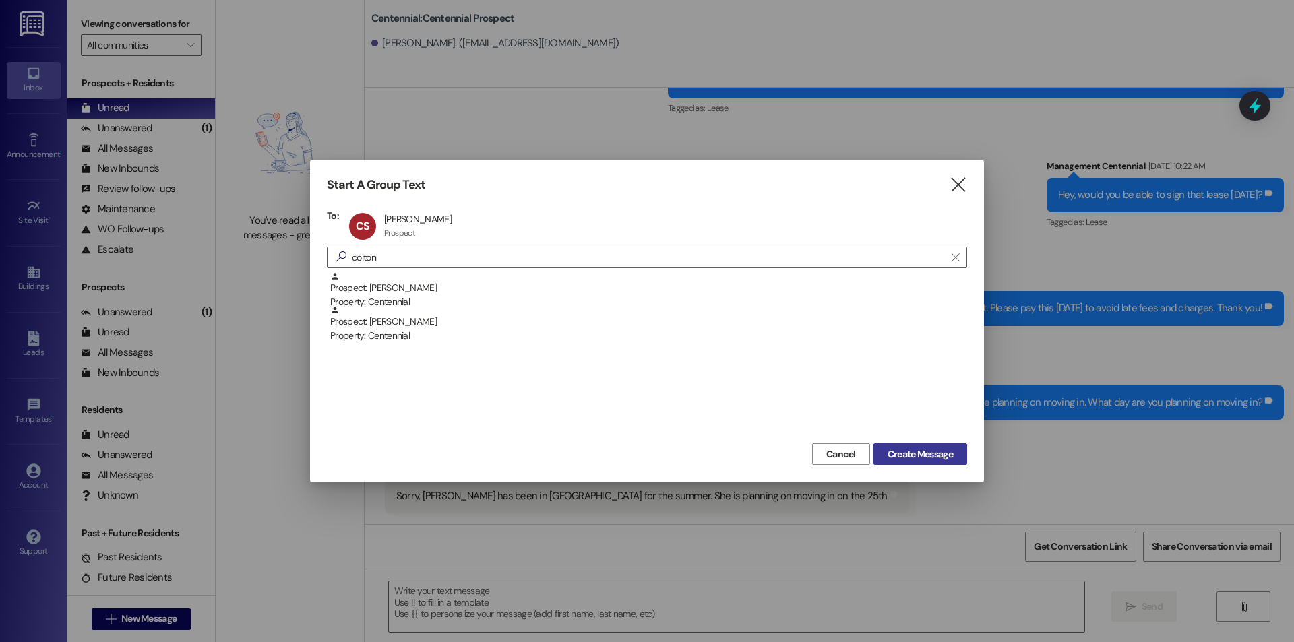
click at [917, 462] on button "Create Message" at bounding box center [920, 454] width 94 height 22
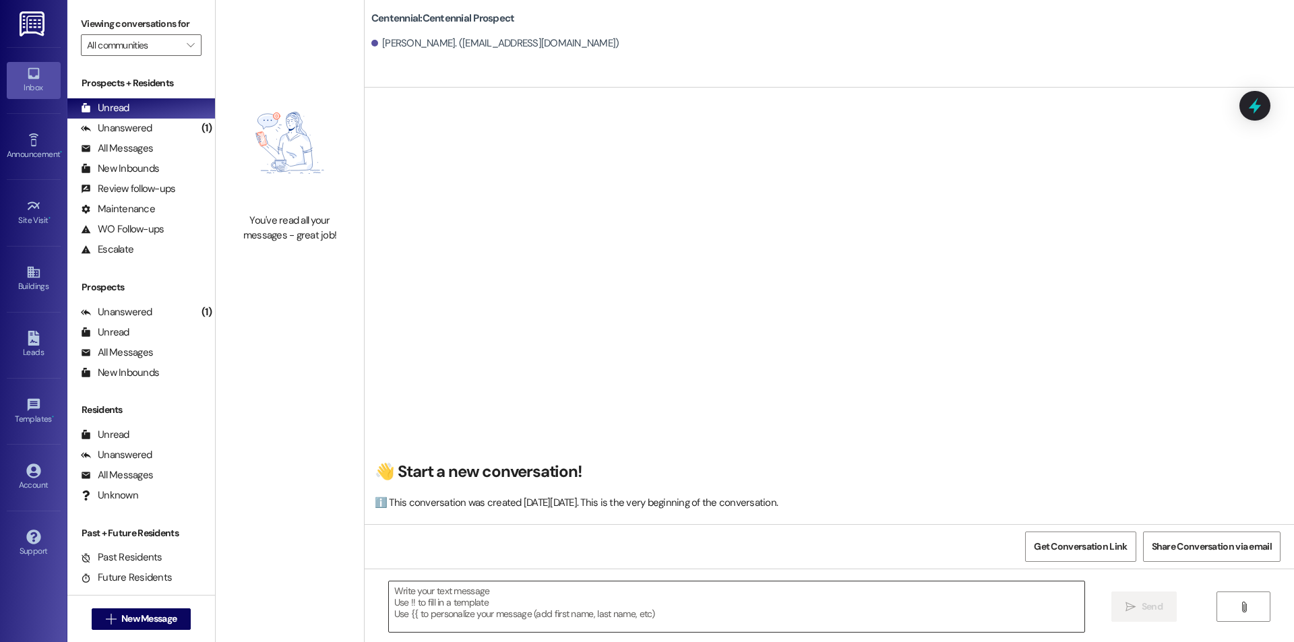
scroll to position [1, 0]
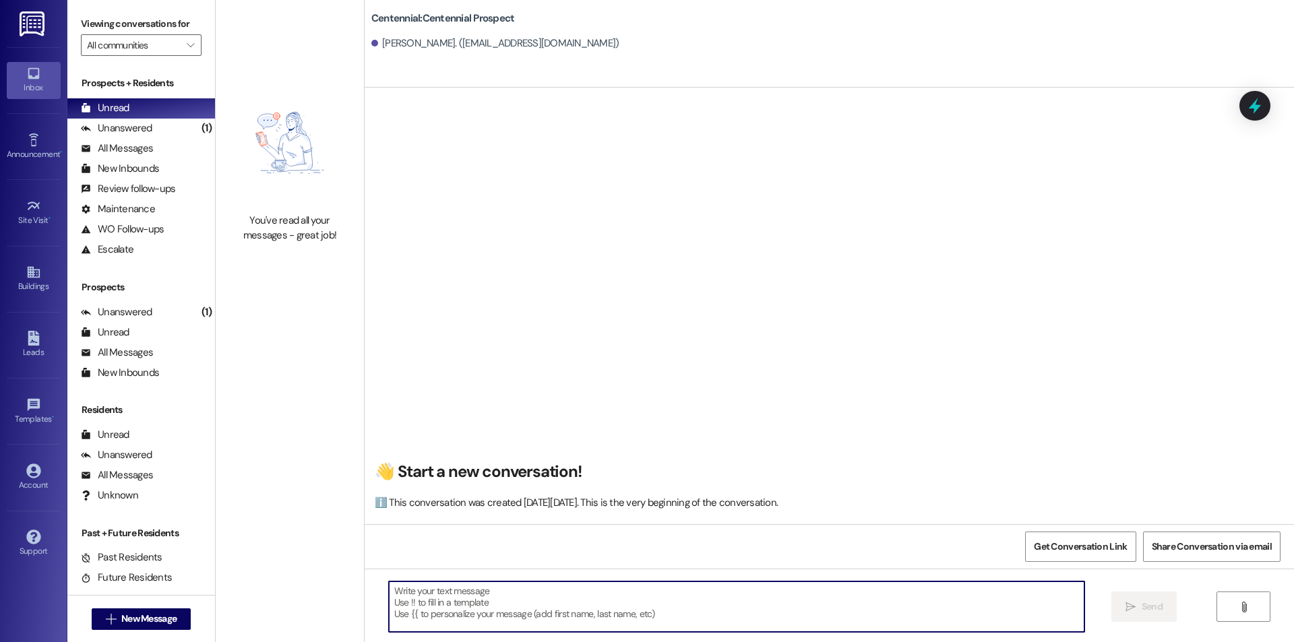
click at [931, 622] on textarea at bounding box center [737, 607] width 696 height 51
paste textarea "Hello, you have a balance due on your account. Please pay this [DATE] to avoid …"
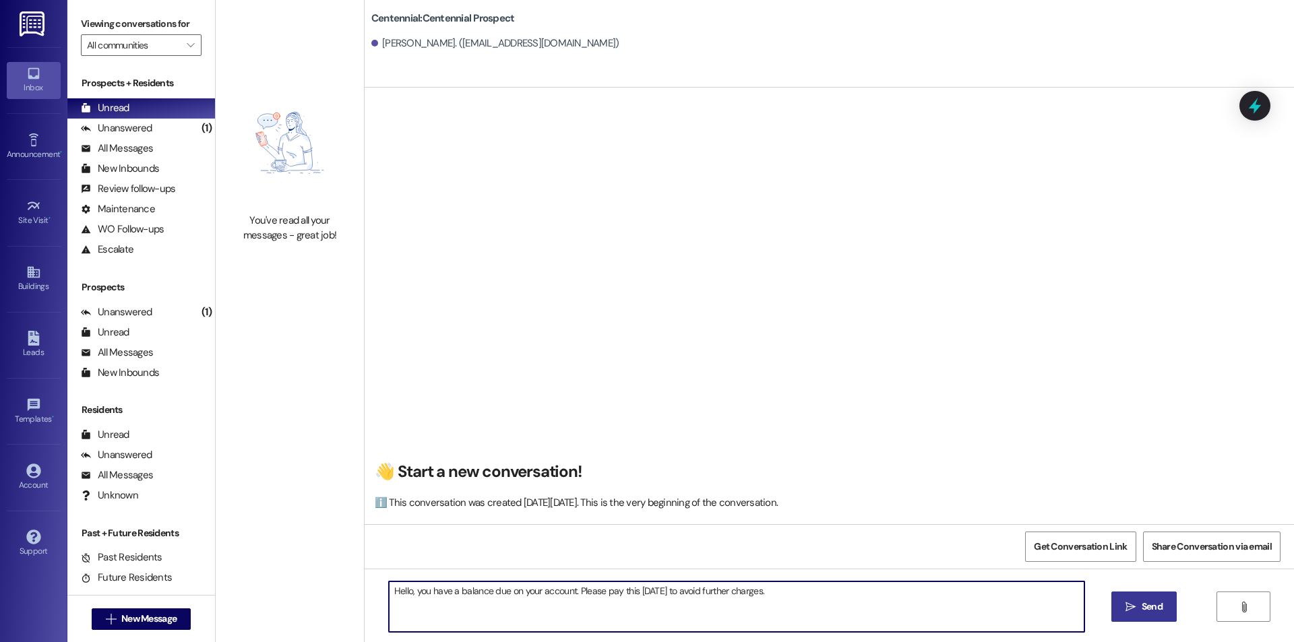
type textarea "Hello, you have a balance due on your account. Please pay this [DATE] to avoid …"
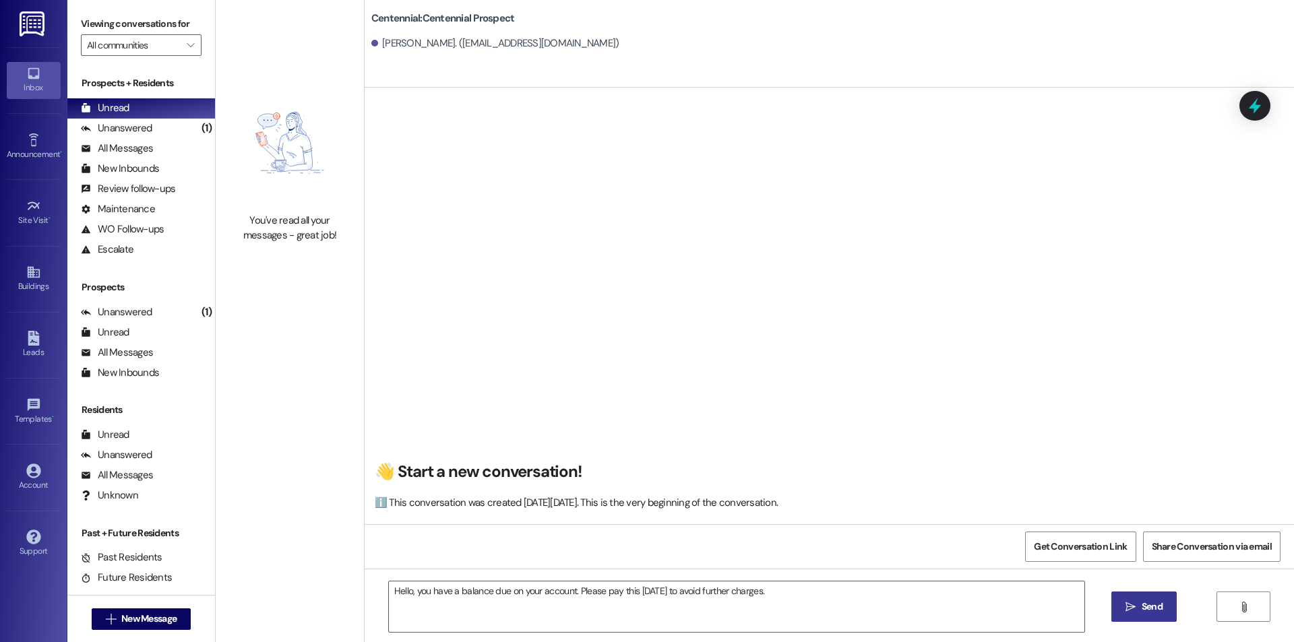
click at [1147, 607] on span "Send" at bounding box center [1152, 607] width 21 height 14
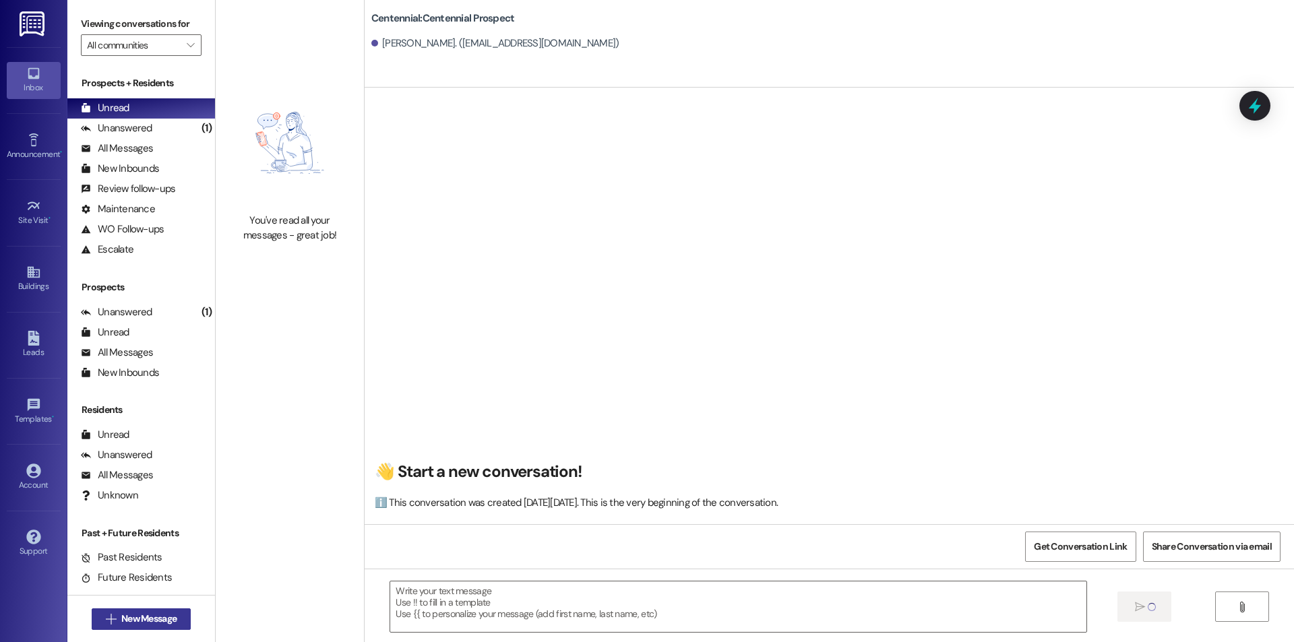
scroll to position [0, 0]
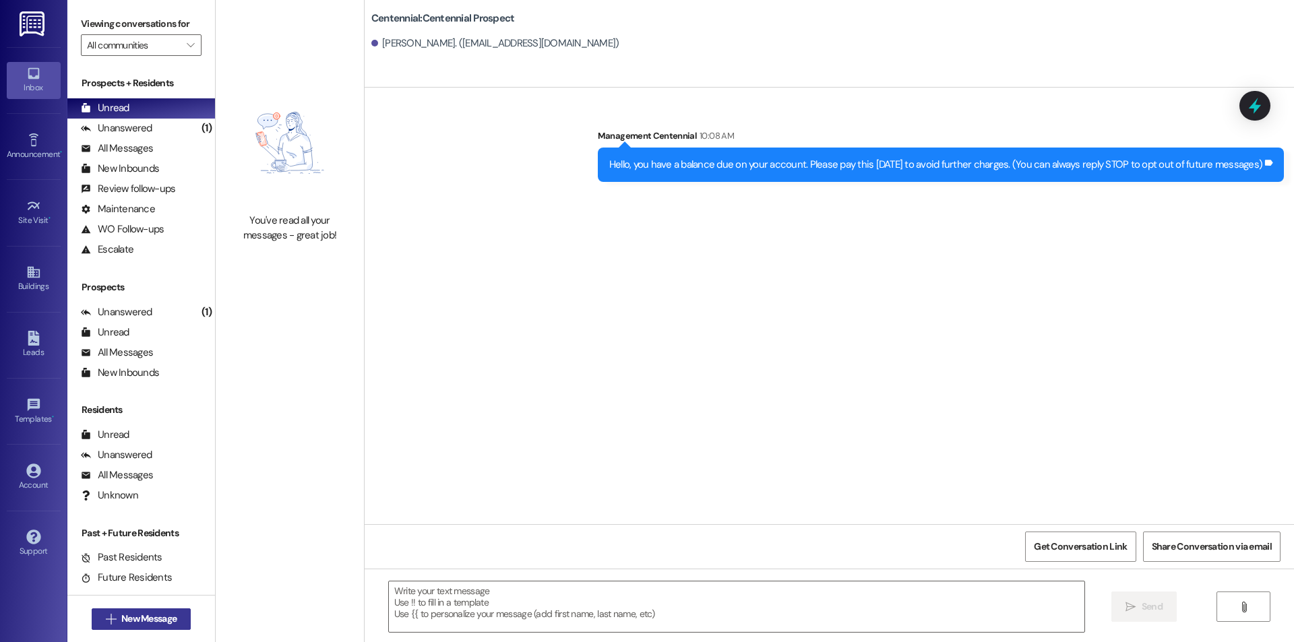
click at [119, 620] on span "New Message" at bounding box center [149, 619] width 61 height 14
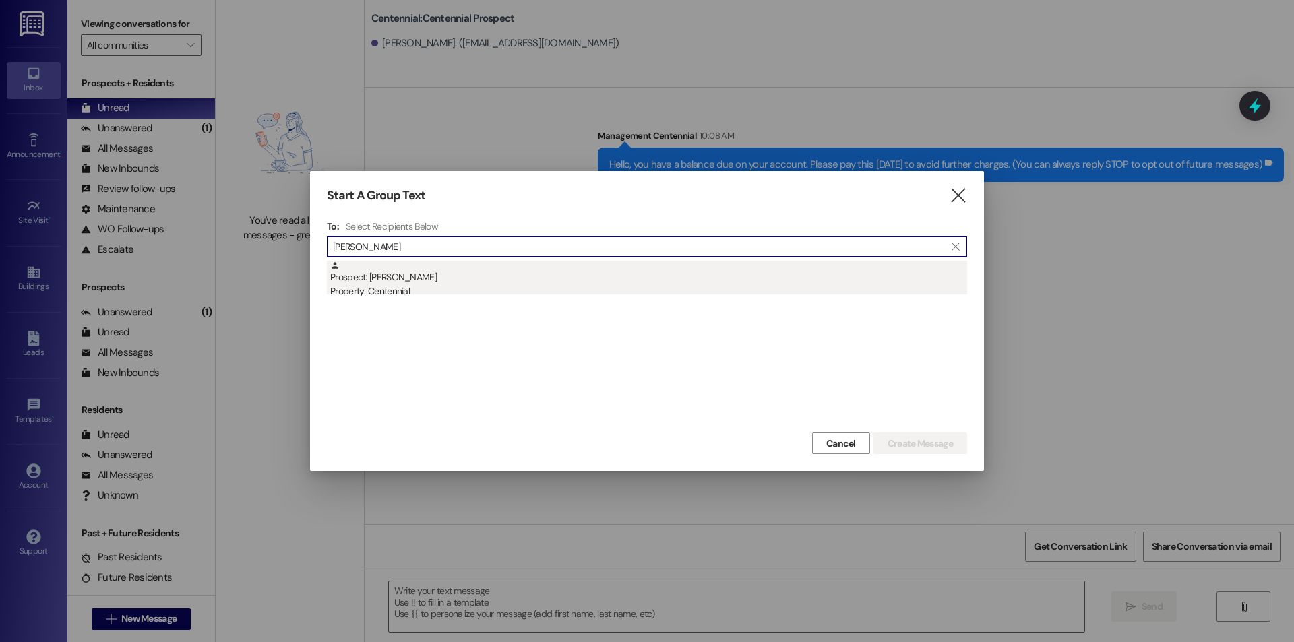
type input "[PERSON_NAME]"
click at [499, 278] on div "Prospect: [PERSON_NAME] Property: Centennial" at bounding box center [648, 280] width 637 height 38
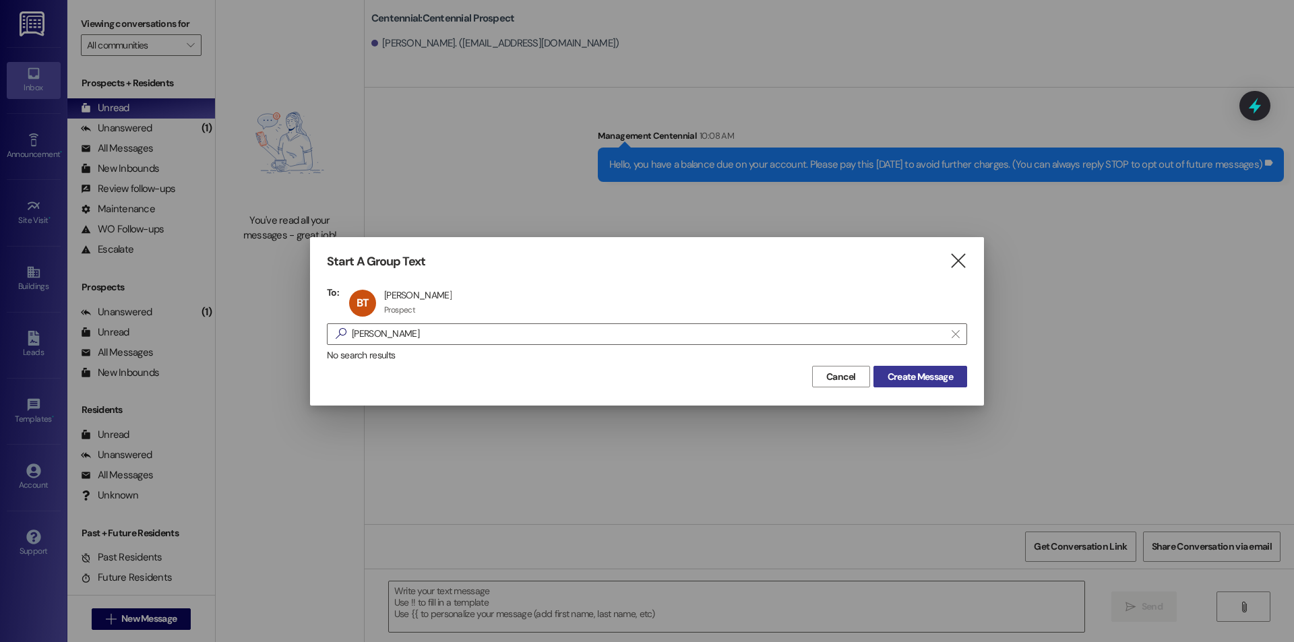
click at [915, 372] on span "Create Message" at bounding box center [920, 377] width 65 height 14
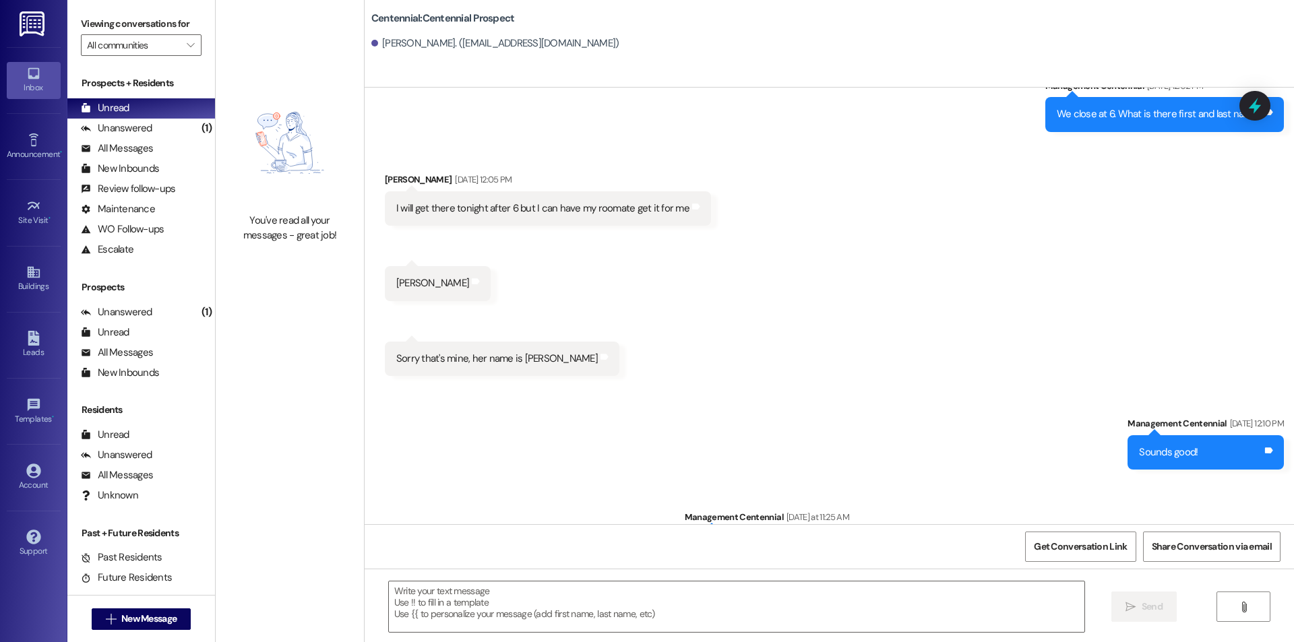
scroll to position [665, 0]
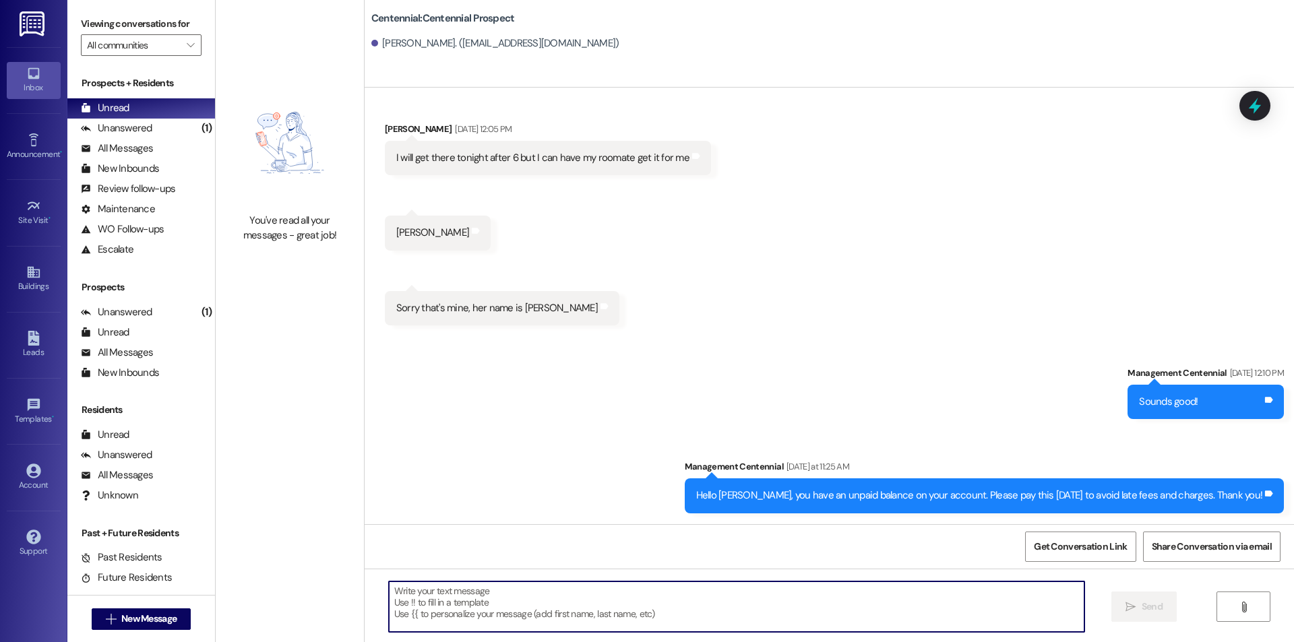
click at [707, 629] on textarea at bounding box center [737, 607] width 696 height 51
paste textarea "Hello, you have a balance due on your account. Please pay this [DATE] to avoid …"
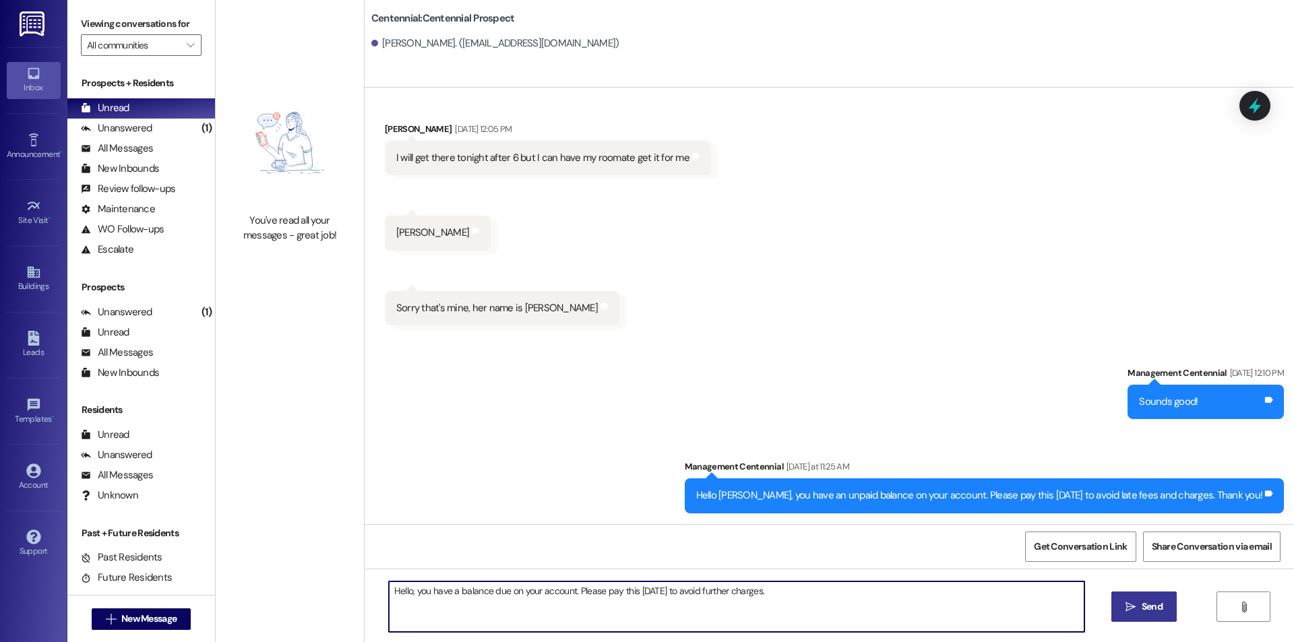
type textarea "Hello, you have a balance due on your account. Please pay this [DATE] to avoid …"
click at [1159, 598] on button " Send" at bounding box center [1143, 607] width 65 height 30
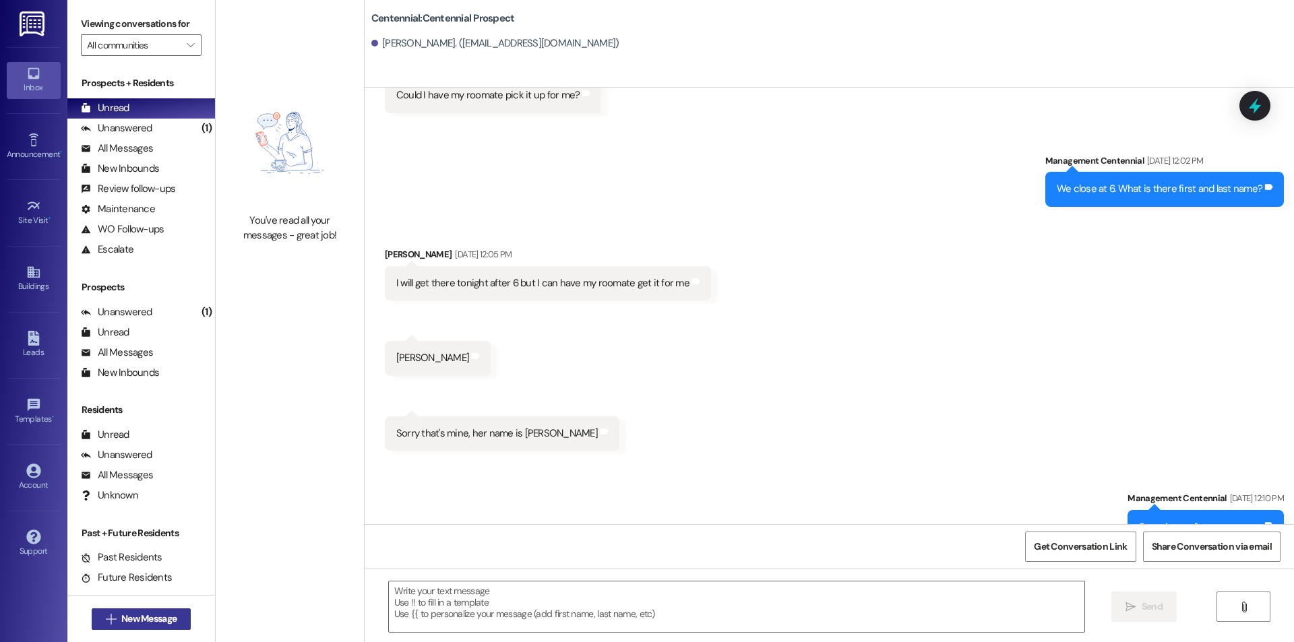
scroll to position [476, 0]
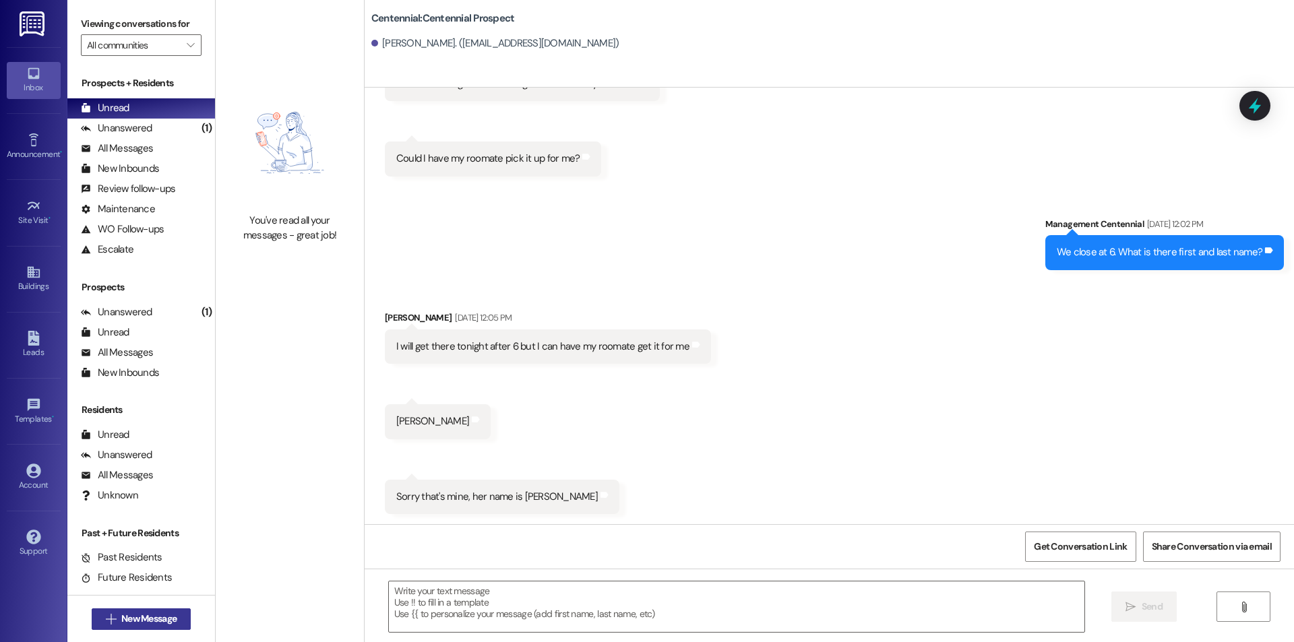
click at [109, 620] on icon "" at bounding box center [111, 619] width 10 height 11
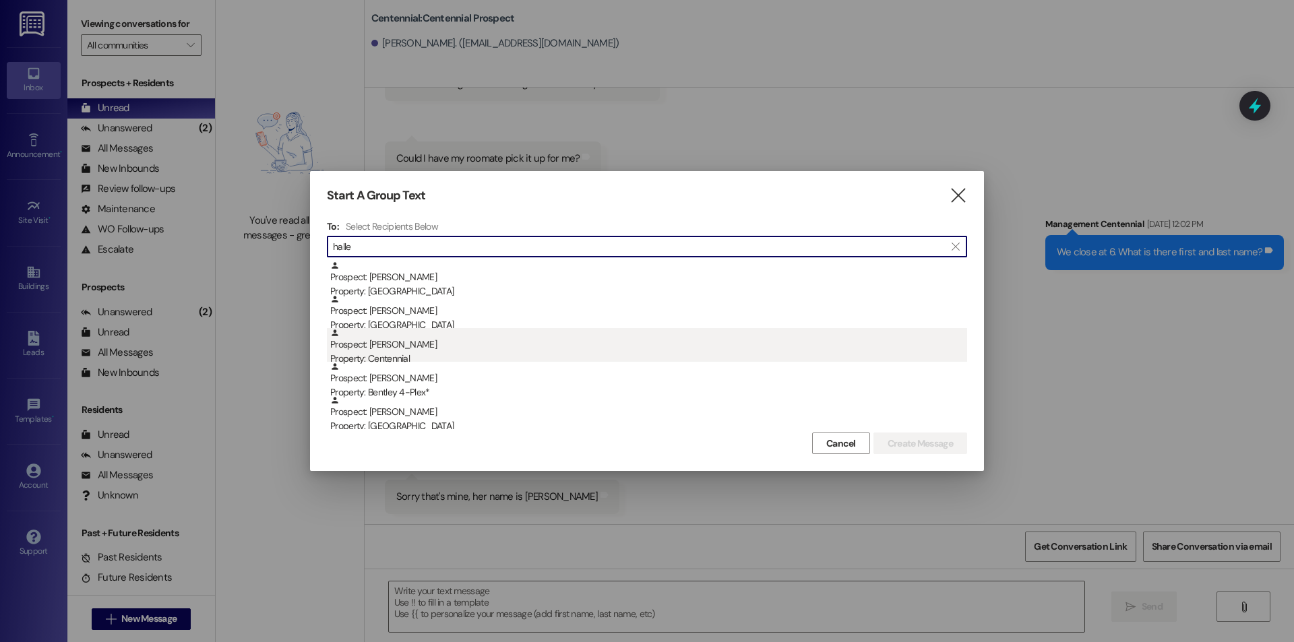
type input "halle"
click at [496, 355] on div "Property: Centennial" at bounding box center [648, 359] width 637 height 14
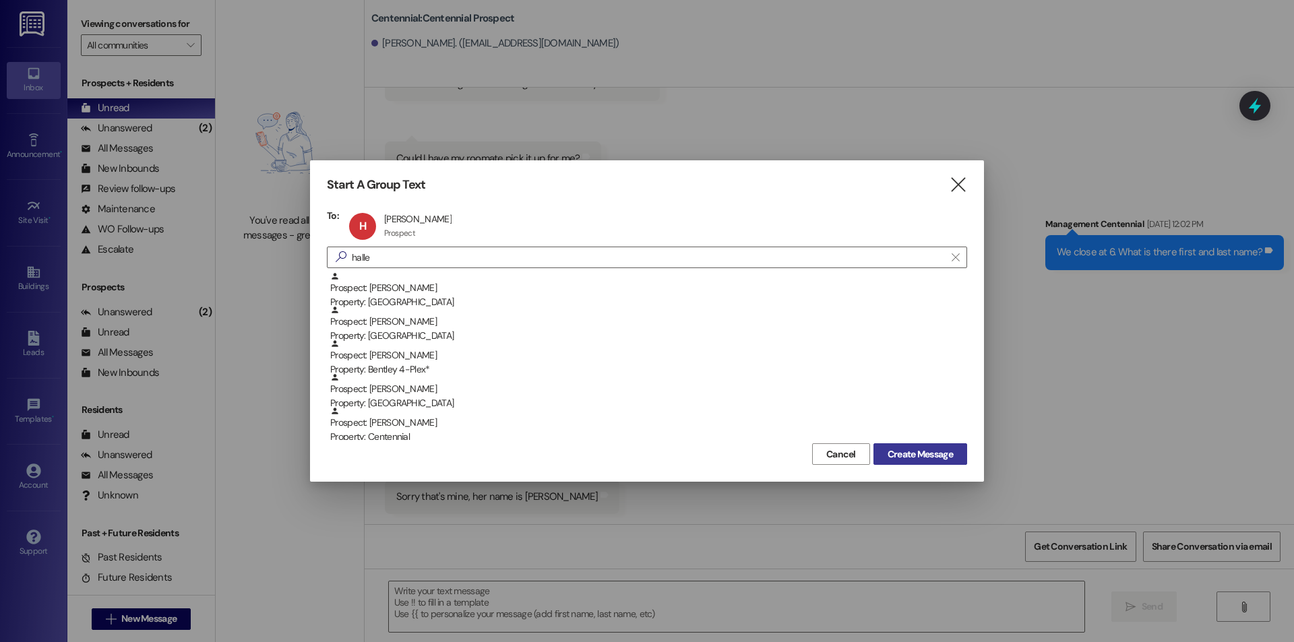
click at [897, 450] on span "Create Message" at bounding box center [920, 455] width 65 height 14
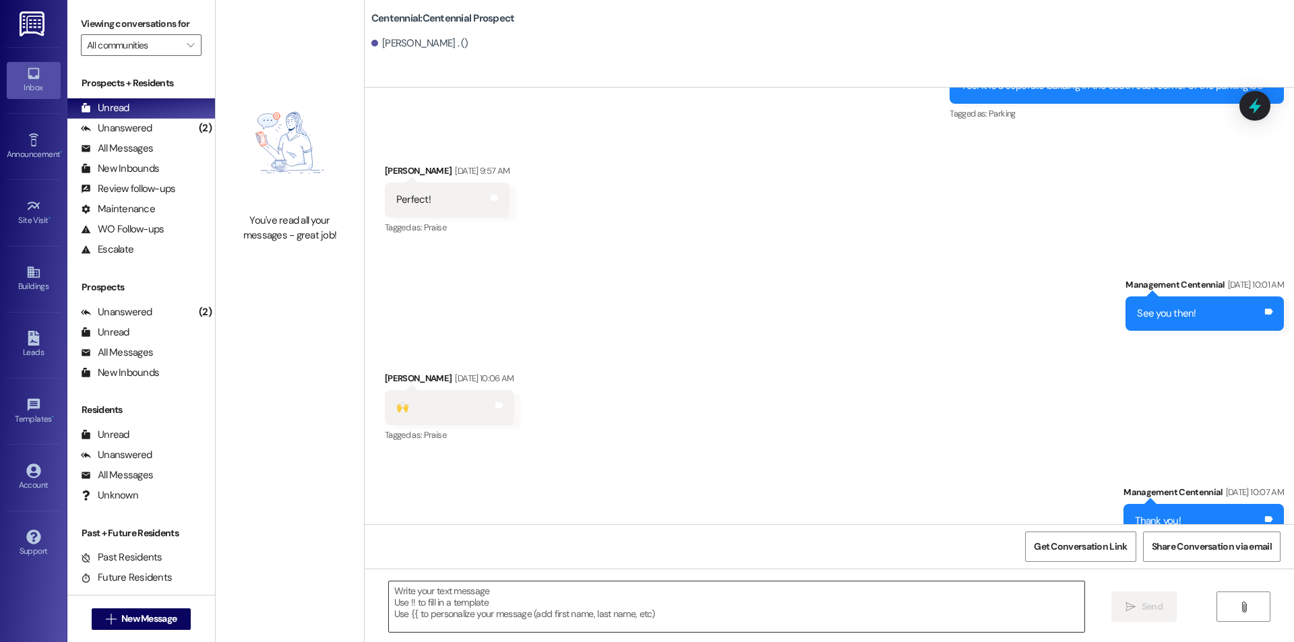
scroll to position [3608, 0]
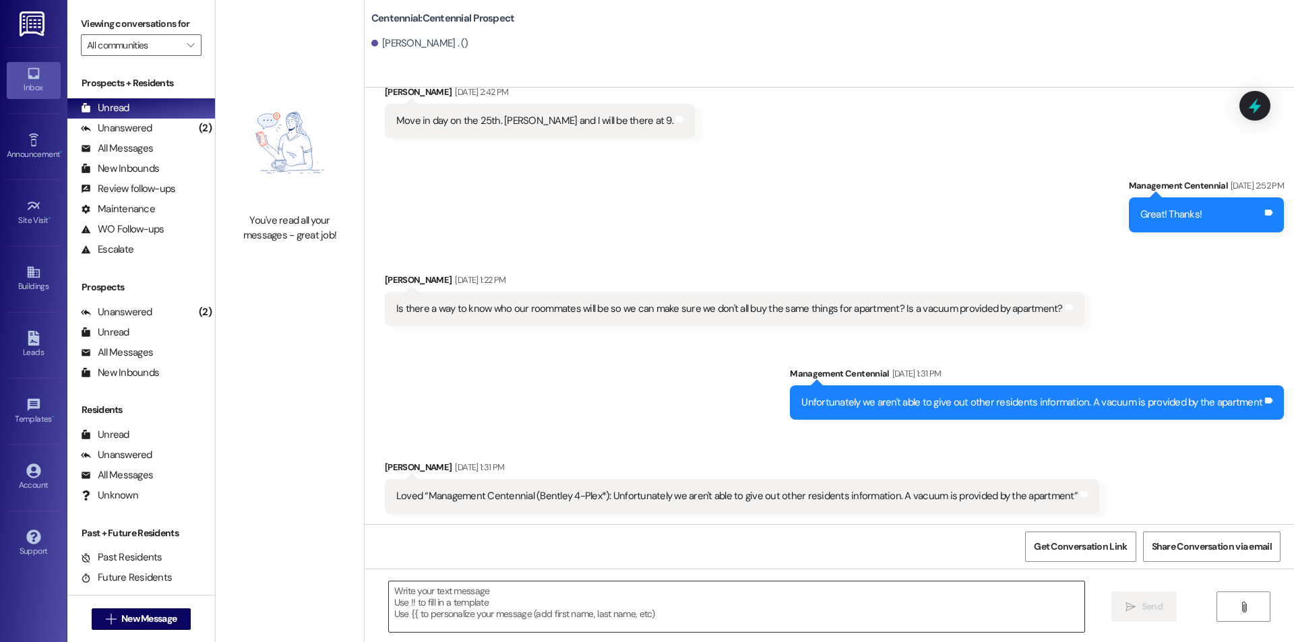
click at [720, 618] on textarea at bounding box center [737, 607] width 696 height 51
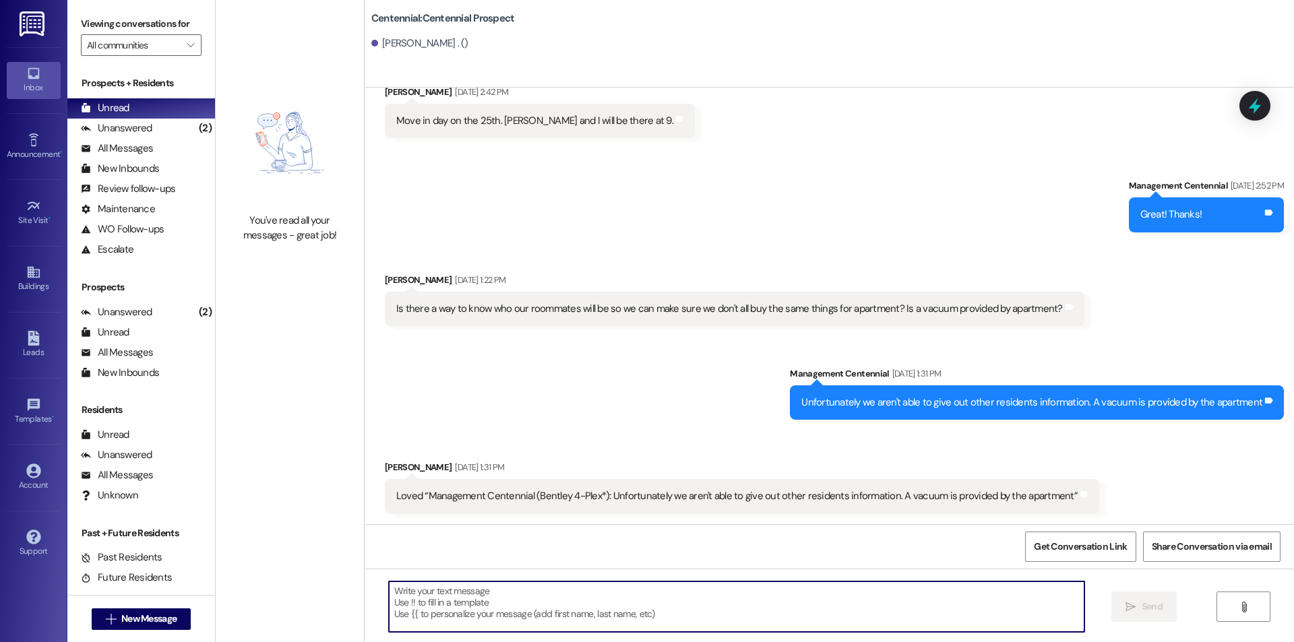
paste textarea "Hello, you have a balance due on your account. Please pay this [DATE] to avoid …"
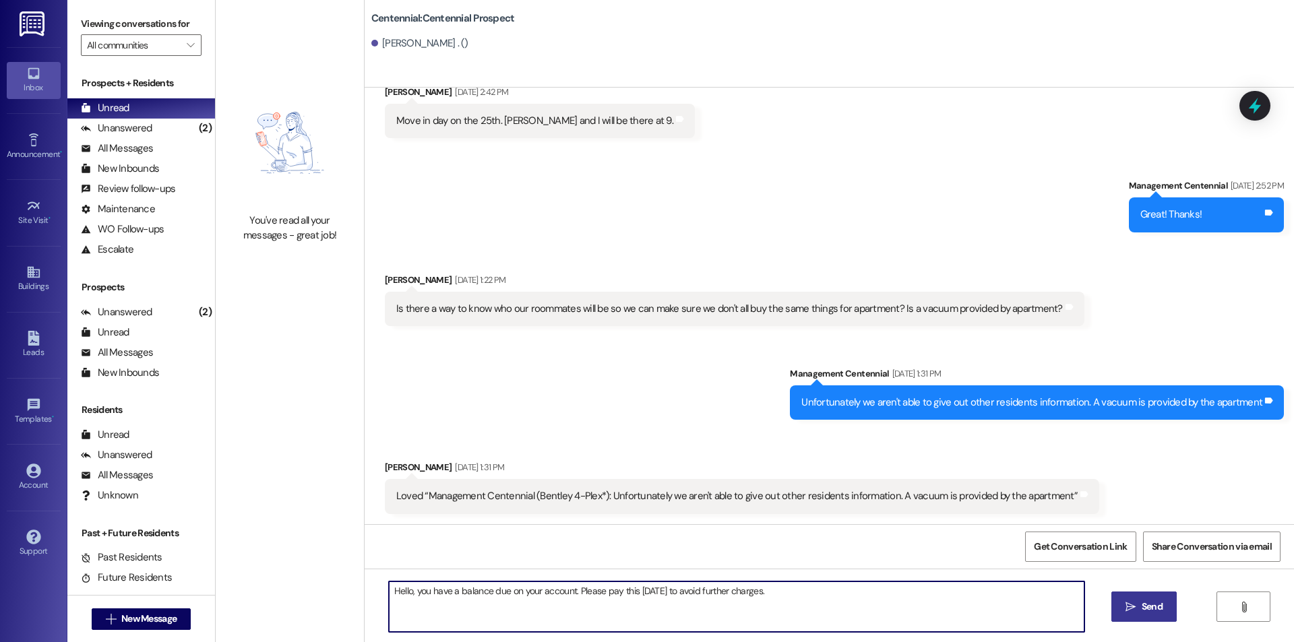
scroll to position [3797, 0]
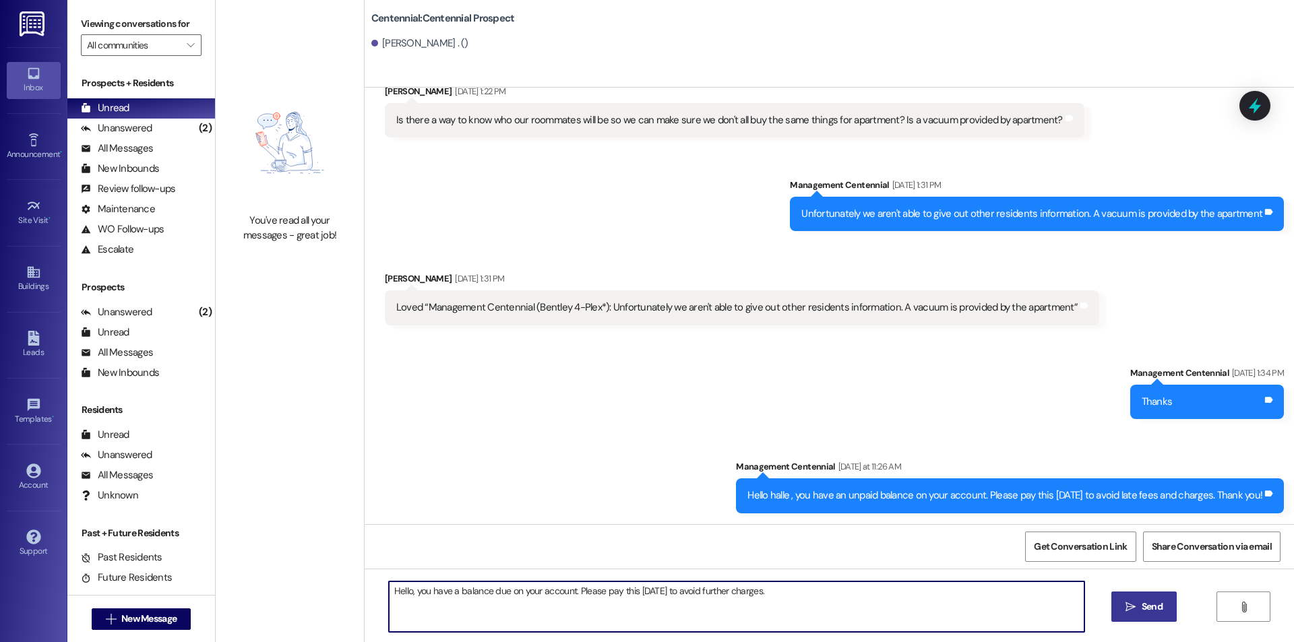
type textarea "Hello, you have a balance due on your account. Please pay this [DATE] to avoid …"
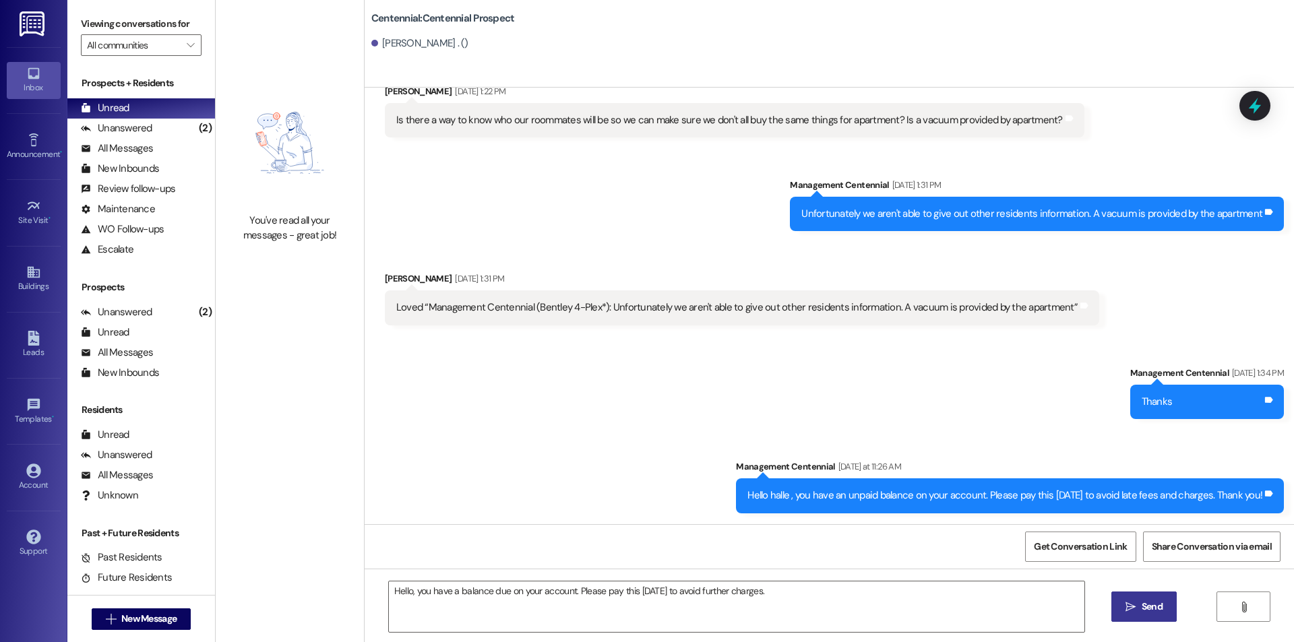
click at [1150, 598] on button " Send" at bounding box center [1143, 607] width 65 height 30
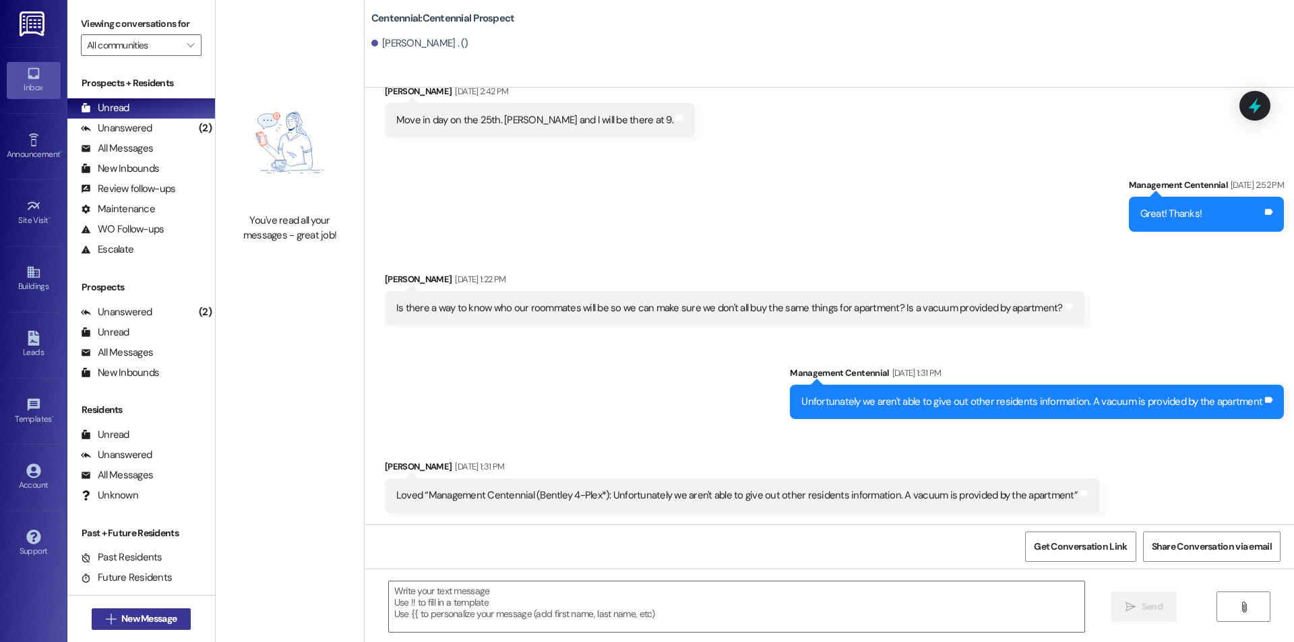
scroll to position [3608, 0]
click at [167, 623] on span "New Message" at bounding box center [148, 619] width 55 height 14
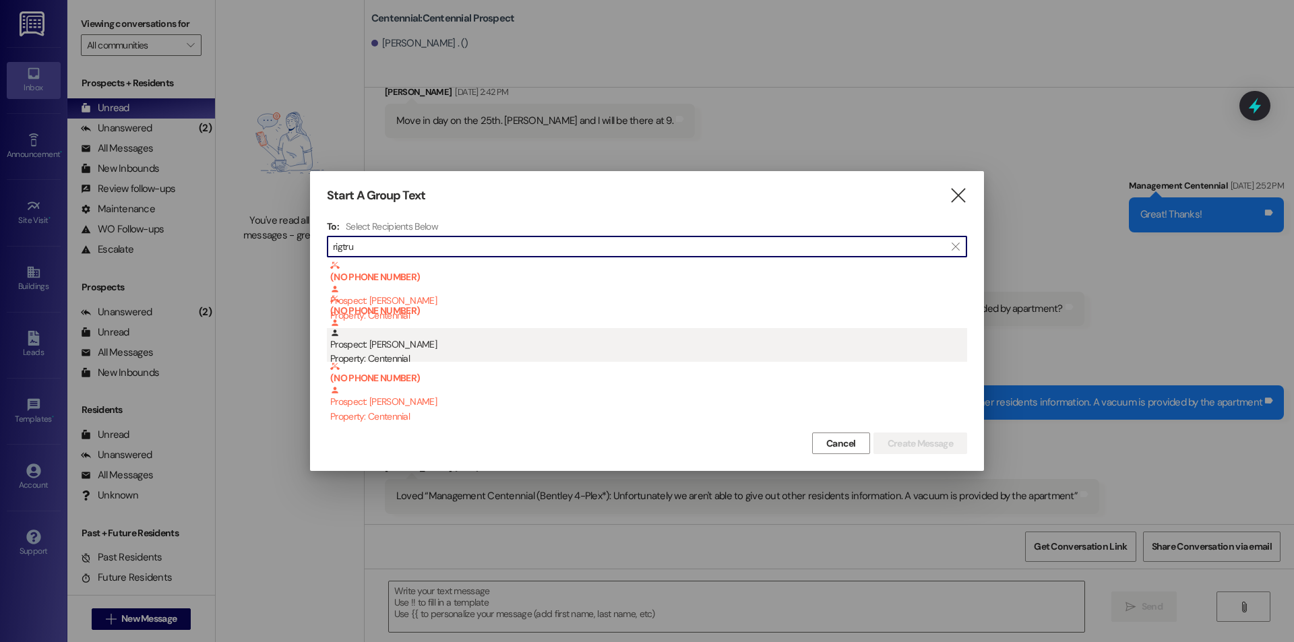
type input "rigtru"
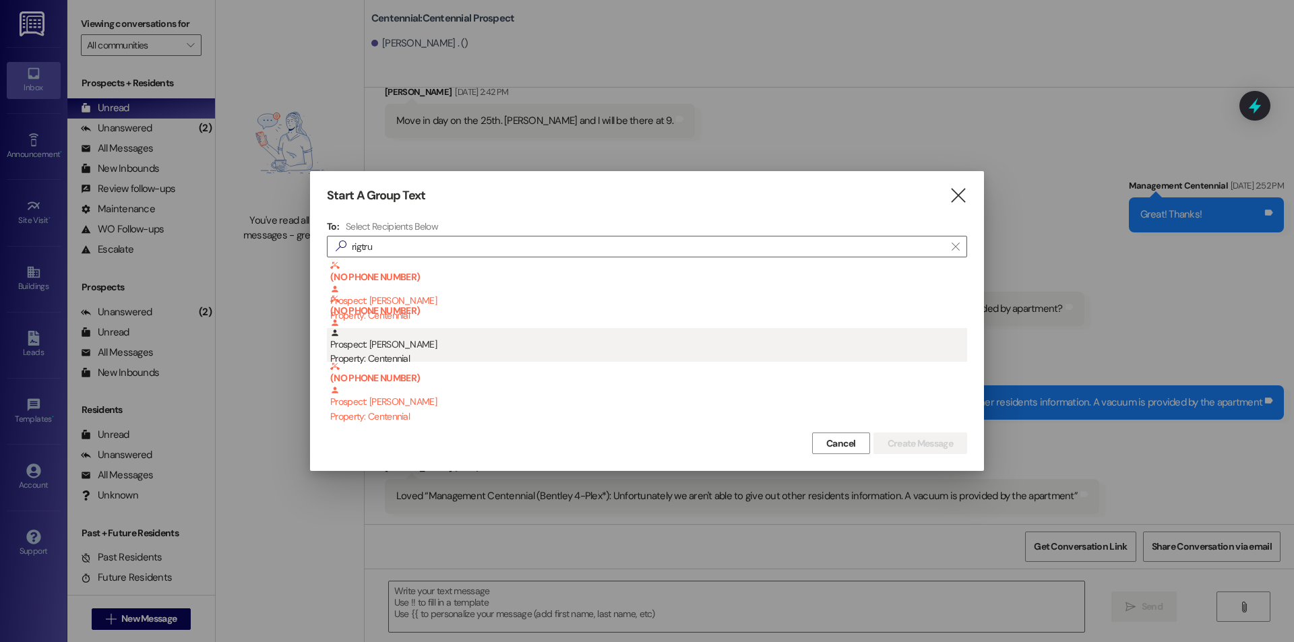
click at [519, 361] on div "Property: Centennial" at bounding box center [648, 359] width 637 height 14
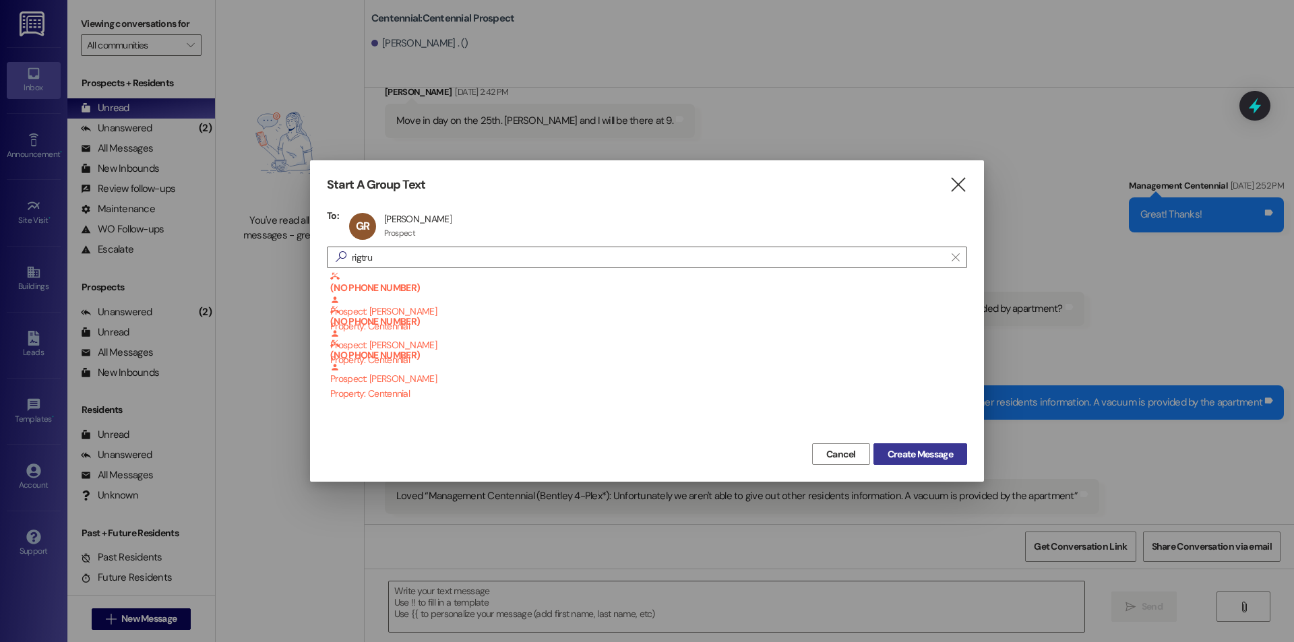
click at [902, 448] on span "Create Message" at bounding box center [920, 455] width 65 height 14
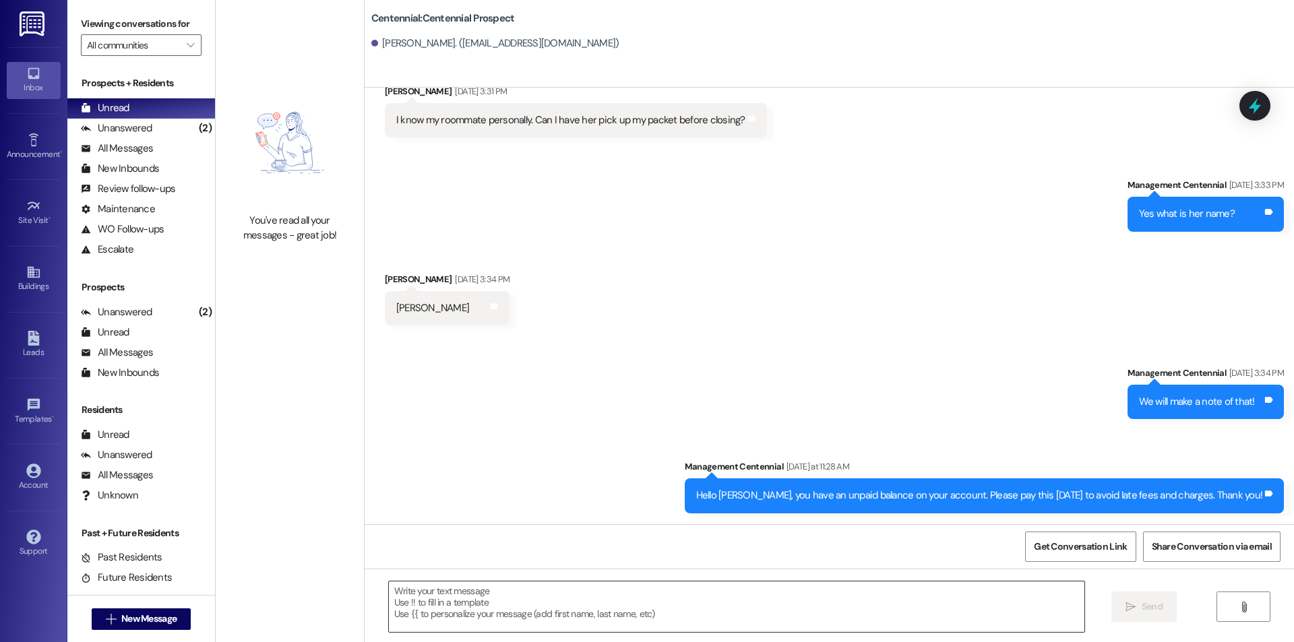
scroll to position [703, 0]
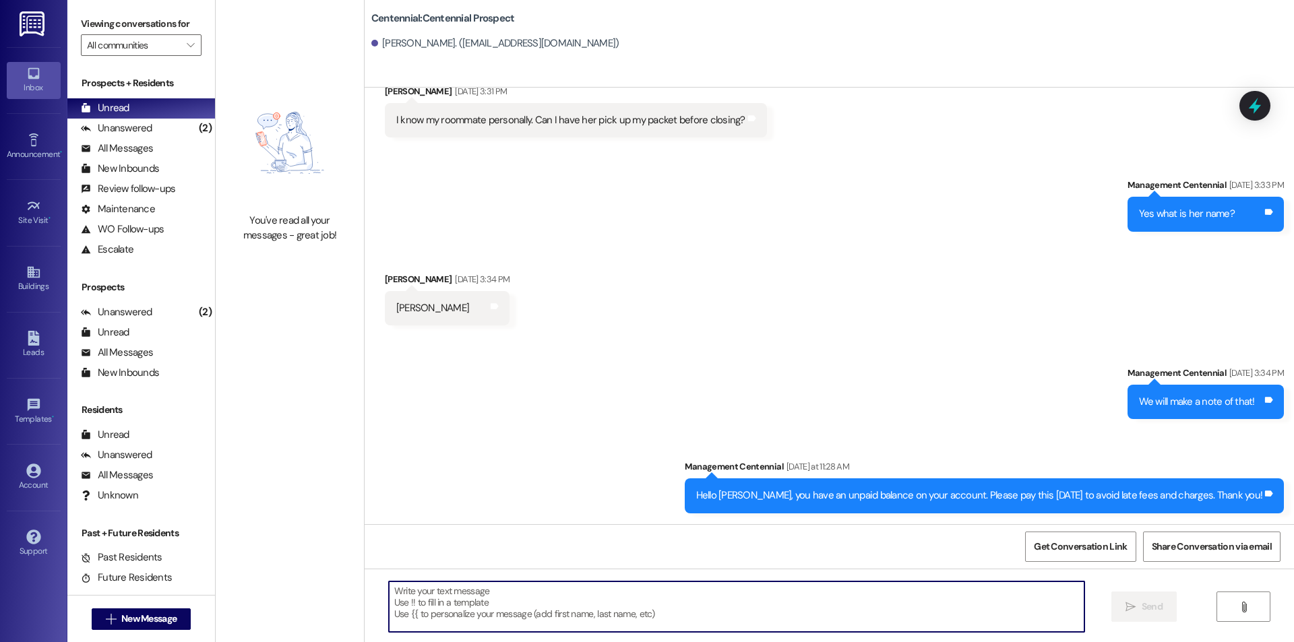
click at [900, 615] on textarea at bounding box center [737, 607] width 696 height 51
paste textarea "Hello, you have a balance due on your account. Please pay this [DATE] to avoid …"
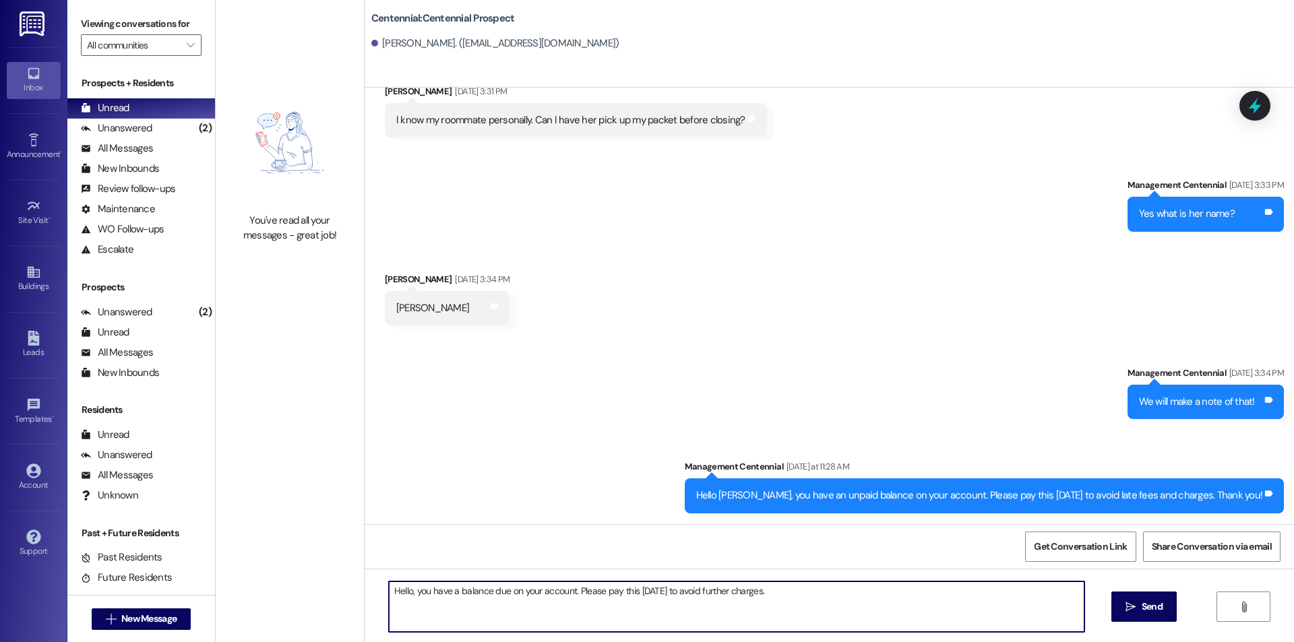
type textarea "Hello, you have a balance due on your account. Please pay this [DATE] to avoid …"
click at [1162, 605] on span "Send" at bounding box center [1152, 607] width 26 height 14
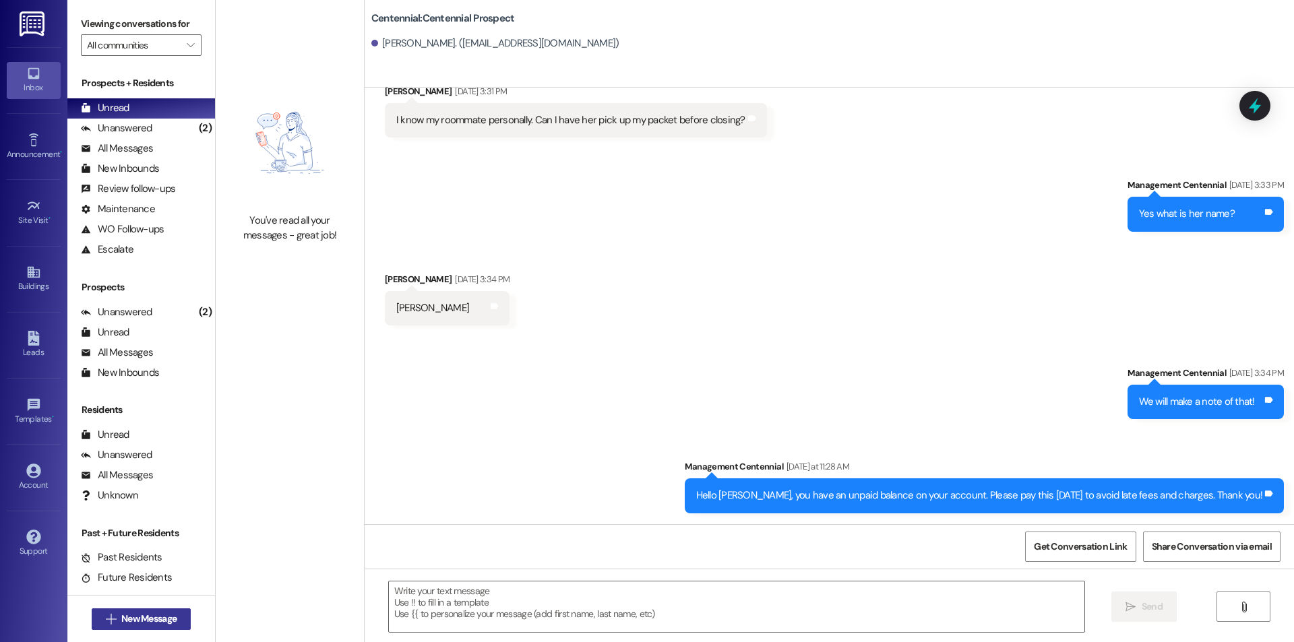
click at [150, 613] on span "New Message" at bounding box center [148, 619] width 55 height 14
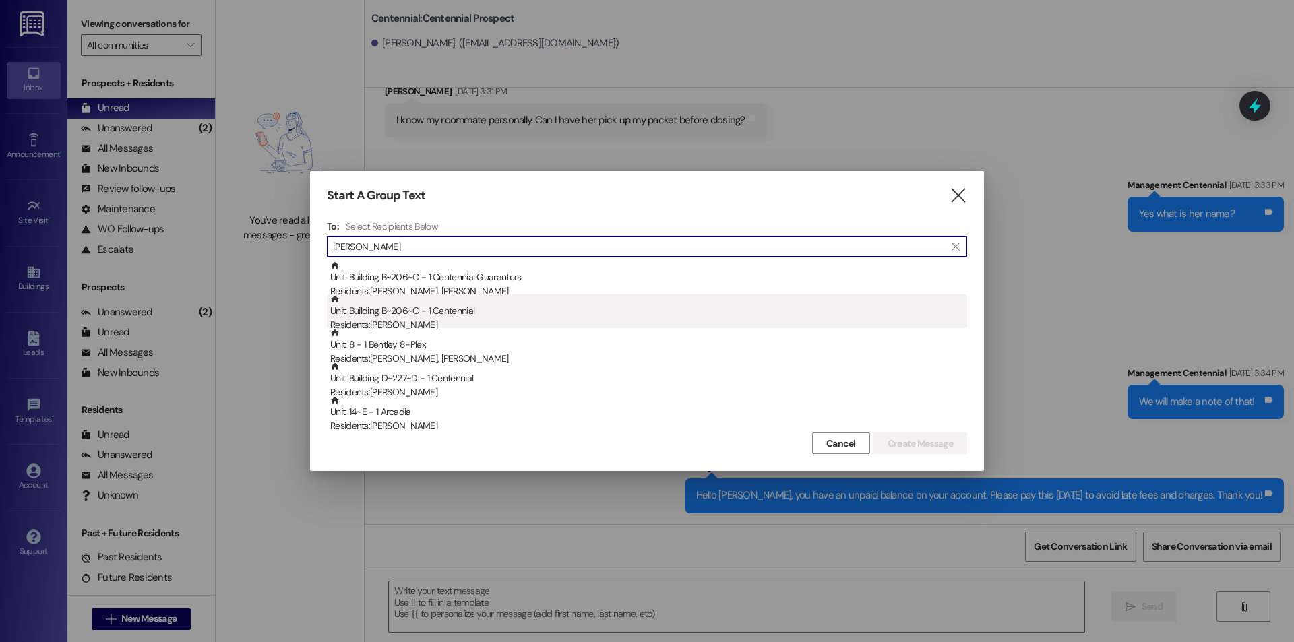
type input "[PERSON_NAME]"
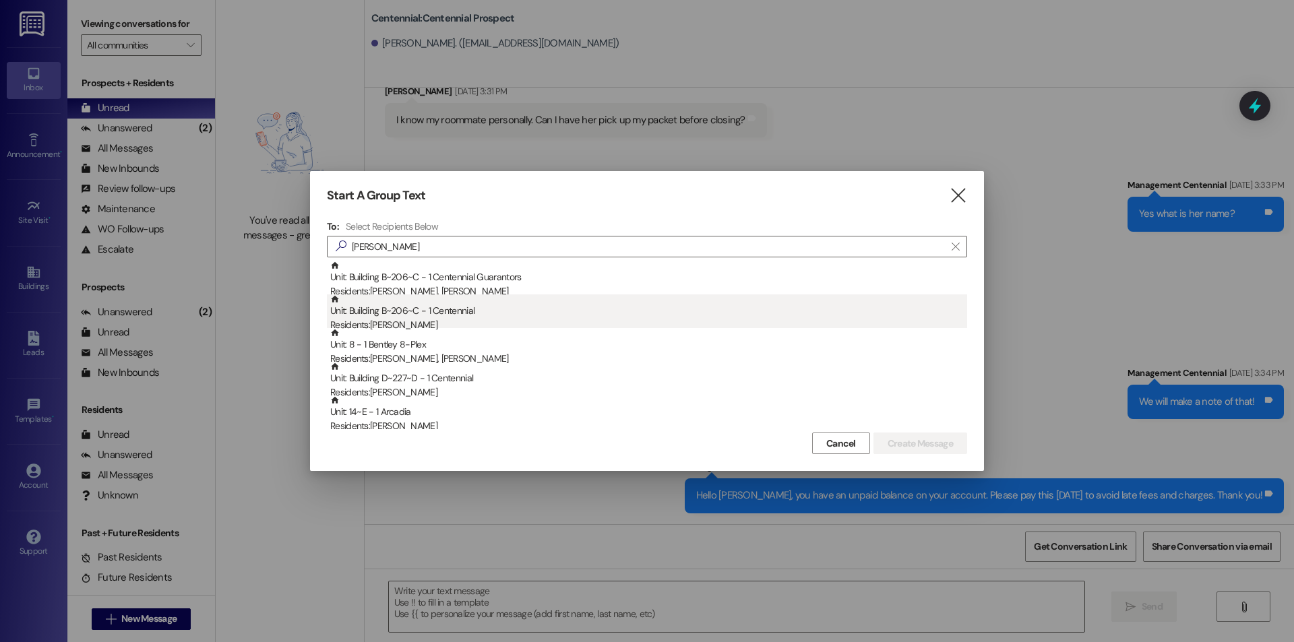
click at [558, 319] on div "Residents: [PERSON_NAME]" at bounding box center [648, 325] width 637 height 14
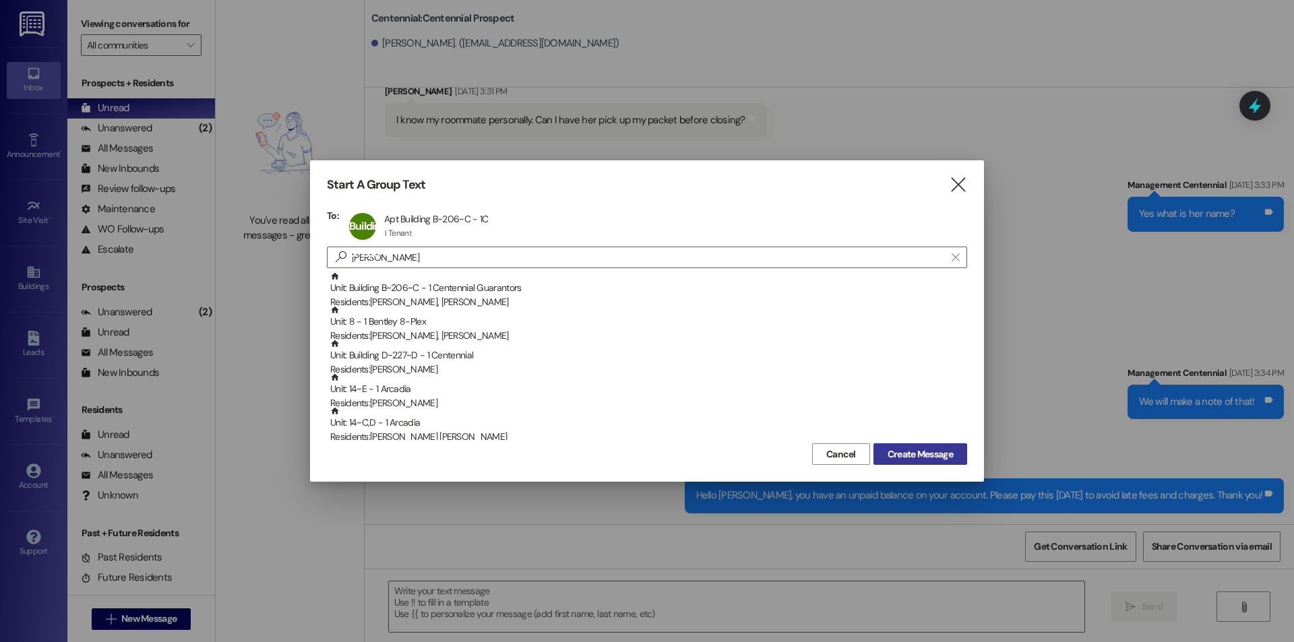
click at [926, 456] on span "Create Message" at bounding box center [920, 455] width 65 height 14
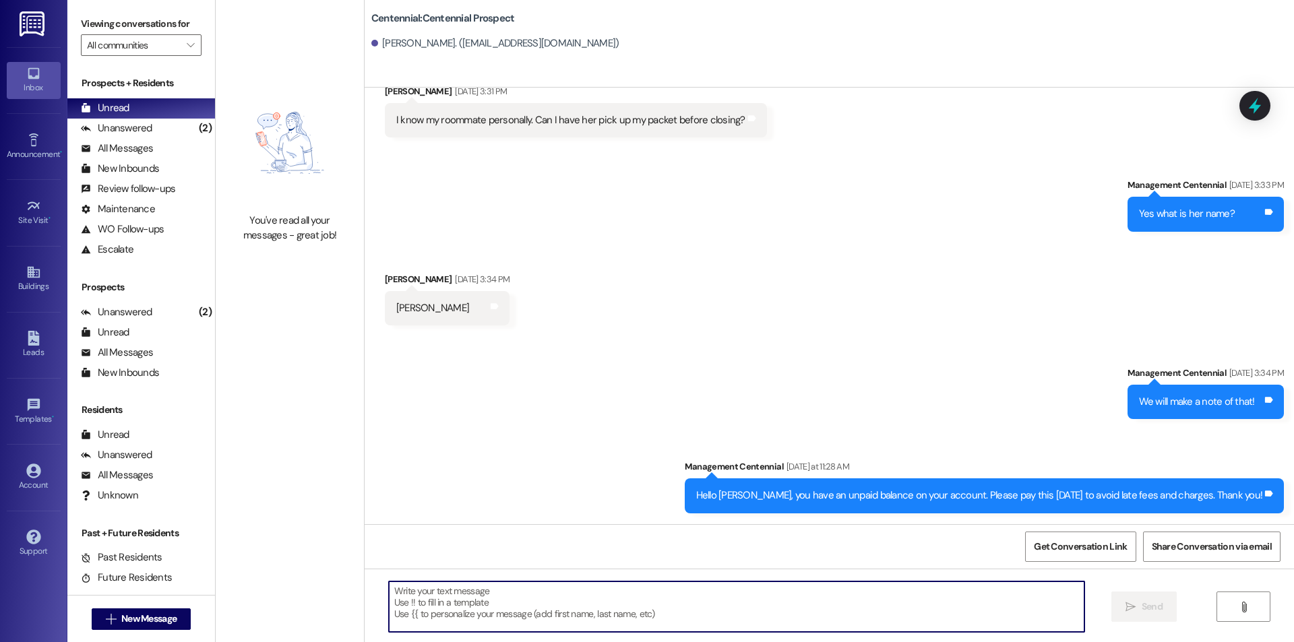
click at [1004, 608] on textarea at bounding box center [737, 607] width 696 height 51
paste textarea "Hello, you have a balance due on your account. Please pay this [DATE] to avoid …"
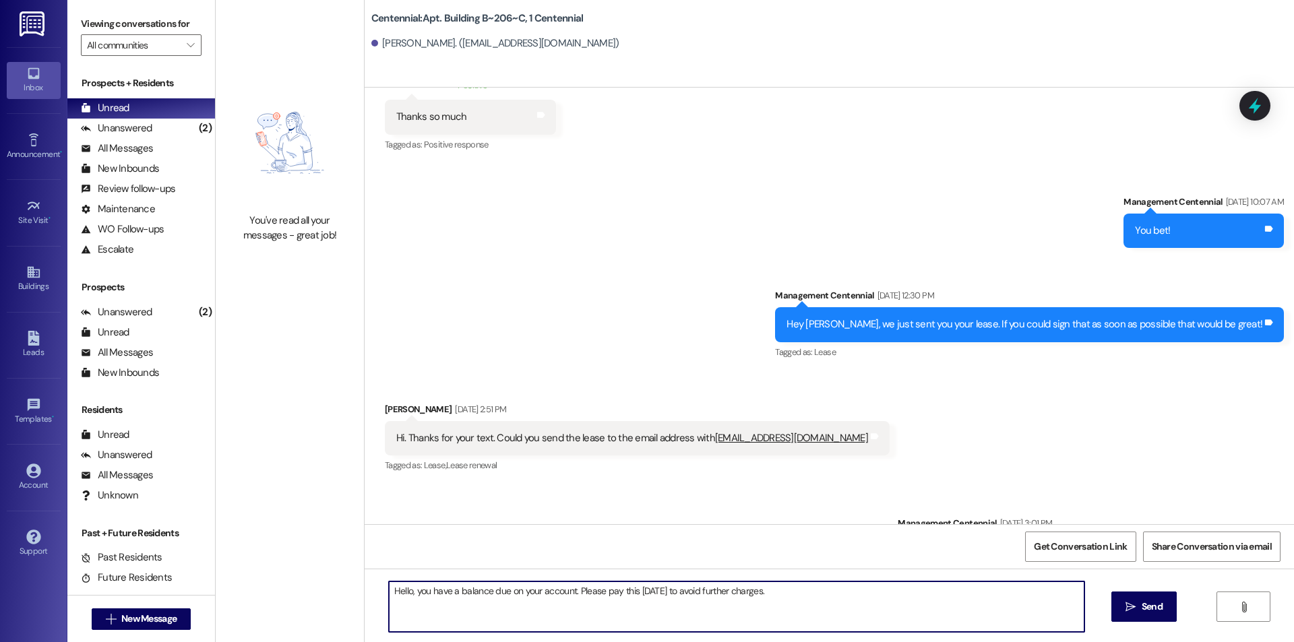
scroll to position [19136, 0]
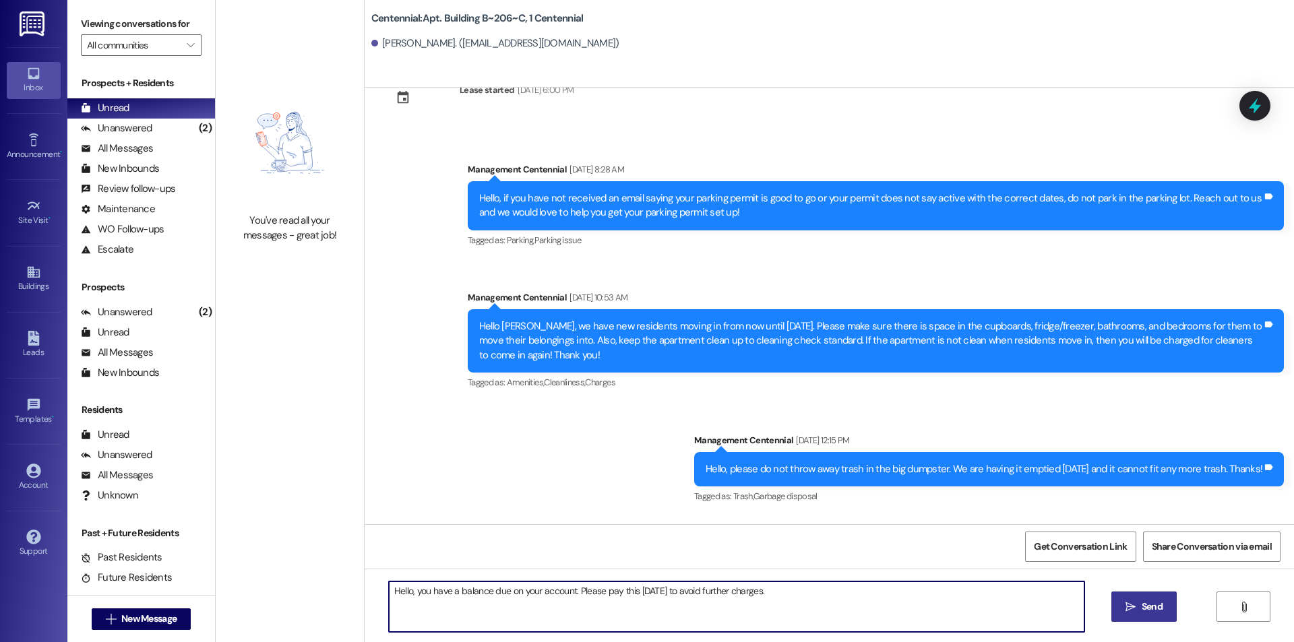
type textarea "Hello, you have a balance due on your account. Please pay this [DATE] to avoid …"
click at [1136, 618] on button " Send" at bounding box center [1143, 607] width 65 height 30
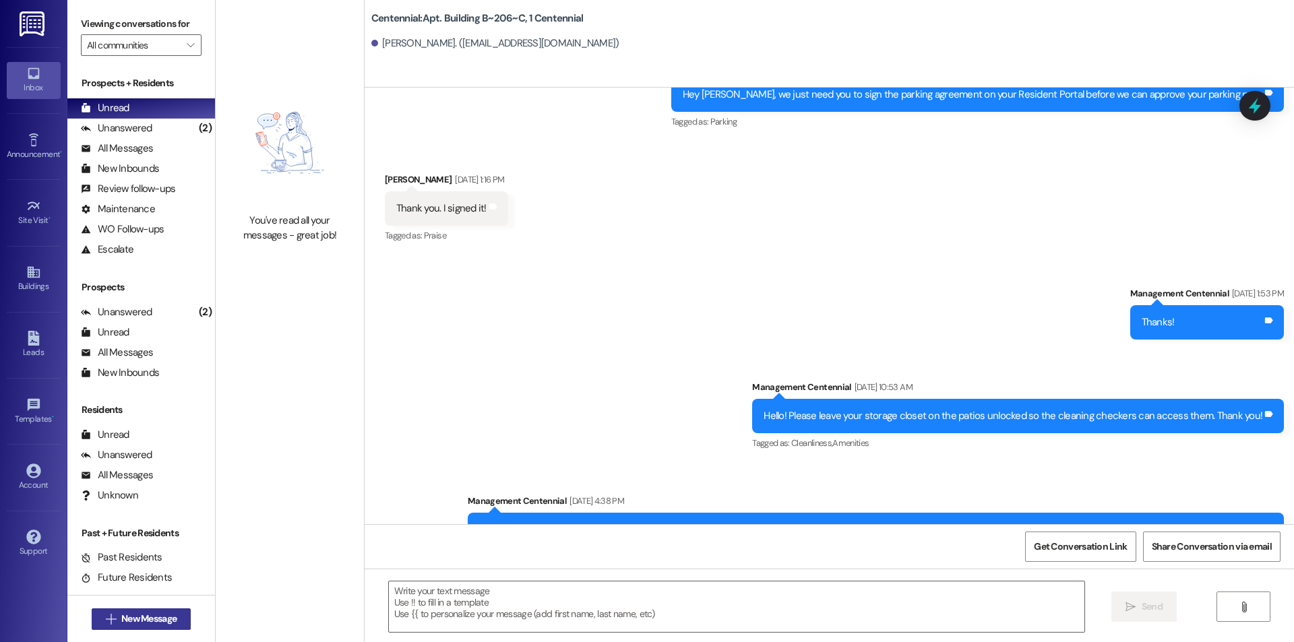
click at [160, 620] on span "New Message" at bounding box center [148, 619] width 55 height 14
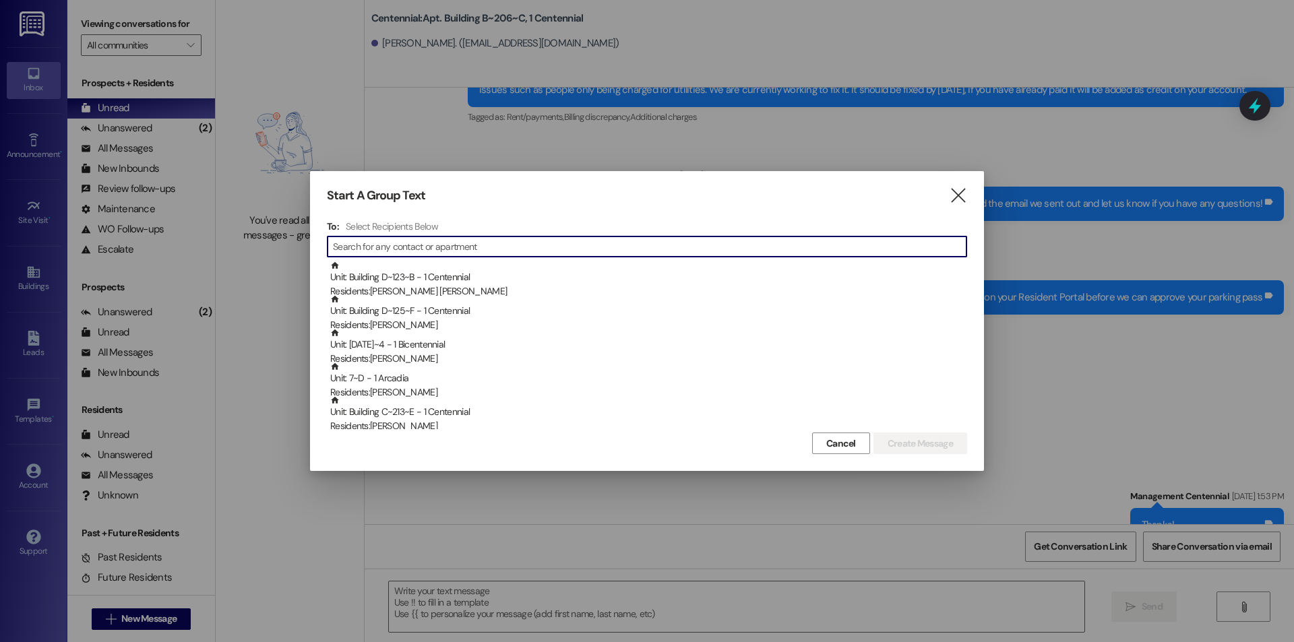
scroll to position [18241, 0]
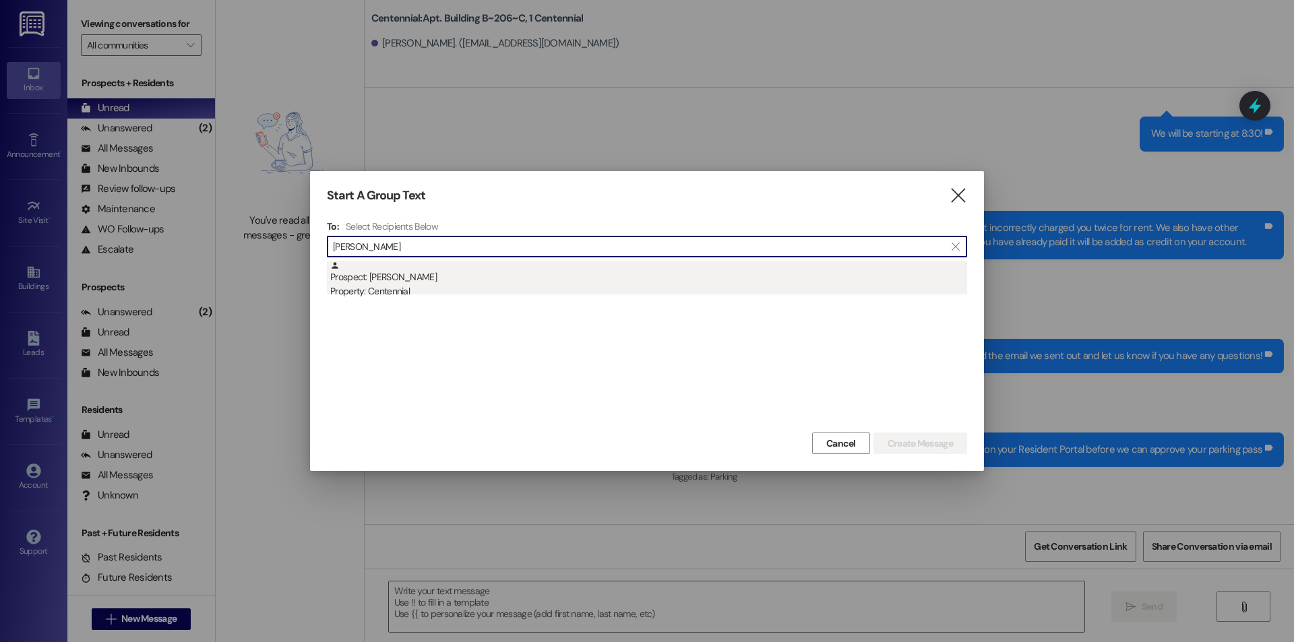
type input "[PERSON_NAME]"
click at [433, 278] on div "Prospect: [PERSON_NAME] Property: Centennial" at bounding box center [648, 280] width 637 height 38
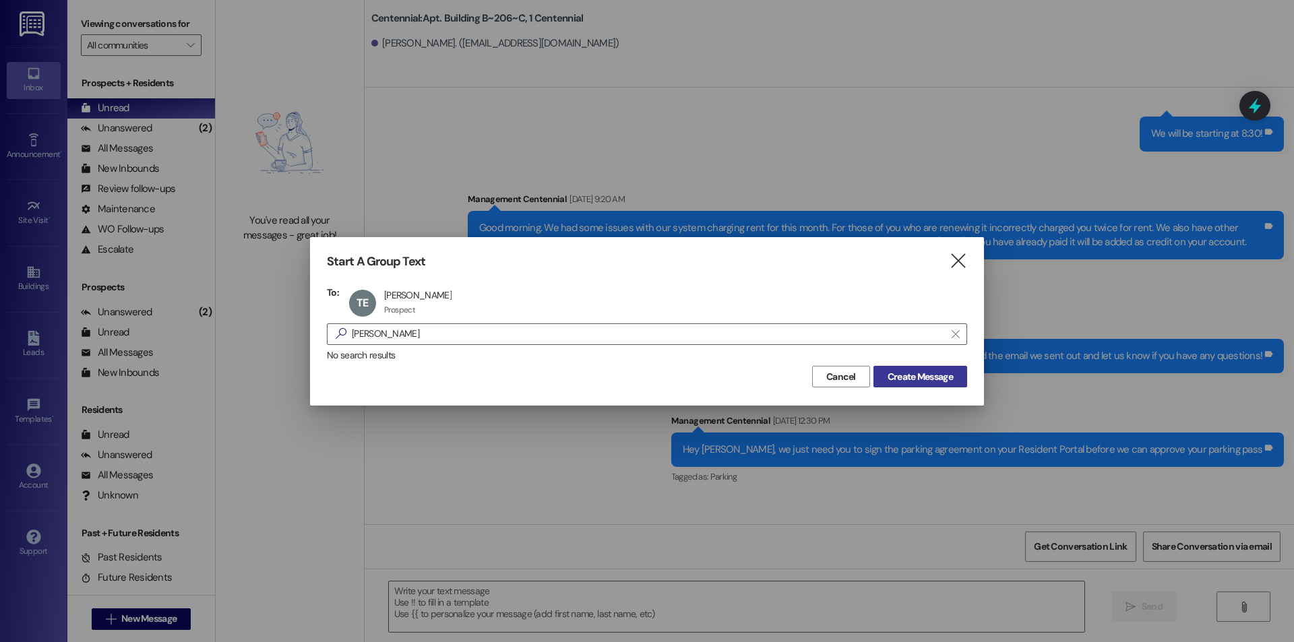
click at [911, 375] on span "Create Message" at bounding box center [920, 377] width 65 height 14
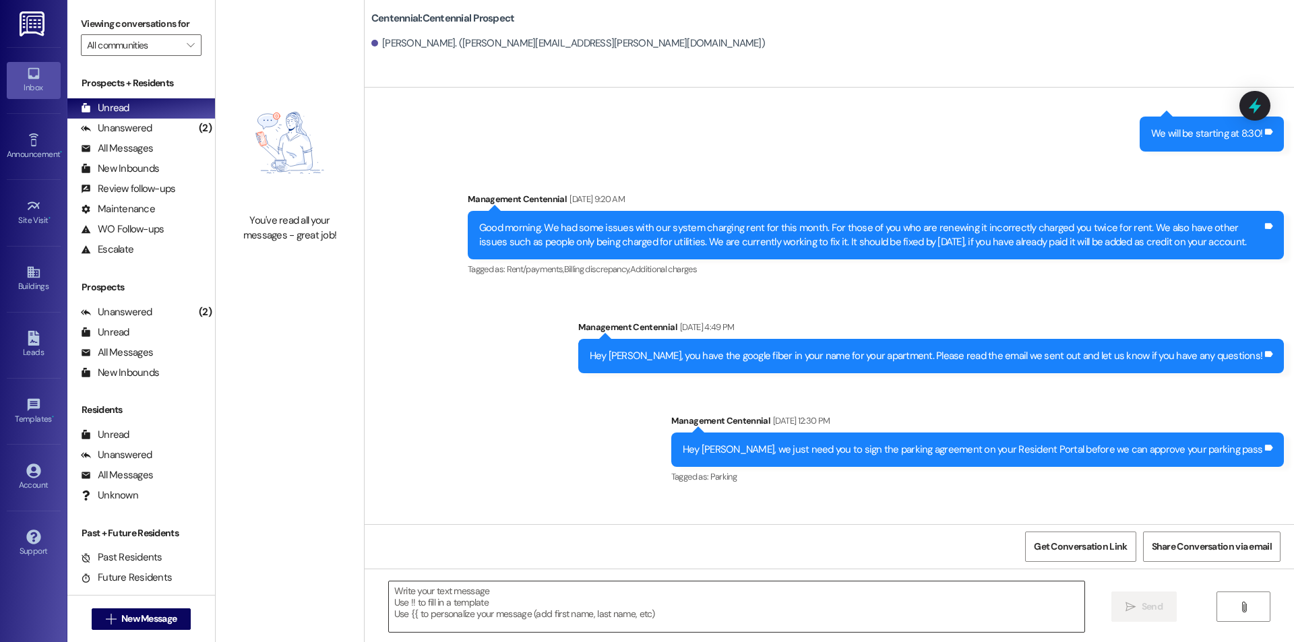
click at [808, 604] on textarea at bounding box center [737, 607] width 696 height 51
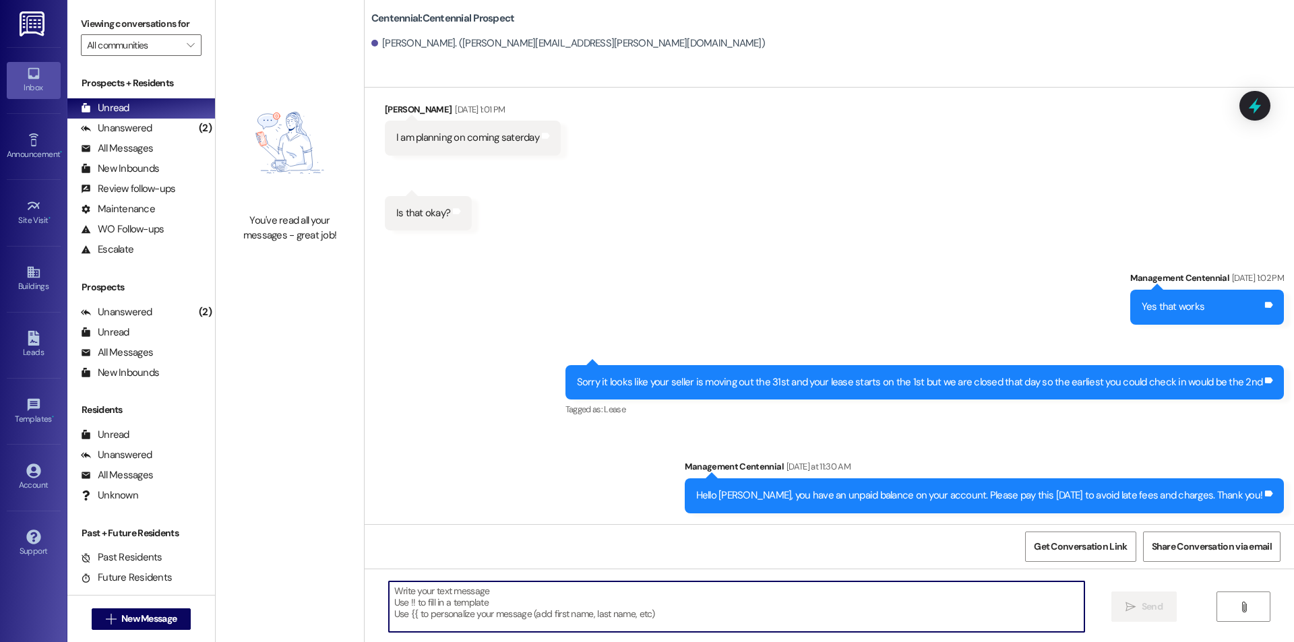
scroll to position [1412, 0]
paste textarea "Hello, you have a balance due on your account. Please pay this [DATE] to avoid …"
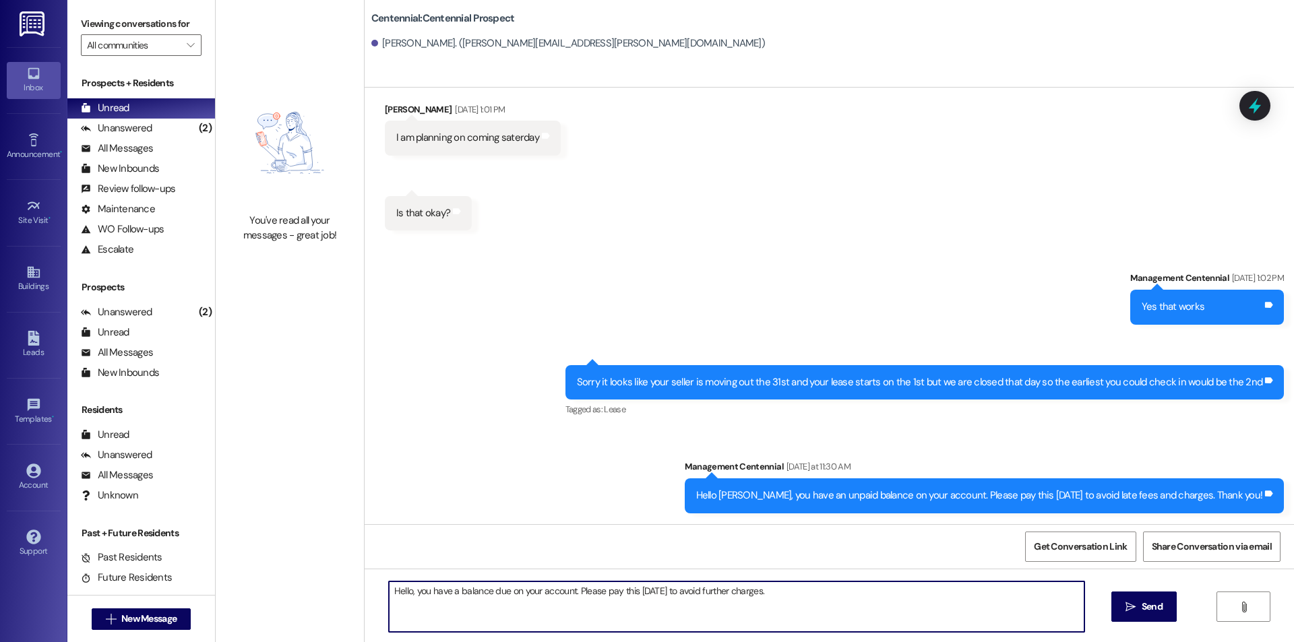
type textarea "Hello, you have a balance due on your account. Please pay this [DATE] to avoid …"
click at [1146, 603] on span "Send" at bounding box center [1152, 607] width 21 height 14
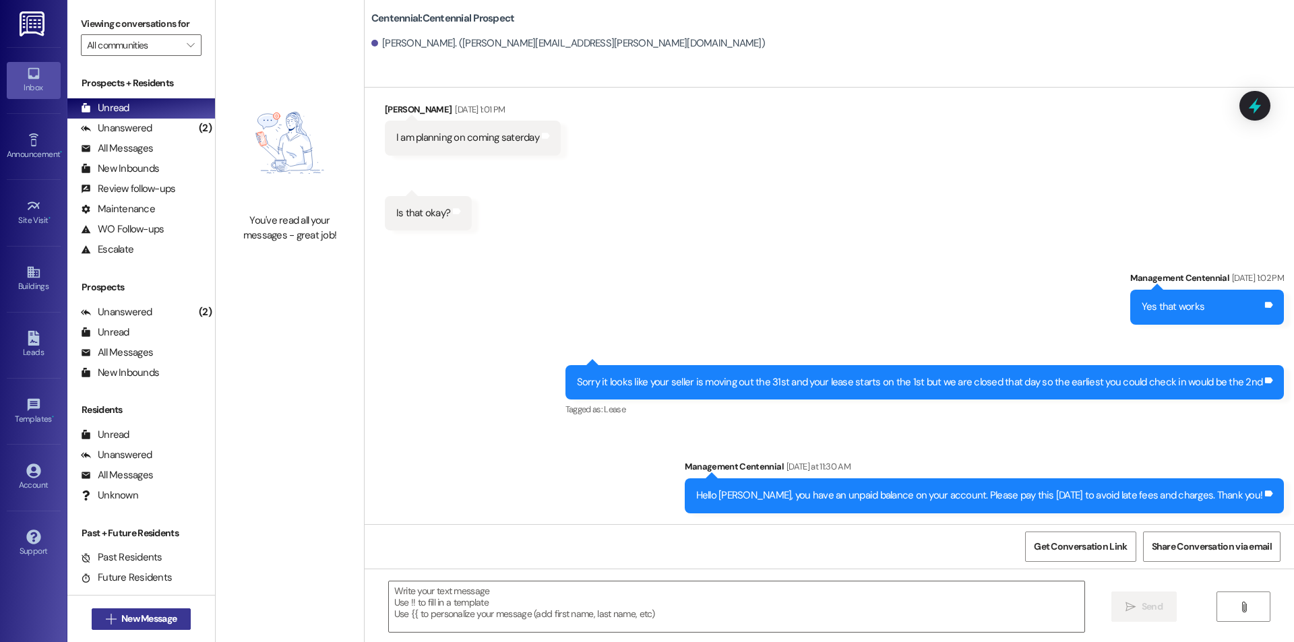
click at [156, 621] on span "New Message" at bounding box center [148, 619] width 55 height 14
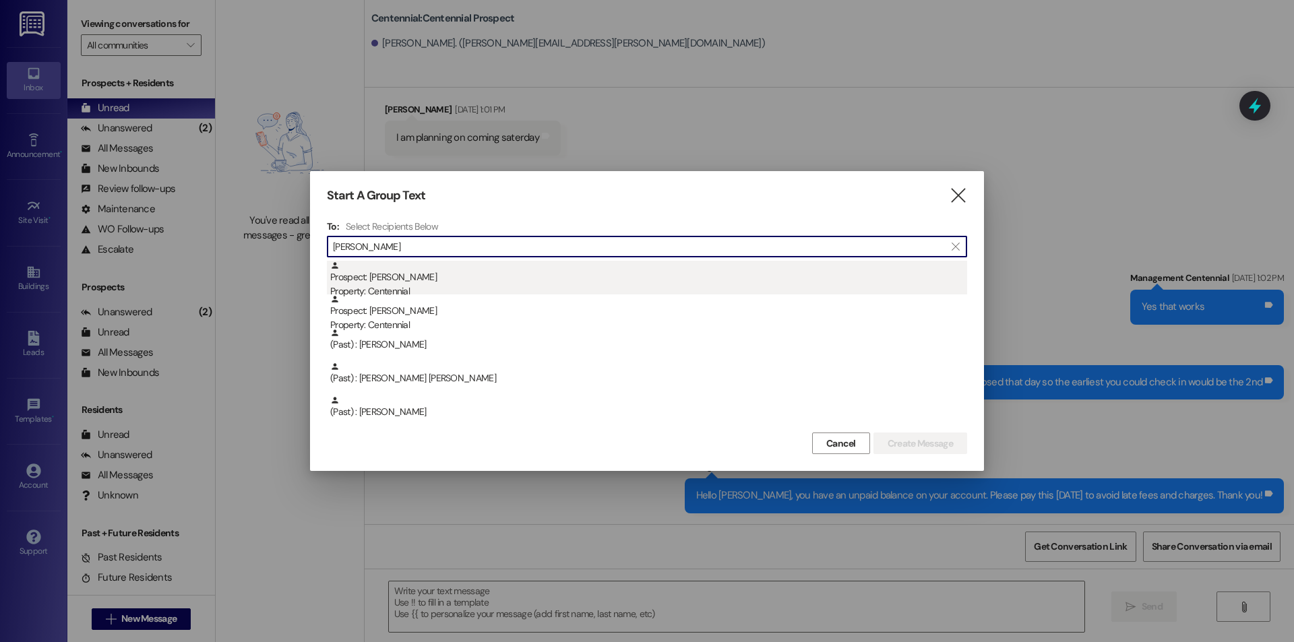
type input "[PERSON_NAME]"
click at [407, 278] on div "Prospect: [PERSON_NAME] Property: Centennial" at bounding box center [648, 280] width 637 height 38
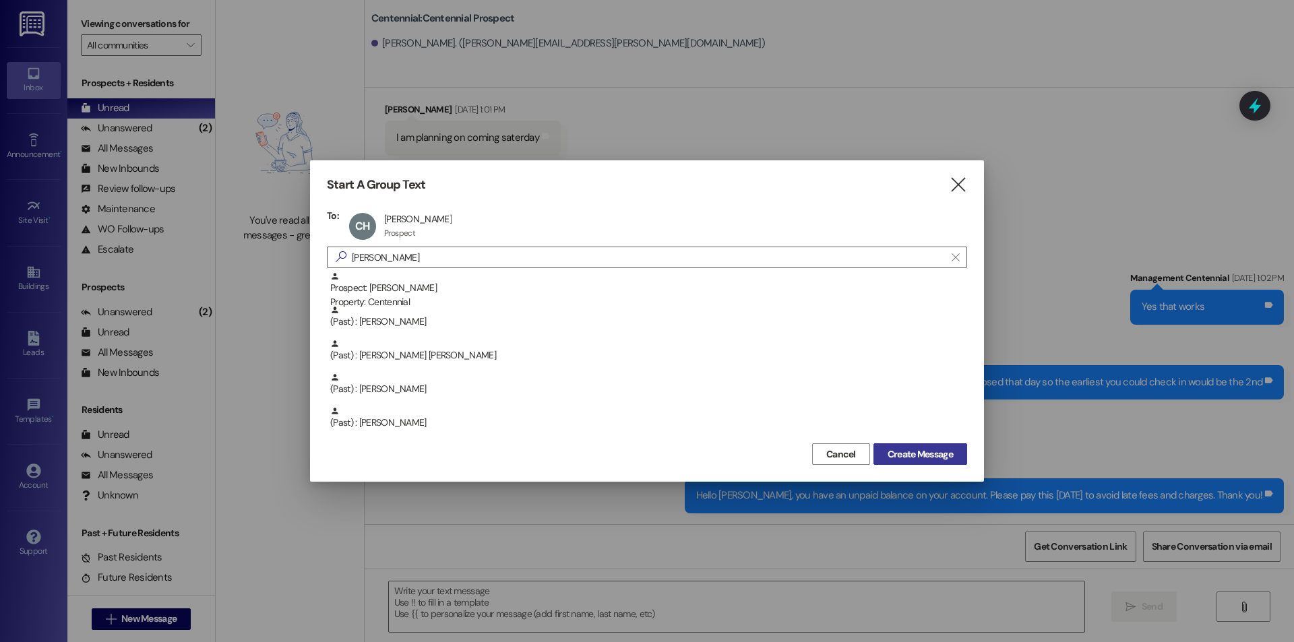
click at [946, 454] on span "Create Message" at bounding box center [920, 455] width 65 height 14
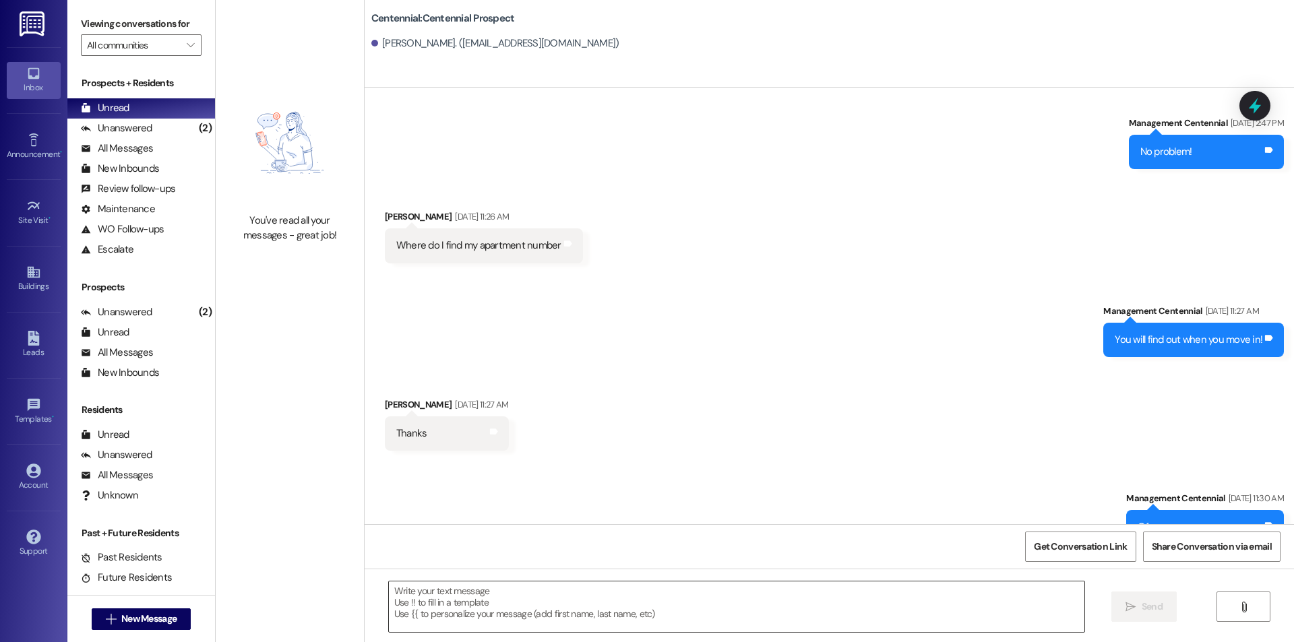
scroll to position [834, 0]
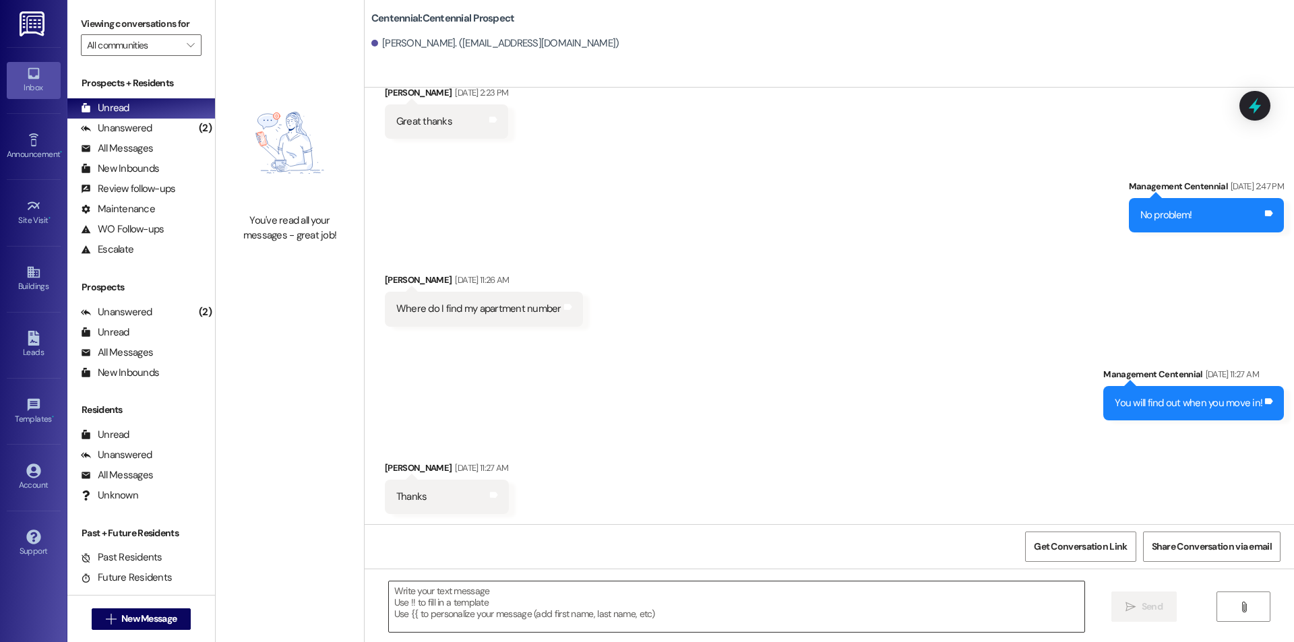
click at [933, 605] on textarea at bounding box center [737, 607] width 696 height 51
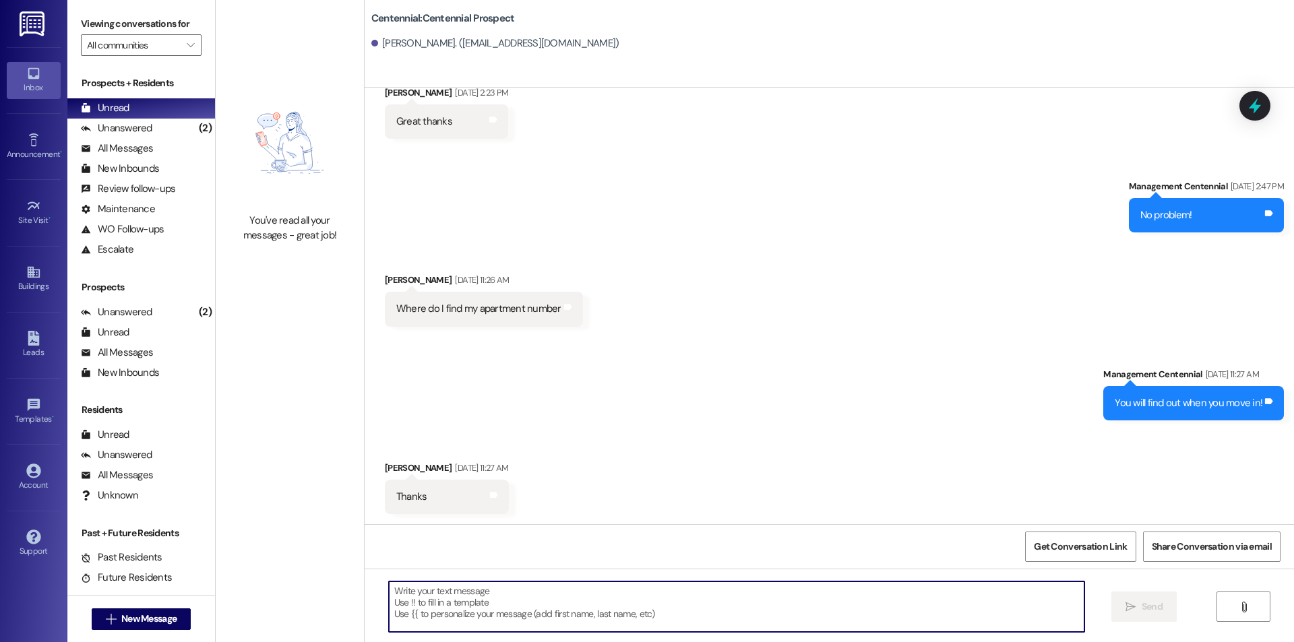
paste textarea "Hello, you have a balance due on your account. Please pay this [DATE] to avoid …"
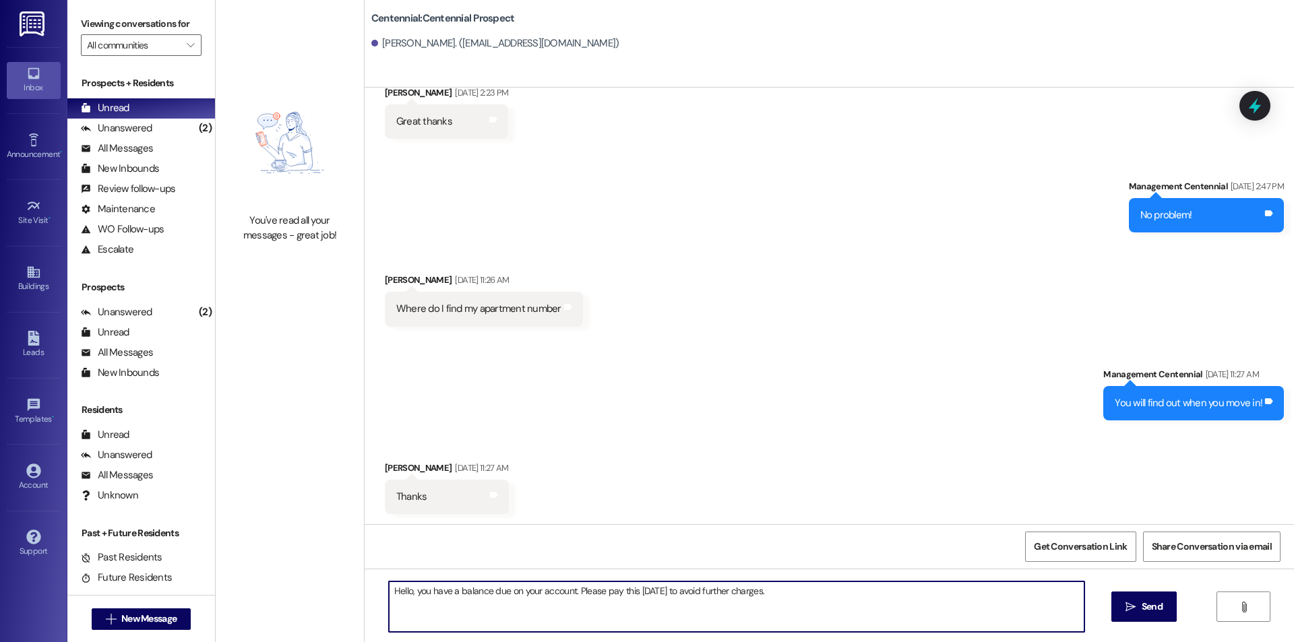
type textarea "Hello, you have a balance due on your account. Please pay this [DATE] to avoid …"
click at [1144, 600] on span "Send" at bounding box center [1152, 607] width 21 height 14
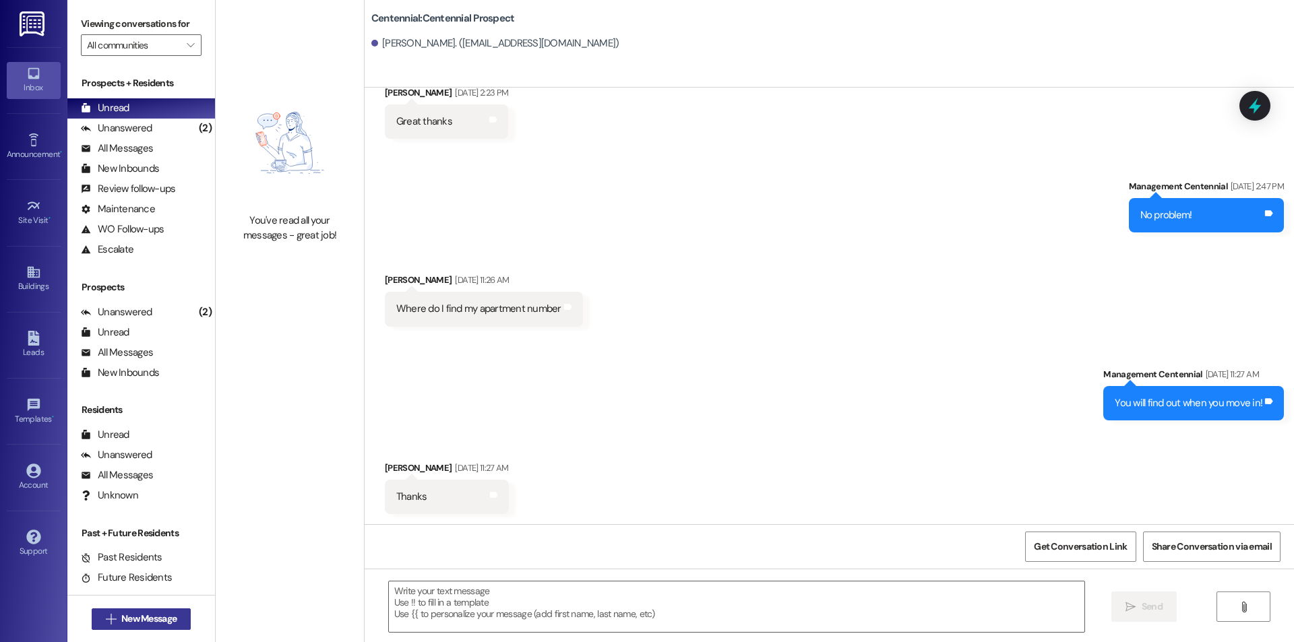
click at [139, 619] on span "New Message" at bounding box center [148, 619] width 55 height 14
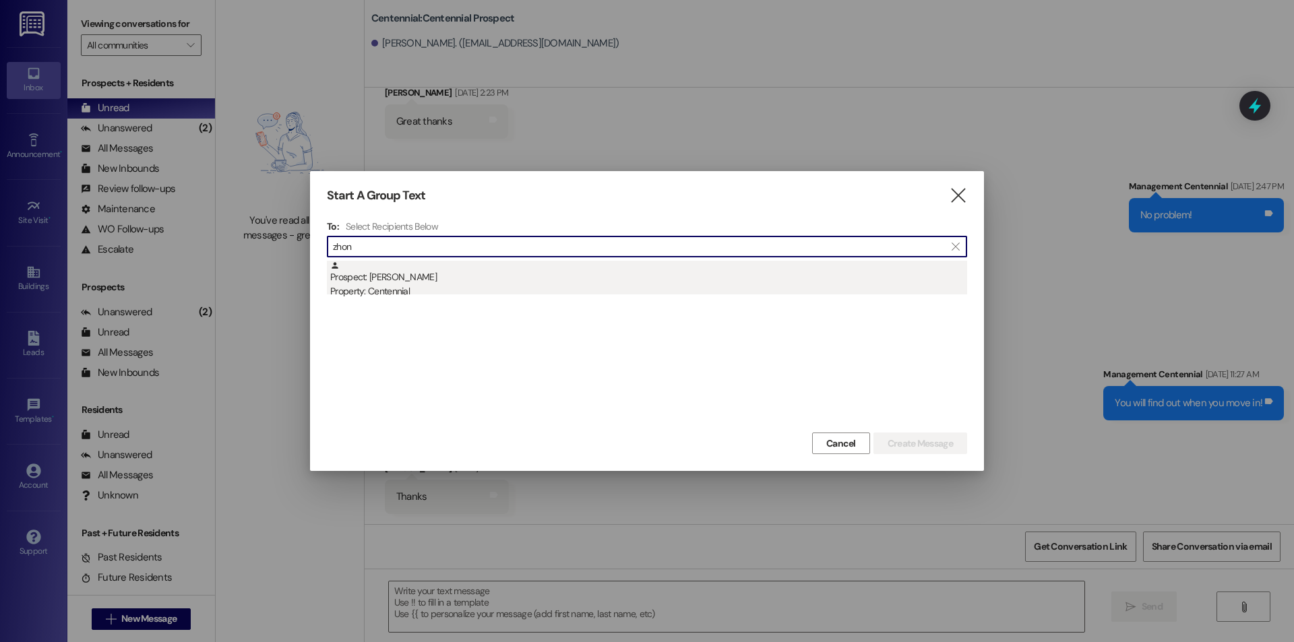
type input "zhon"
click at [465, 276] on div "Prospect: [GEOGRAPHIC_DATA][PERSON_NAME] Property: Centennial" at bounding box center [648, 280] width 637 height 38
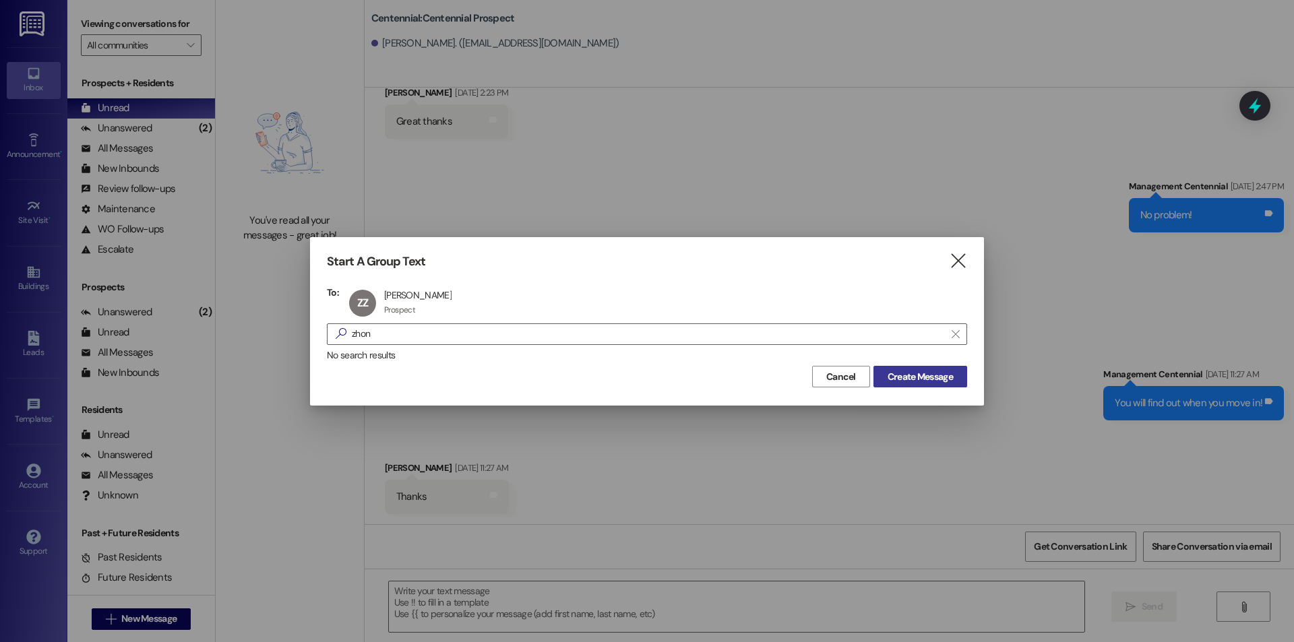
click at [880, 376] on button "Create Message" at bounding box center [920, 377] width 94 height 22
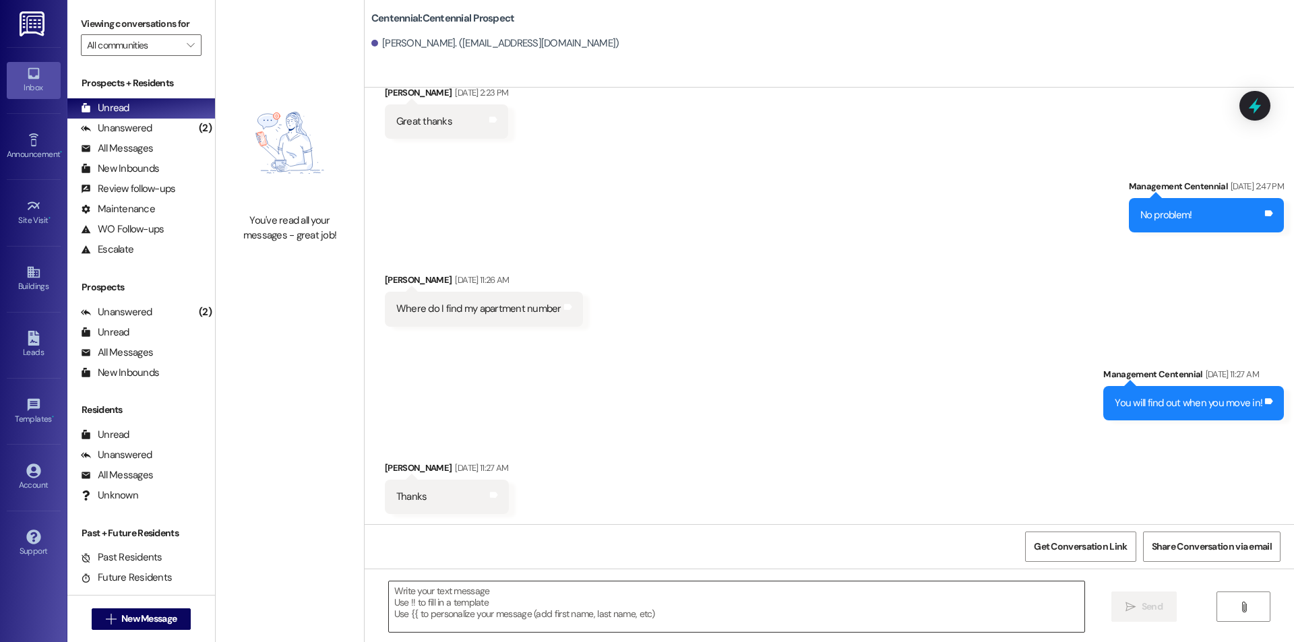
scroll to position [64, 0]
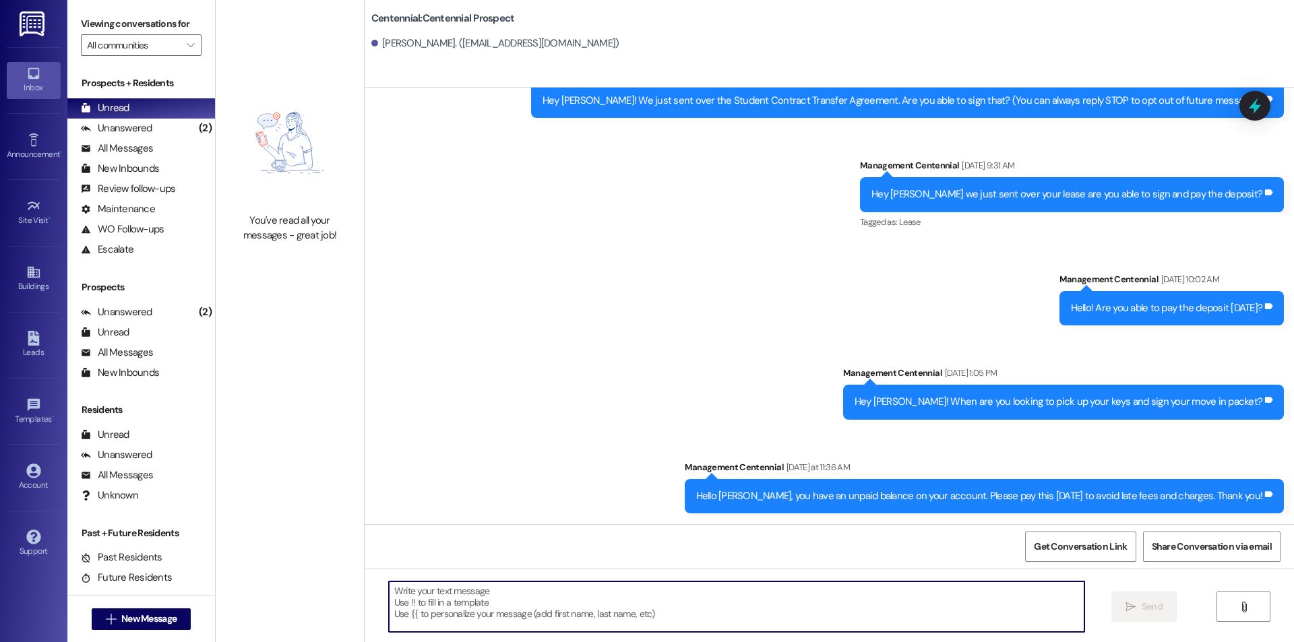
click at [809, 614] on textarea at bounding box center [737, 607] width 696 height 51
paste textarea "Hello, you have a balance due on your account. Please pay this [DATE] to avoid …"
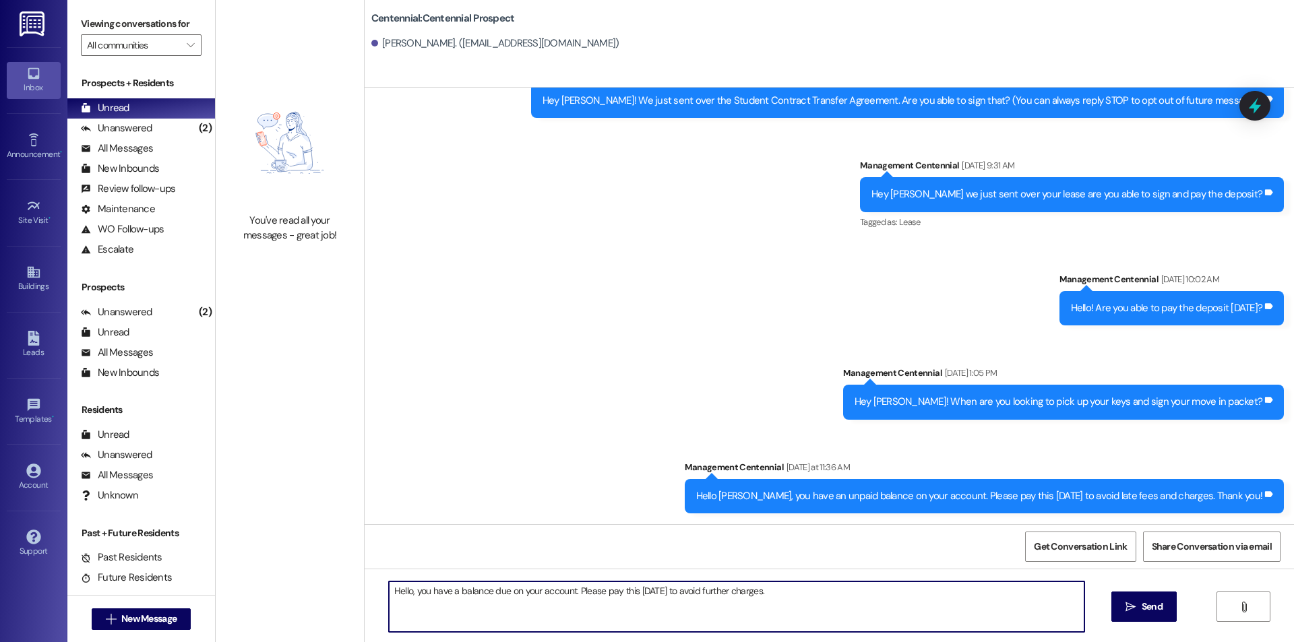
type textarea "Hello, you have a balance due on your account. Please pay this [DATE] to avoid …"
click at [1126, 607] on icon "" at bounding box center [1131, 607] width 10 height 11
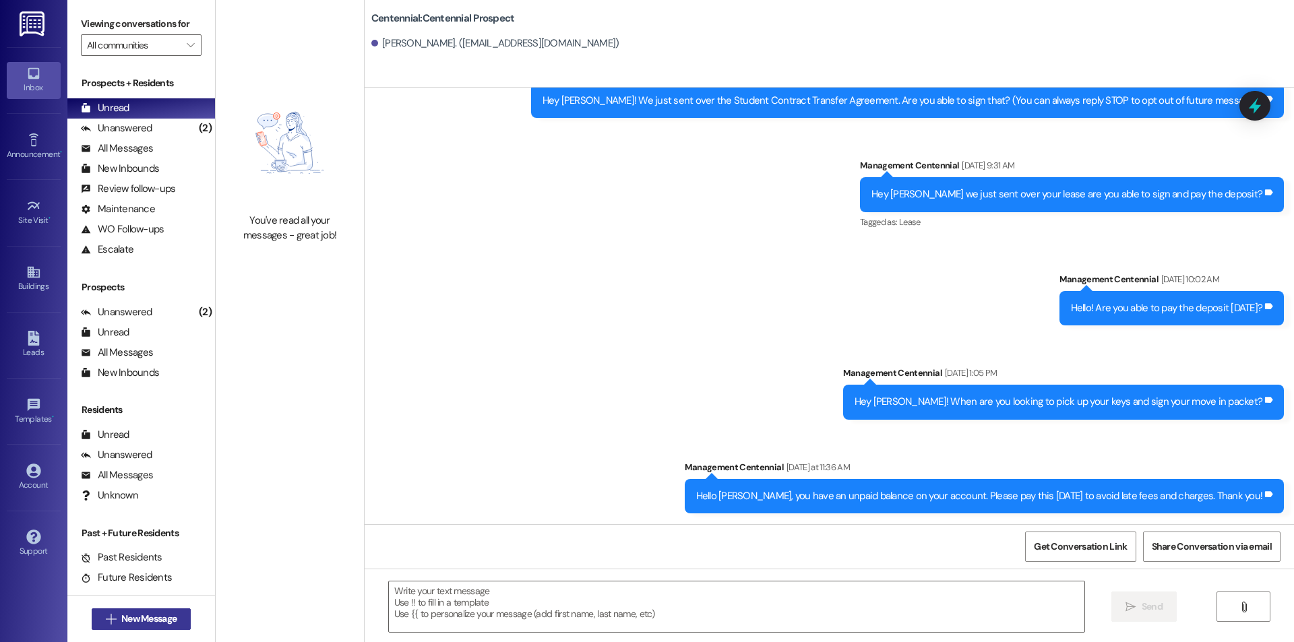
click at [168, 620] on span "New Message" at bounding box center [148, 619] width 55 height 14
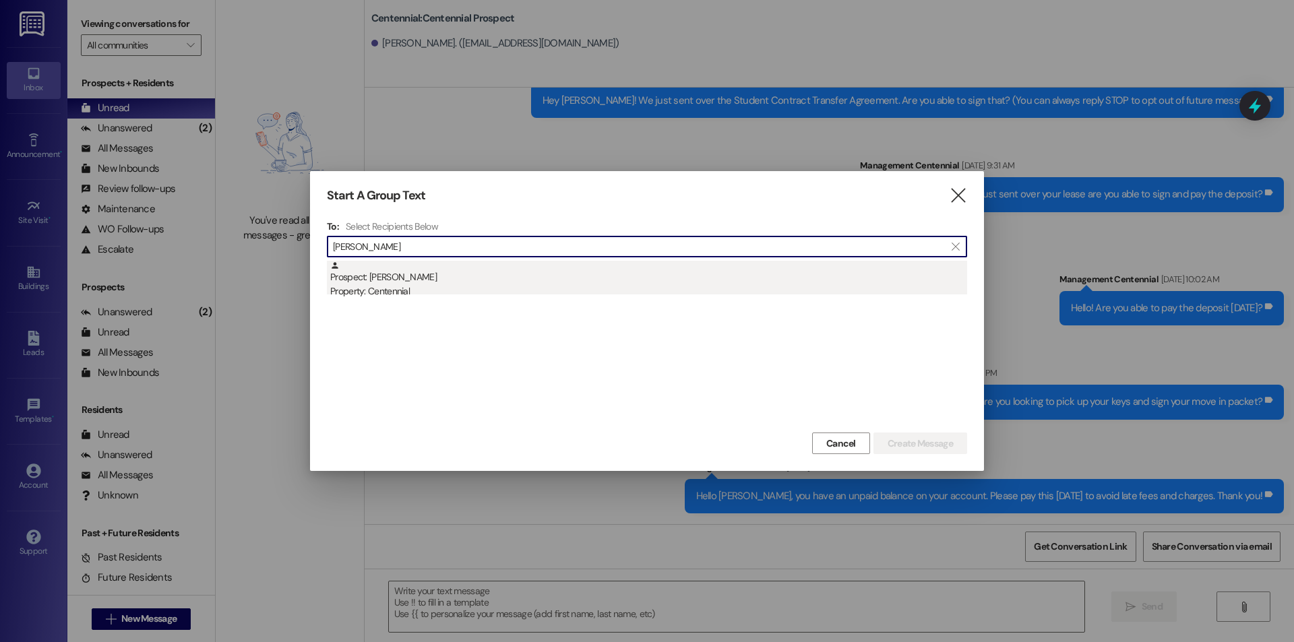
type input "[PERSON_NAME]"
click at [582, 295] on div "Property: Centennial" at bounding box center [648, 291] width 637 height 14
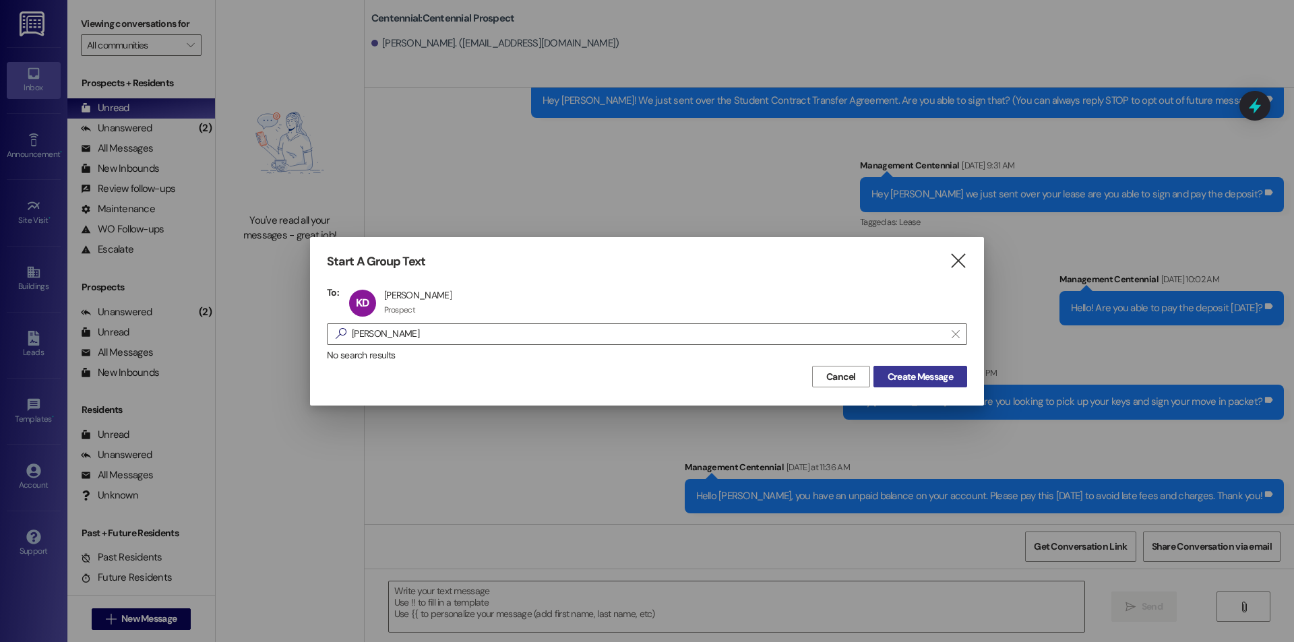
click at [944, 375] on span "Create Message" at bounding box center [920, 377] width 65 height 14
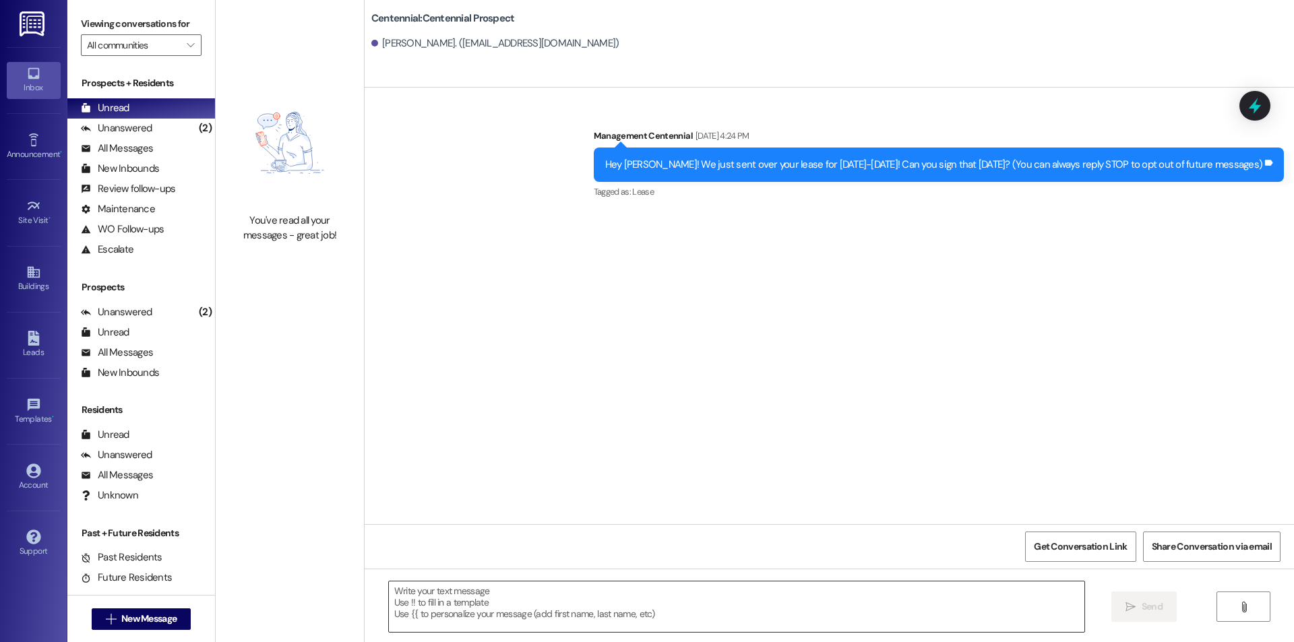
scroll to position [0, 0]
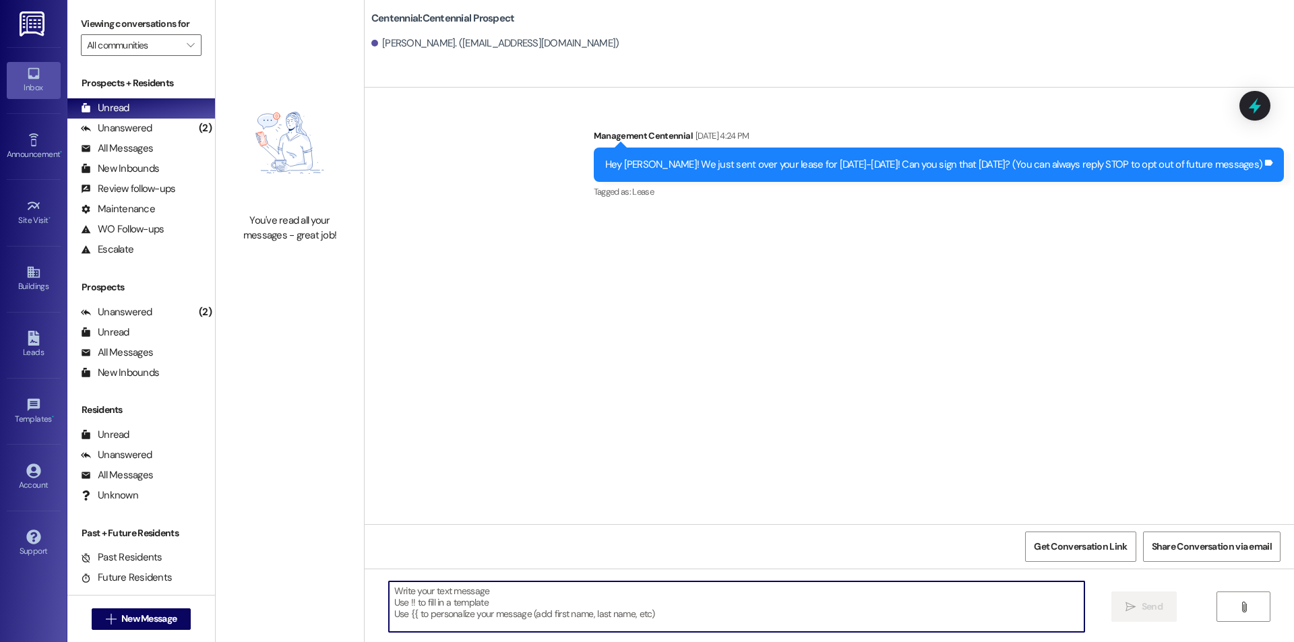
click at [896, 612] on textarea at bounding box center [737, 607] width 696 height 51
paste textarea "Hello, you have a balance due on your account. Please pay this [DATE] to avoid …"
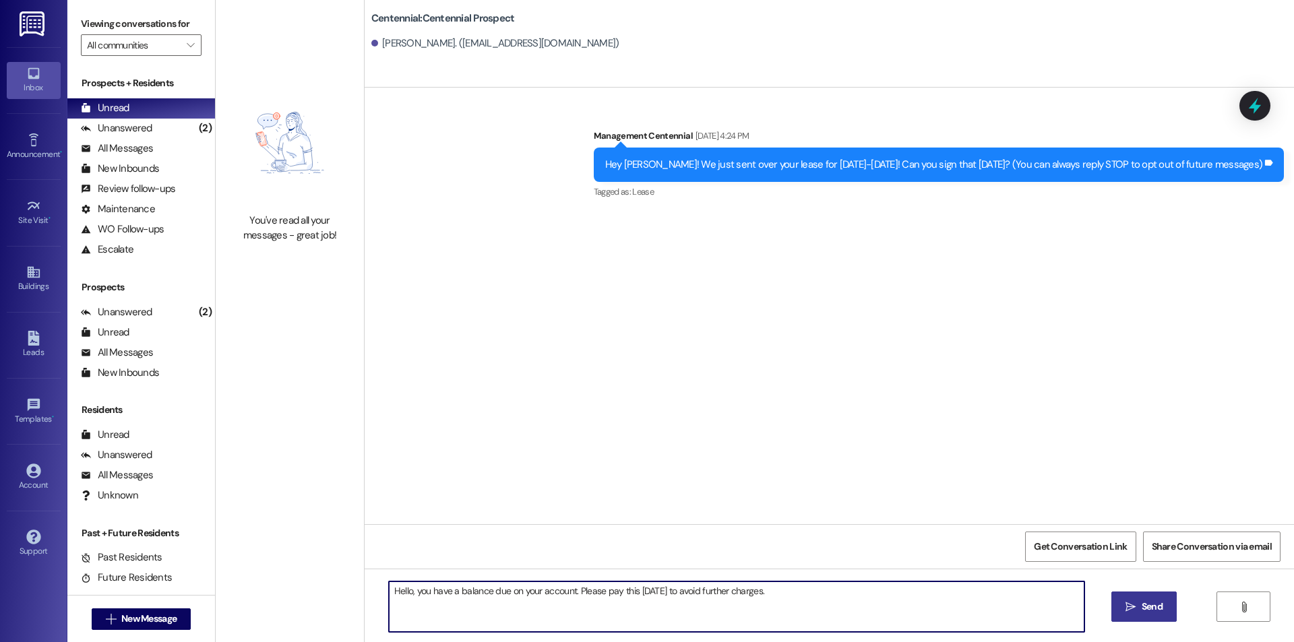
type textarea "Hello, you have a balance due on your account. Please pay this [DATE] to avoid …"
click at [1136, 616] on button " Send" at bounding box center [1143, 607] width 65 height 30
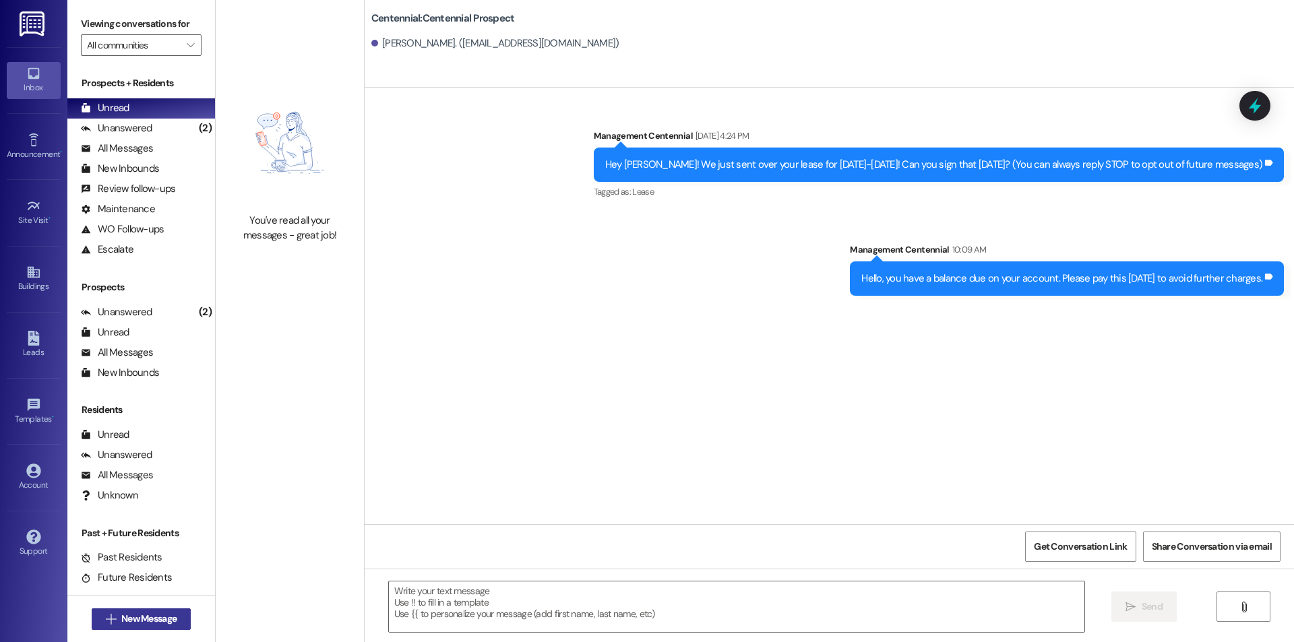
click at [138, 623] on span "New Message" at bounding box center [148, 619] width 55 height 14
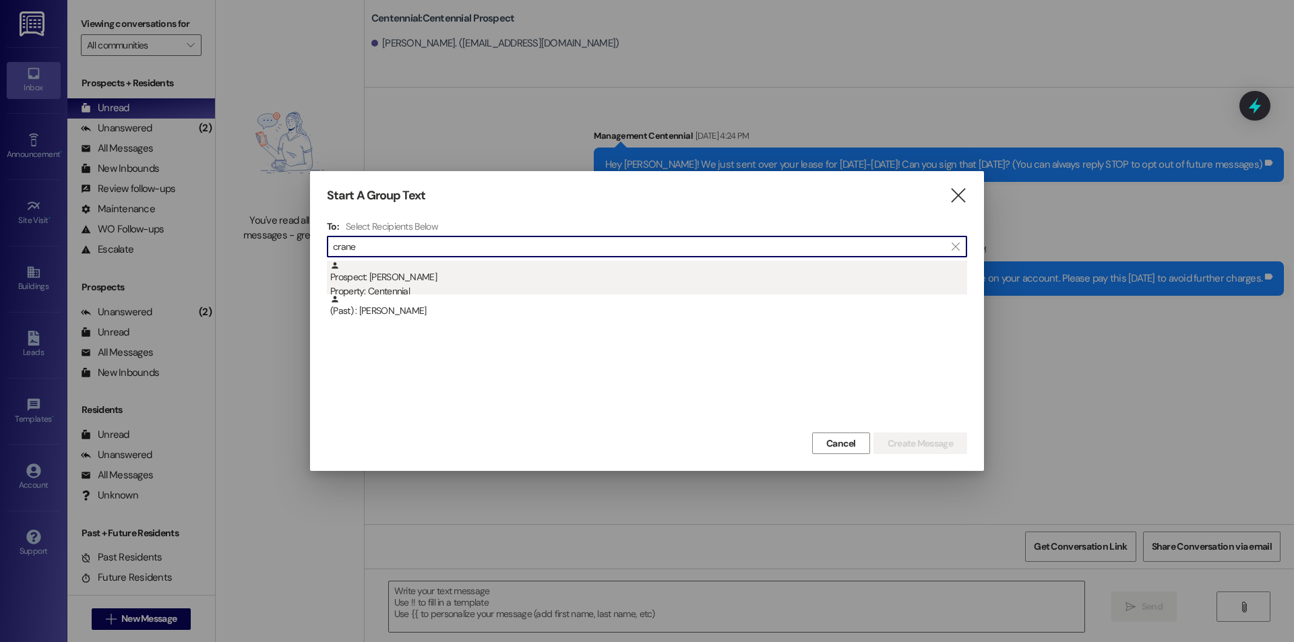
type input "crane"
click at [449, 289] on div "Property: Centennial" at bounding box center [648, 291] width 637 height 14
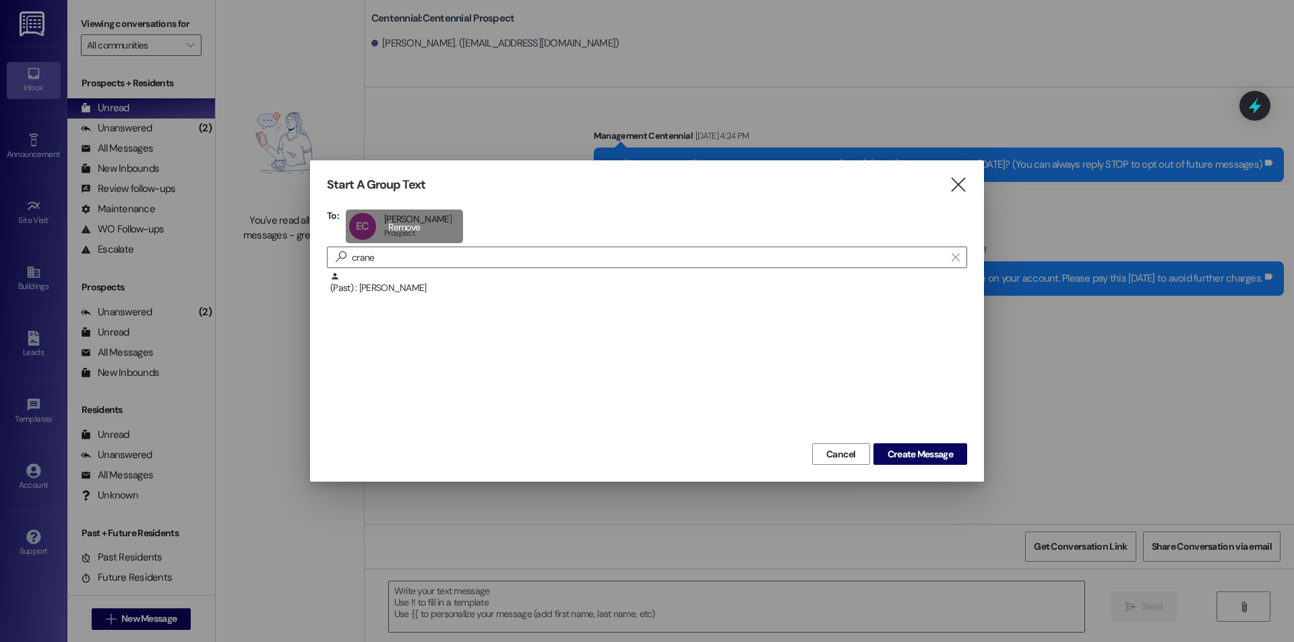
click at [424, 220] on div "EC [PERSON_NAME] [PERSON_NAME] Prospect Prospect click to remove" at bounding box center [404, 227] width 117 height 34
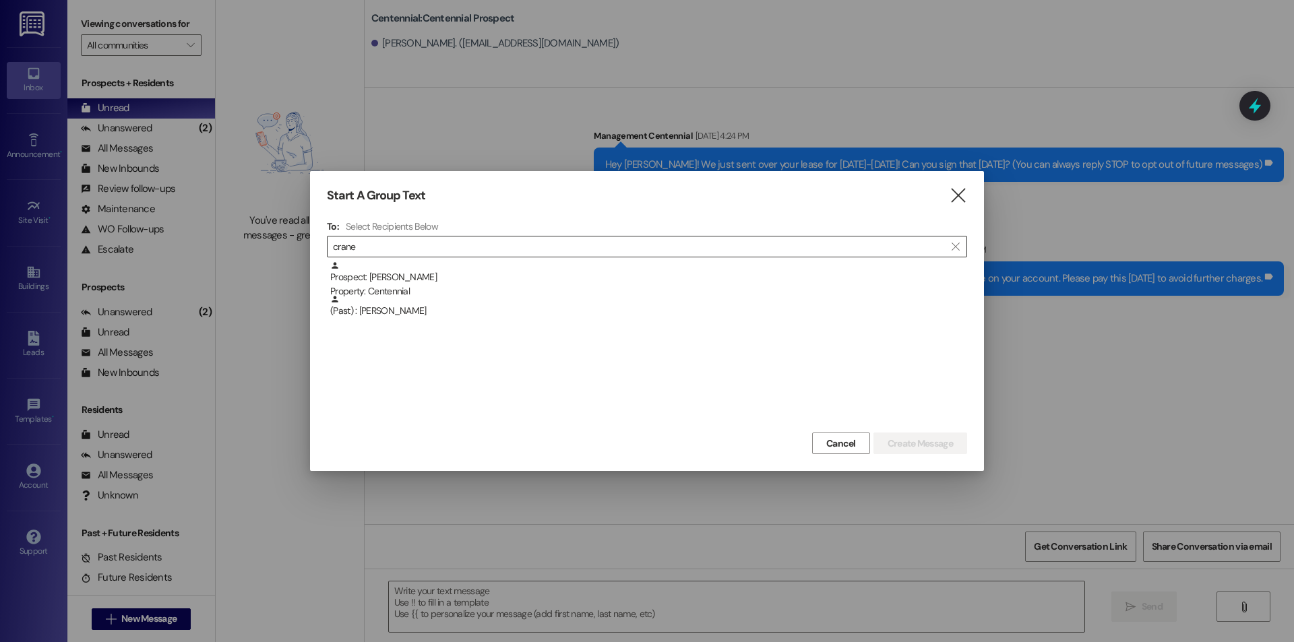
click at [408, 248] on input "crane" at bounding box center [639, 246] width 612 height 19
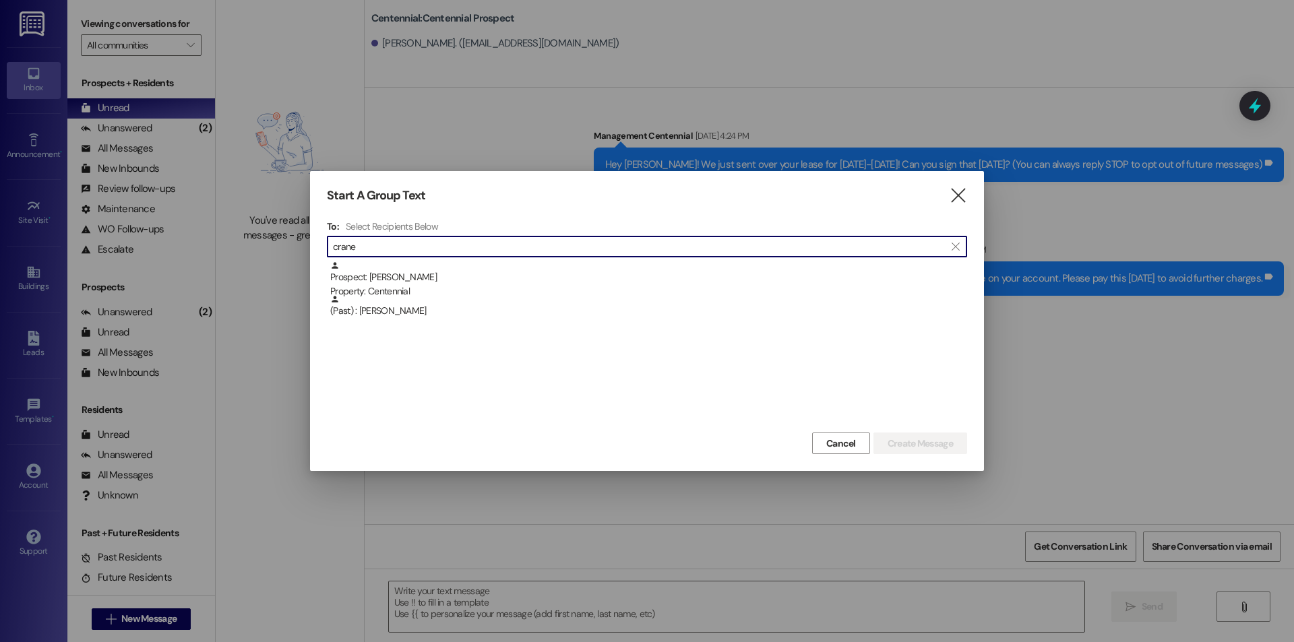
click at [408, 248] on input "crane" at bounding box center [639, 246] width 612 height 19
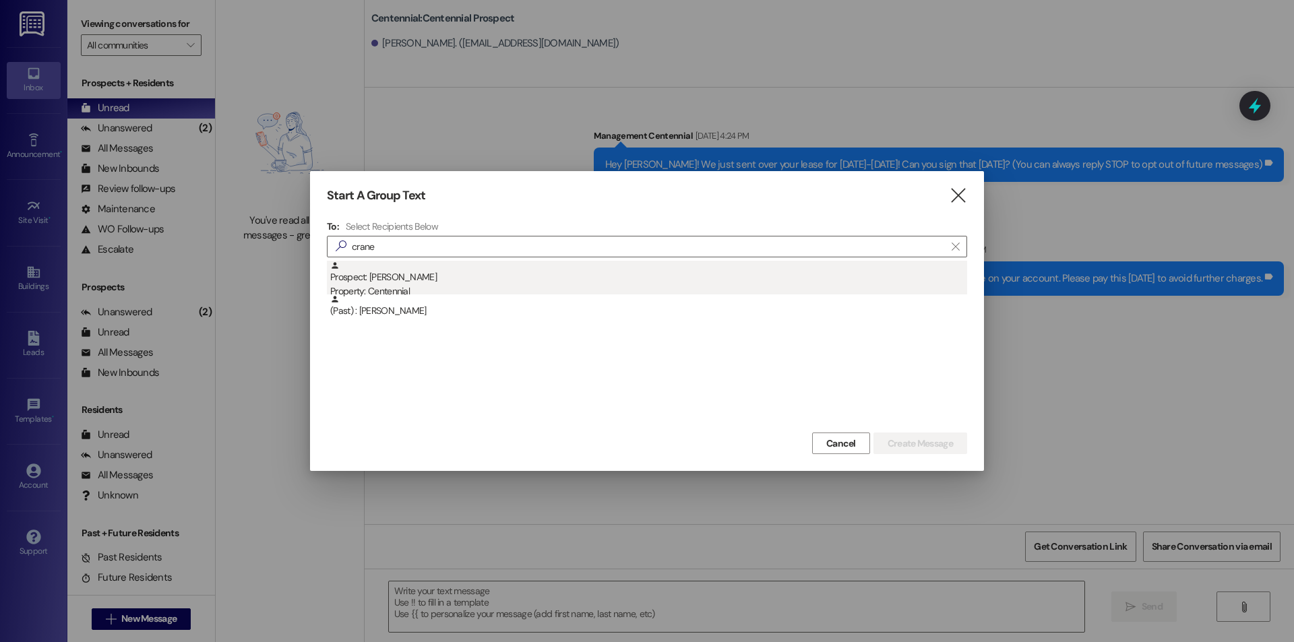
click at [445, 281] on div "Prospect: [PERSON_NAME] Property: Centennial" at bounding box center [648, 280] width 637 height 38
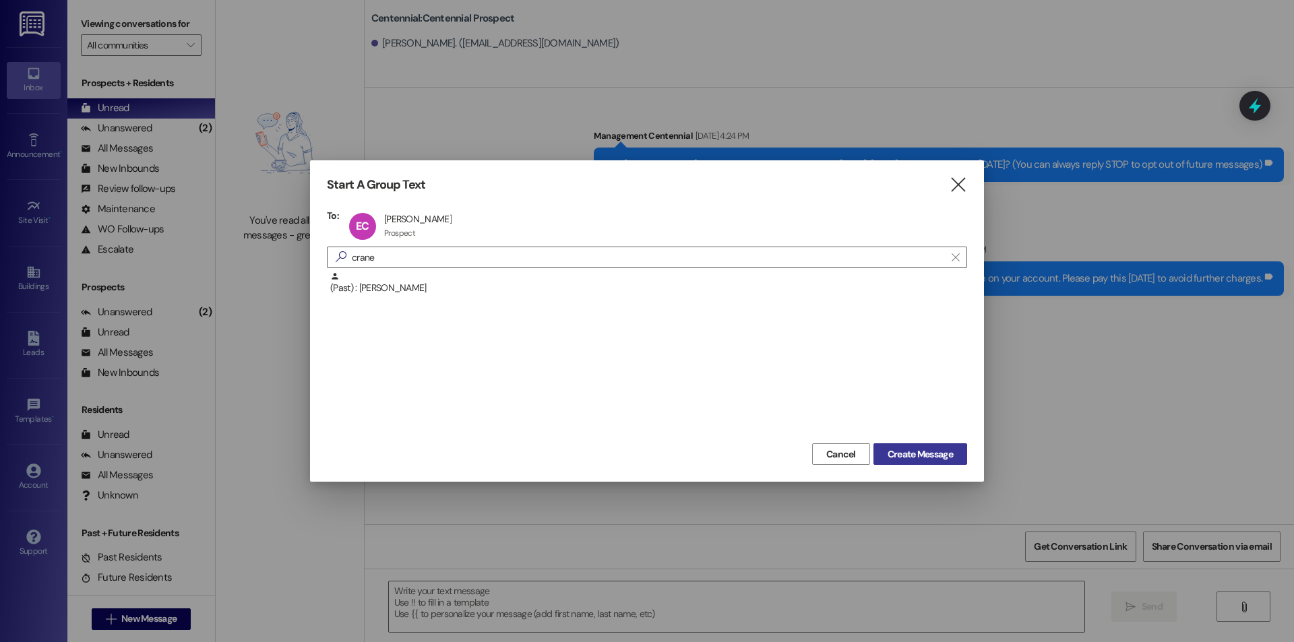
click at [906, 455] on span "Create Message" at bounding box center [920, 455] width 65 height 14
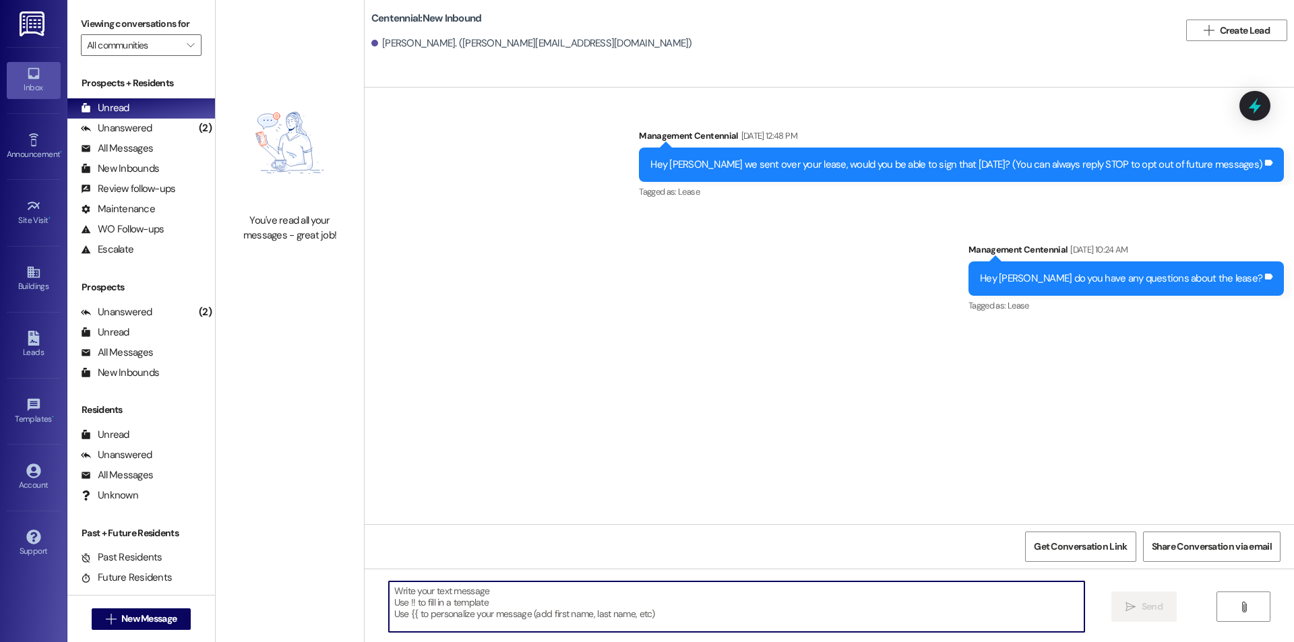
click at [750, 608] on textarea at bounding box center [737, 607] width 696 height 51
paste textarea "Hello, you have a balance due on your account. Please pay this [DATE] to avoid …"
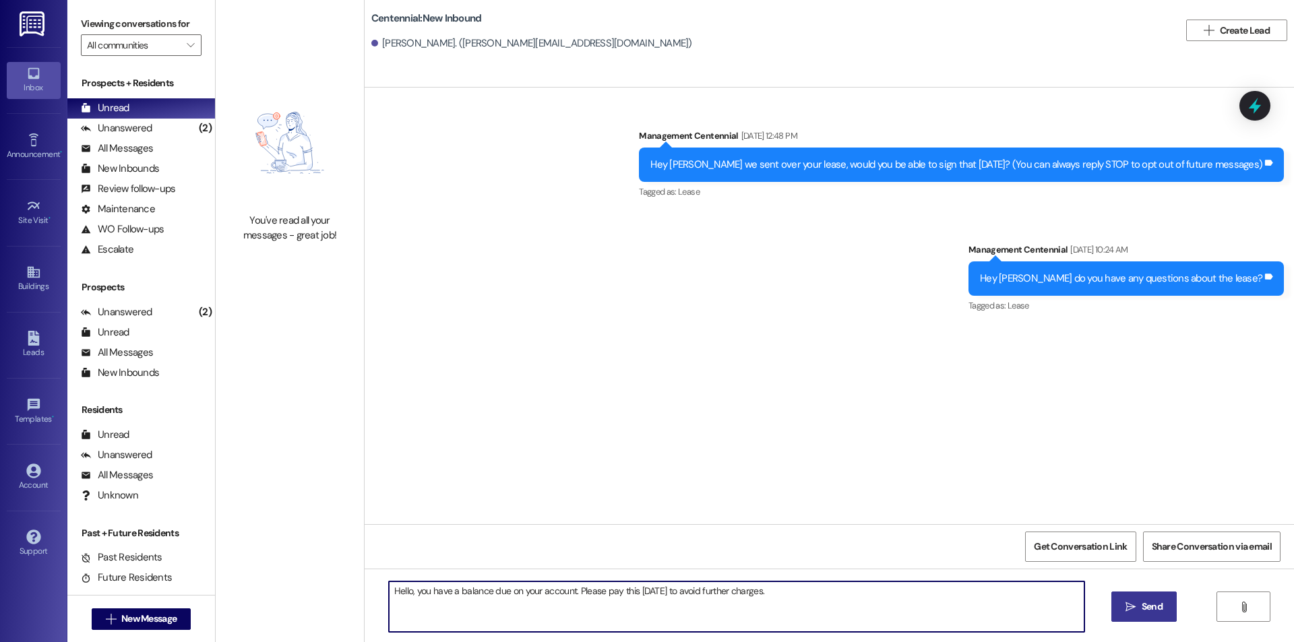
type textarea "Hello, you have a balance due on your account. Please pay this [DATE] to avoid …"
click at [1134, 606] on icon "" at bounding box center [1131, 607] width 10 height 11
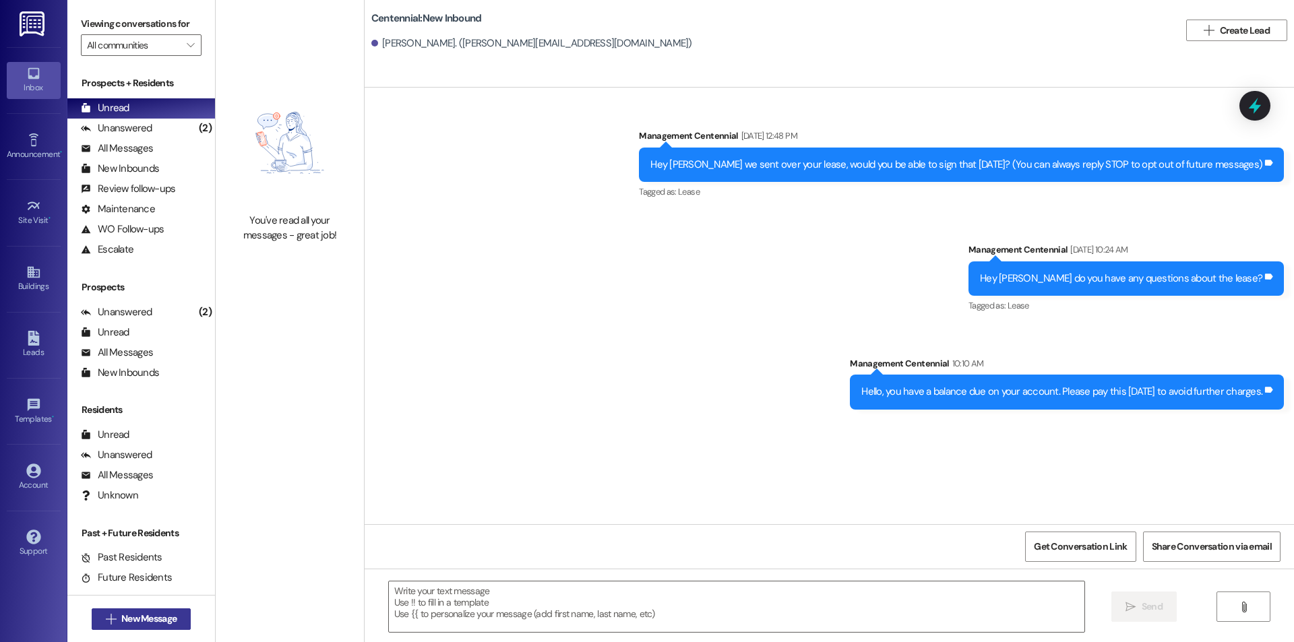
click at [169, 623] on span "New Message" at bounding box center [148, 619] width 55 height 14
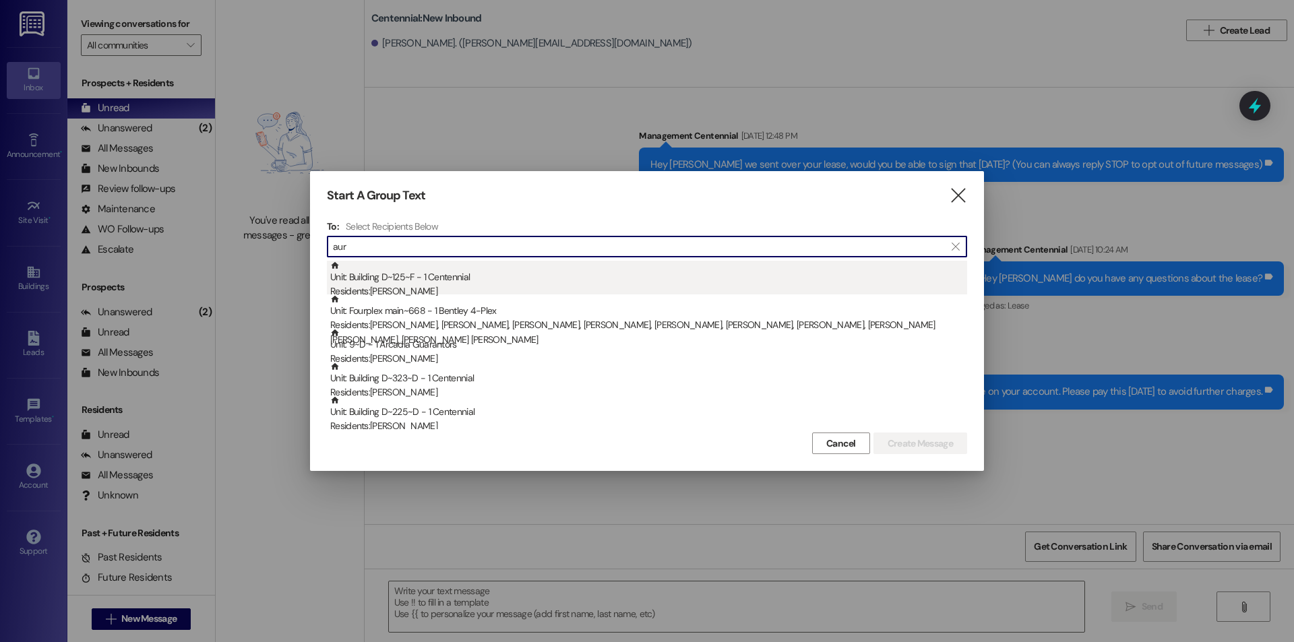
type input "aur"
click at [400, 270] on div "Unit: Building D~125~F - 1 Centennial Residents: [PERSON_NAME]" at bounding box center [648, 280] width 637 height 38
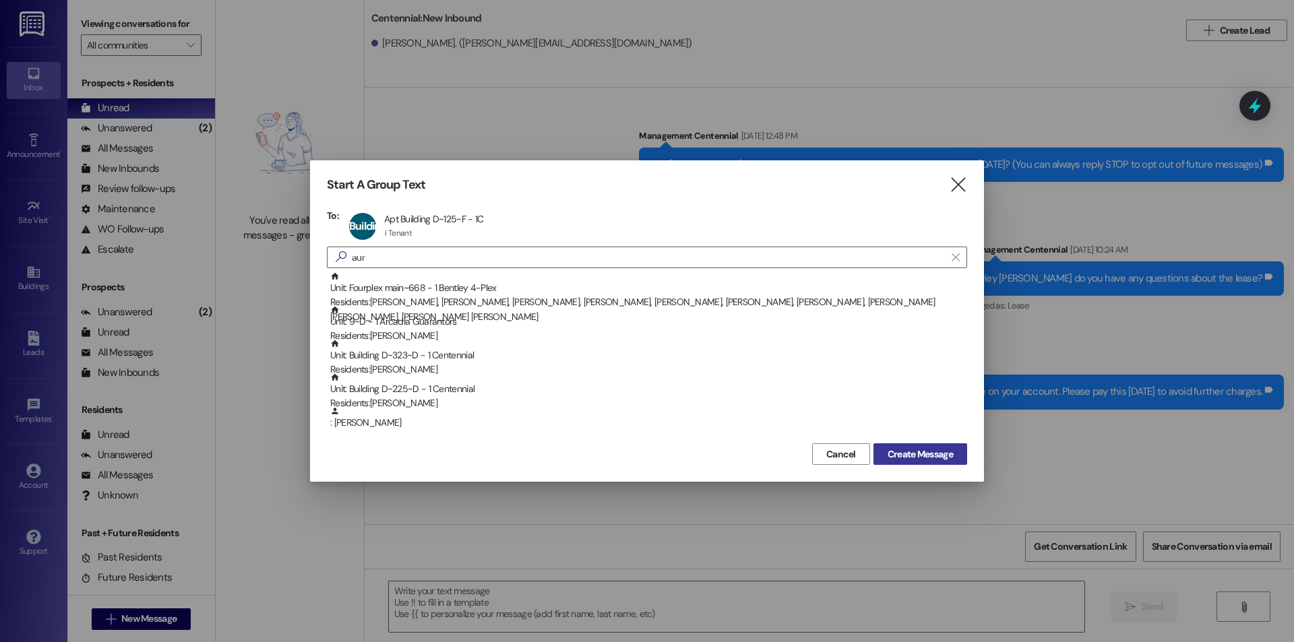
click at [937, 459] on span "Create Message" at bounding box center [920, 455] width 65 height 14
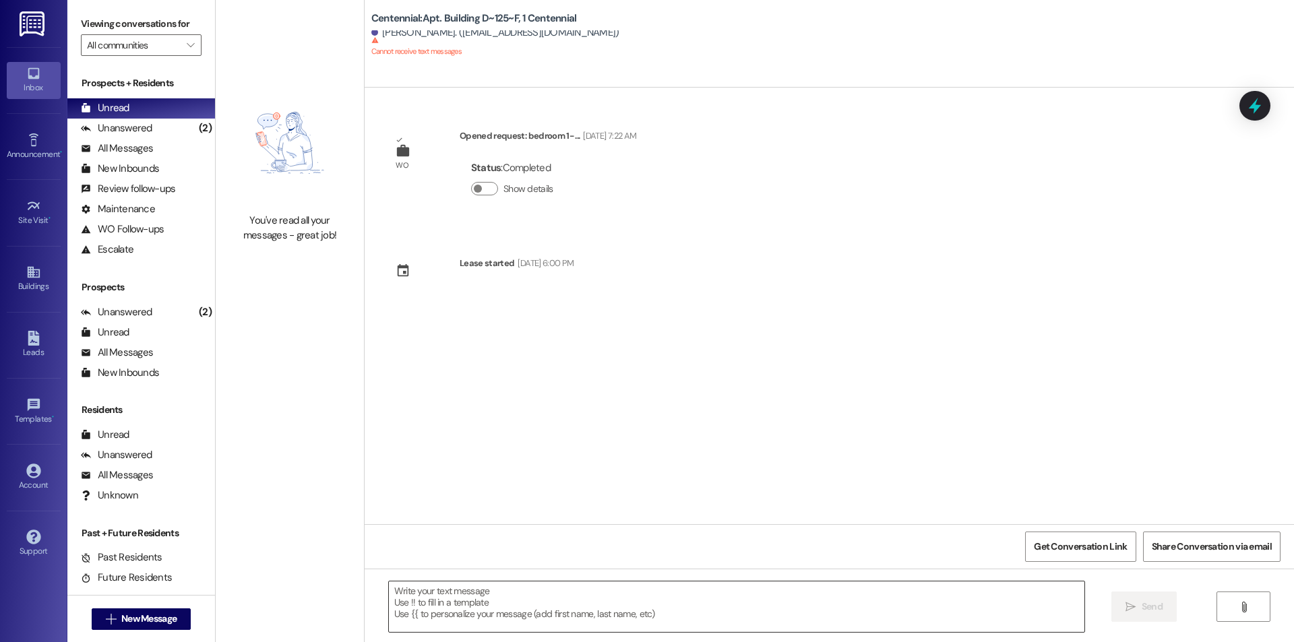
click at [771, 610] on textarea at bounding box center [737, 607] width 696 height 51
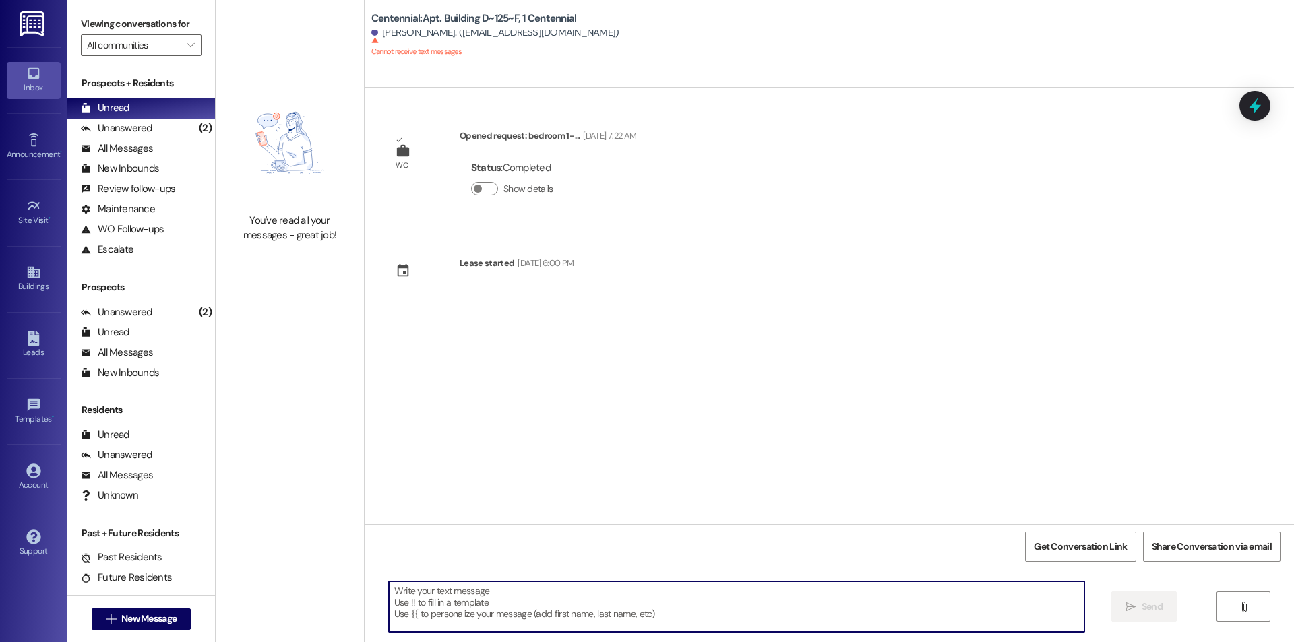
paste textarea "Hello, you have a balance due on your account. Please pay this [DATE] to avoid …"
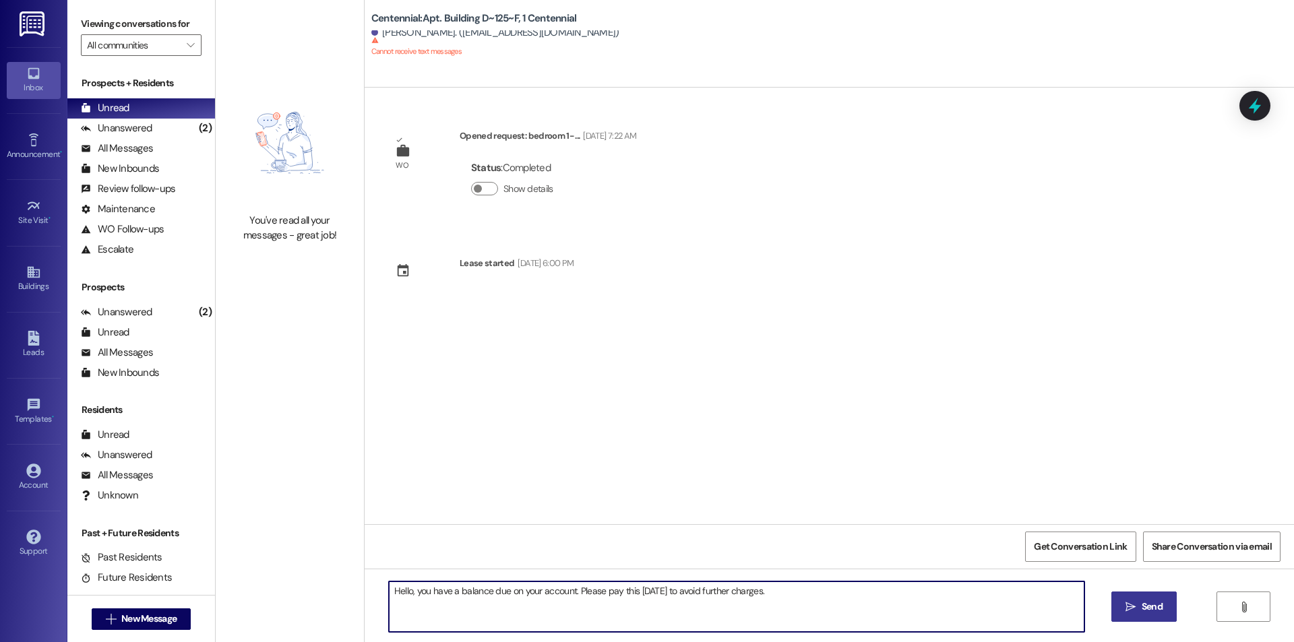
type textarea "Hello, you have a balance due on your account. Please pay this [DATE] to avoid …"
click at [1128, 602] on icon "" at bounding box center [1131, 607] width 10 height 11
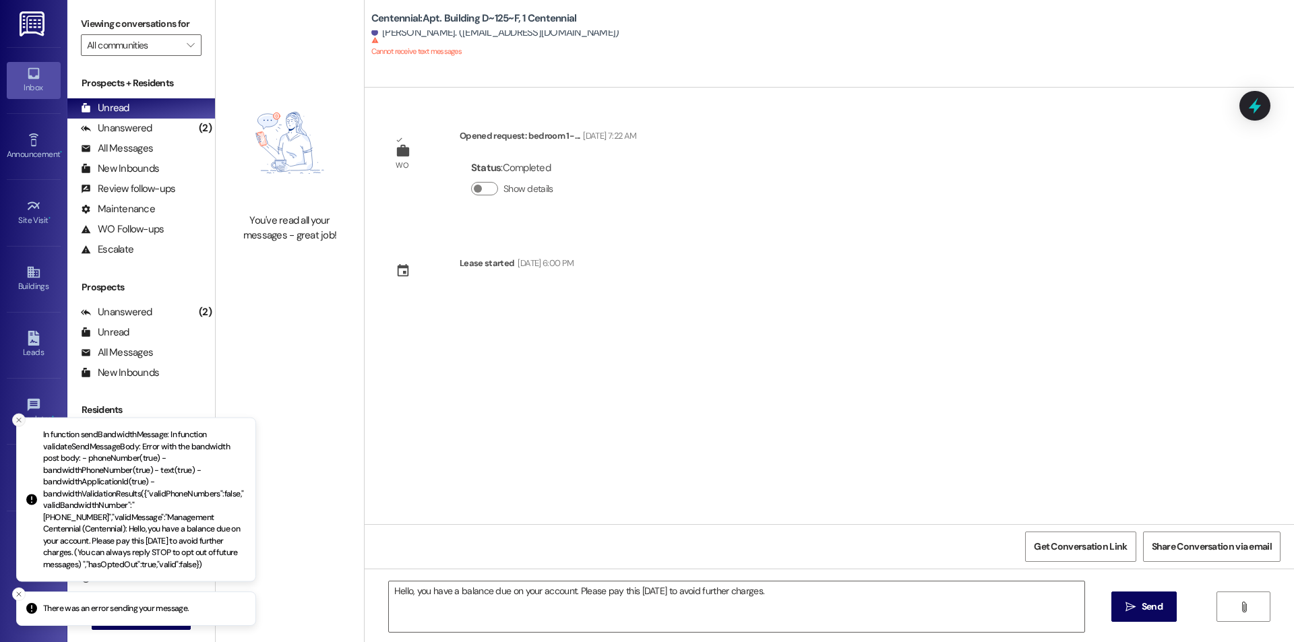
click at [15, 420] on icon "Close toast" at bounding box center [19, 421] width 8 height 8
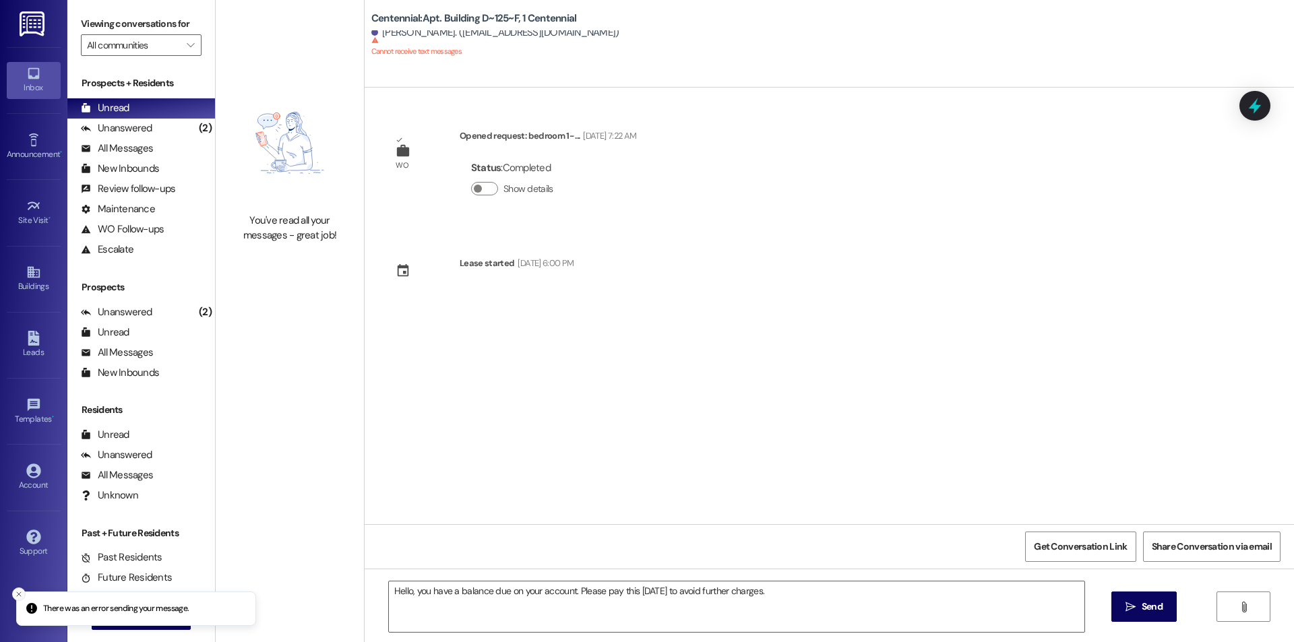
click at [16, 593] on icon "Close toast" at bounding box center [19, 594] width 8 height 8
click at [121, 623] on span "New Message" at bounding box center [148, 619] width 55 height 14
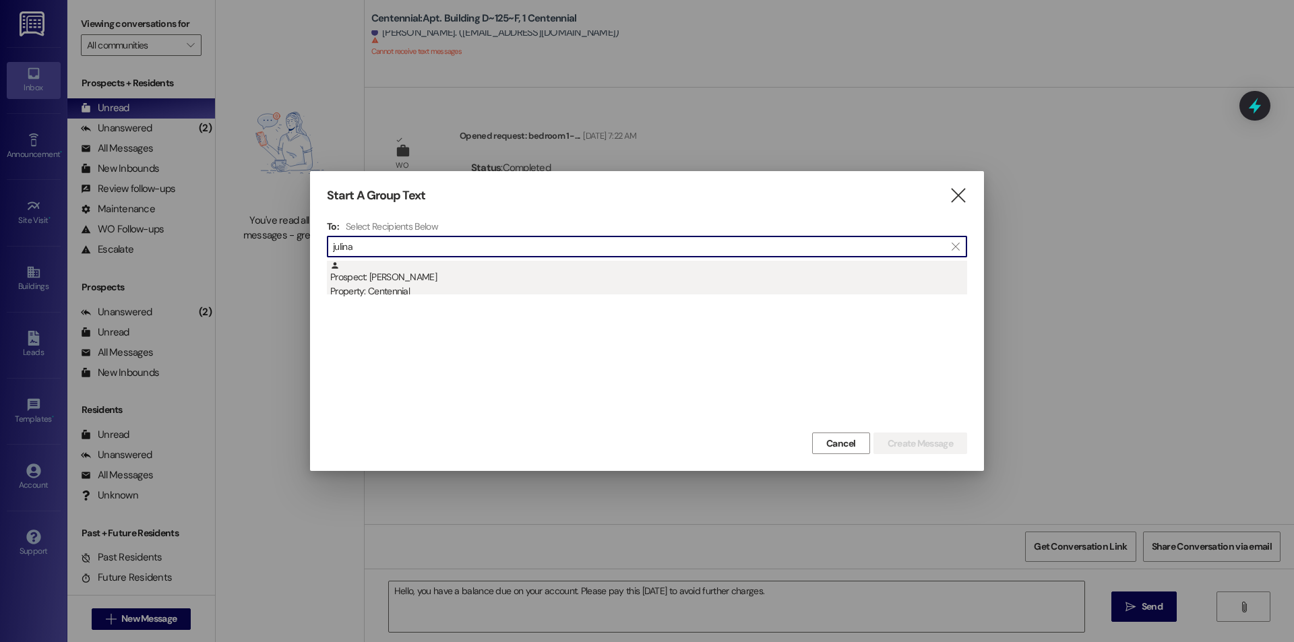
type input "julina"
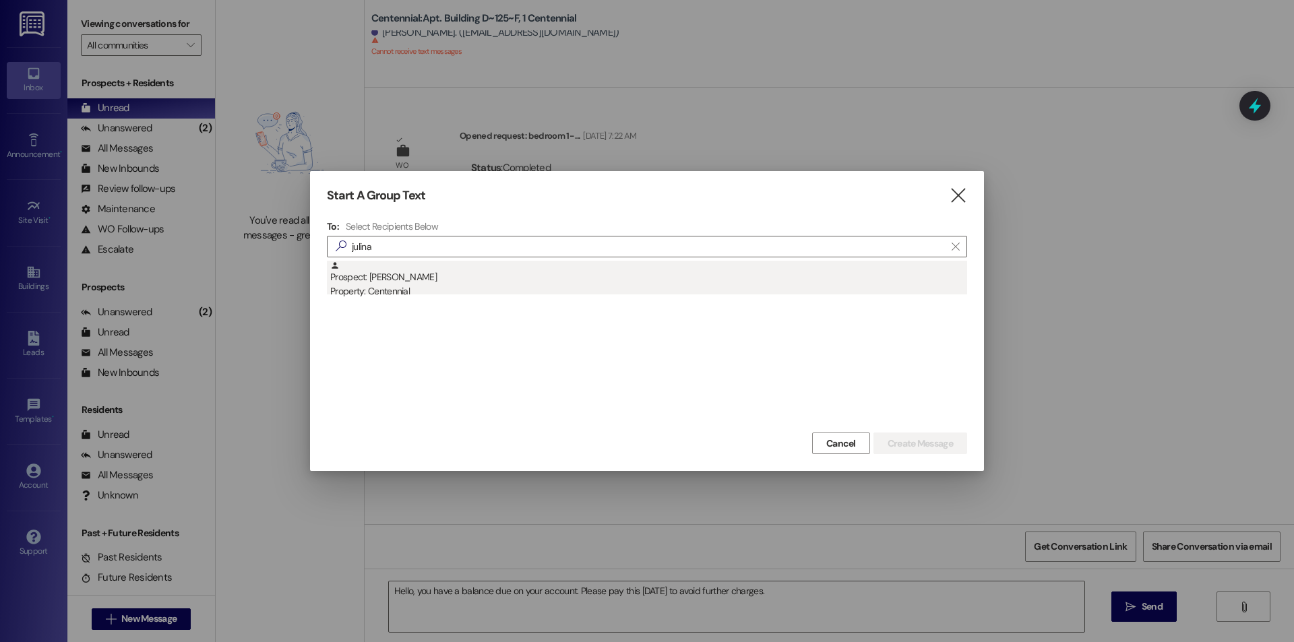
click at [518, 290] on div "Property: Centennial" at bounding box center [648, 291] width 637 height 14
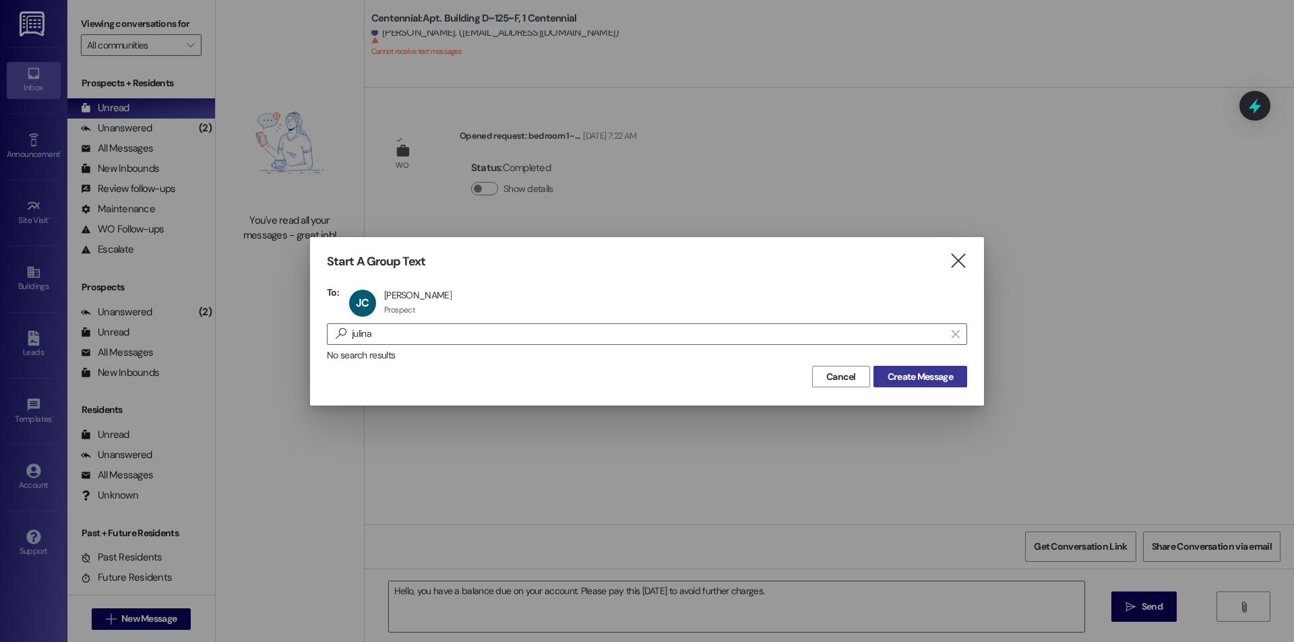
click at [928, 368] on button "Create Message" at bounding box center [920, 377] width 94 height 22
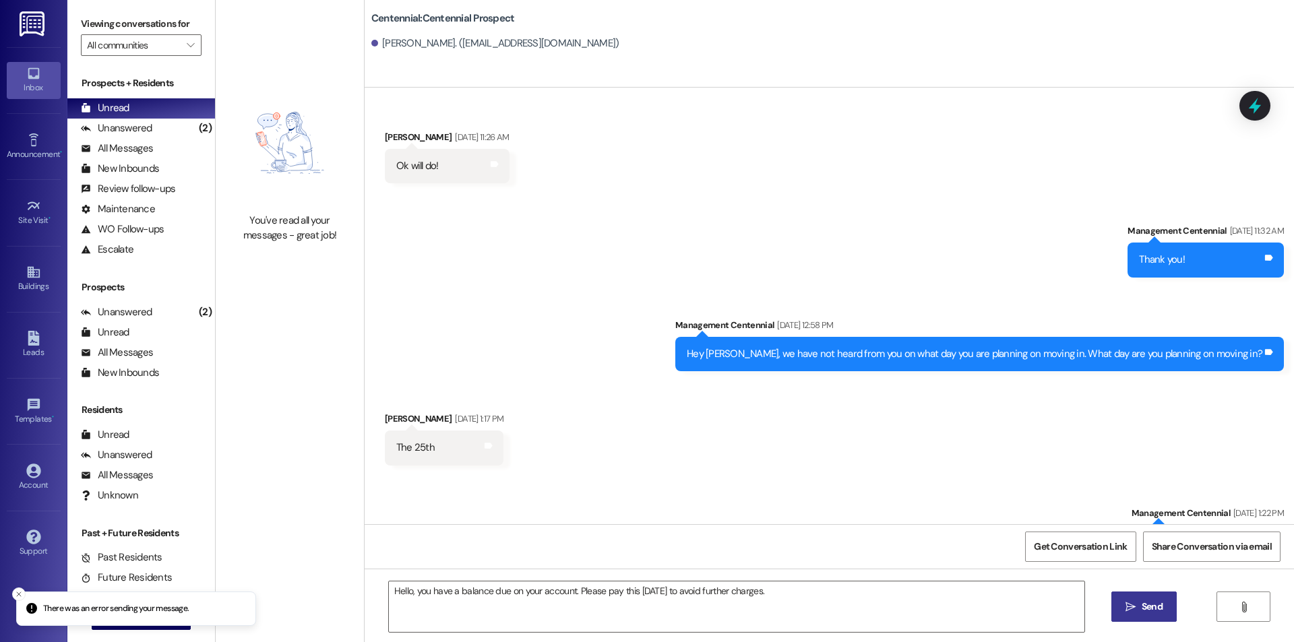
scroll to position [736, 0]
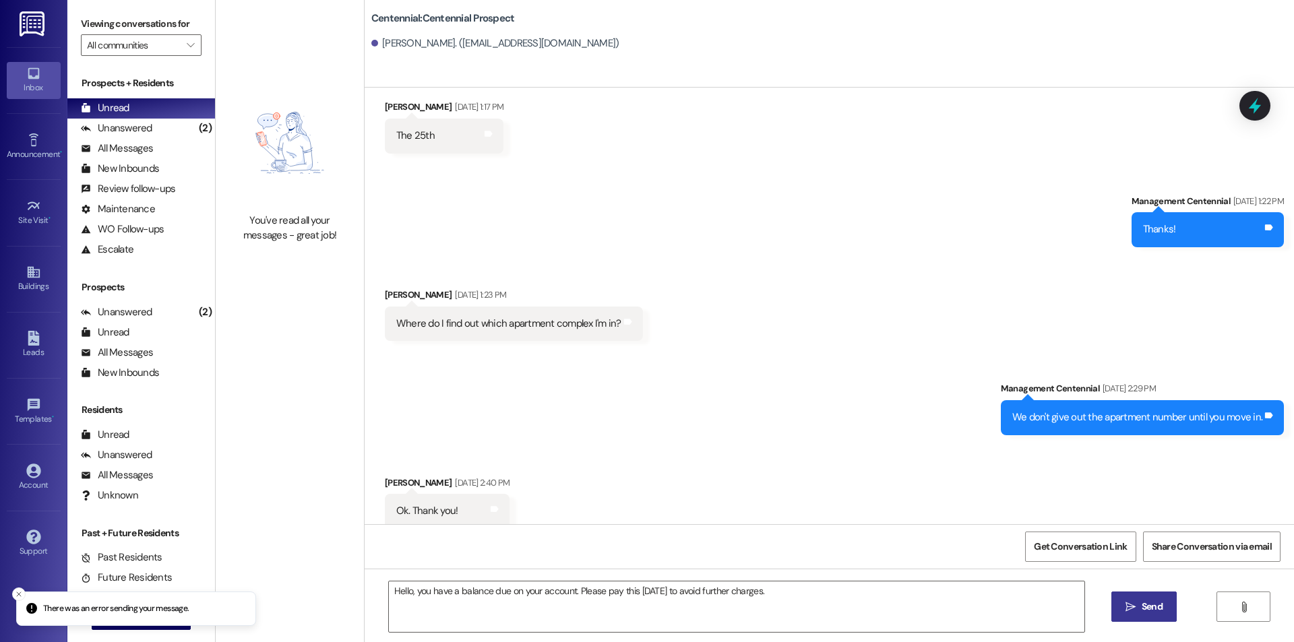
click at [1131, 604] on icon "" at bounding box center [1131, 607] width 10 height 11
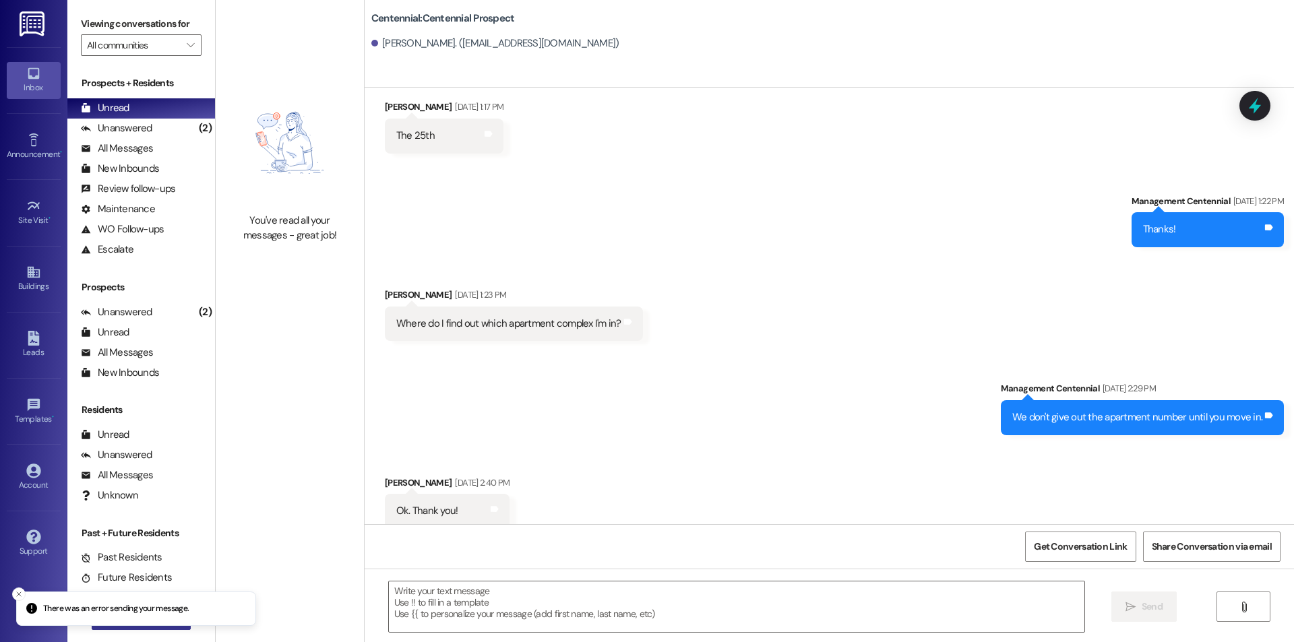
click at [152, 627] on button " New Message" at bounding box center [142, 620] width 100 height 22
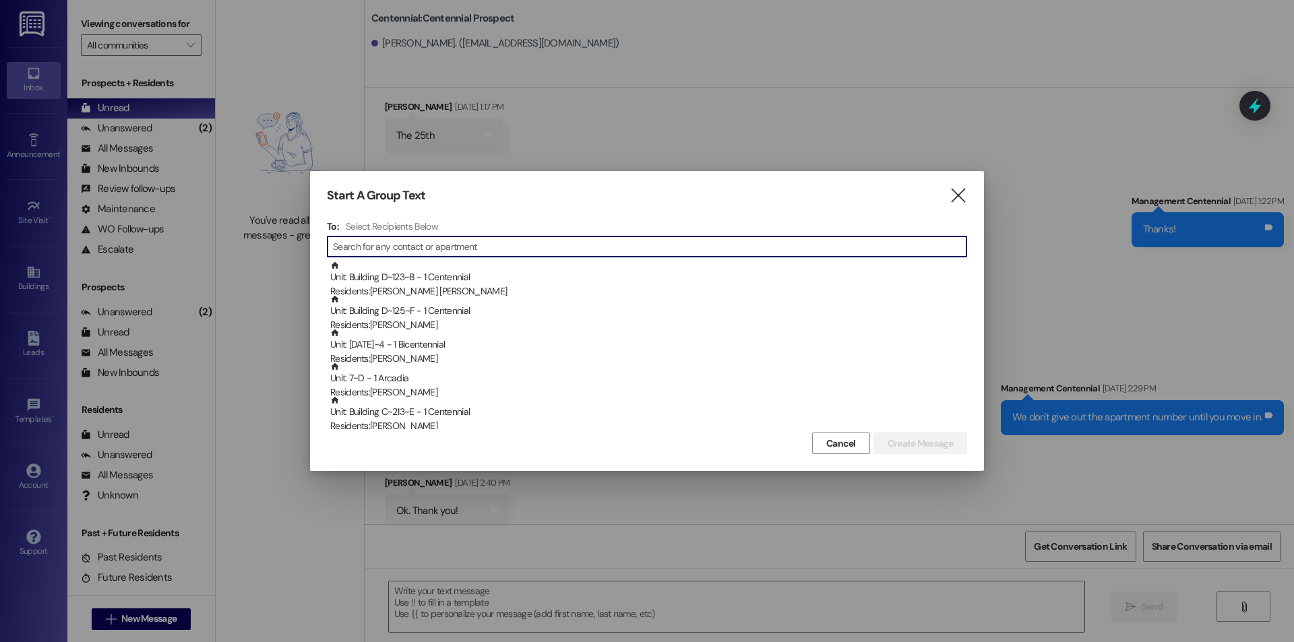
click at [523, 243] on input at bounding box center [650, 246] width 634 height 19
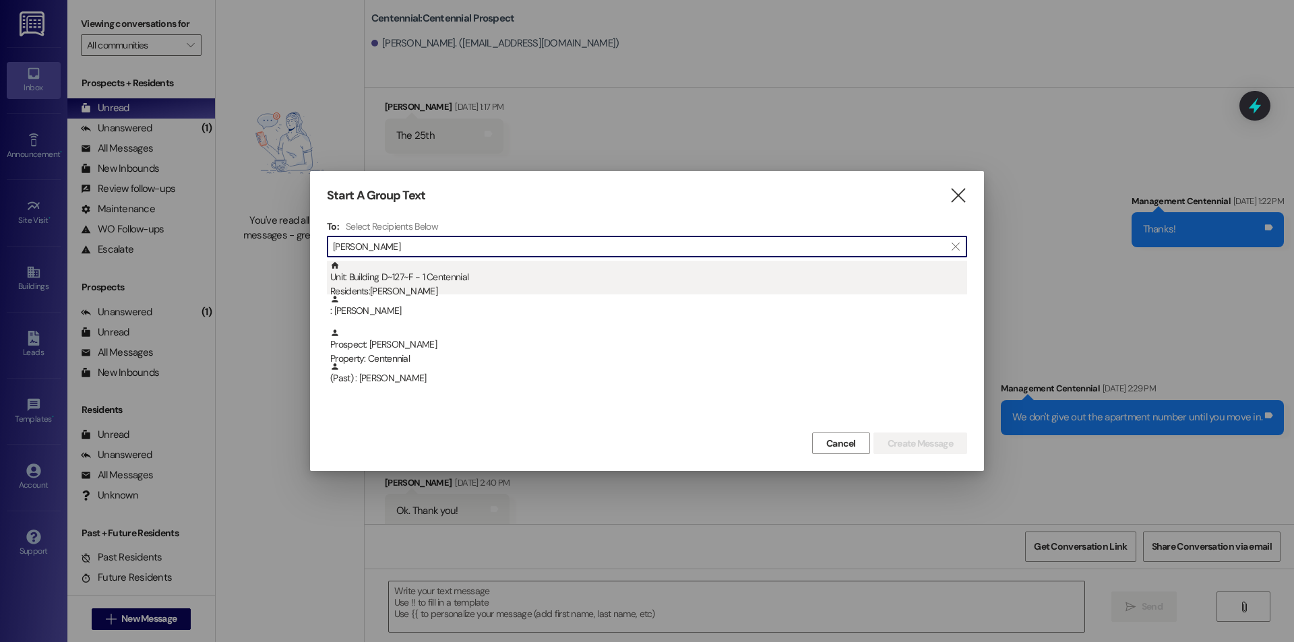
type input "[PERSON_NAME]"
click at [519, 294] on div "Residents: [PERSON_NAME]" at bounding box center [648, 291] width 637 height 14
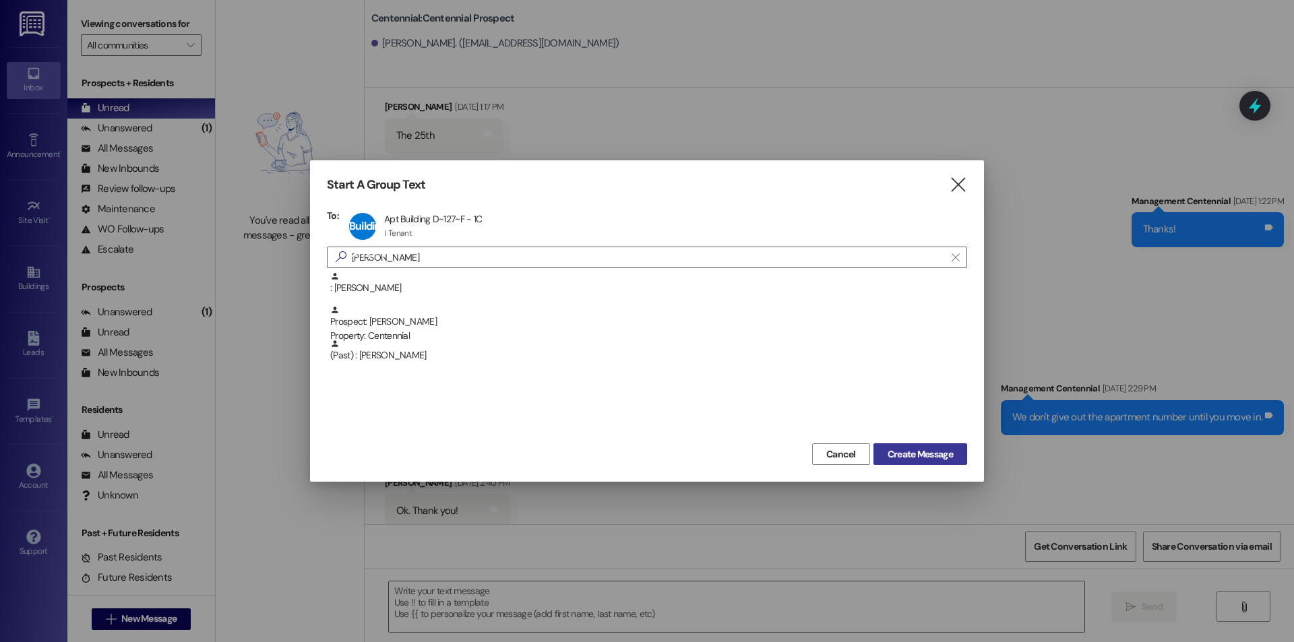
click at [921, 453] on span "Create Message" at bounding box center [920, 455] width 65 height 14
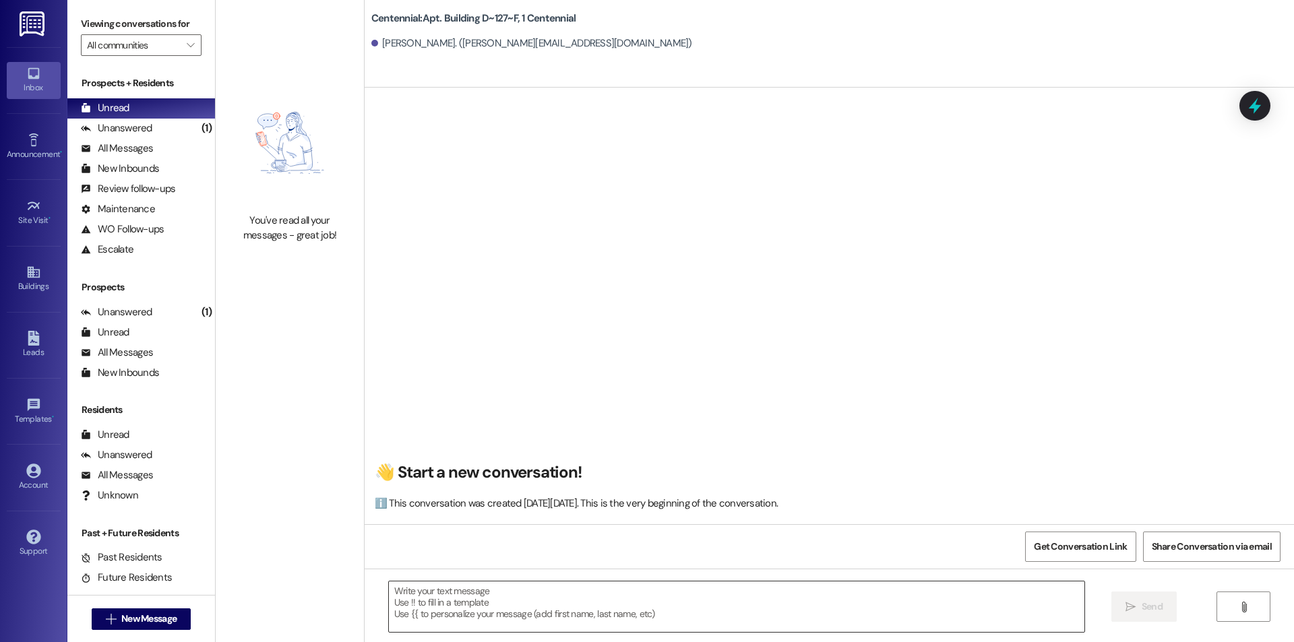
click at [824, 610] on textarea at bounding box center [737, 607] width 696 height 51
paste textarea "Hello, you have a balance due on your account. Please pay this [DATE] to avoid …"
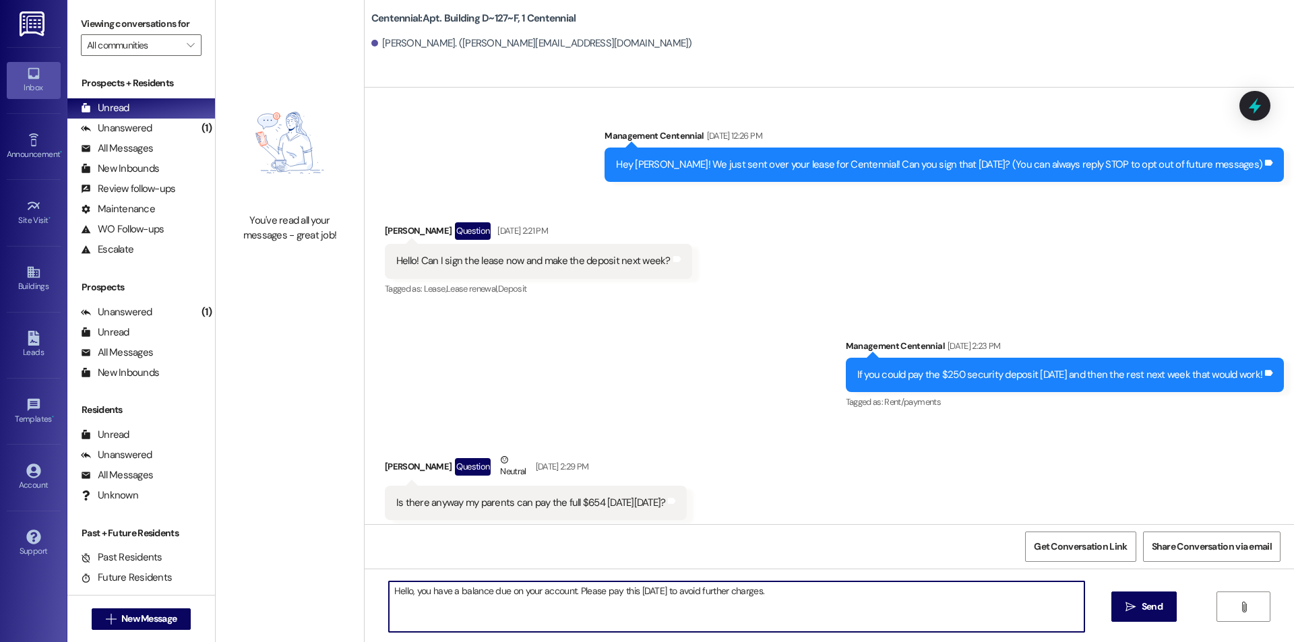
scroll to position [16330, 0]
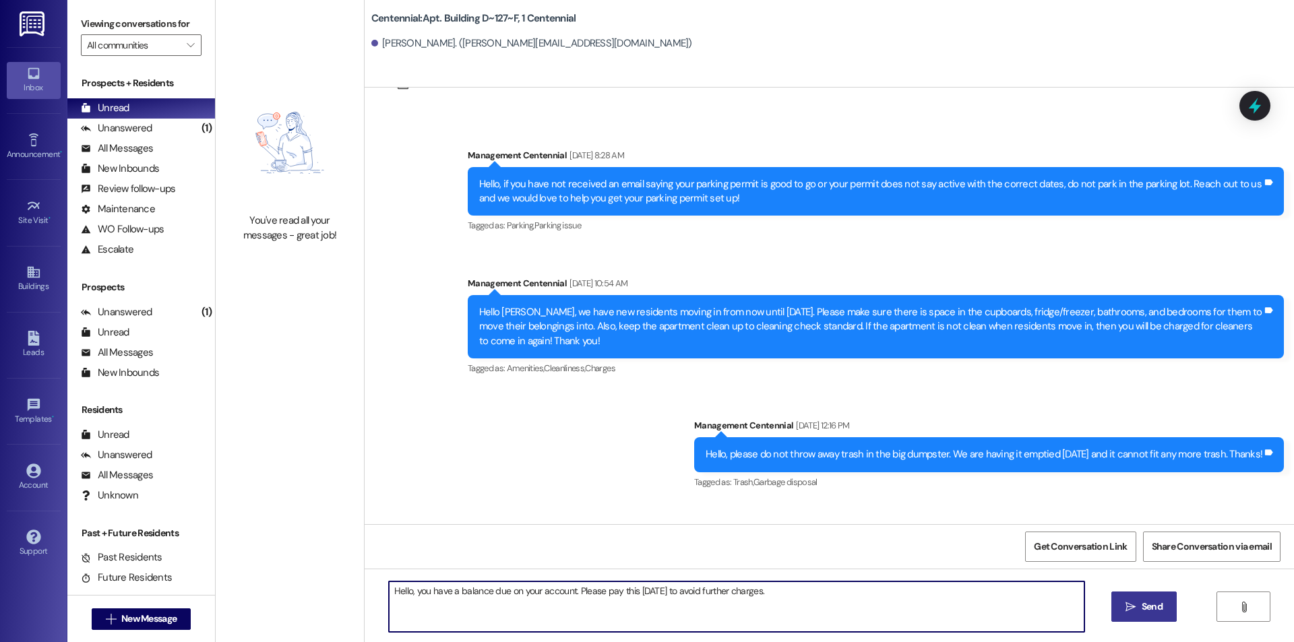
type textarea "Hello, you have a balance due on your account. Please pay this [DATE] to avoid …"
click at [1146, 608] on span "Send" at bounding box center [1152, 607] width 21 height 14
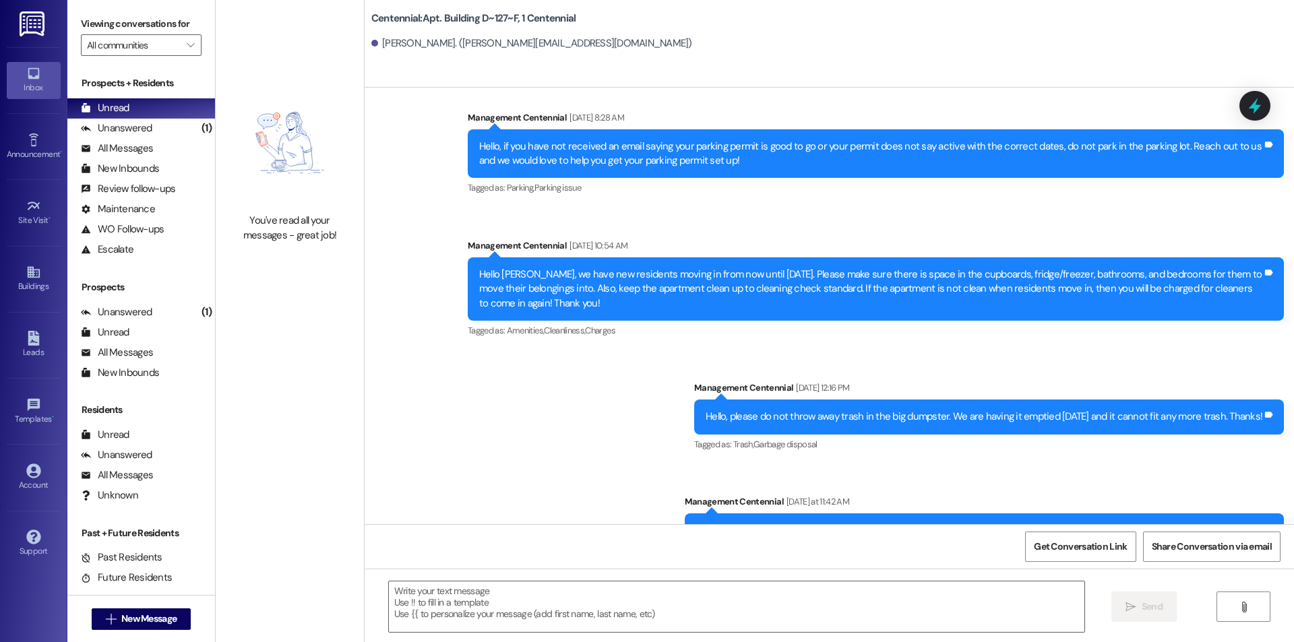
scroll to position [16424, 0]
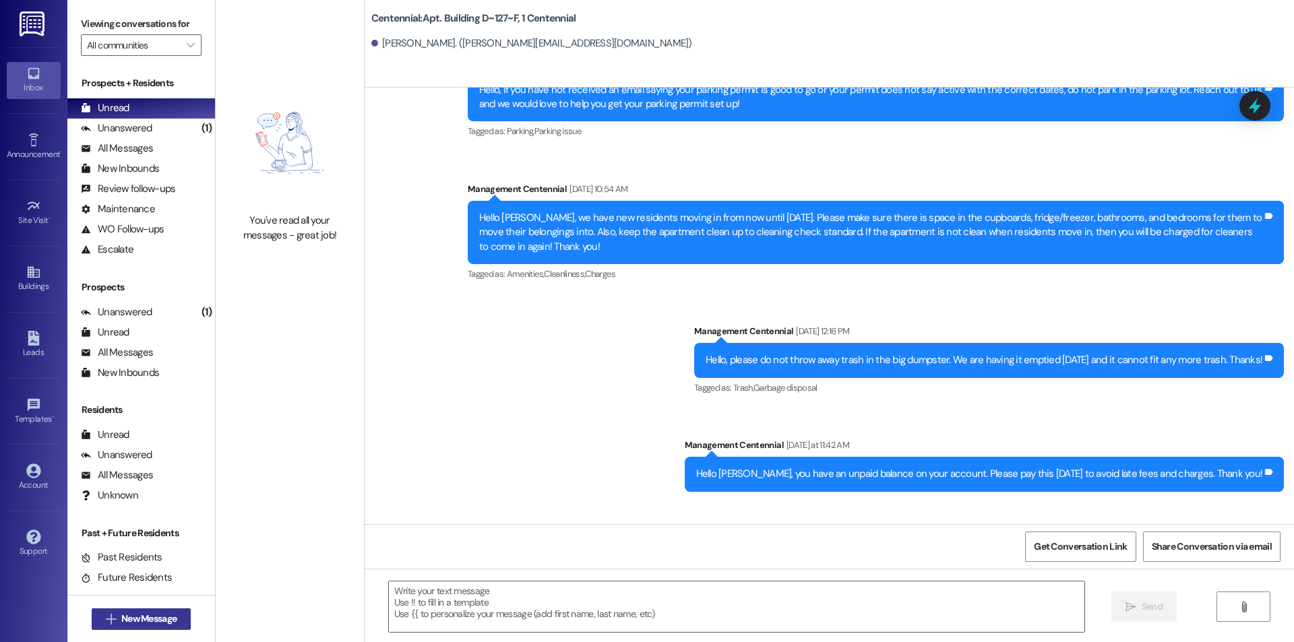
click at [137, 617] on span "New Message" at bounding box center [148, 619] width 55 height 14
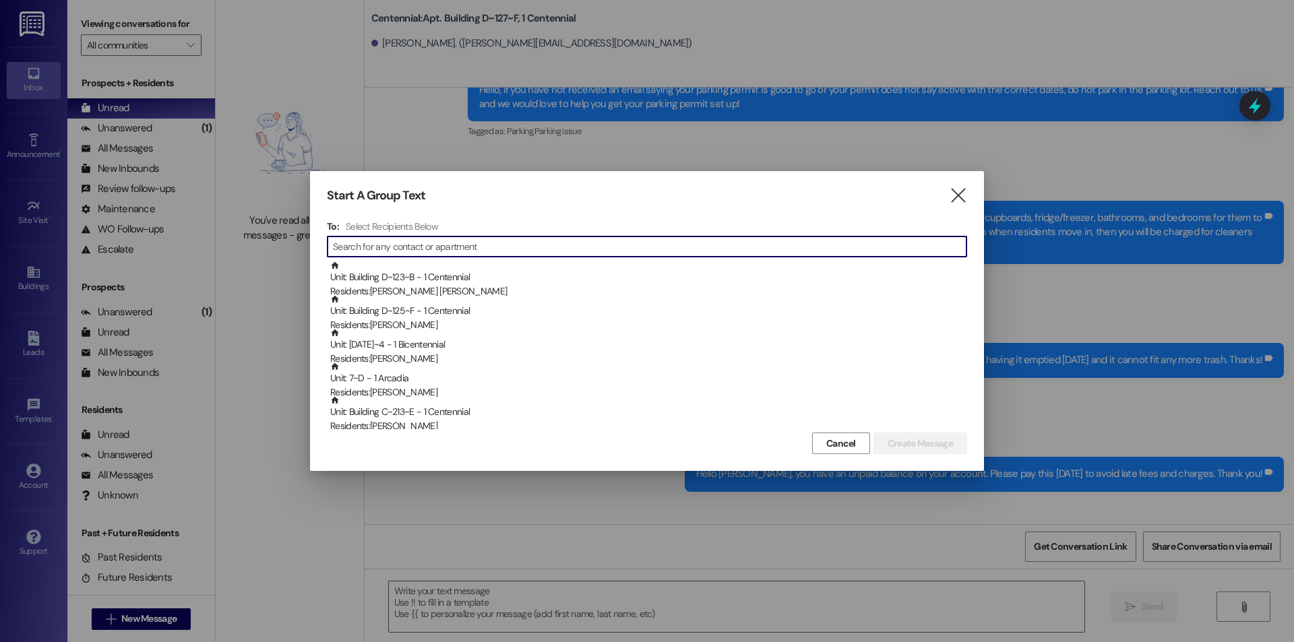
click at [503, 247] on input at bounding box center [650, 246] width 634 height 19
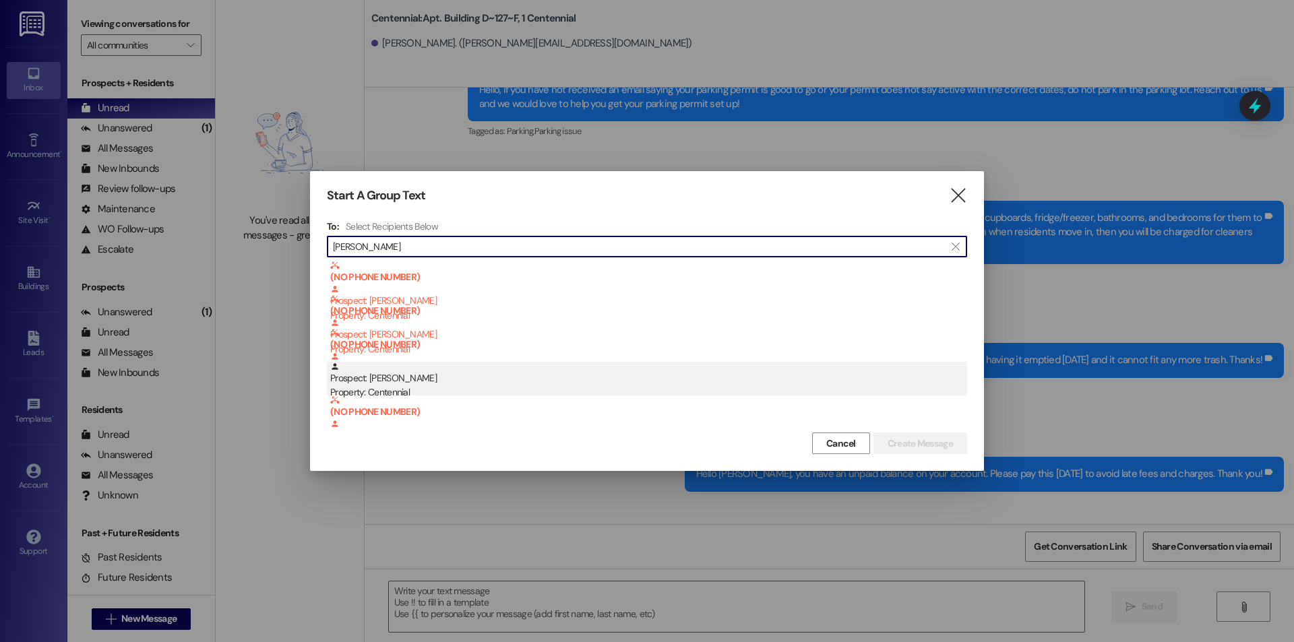
type input "[PERSON_NAME]"
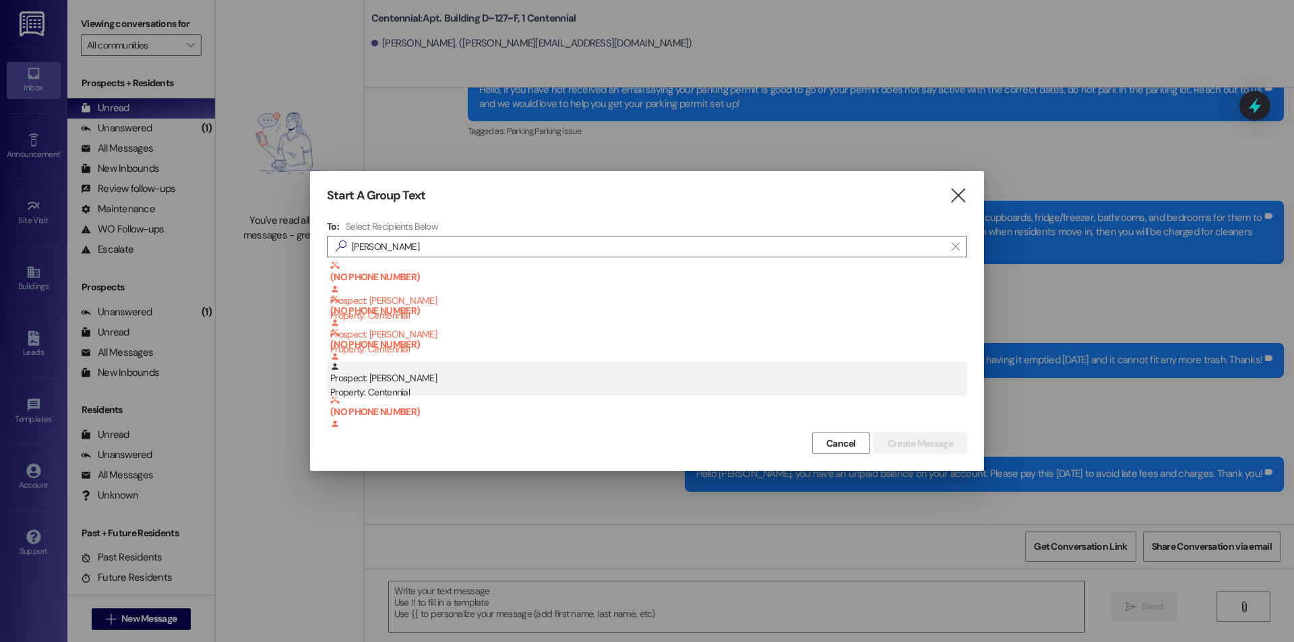
click at [464, 390] on div "Property: Centennial" at bounding box center [648, 393] width 637 height 14
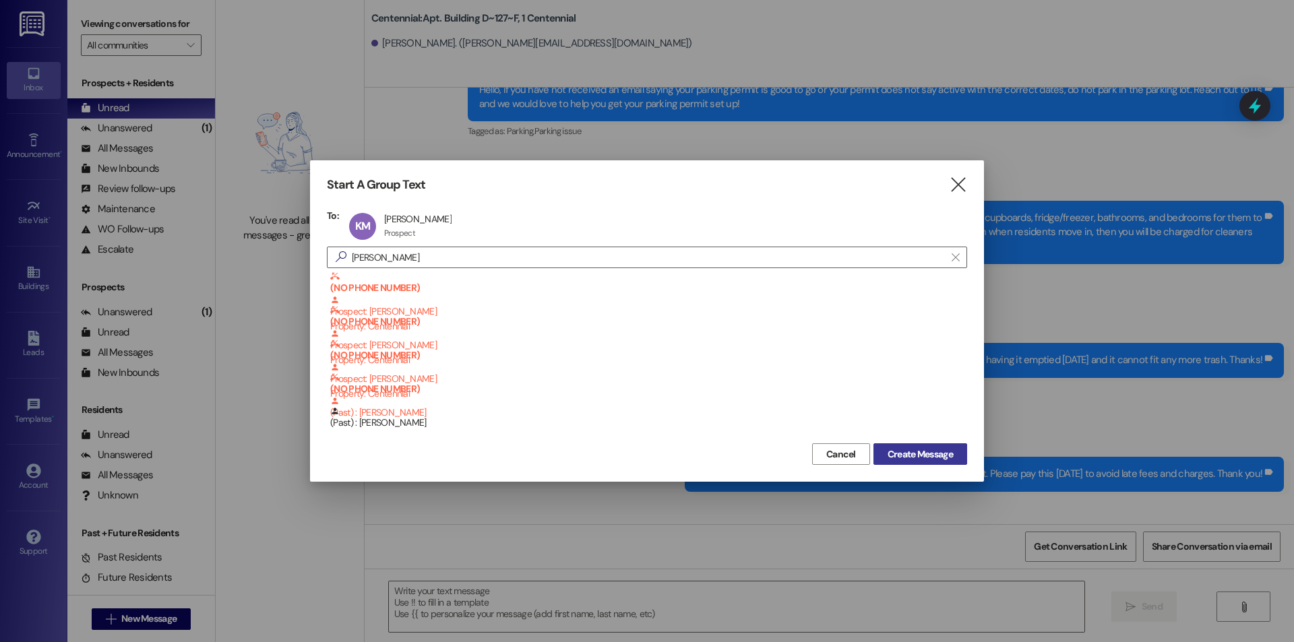
click at [904, 457] on span "Create Message" at bounding box center [920, 455] width 65 height 14
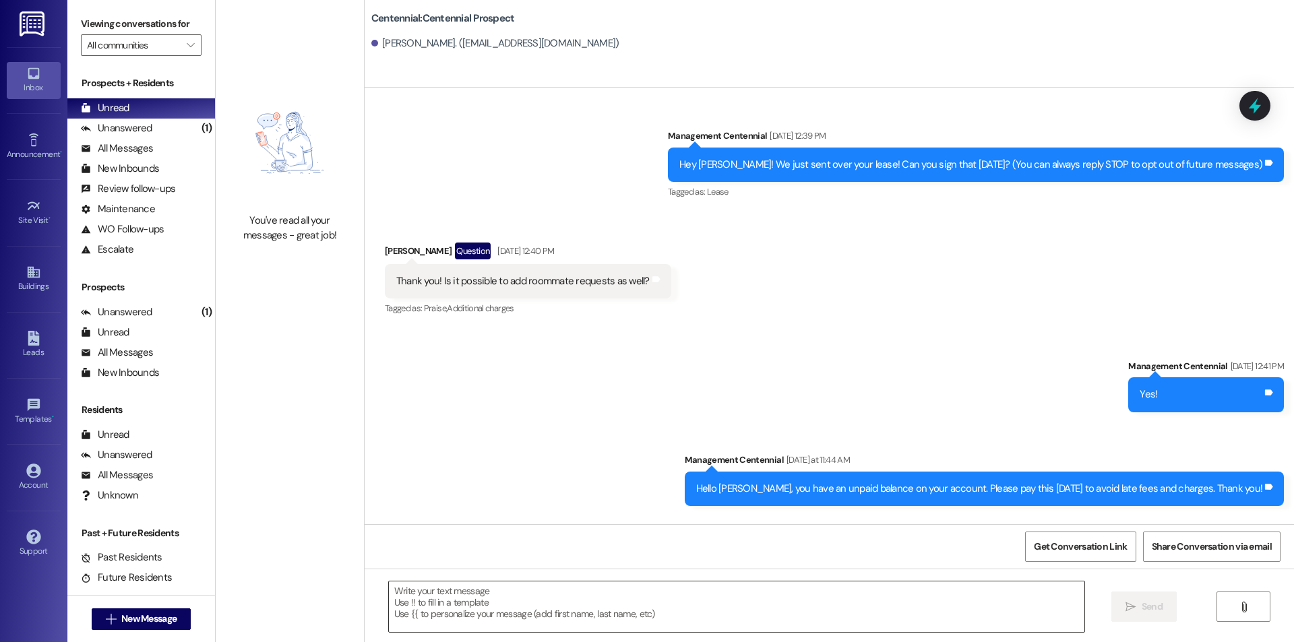
scroll to position [0, 0]
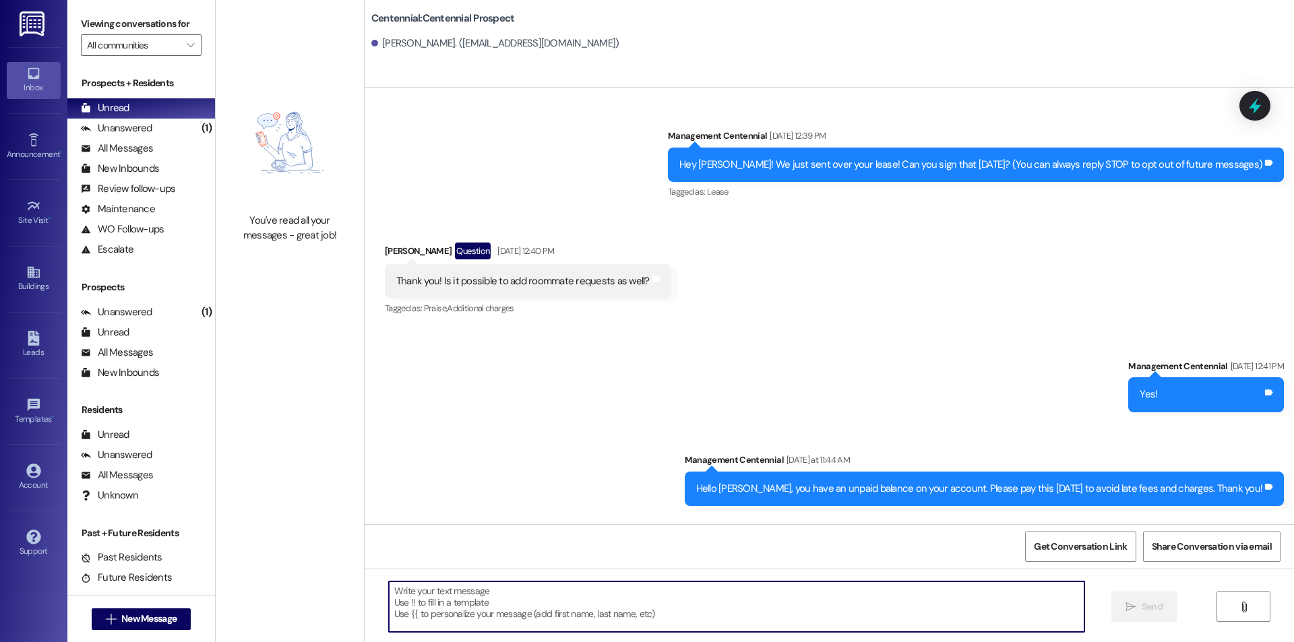
click at [900, 605] on textarea at bounding box center [737, 607] width 696 height 51
paste textarea "Hello, you have a balance due on your account. Please pay this [DATE] to avoid …"
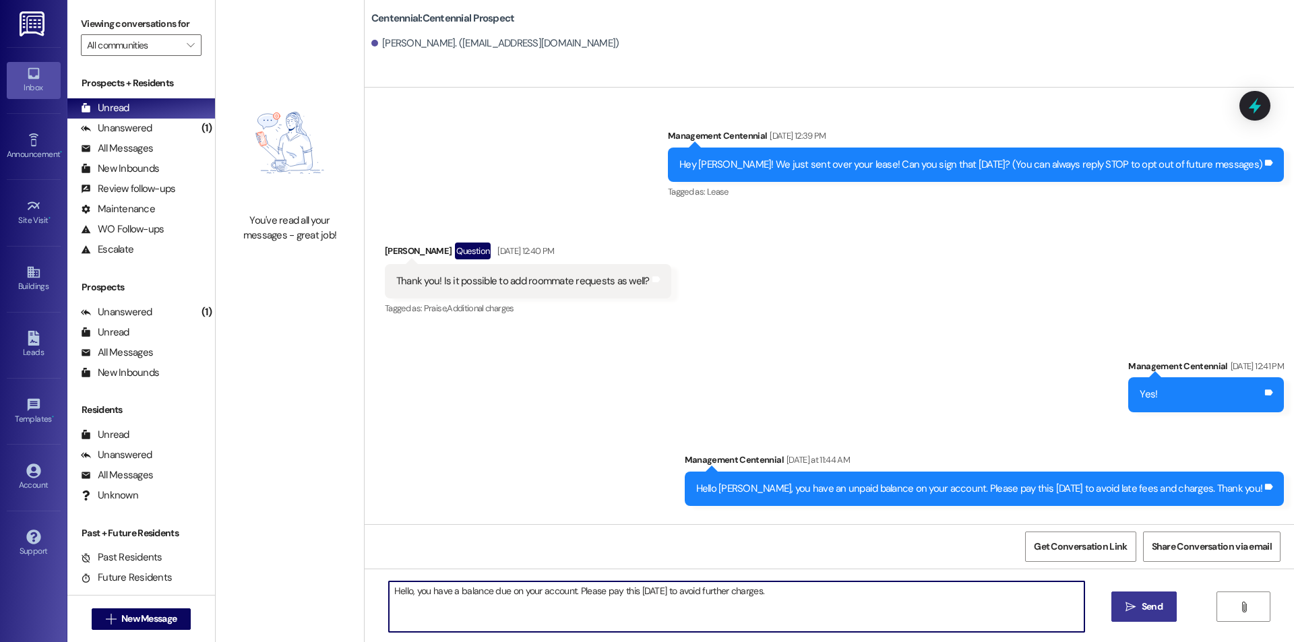
type textarea "Hello, you have a balance due on your account. Please pay this [DATE] to avoid …"
click at [1157, 603] on span "Send" at bounding box center [1152, 607] width 21 height 14
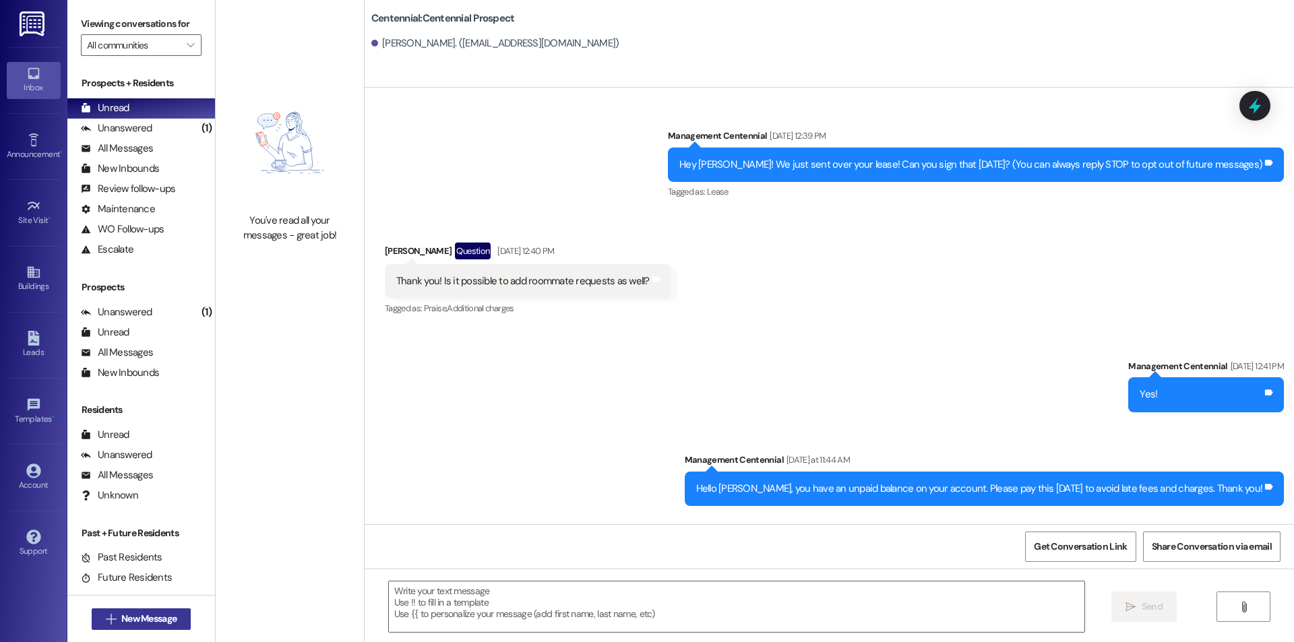
click at [177, 616] on button " New Message" at bounding box center [142, 620] width 100 height 22
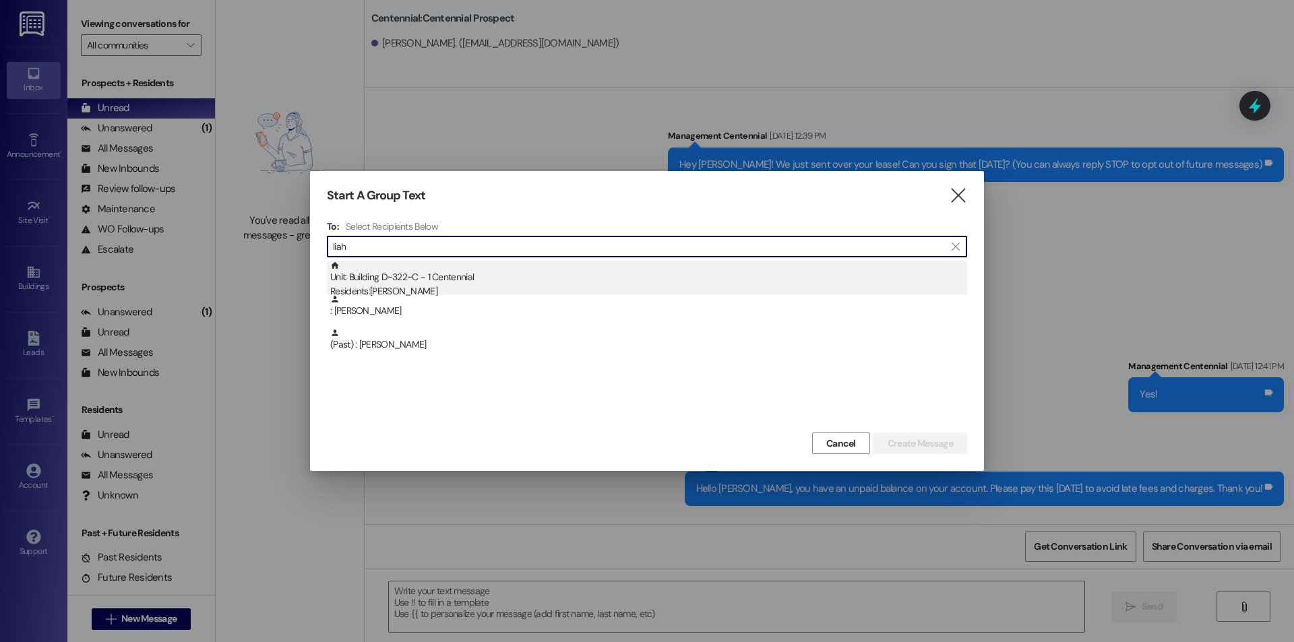
type input "liah"
click at [499, 271] on div "Unit: Building D~322~C - 1 Centennial Residents: [PERSON_NAME]" at bounding box center [648, 280] width 637 height 38
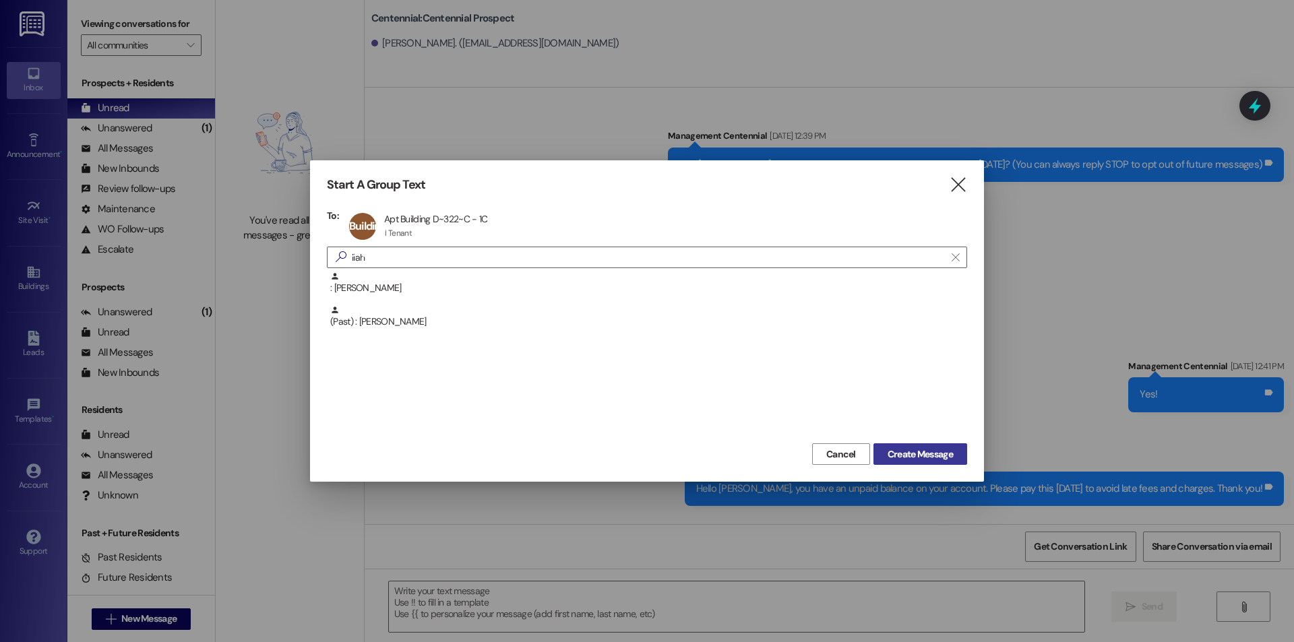
click at [903, 455] on span "Create Message" at bounding box center [920, 455] width 65 height 14
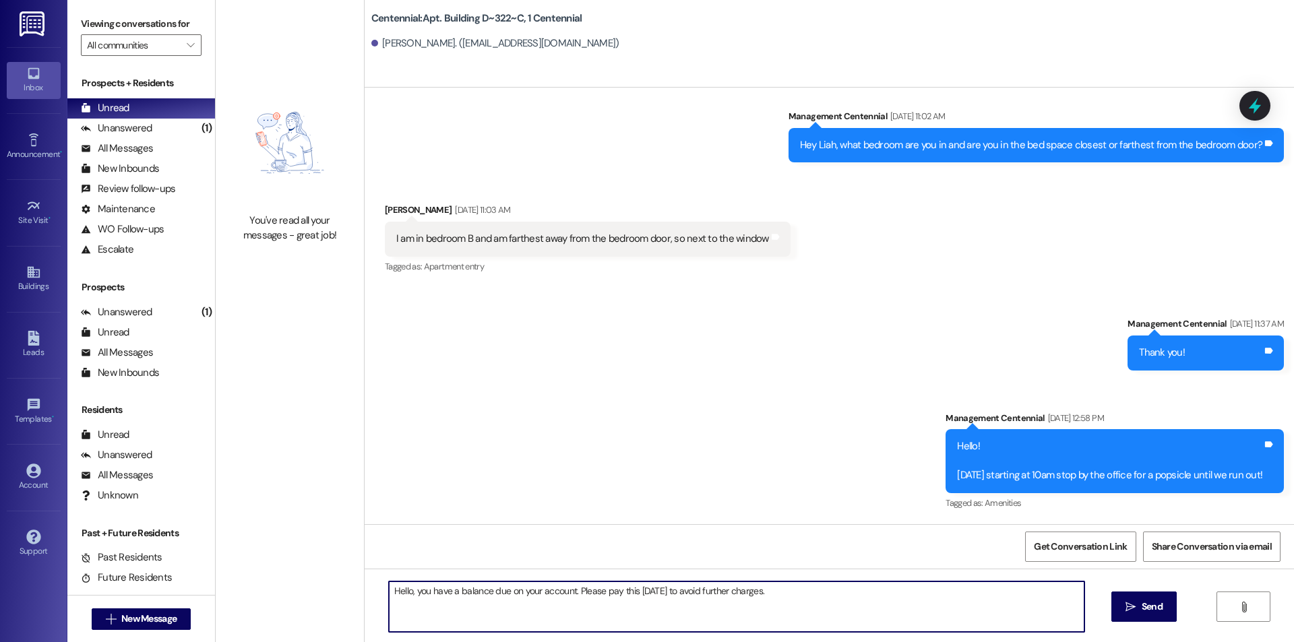
scroll to position [23732, 0]
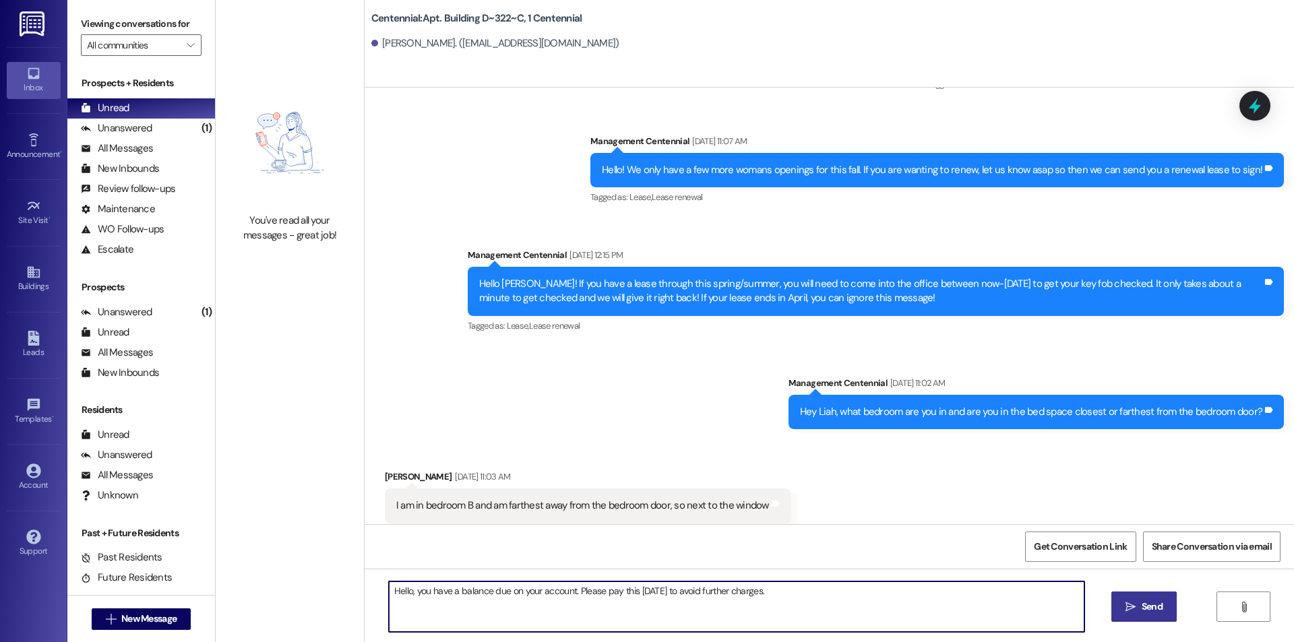
type textarea "Hello, you have a balance due on your account. Please pay this [DATE] to avoid …"
click at [1145, 607] on span "Send" at bounding box center [1152, 607] width 21 height 14
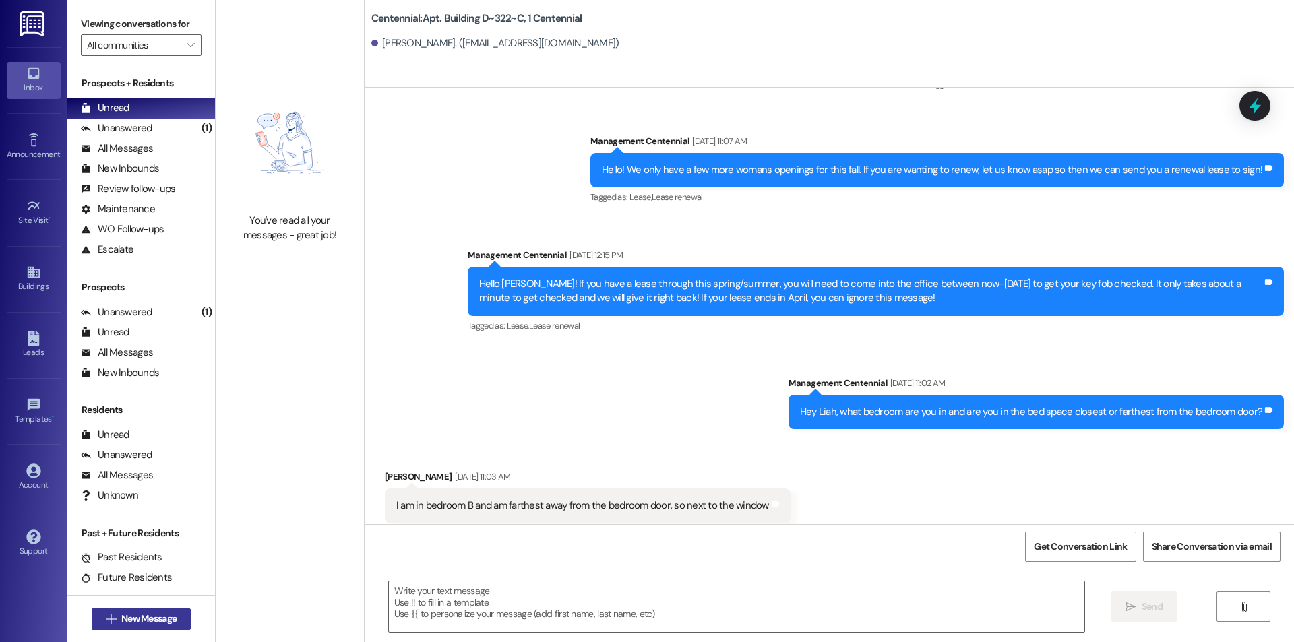
click at [108, 619] on icon "" at bounding box center [111, 619] width 10 height 11
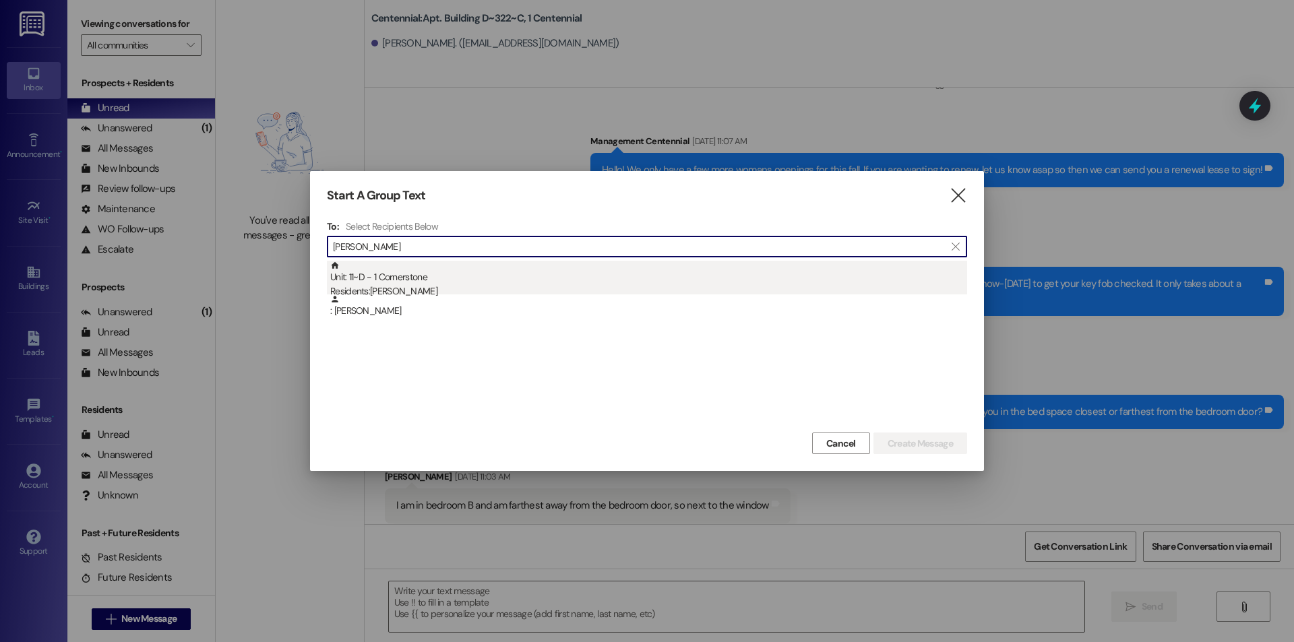
type input "[PERSON_NAME]"
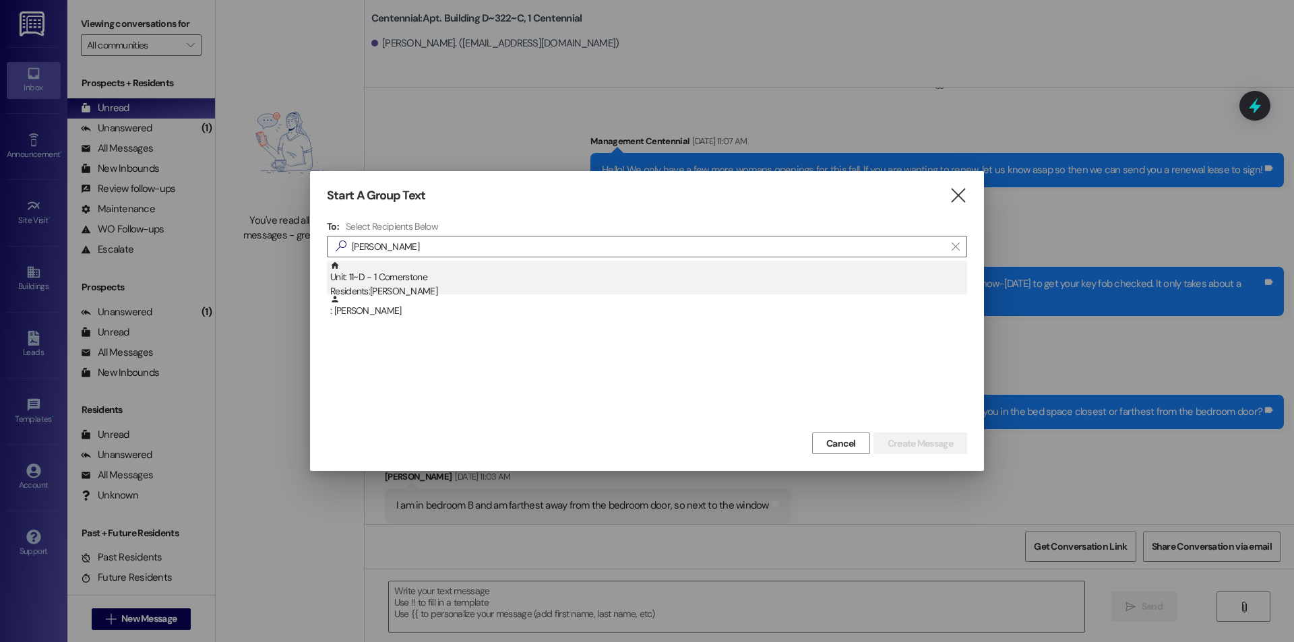
click at [445, 284] on div "Unit: 11~D - 1 Cornerstone Residents: [PERSON_NAME]" at bounding box center [648, 280] width 637 height 38
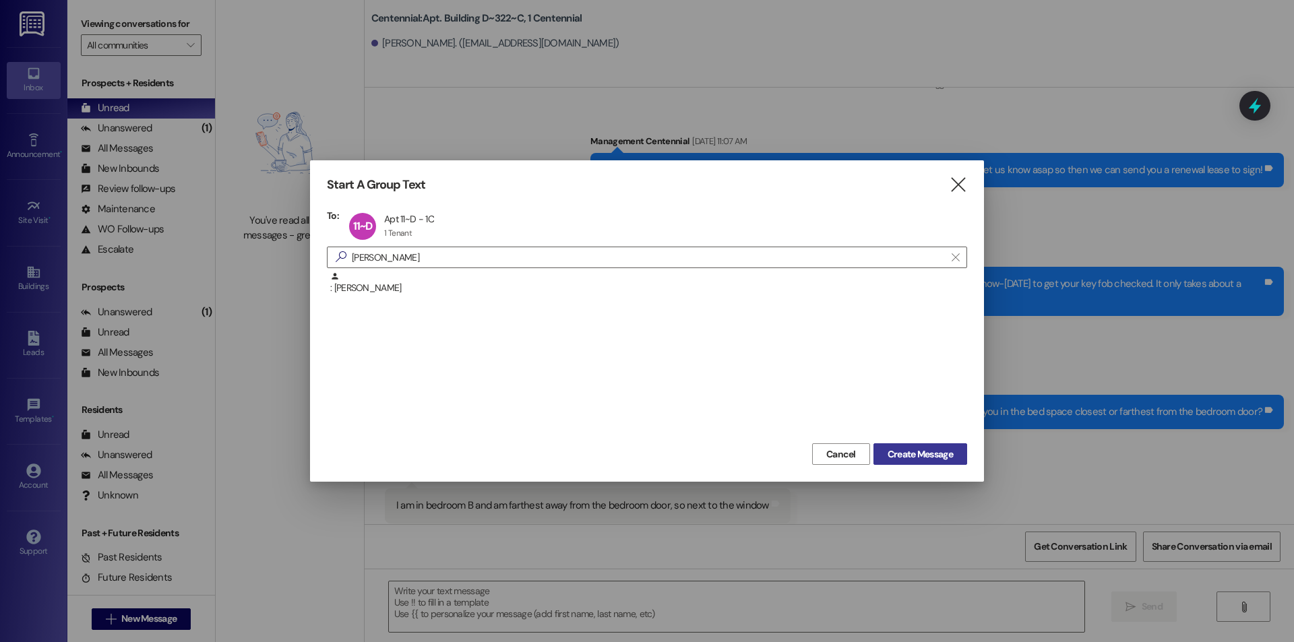
click at [881, 452] on button "Create Message" at bounding box center [920, 454] width 94 height 22
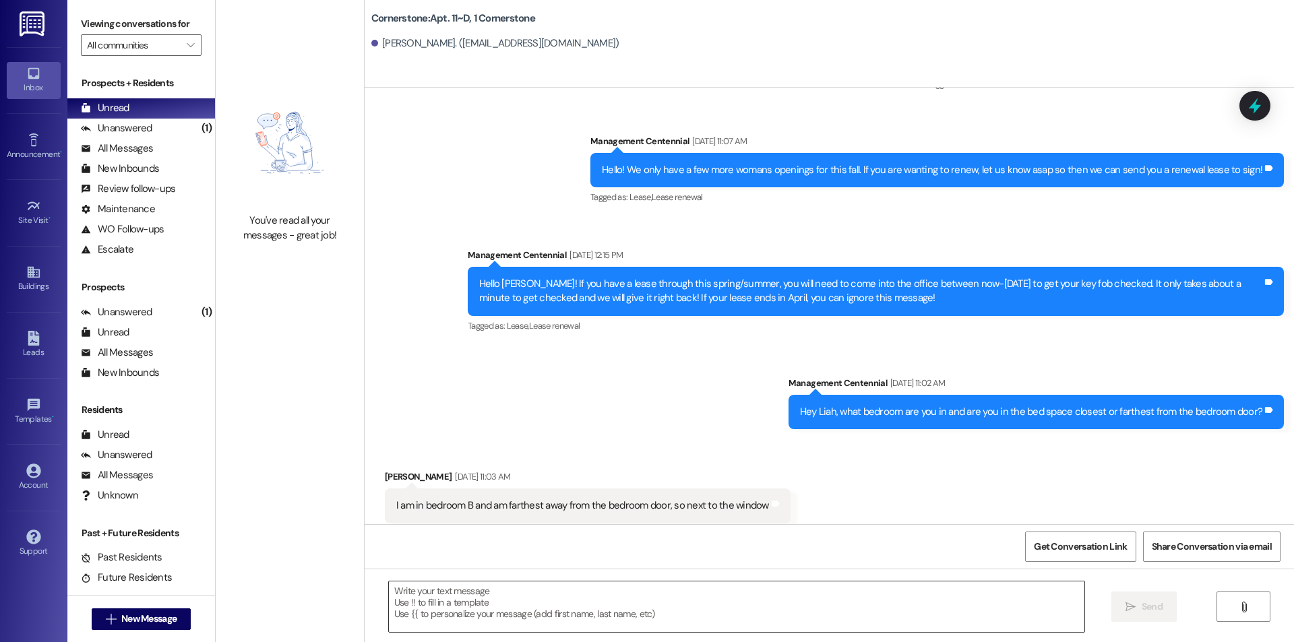
click at [880, 614] on textarea at bounding box center [737, 607] width 696 height 51
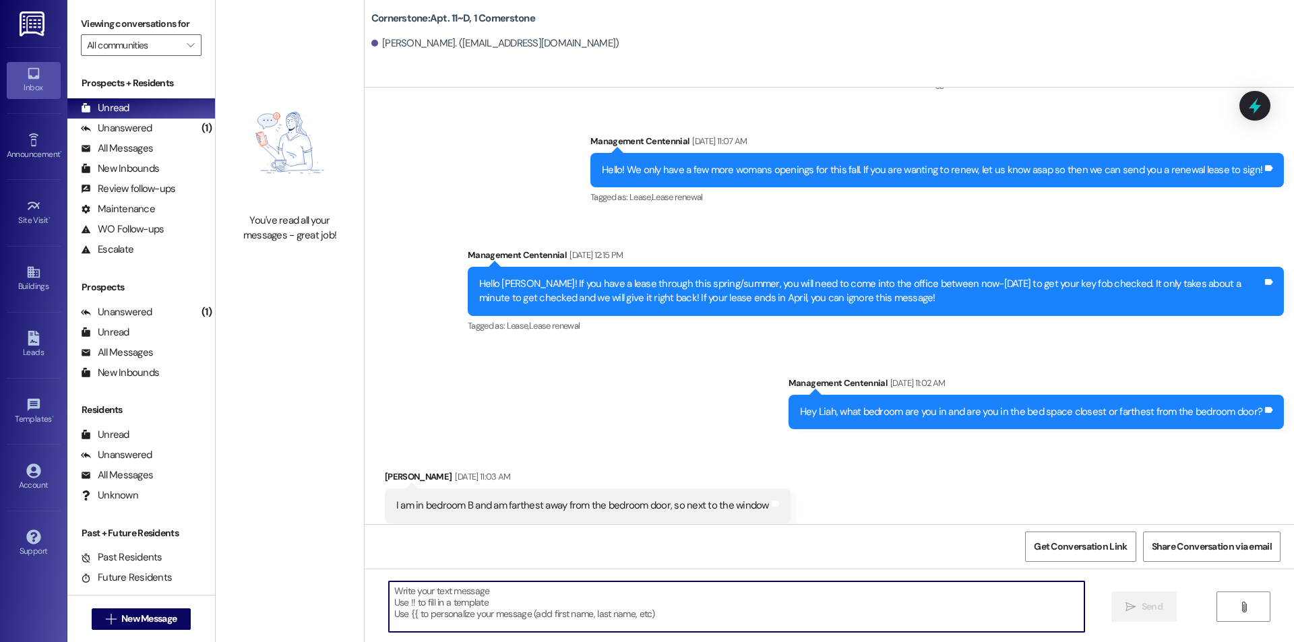
paste textarea "Hello, you have a balance due on your account. Please pay this [DATE] to avoid …"
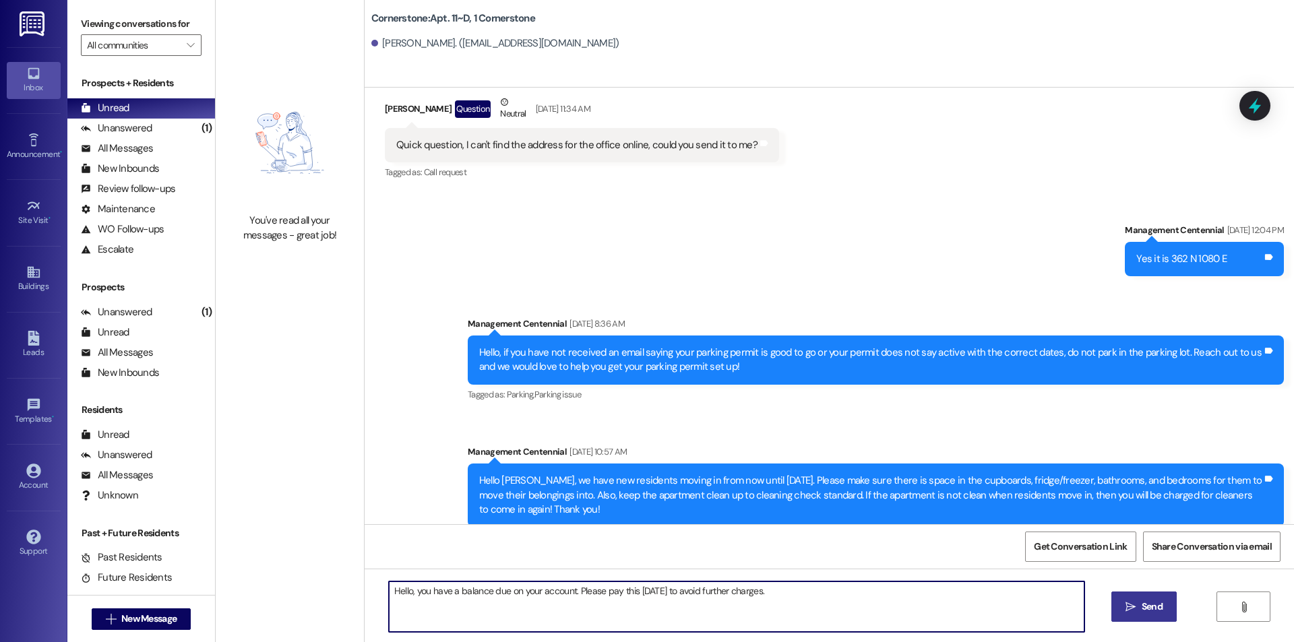
scroll to position [8477, 0]
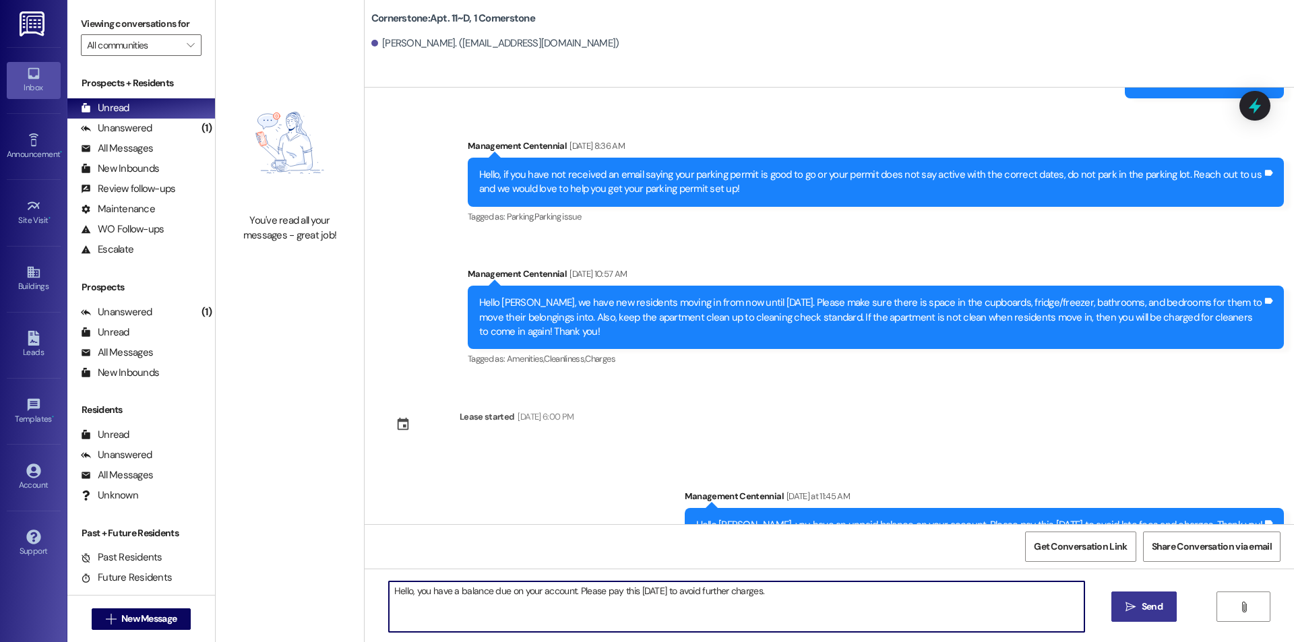
type textarea "Hello, you have a balance due on your account. Please pay this [DATE] to avoid …"
click at [1161, 607] on span "Send" at bounding box center [1152, 607] width 21 height 14
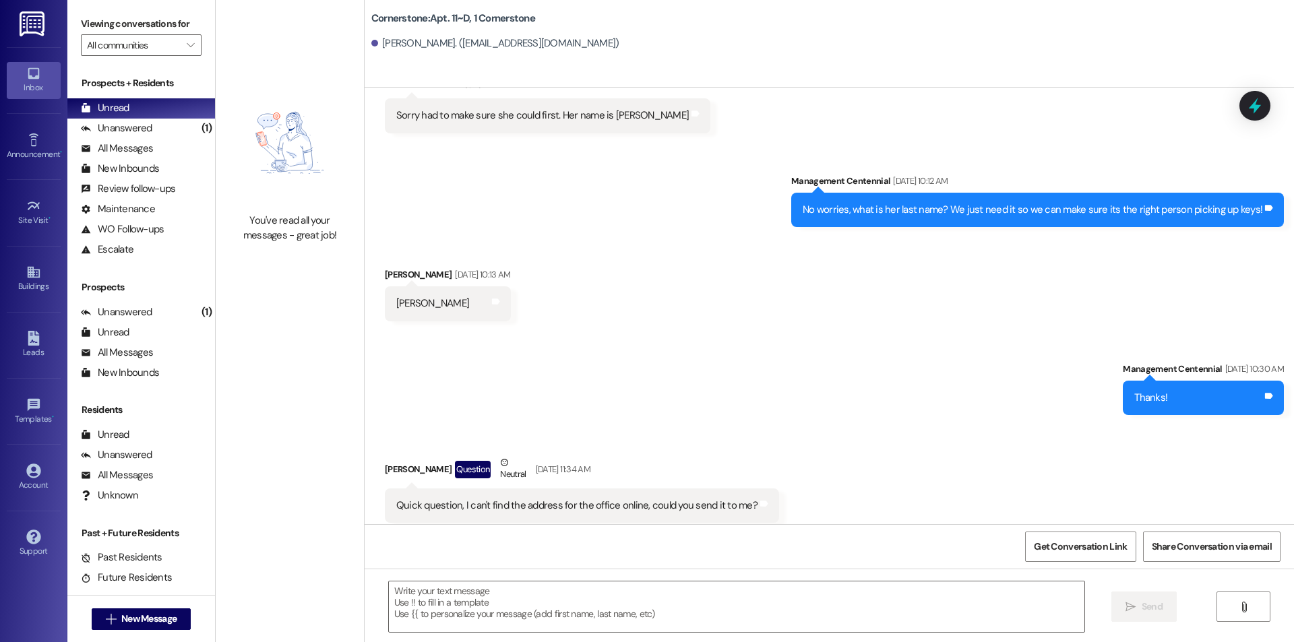
scroll to position [8571, 0]
